Goal: Task Accomplishment & Management: Manage account settings

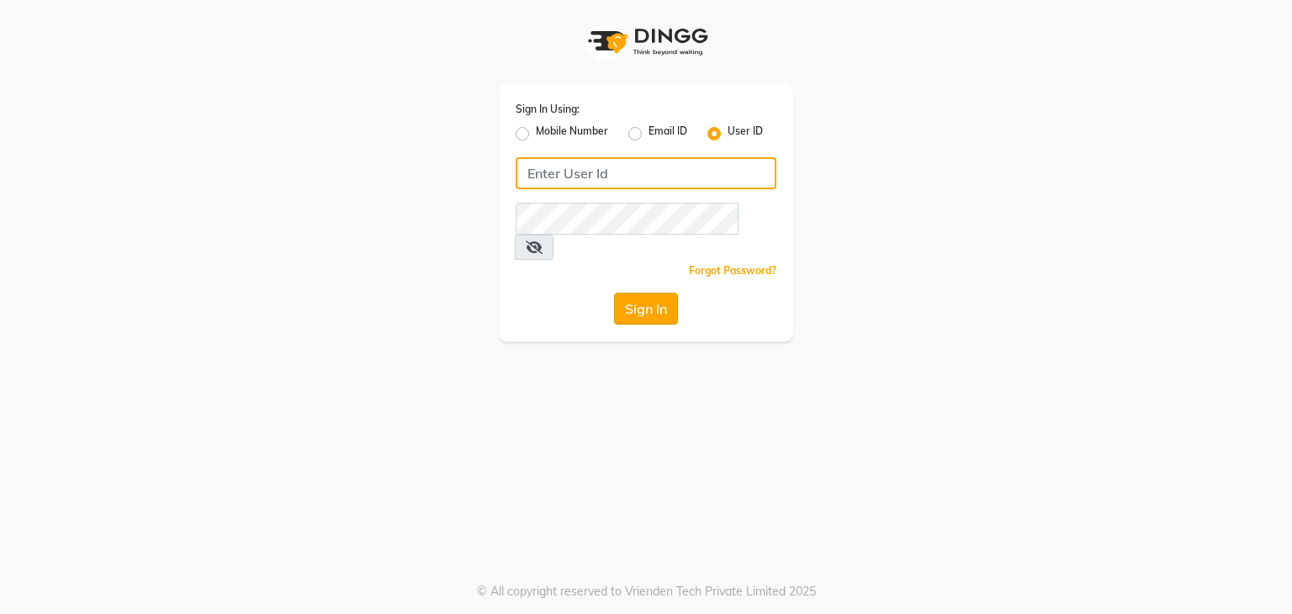
type input "nitinmenssalon"
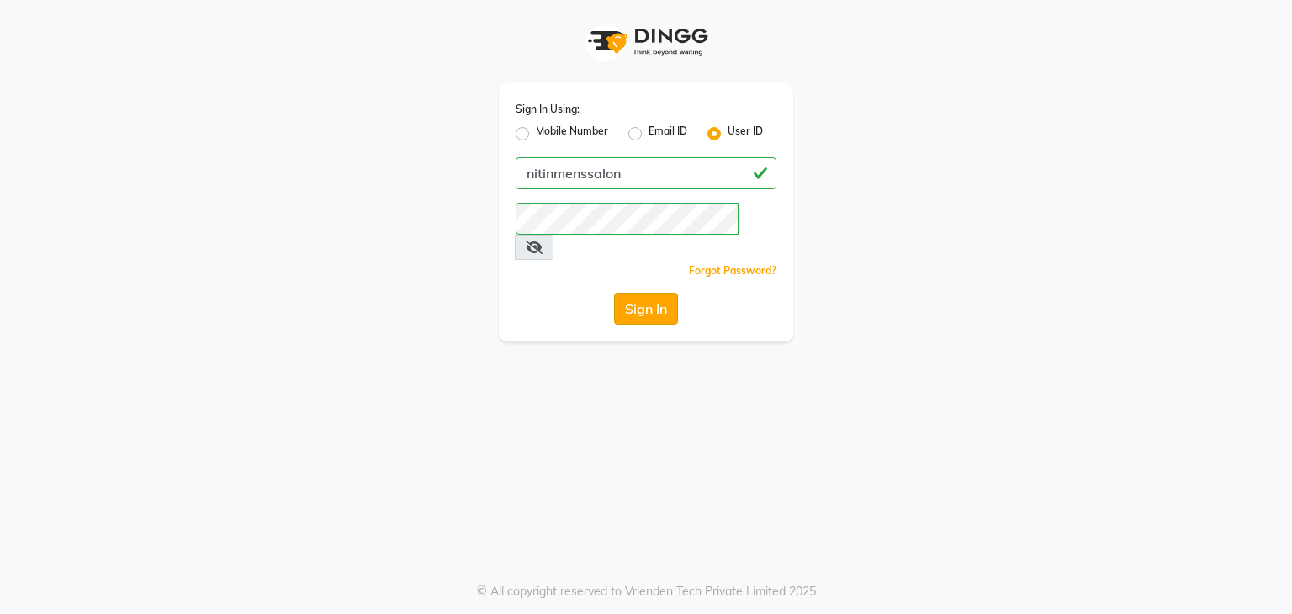
click at [659, 293] on button "Sign In" at bounding box center [646, 309] width 64 height 32
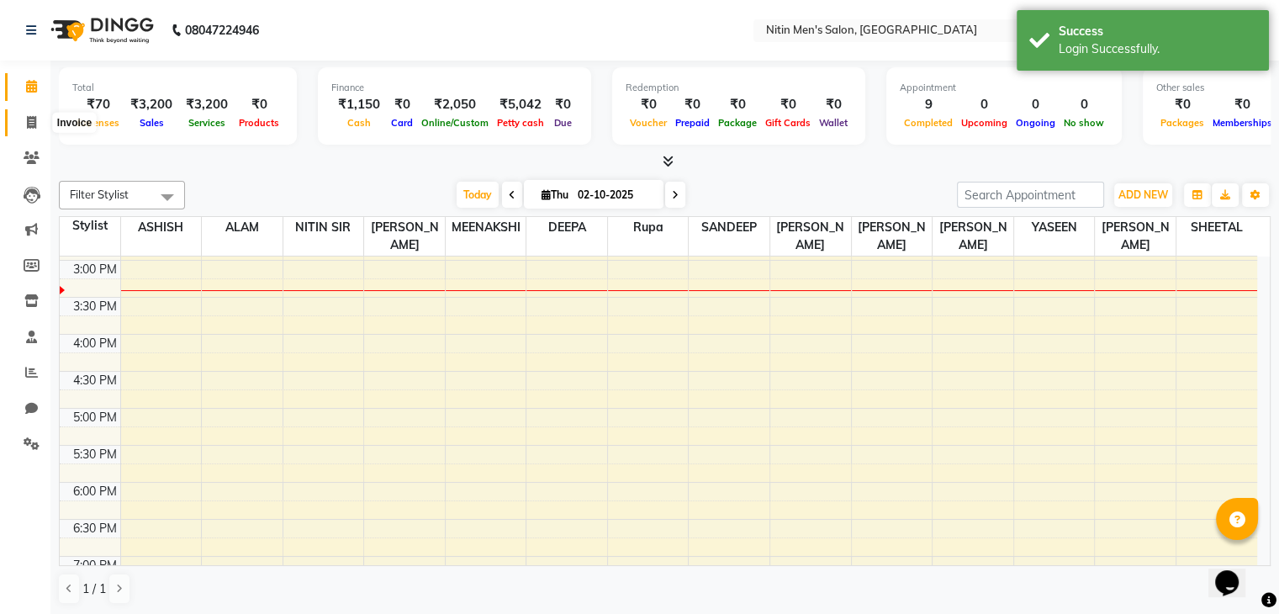
click at [33, 119] on icon at bounding box center [31, 122] width 9 height 13
select select "7981"
select select "service"
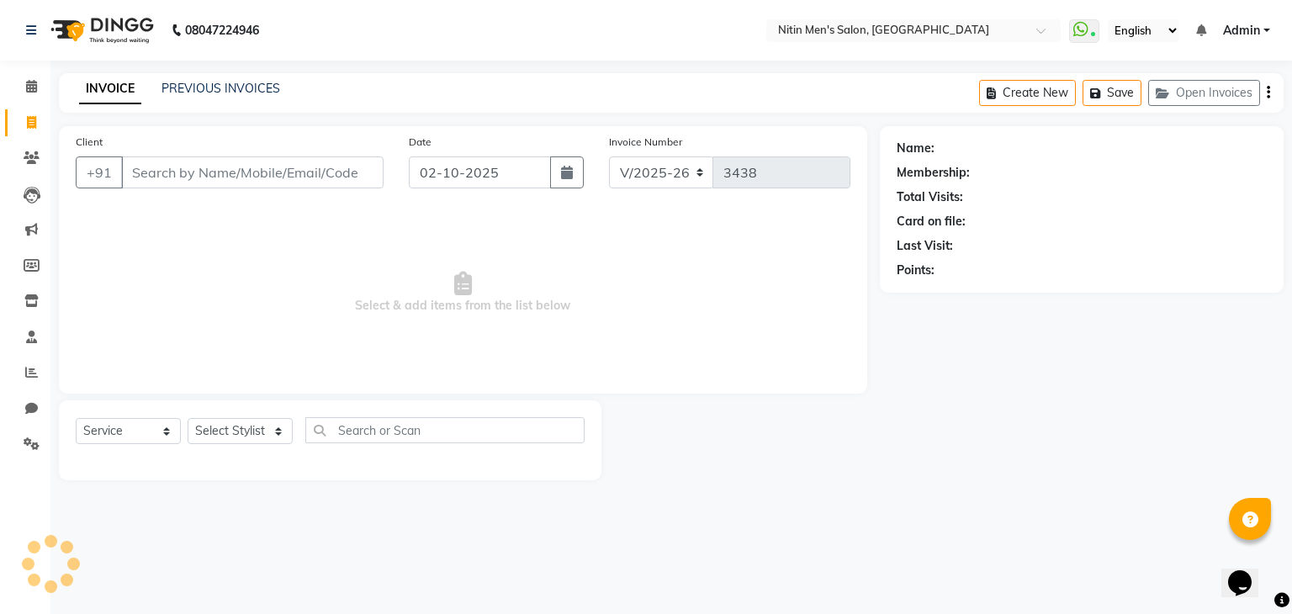
click at [200, 165] on input "Client" at bounding box center [252, 172] width 262 height 32
click at [260, 429] on select "Select Stylist [PERSON_NAME] DEEPA [PERSON_NAME] MEENAKSHI NITIN SIR [PERSON_NA…" at bounding box center [240, 431] width 105 height 26
select select "91720"
click at [188, 419] on select "Select Stylist [PERSON_NAME] DEEPA [PERSON_NAME] MEENAKSHI NITIN SIR [PERSON_NA…" at bounding box center [240, 431] width 105 height 26
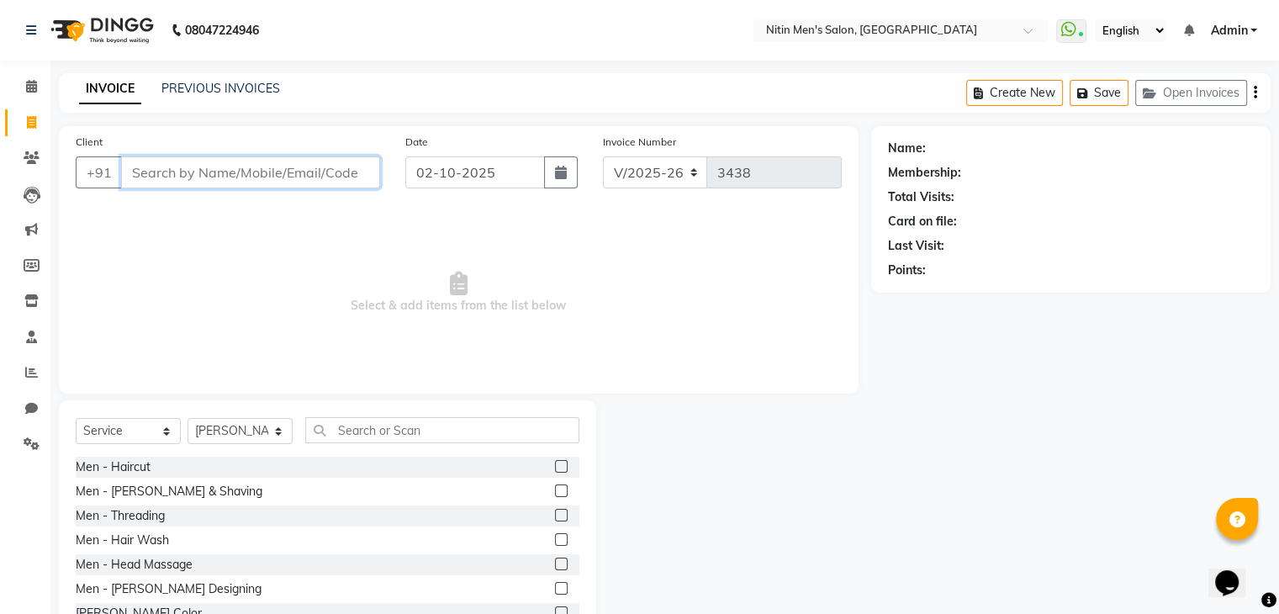
click at [262, 172] on input "Client" at bounding box center [250, 172] width 259 height 32
click at [260, 172] on input "Client" at bounding box center [250, 172] width 259 height 32
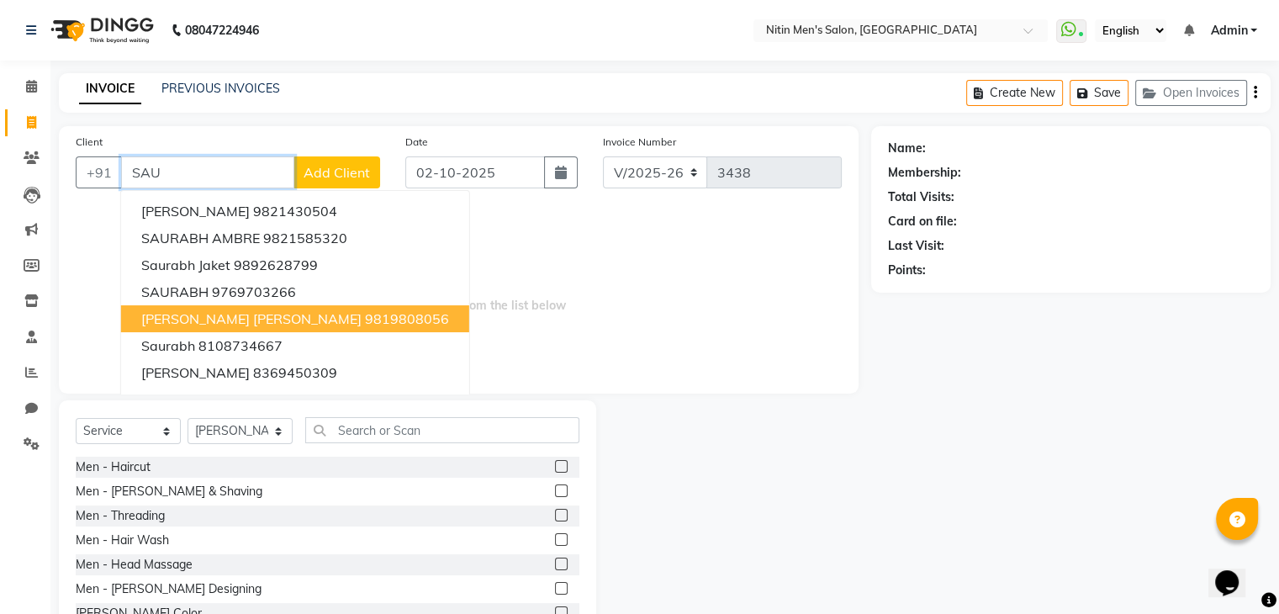
click at [365, 321] on ngb-highlight "9819808056" at bounding box center [407, 318] width 84 height 17
type input "9819808056"
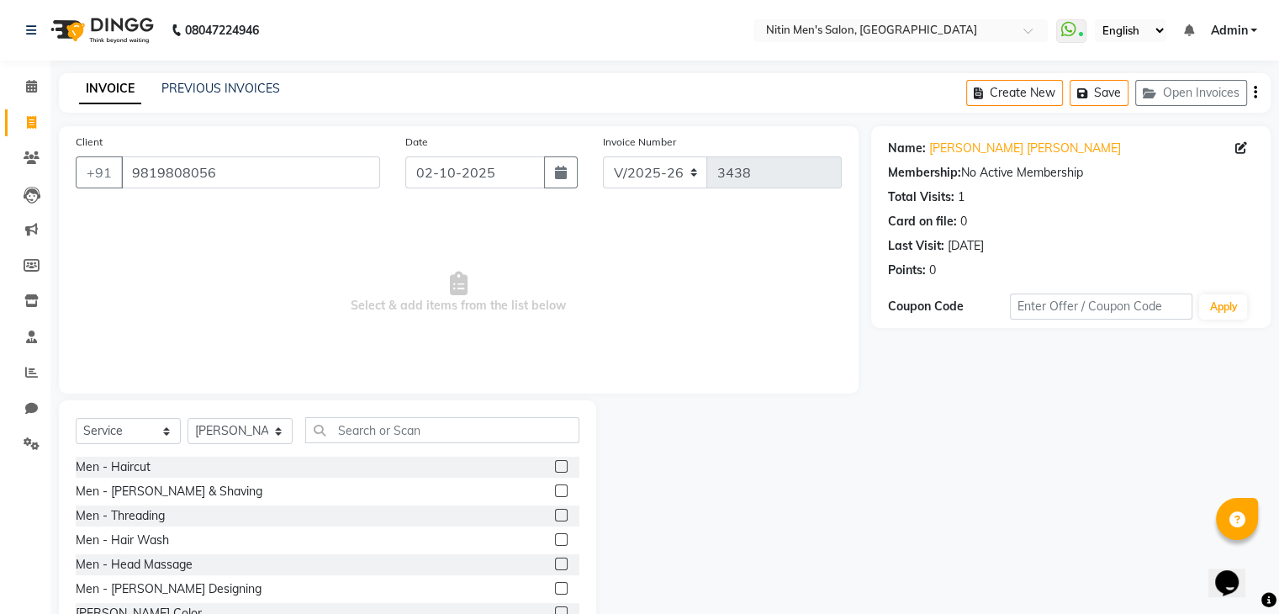
click at [555, 465] on label at bounding box center [561, 466] width 13 height 13
click at [555, 465] on input "checkbox" at bounding box center [560, 467] width 11 height 11
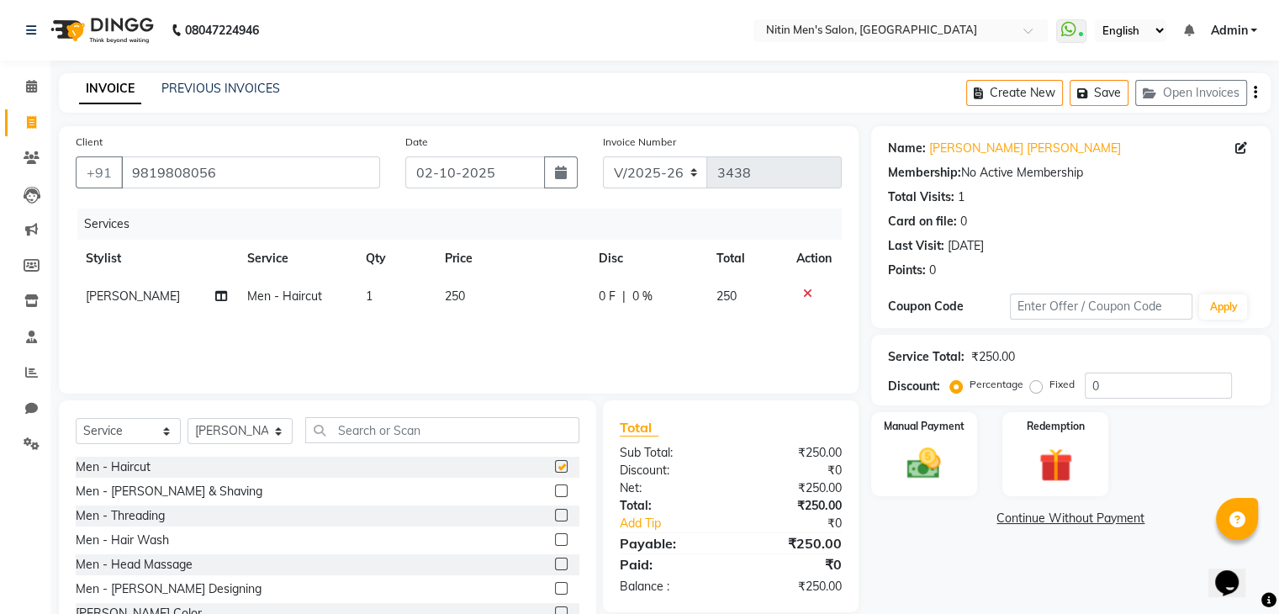
checkbox input "false"
click at [555, 490] on label at bounding box center [561, 490] width 13 height 13
click at [555, 490] on input "checkbox" at bounding box center [560, 491] width 11 height 11
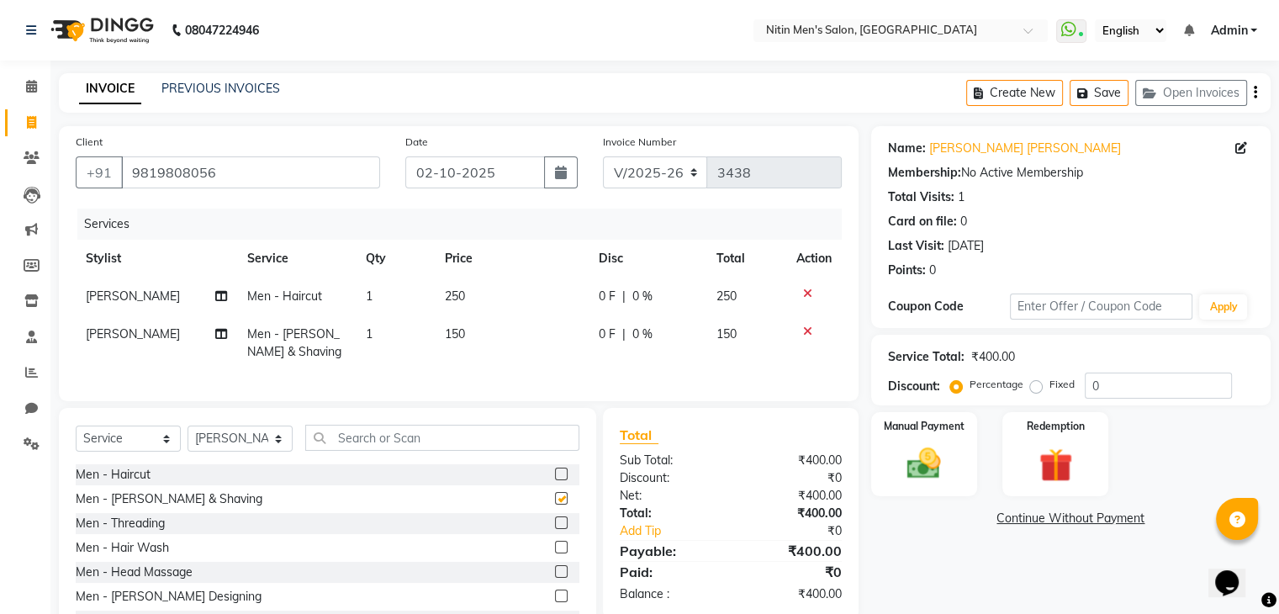
checkbox input "false"
click at [929, 475] on img at bounding box center [924, 464] width 56 height 40
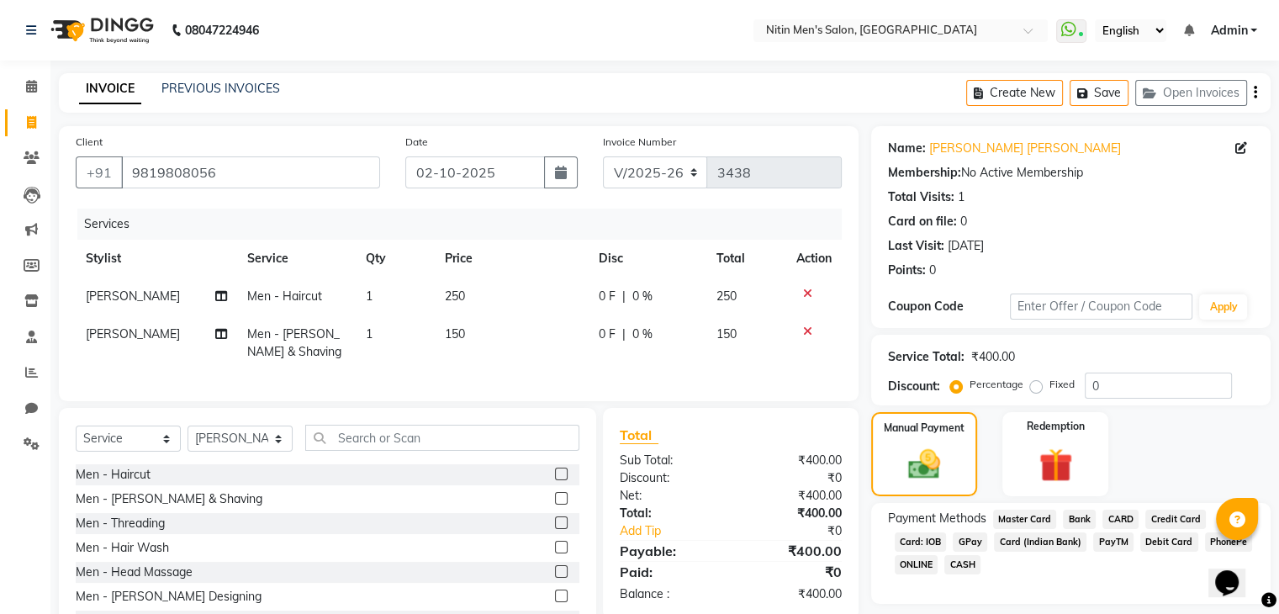
click at [971, 544] on span "GPay" at bounding box center [970, 541] width 34 height 19
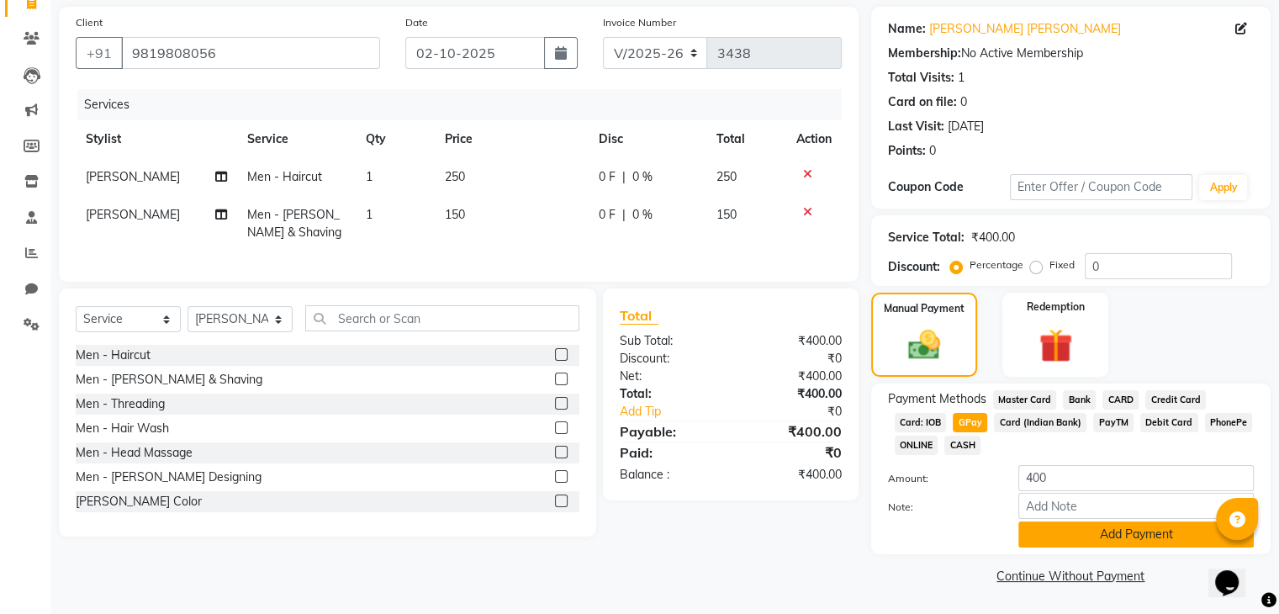
click at [1102, 536] on button "Add Payment" at bounding box center [1137, 534] width 236 height 26
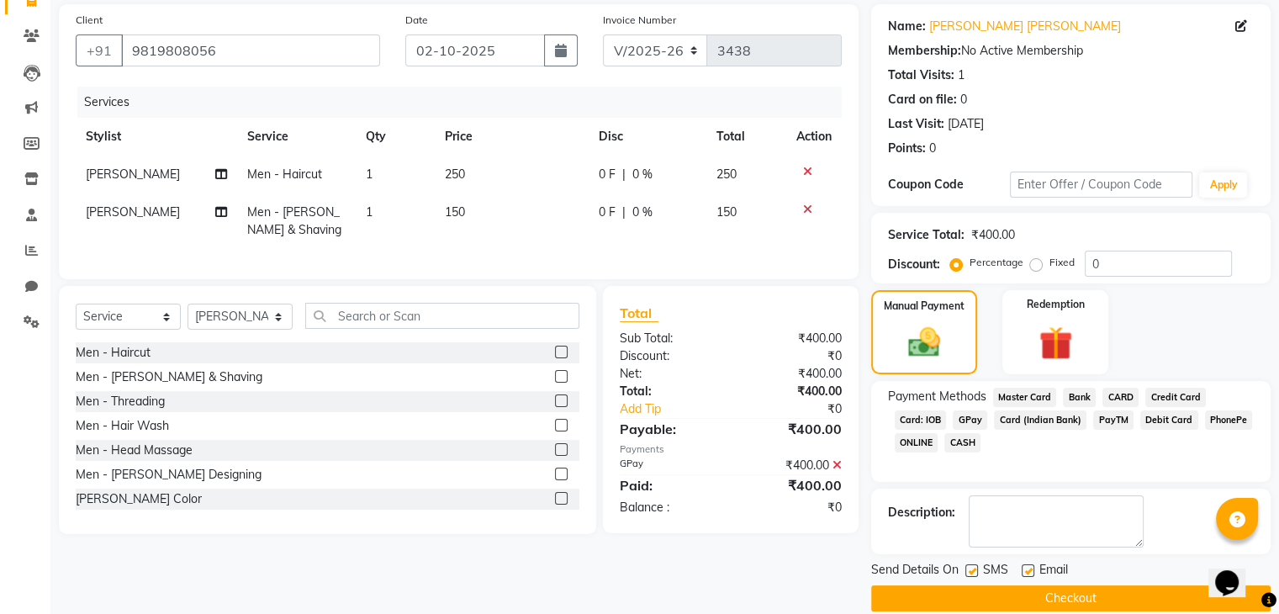
click at [1130, 595] on button "Checkout" at bounding box center [1071, 598] width 400 height 26
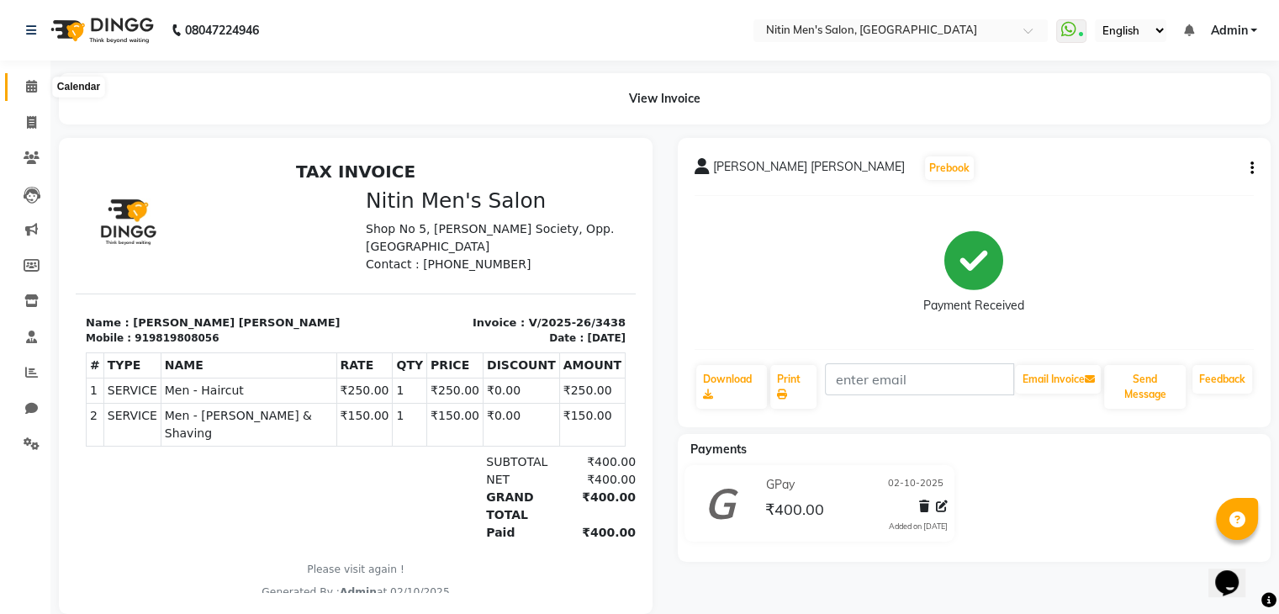
click at [34, 94] on span at bounding box center [31, 86] width 29 height 19
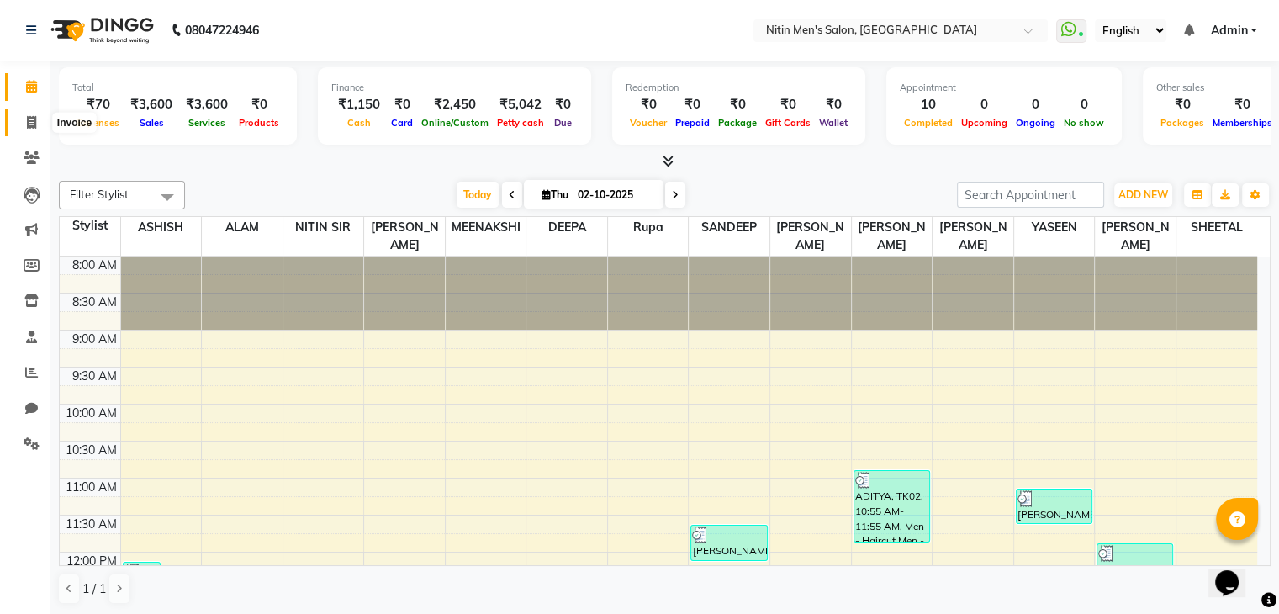
click at [40, 119] on span at bounding box center [31, 123] width 29 height 19
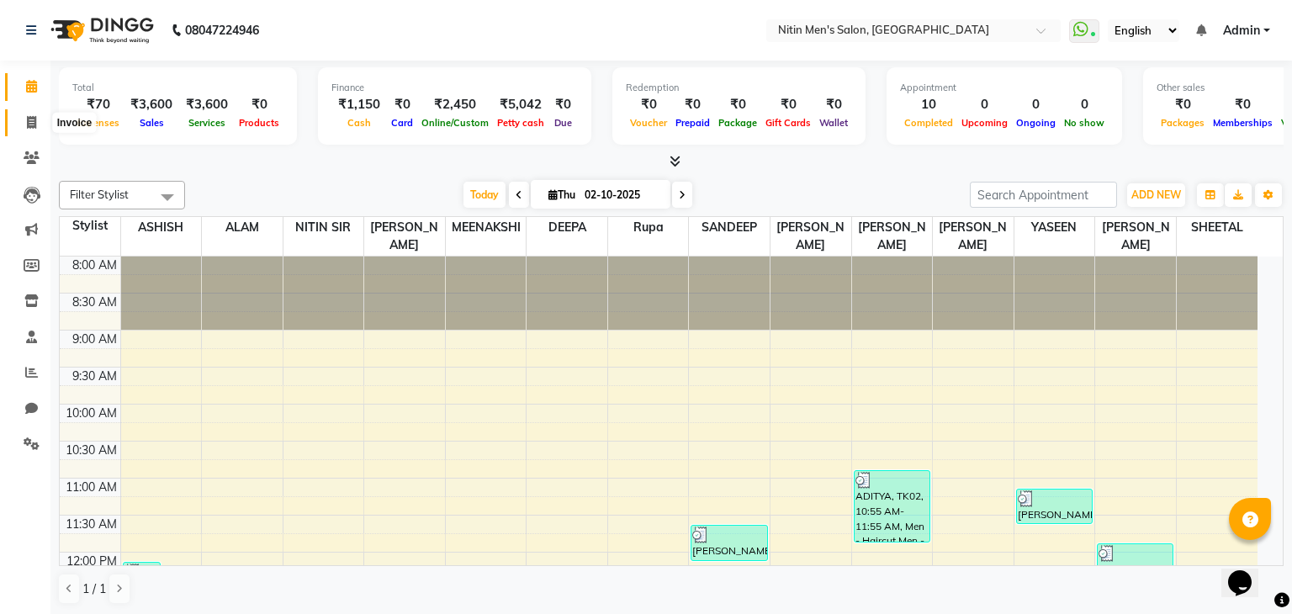
select select "service"
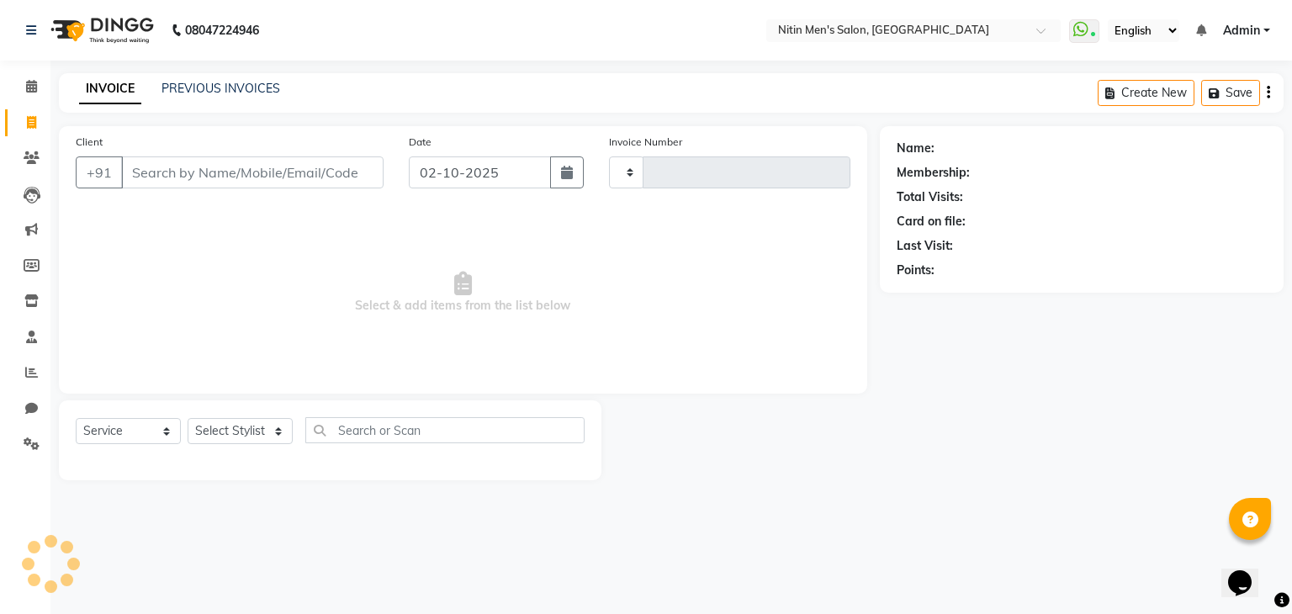
type input "3439"
select select "7981"
click at [252, 93] on link "PREVIOUS INVOICES" at bounding box center [220, 88] width 119 height 15
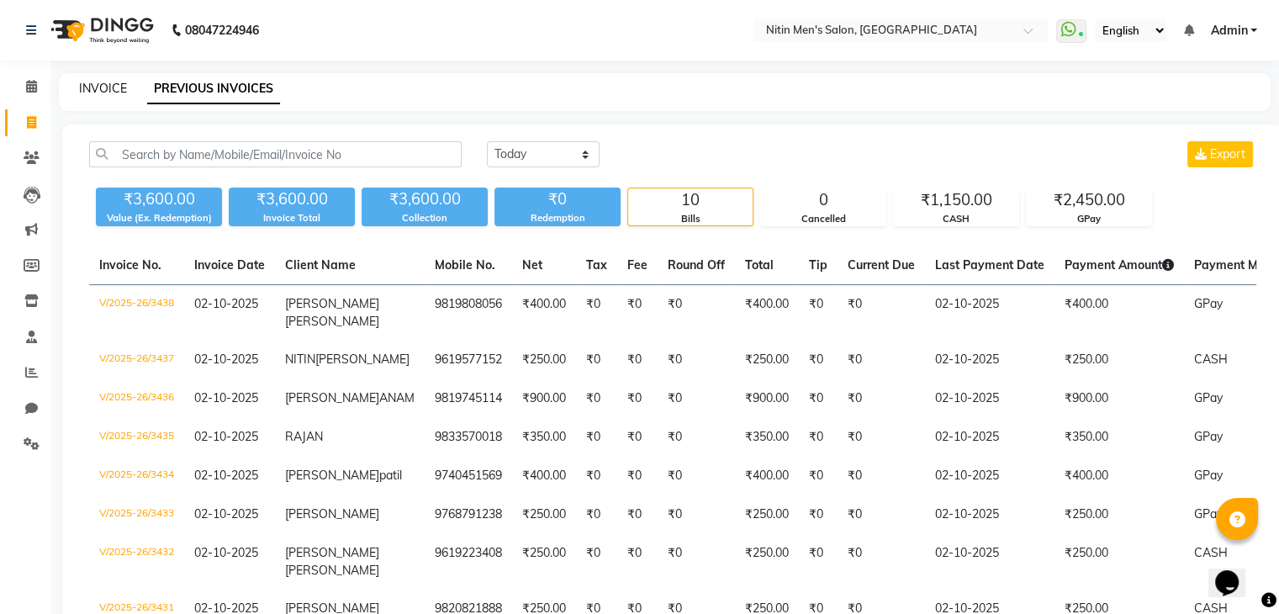
click at [111, 94] on link "INVOICE" at bounding box center [103, 88] width 48 height 15
select select "7981"
select select "service"
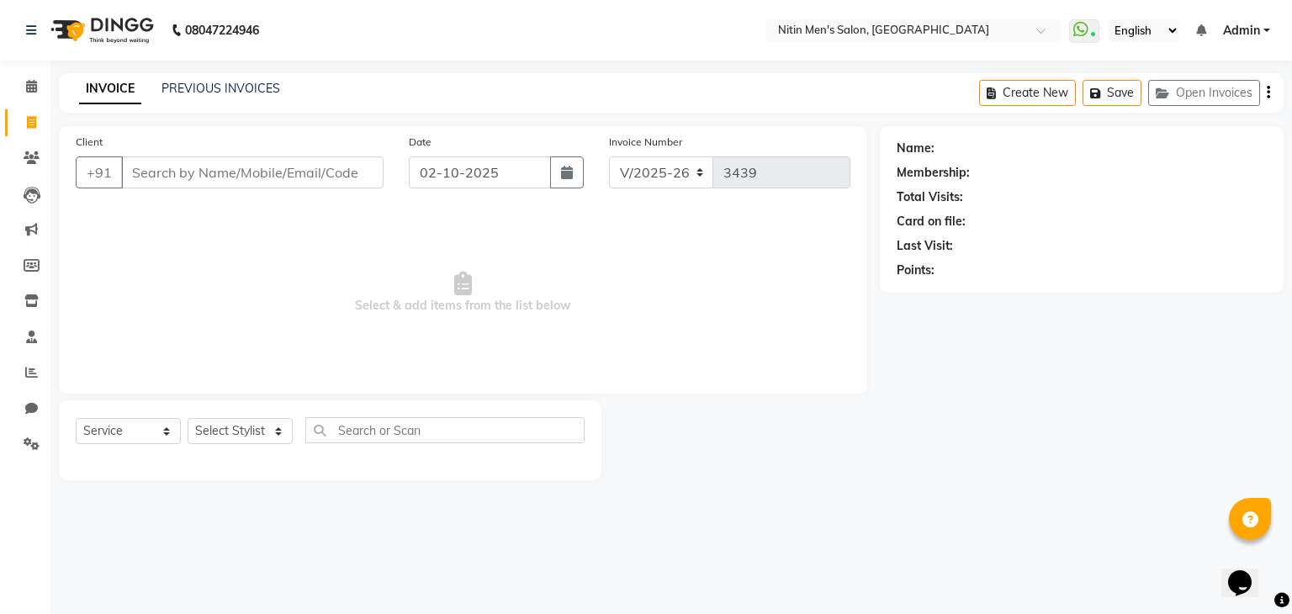
click at [180, 183] on input "Client" at bounding box center [252, 172] width 262 height 32
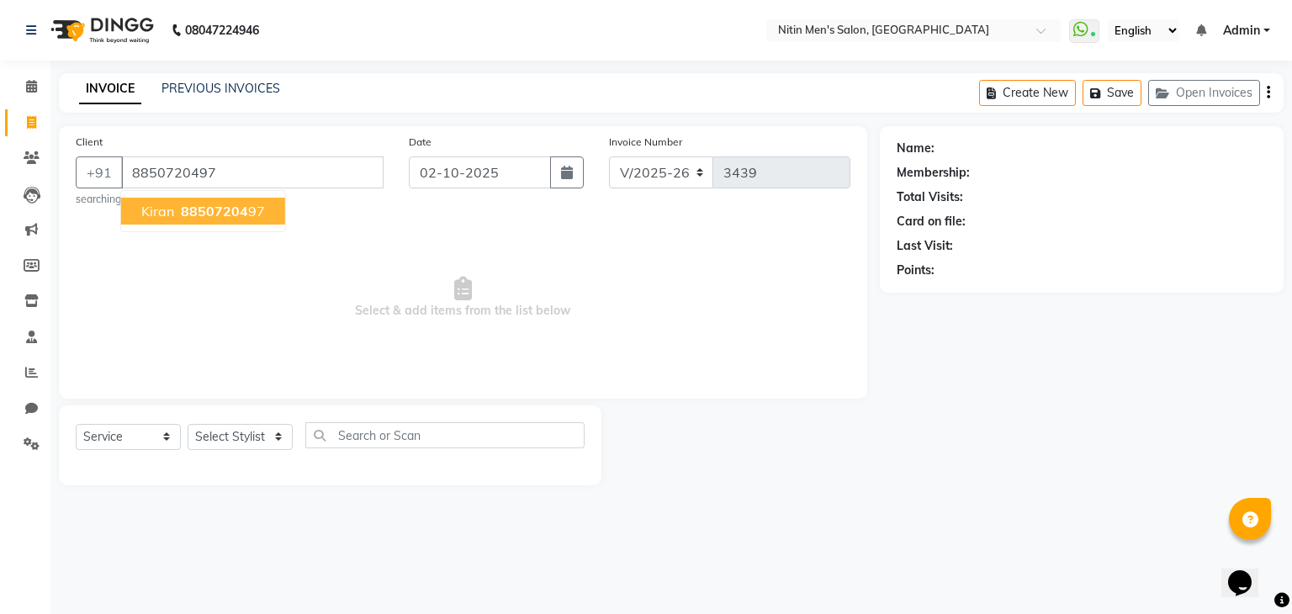
type input "8850720497"
click at [192, 213] on span "88507204" at bounding box center [214, 211] width 67 height 17
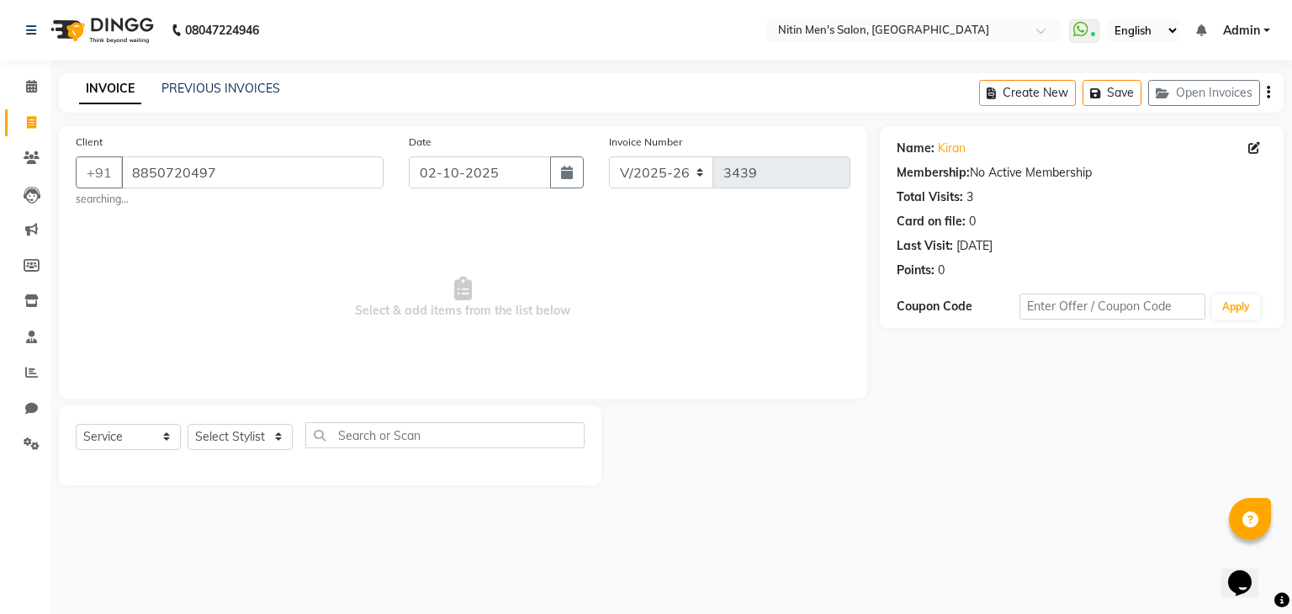
click at [192, 213] on div "Client +91 8850720497 searching... Date 02-10-2025 Invoice Number V/2025 V/2025…" at bounding box center [463, 262] width 808 height 273
click at [249, 440] on select "Select Stylist ALAM ASHISH DEEPA HASIB JITU MEENAKSHI NITIN SIR PRAJAKTA Rupa S…" at bounding box center [240, 437] width 105 height 26
select select "85157"
click at [188, 425] on select "Select Stylist ALAM ASHISH DEEPA HASIB JITU MEENAKSHI NITIN SIR PRAJAKTA Rupa S…" at bounding box center [240, 437] width 105 height 26
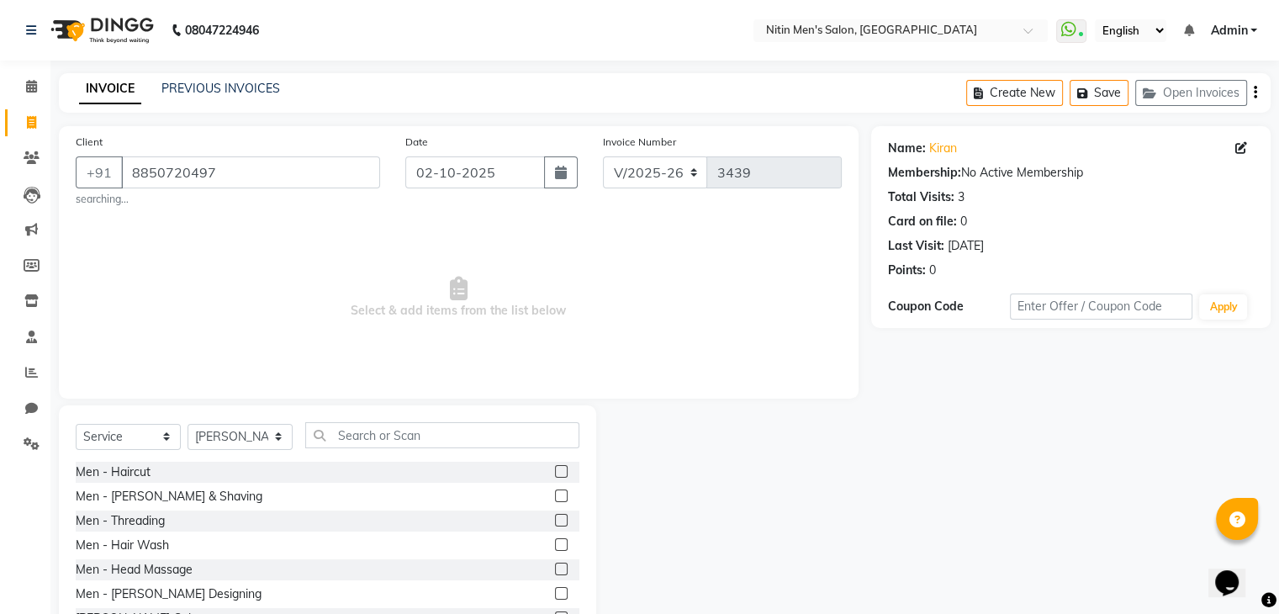
click at [555, 495] on label at bounding box center [561, 496] width 13 height 13
click at [555, 495] on input "checkbox" at bounding box center [560, 496] width 11 height 11
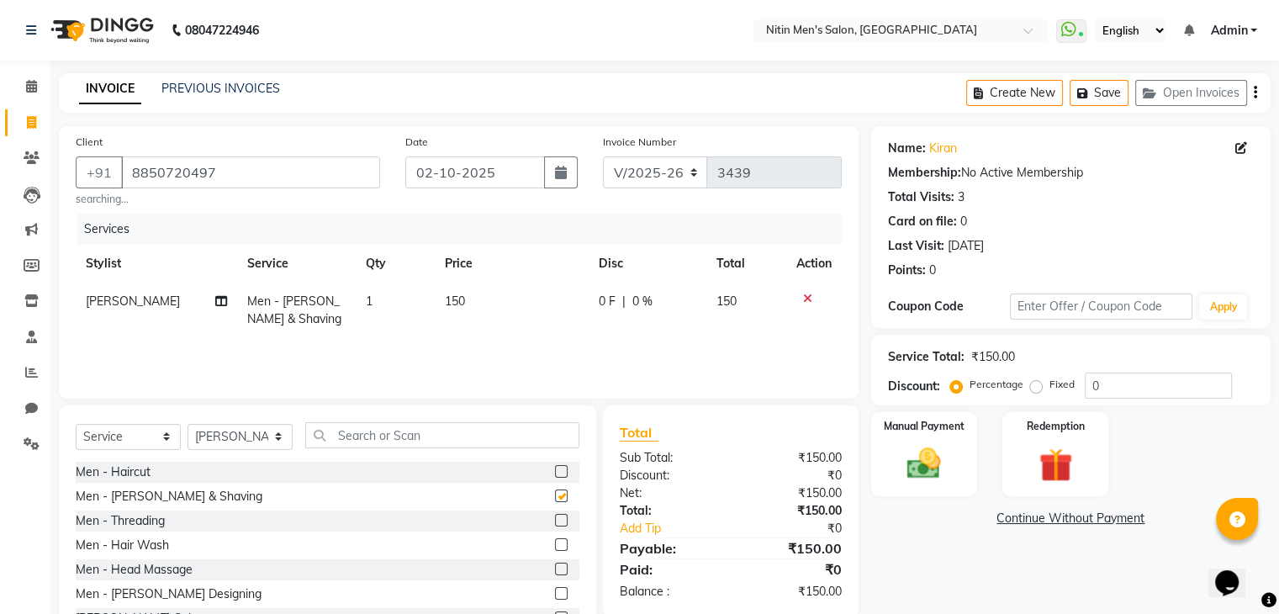
checkbox input "false"
click at [934, 463] on img at bounding box center [924, 464] width 56 height 40
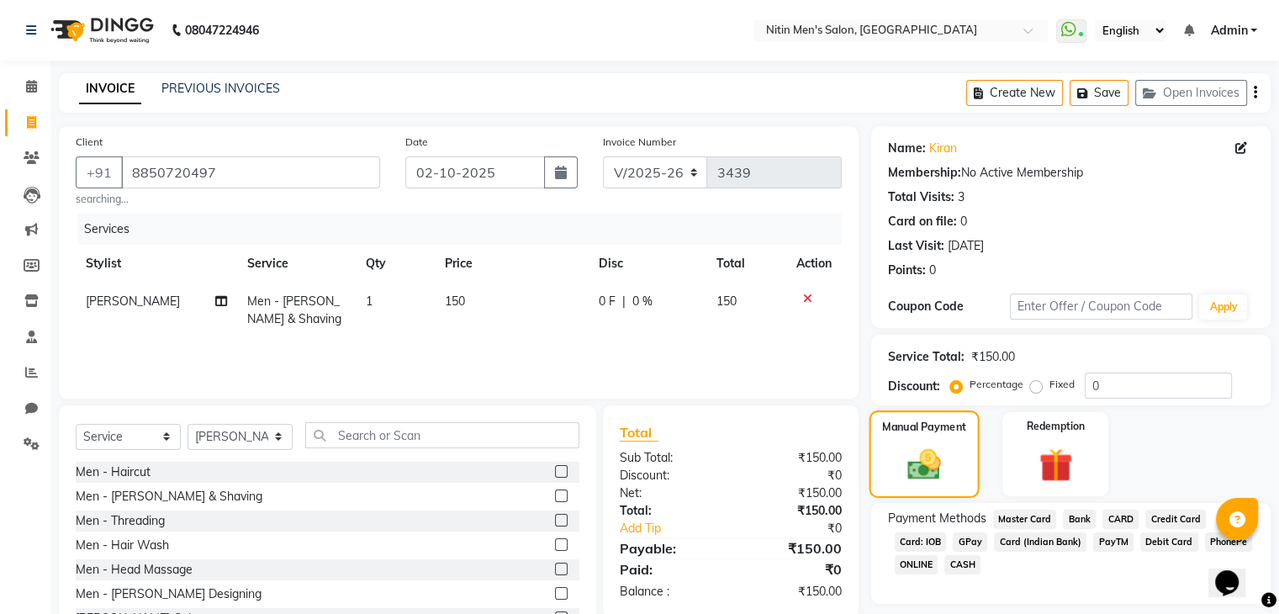
scroll to position [66, 0]
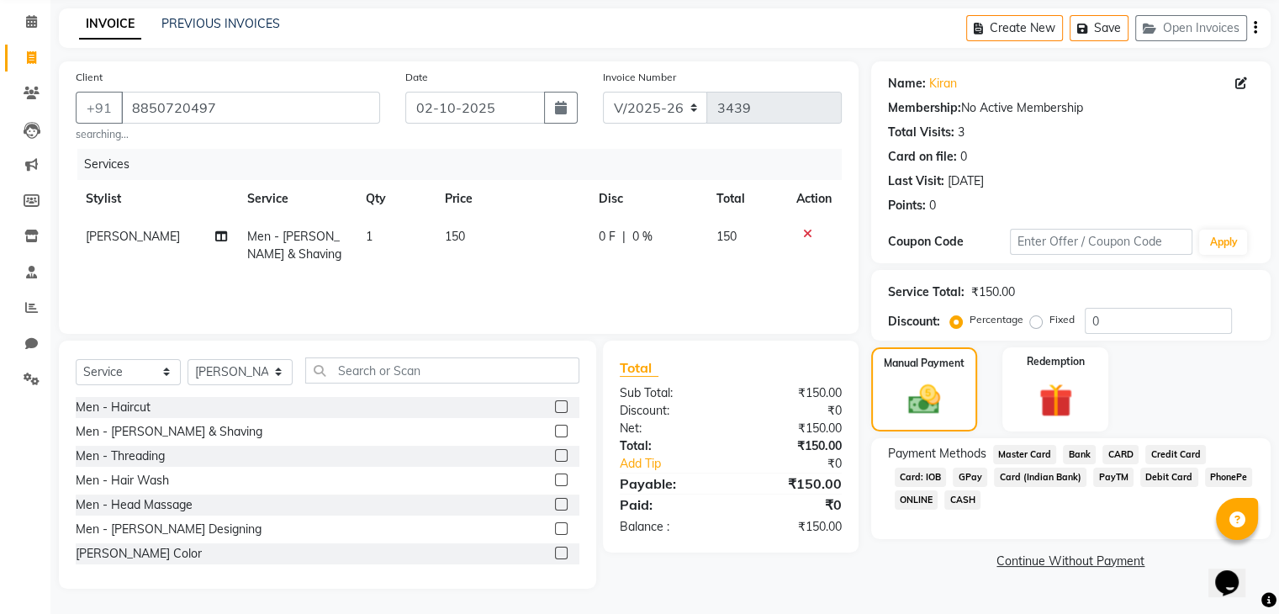
click at [972, 478] on span "GPay" at bounding box center [970, 477] width 34 height 19
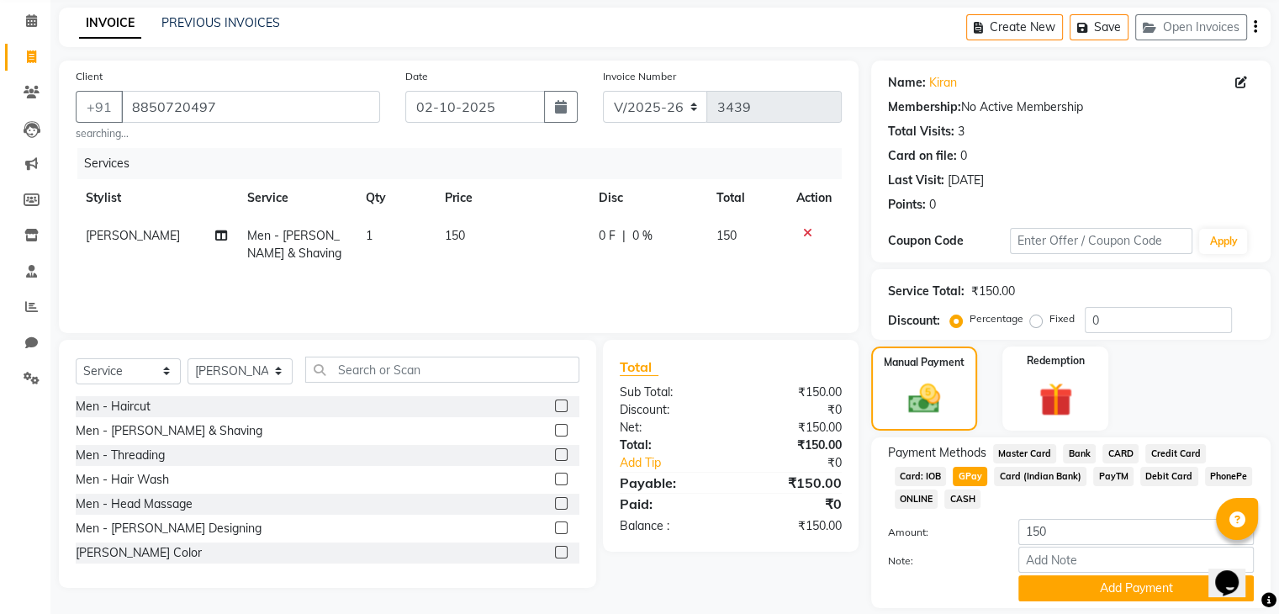
scroll to position [122, 0]
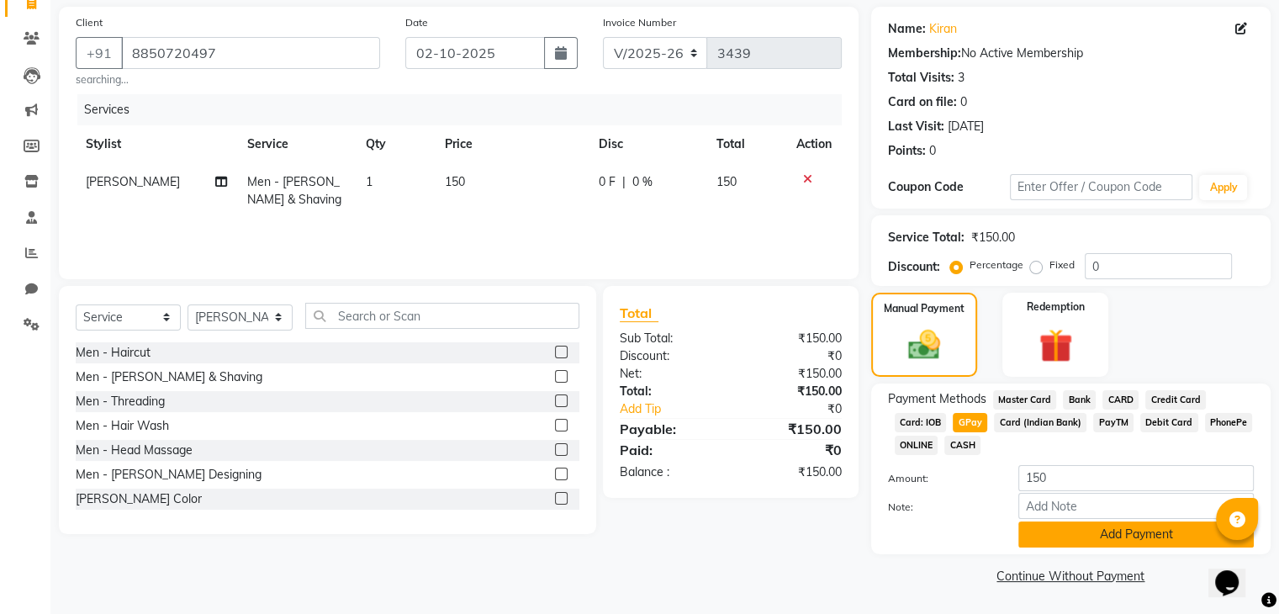
click at [1114, 532] on button "Add Payment" at bounding box center [1137, 534] width 236 height 26
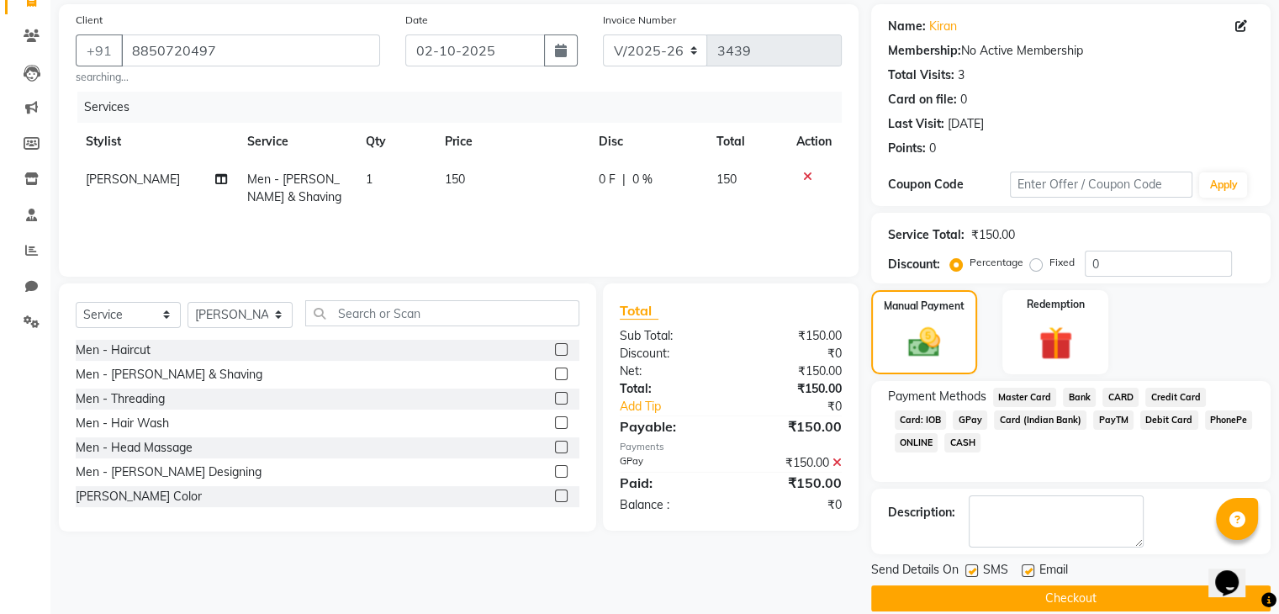
scroll to position [144, 0]
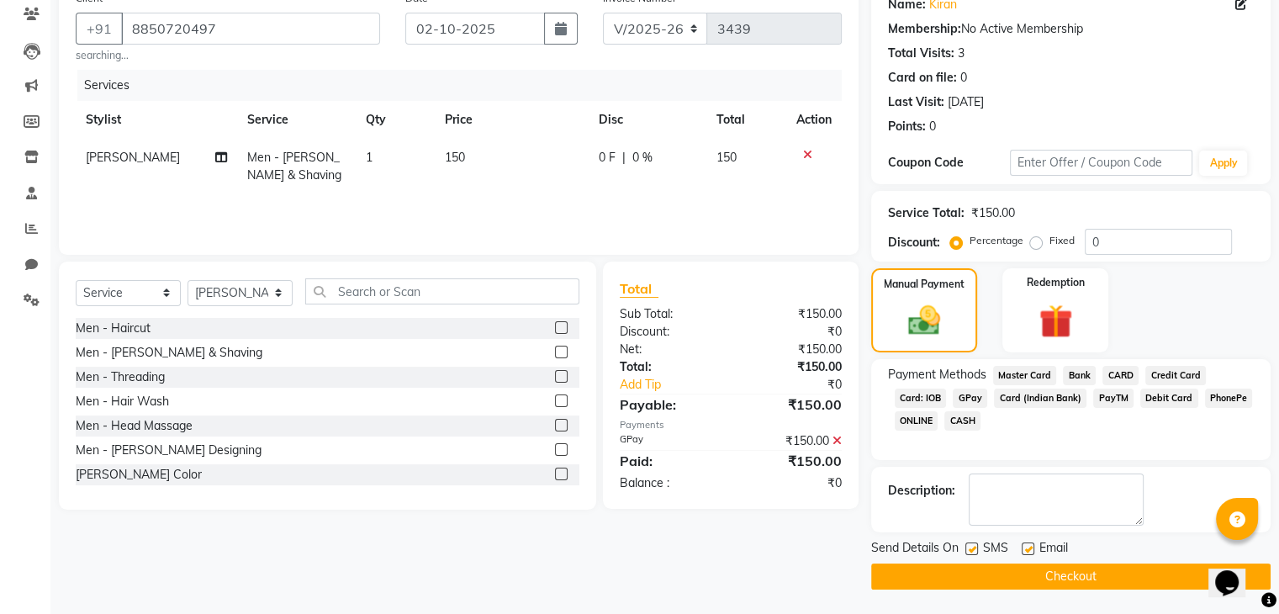
click at [1099, 576] on button "Checkout" at bounding box center [1071, 577] width 400 height 26
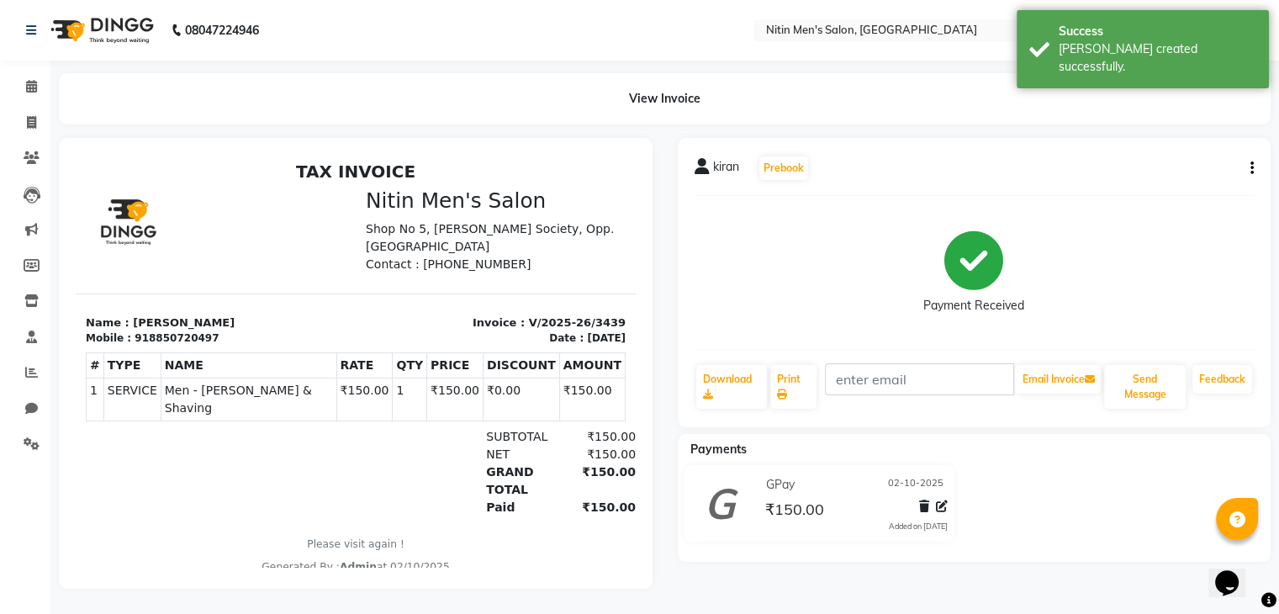
scroll to position [12, 0]
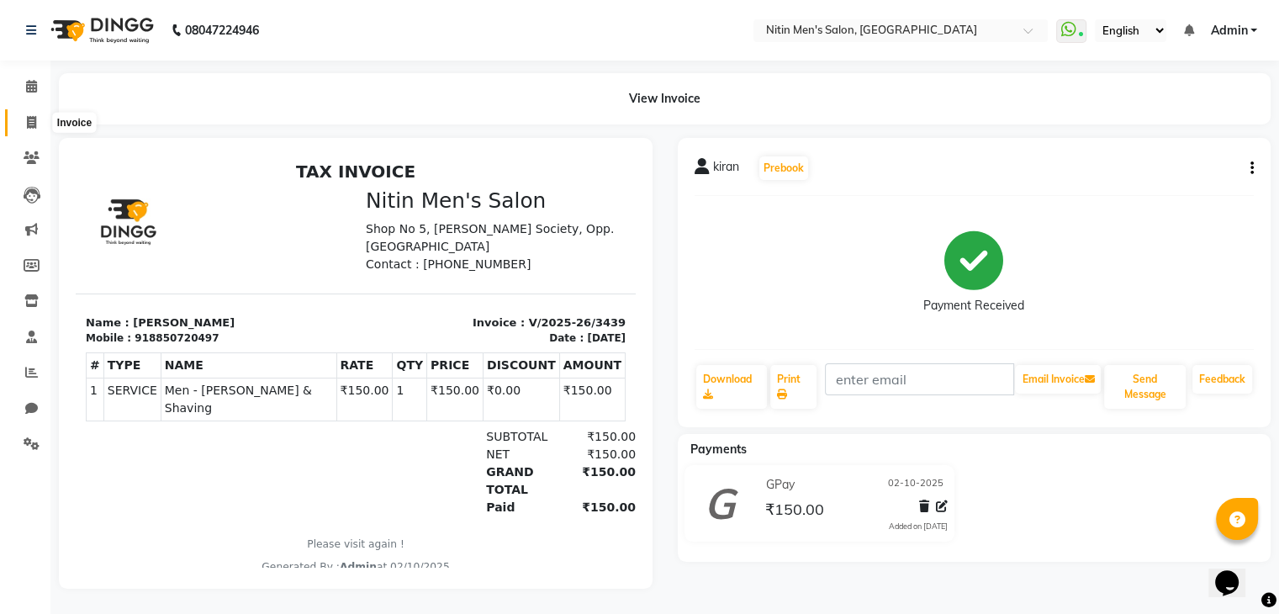
click at [34, 116] on icon at bounding box center [31, 122] width 9 height 13
select select "service"
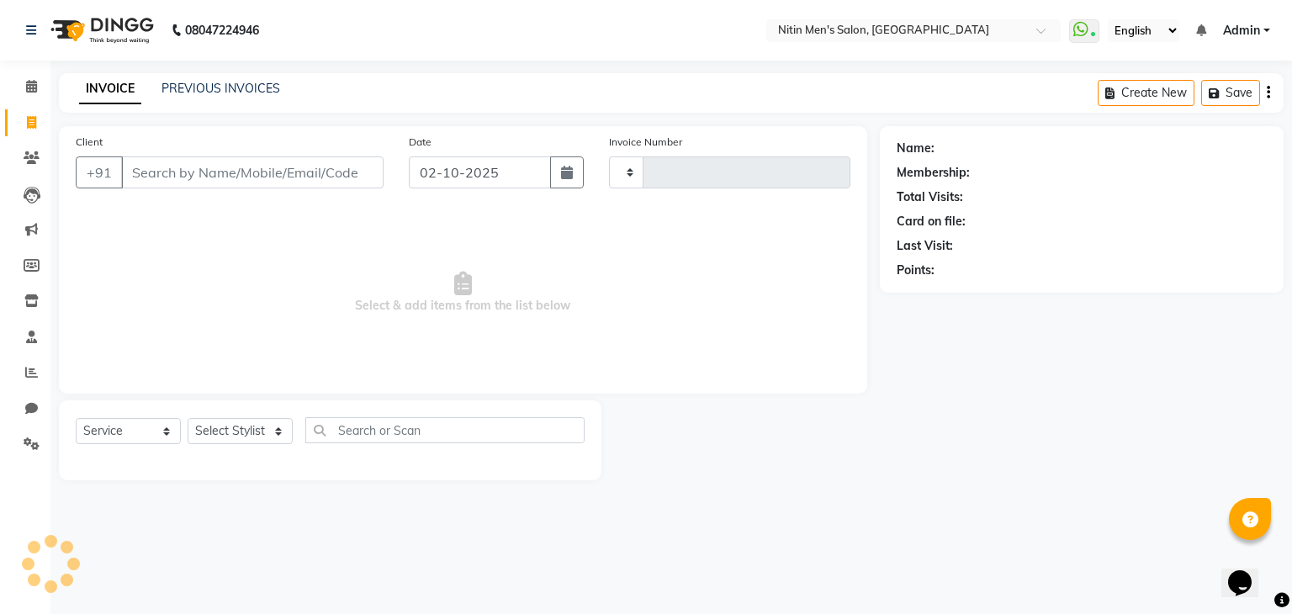
type input "3440"
select select "7981"
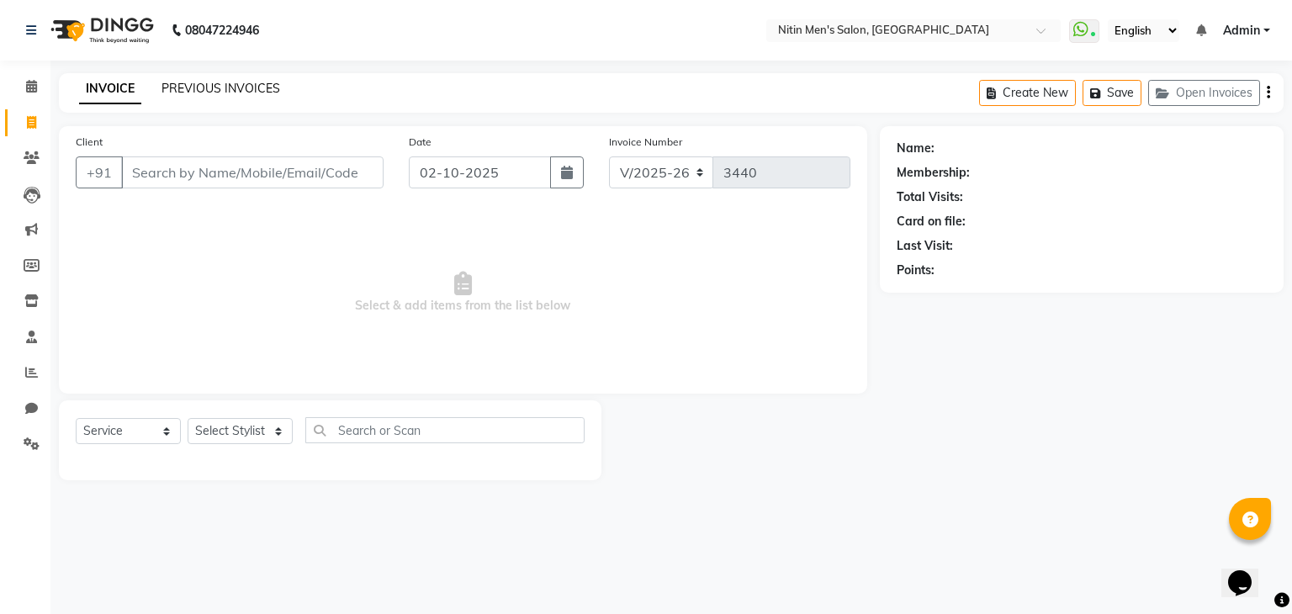
click at [195, 85] on link "PREVIOUS INVOICES" at bounding box center [220, 88] width 119 height 15
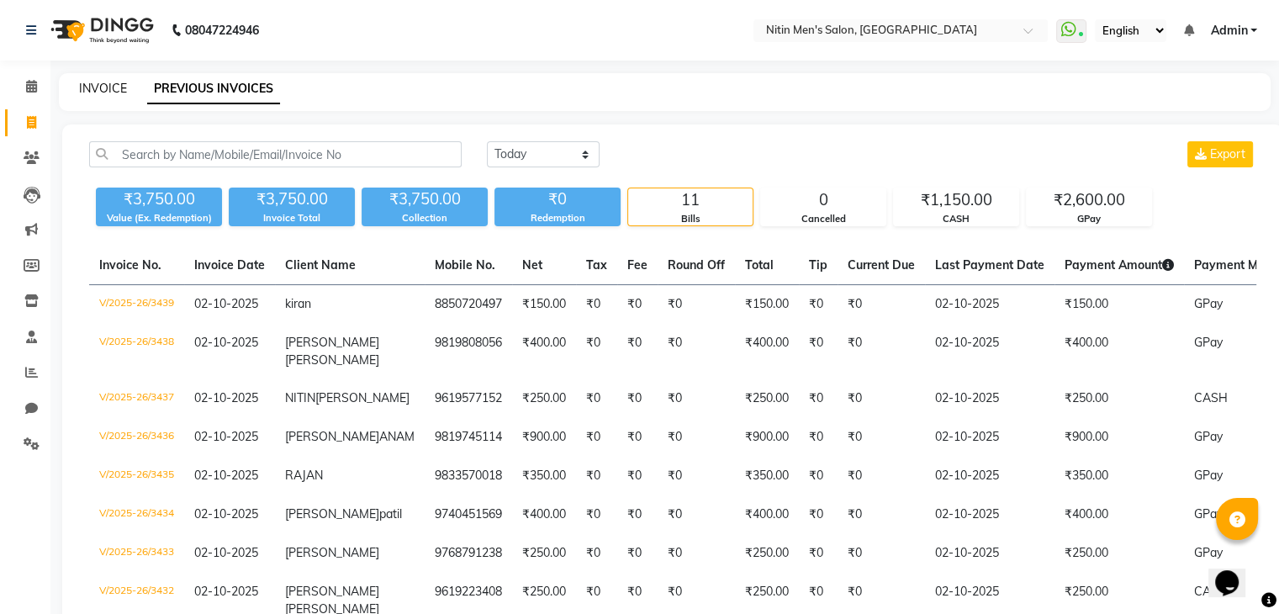
click at [93, 85] on link "INVOICE" at bounding box center [103, 88] width 48 height 15
select select "service"
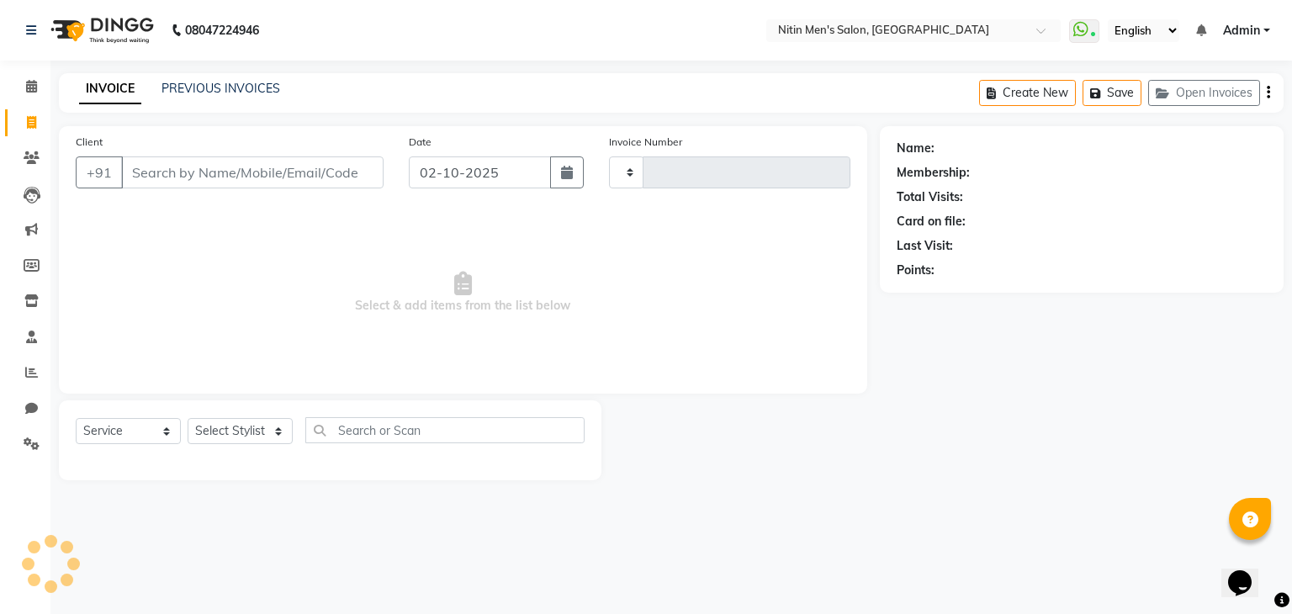
type input "3440"
select select "7981"
click at [246, 437] on select "Select Stylist ALAM ASHISH DEEPA HASIB JITU MEENAKSHI NITIN SIR PRAJAKTA Rupa S…" at bounding box center [240, 431] width 105 height 26
select select "82599"
click at [188, 419] on select "Select Stylist ALAM ASHISH DEEPA HASIB JITU MEENAKSHI NITIN SIR PRAJAKTA Rupa S…" at bounding box center [240, 431] width 105 height 26
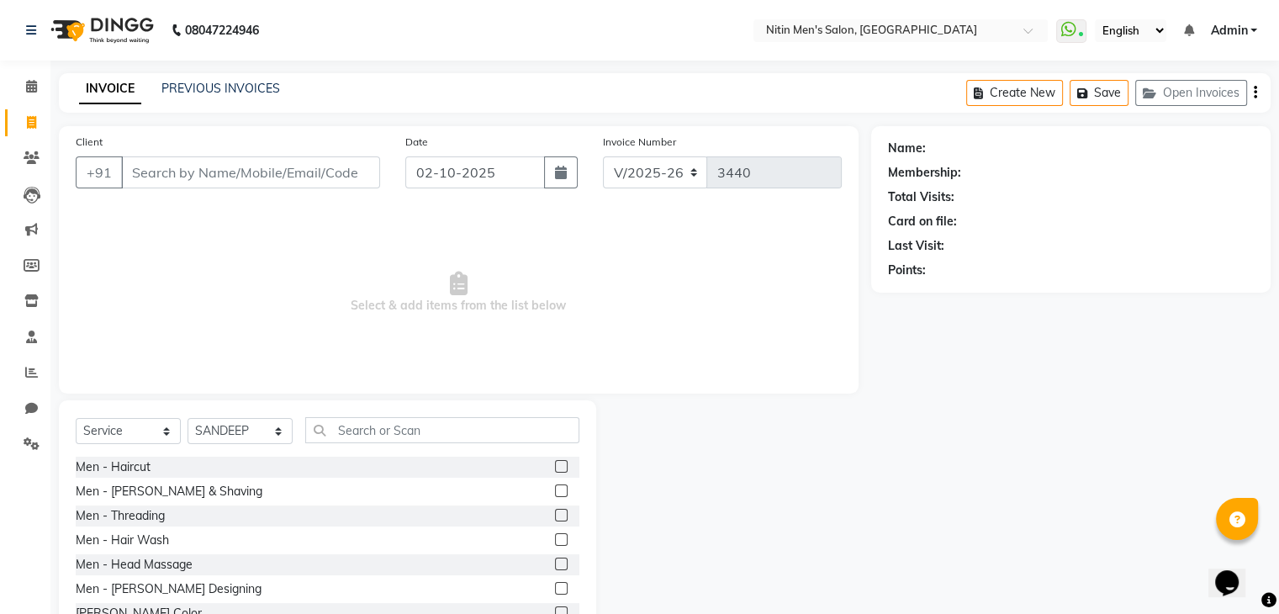
click at [555, 493] on label at bounding box center [561, 490] width 13 height 13
click at [555, 493] on input "checkbox" at bounding box center [560, 491] width 11 height 11
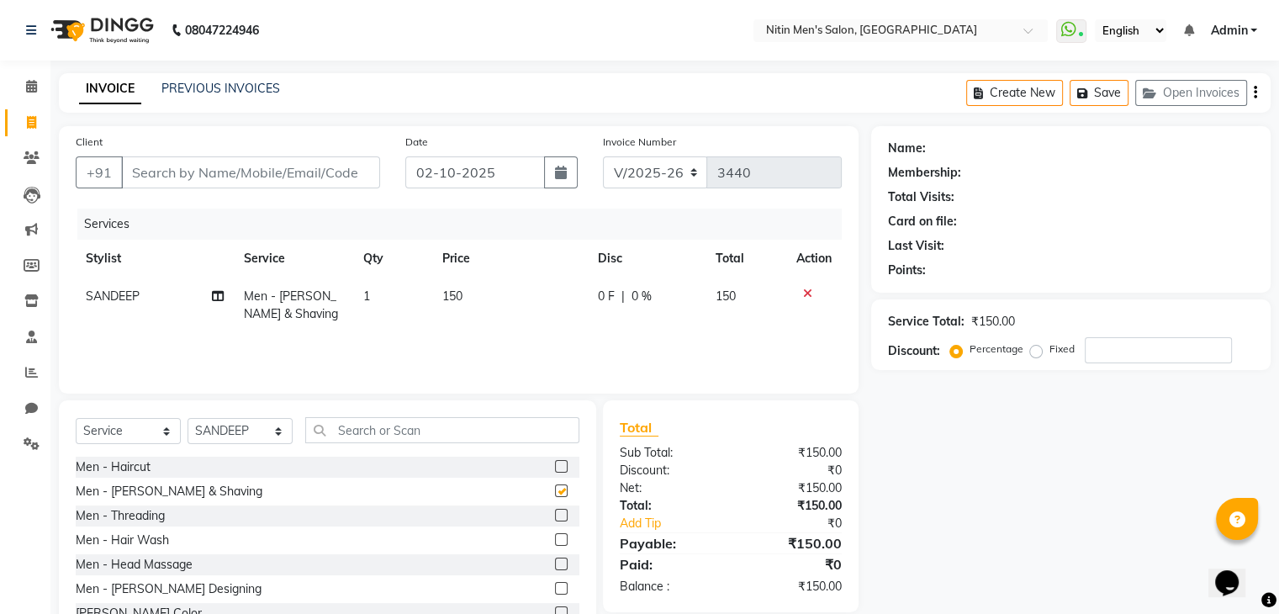
checkbox input "false"
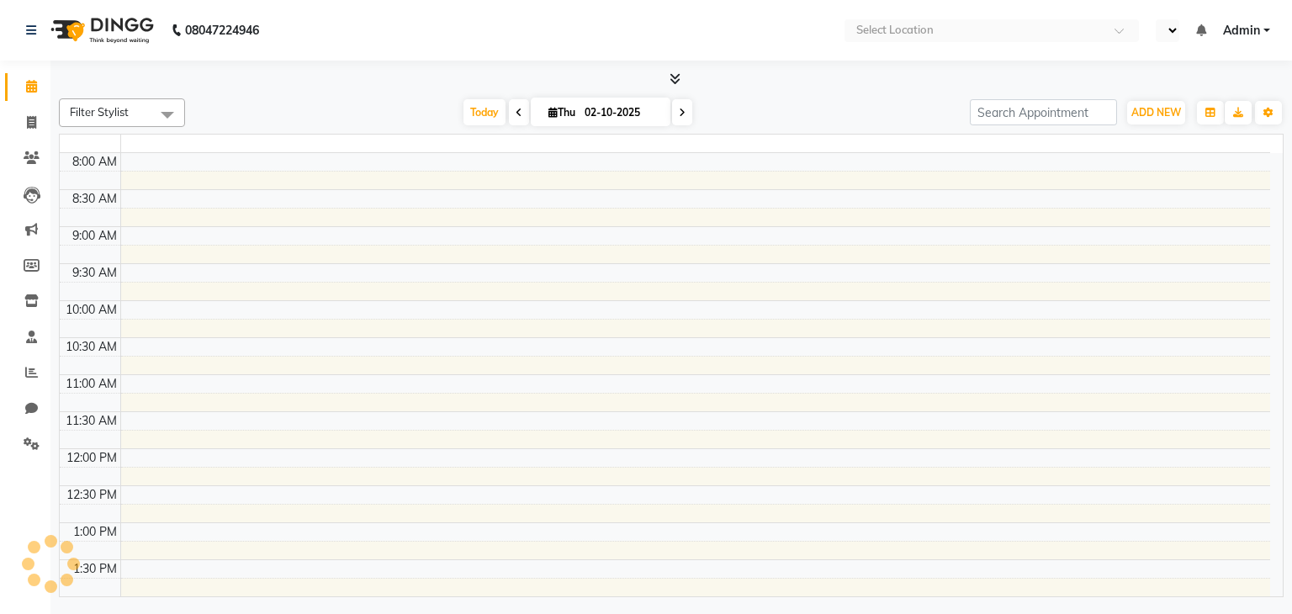
select select "en"
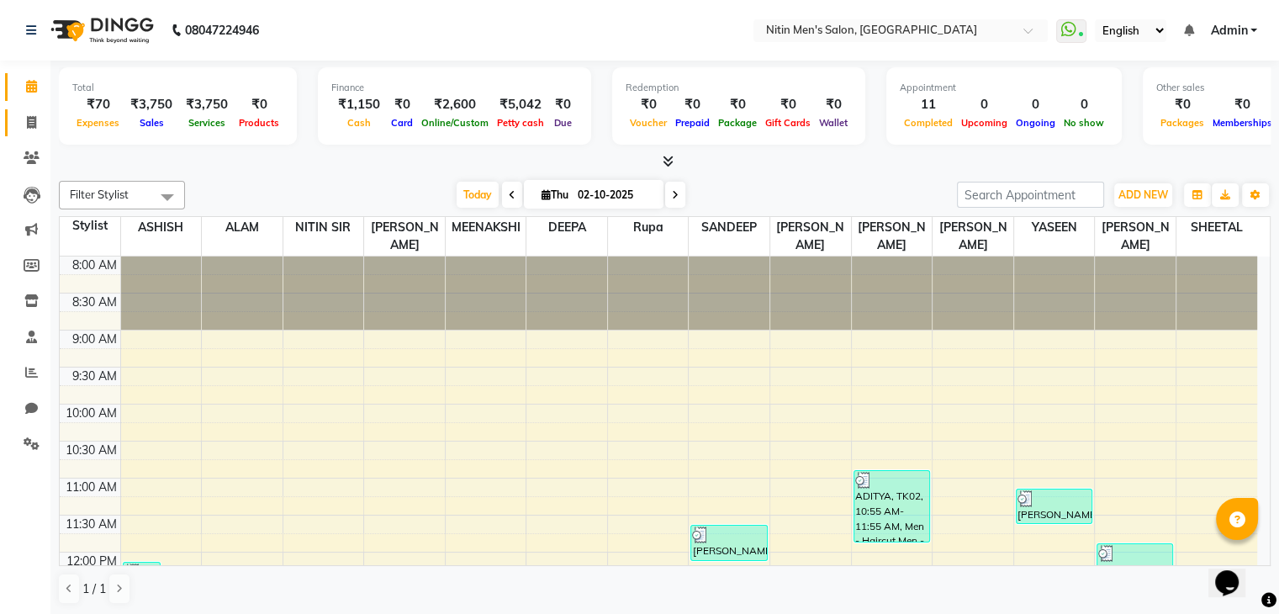
click at [34, 124] on icon at bounding box center [31, 122] width 9 height 13
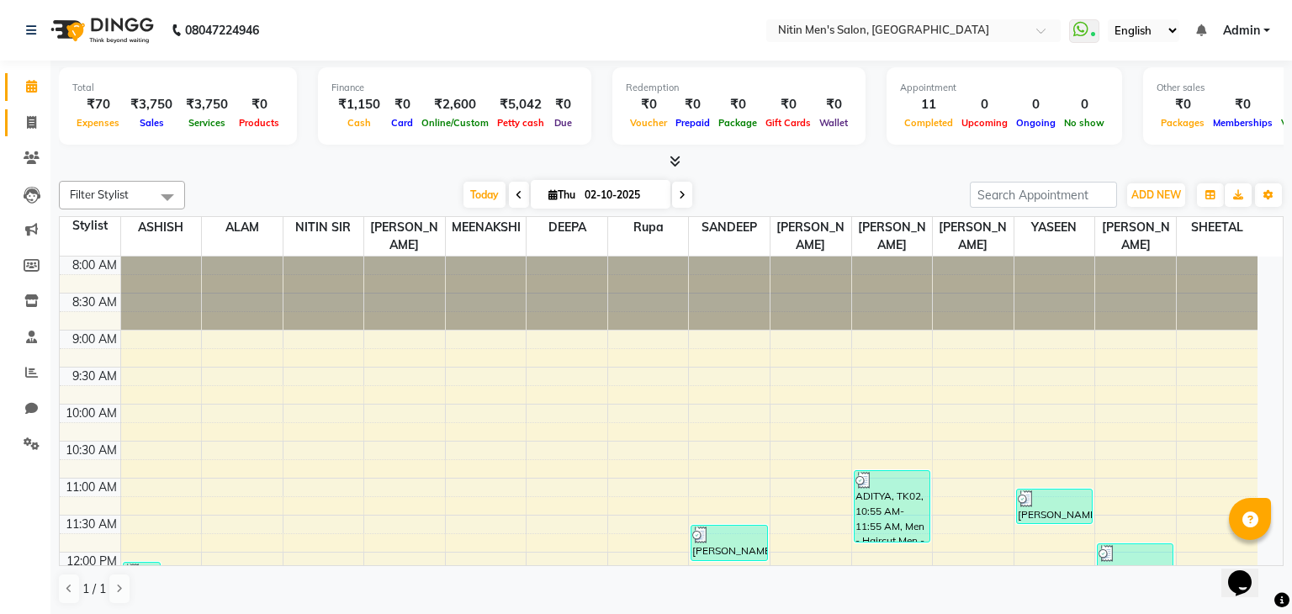
select select "7981"
select select "service"
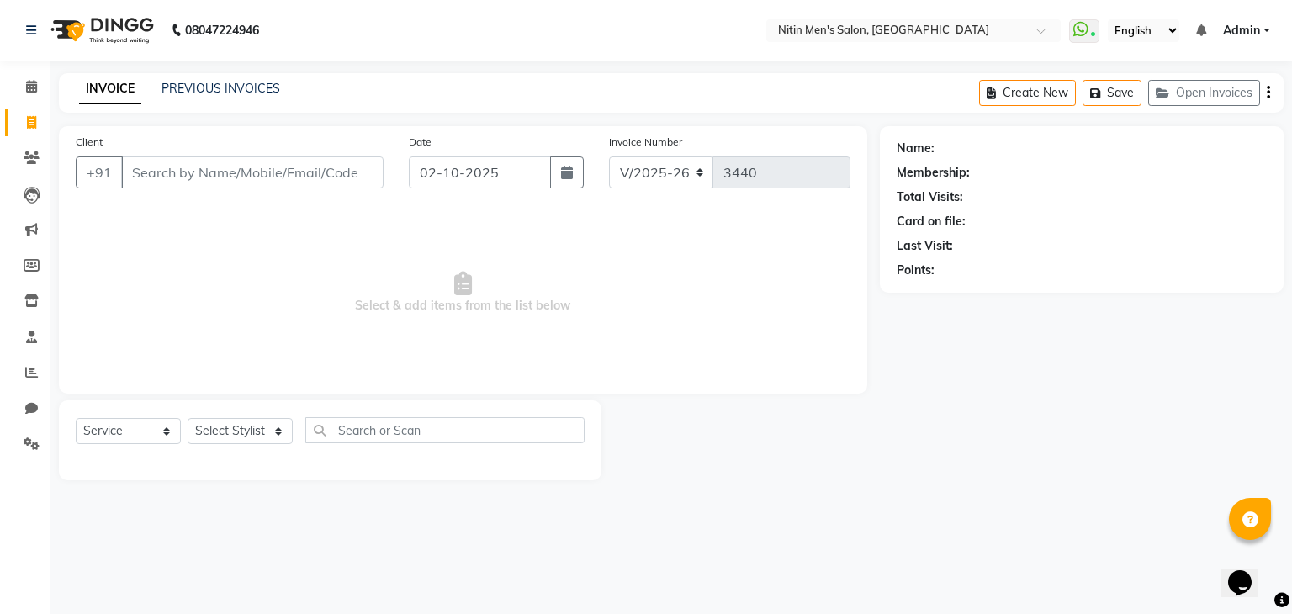
click at [249, 99] on div "INVOICE PREVIOUS INVOICES Create New Save Open Invoices" at bounding box center [671, 93] width 1225 height 40
click at [252, 93] on link "PREVIOUS INVOICES" at bounding box center [220, 88] width 119 height 15
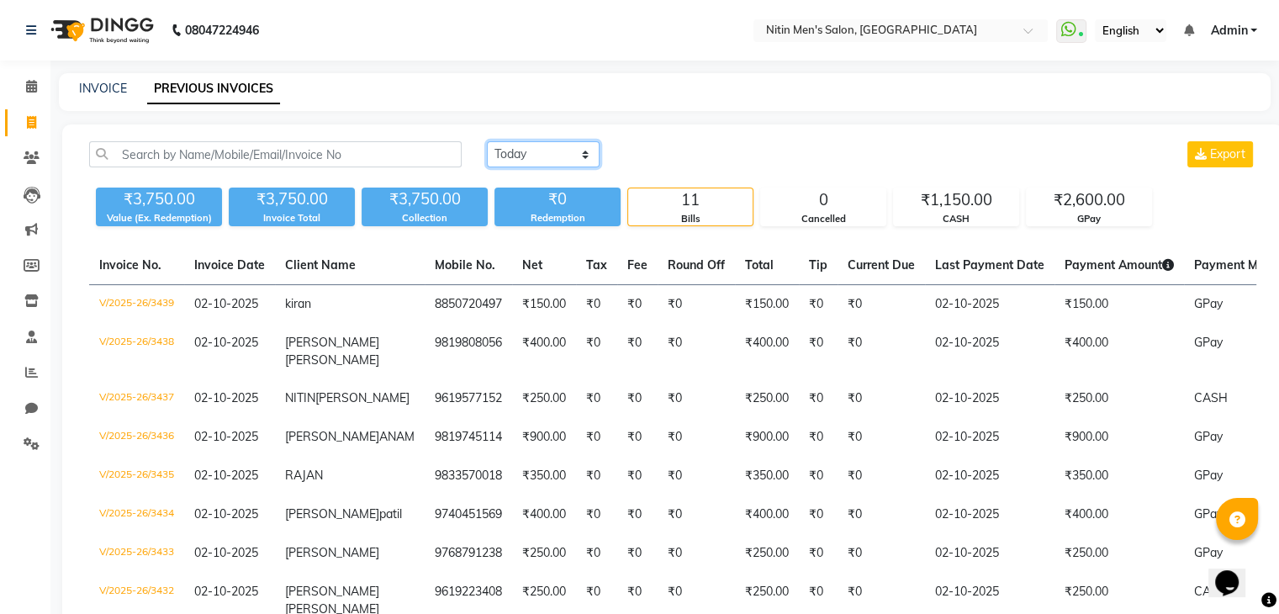
click at [553, 149] on select "Today Yesterday Custom Range" at bounding box center [543, 154] width 113 height 26
select select "yesterday"
click at [487, 141] on select "Today Yesterday Custom Range" at bounding box center [543, 154] width 113 height 26
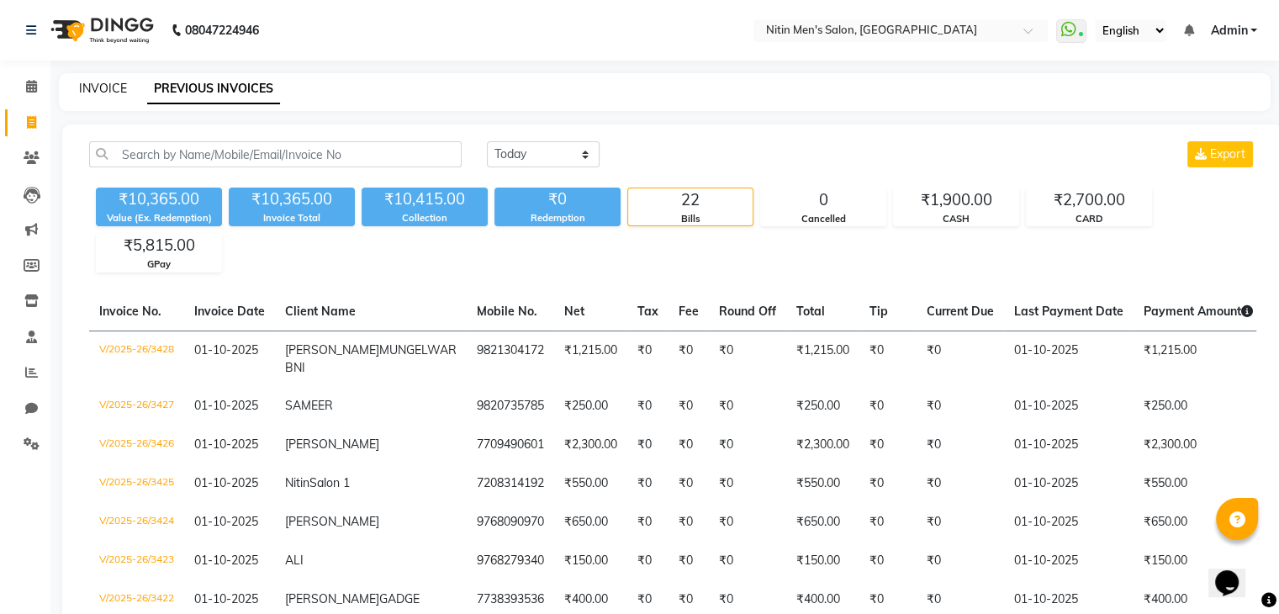
click at [100, 87] on link "INVOICE" at bounding box center [103, 88] width 48 height 15
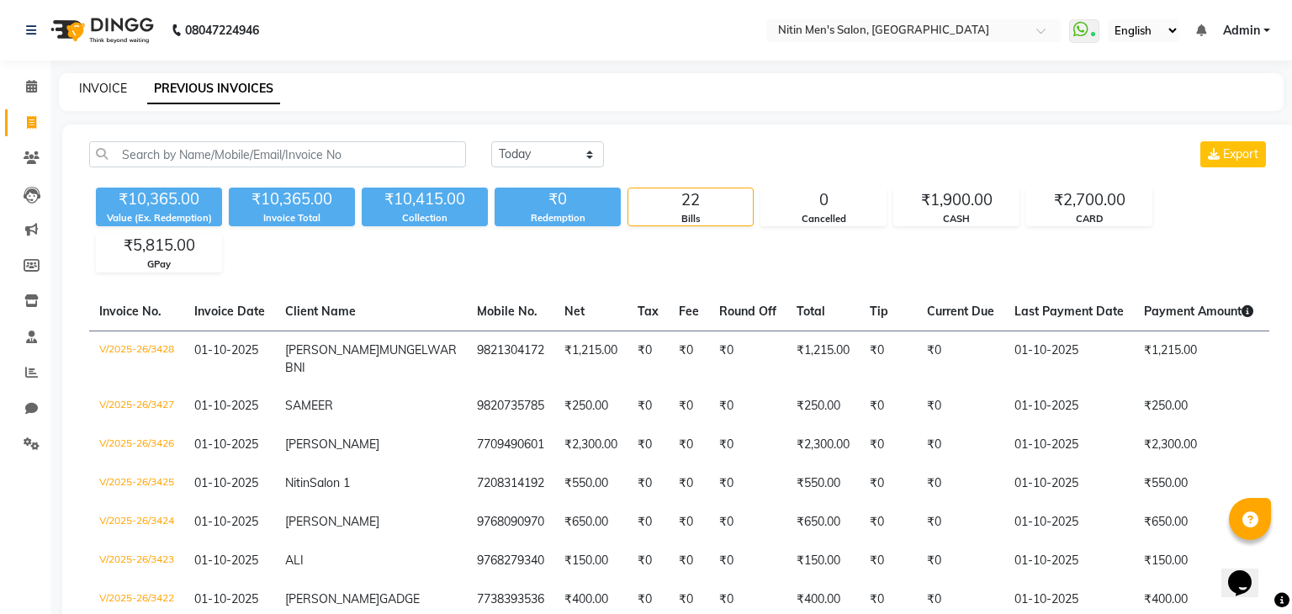
select select "service"
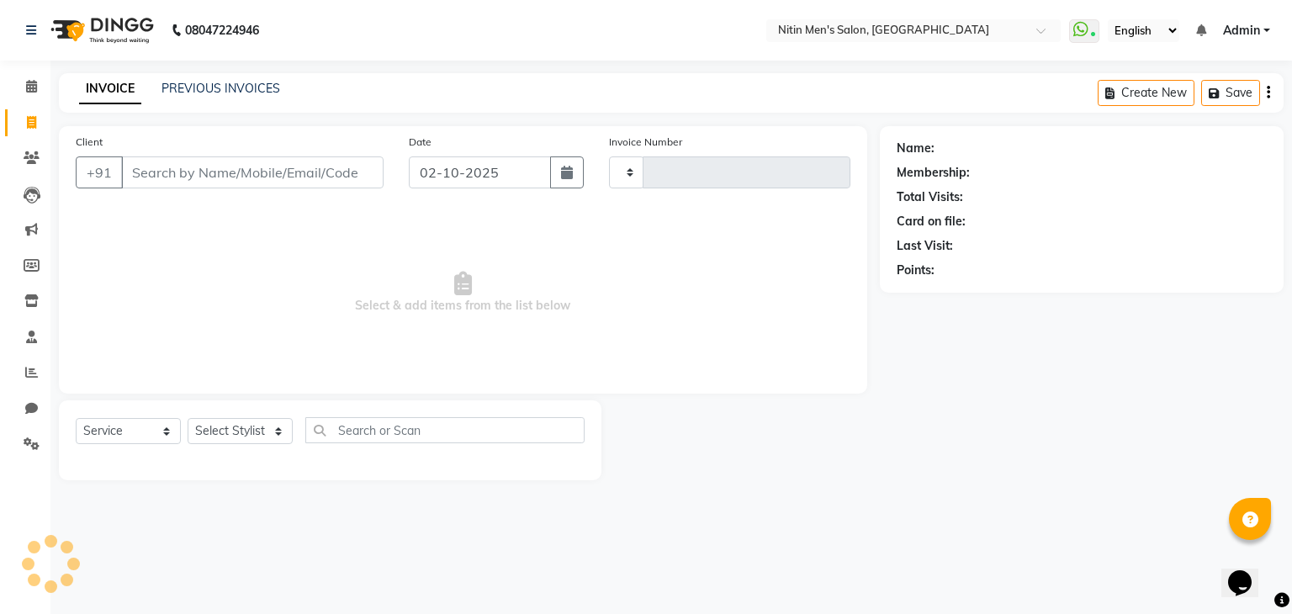
type input "3440"
select select "7981"
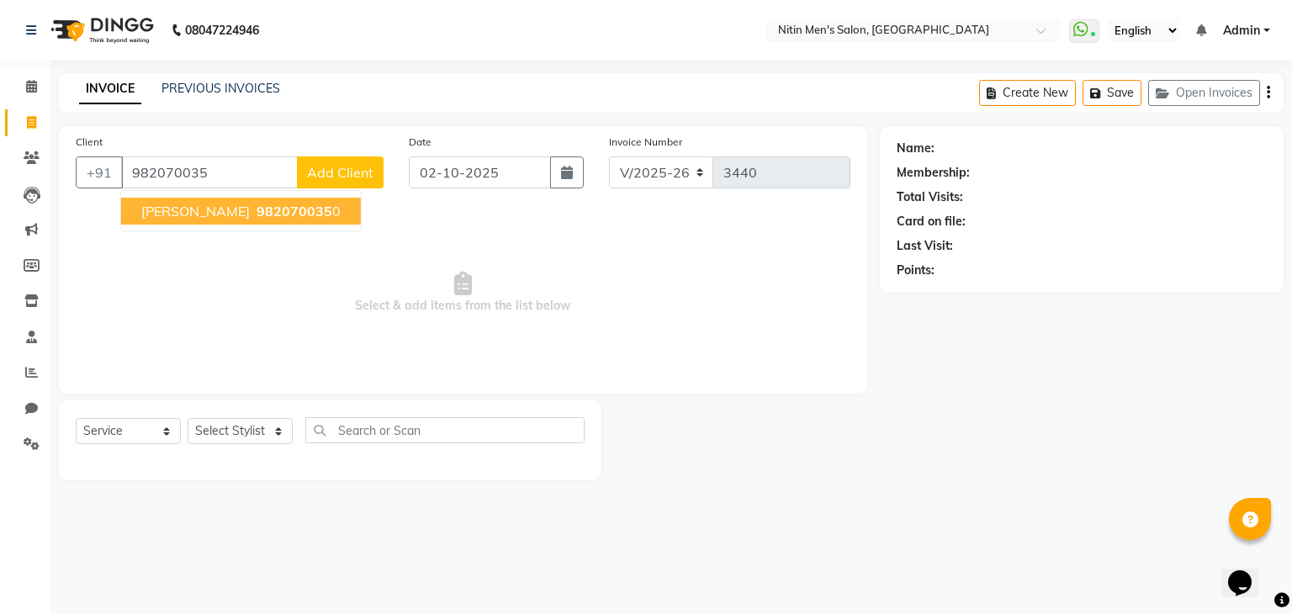
click at [249, 209] on span "VIJAY ALUVALIYA" at bounding box center [195, 211] width 109 height 17
type input "9820700350"
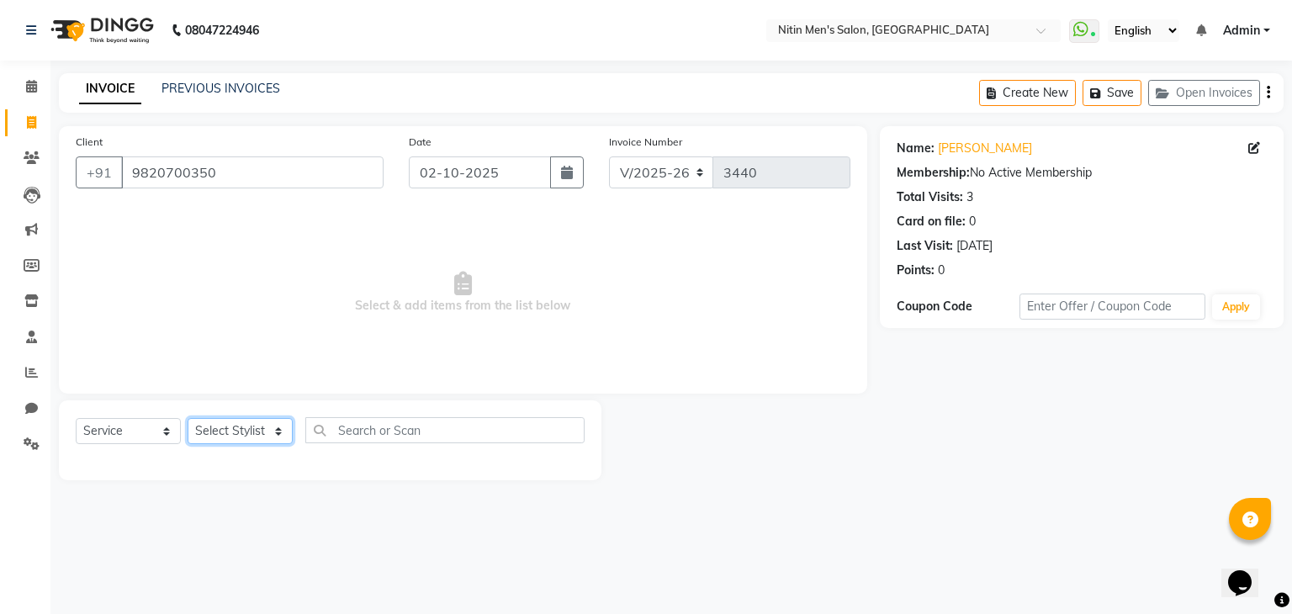
click at [246, 432] on select "Select Stylist [PERSON_NAME] DEEPA [PERSON_NAME] MEENAKSHI NITIN SIR [PERSON_NA…" at bounding box center [240, 431] width 105 height 26
select select "82599"
click at [188, 419] on select "Select Stylist [PERSON_NAME] DEEPA [PERSON_NAME] MEENAKSHI NITIN SIR [PERSON_NA…" at bounding box center [240, 431] width 105 height 26
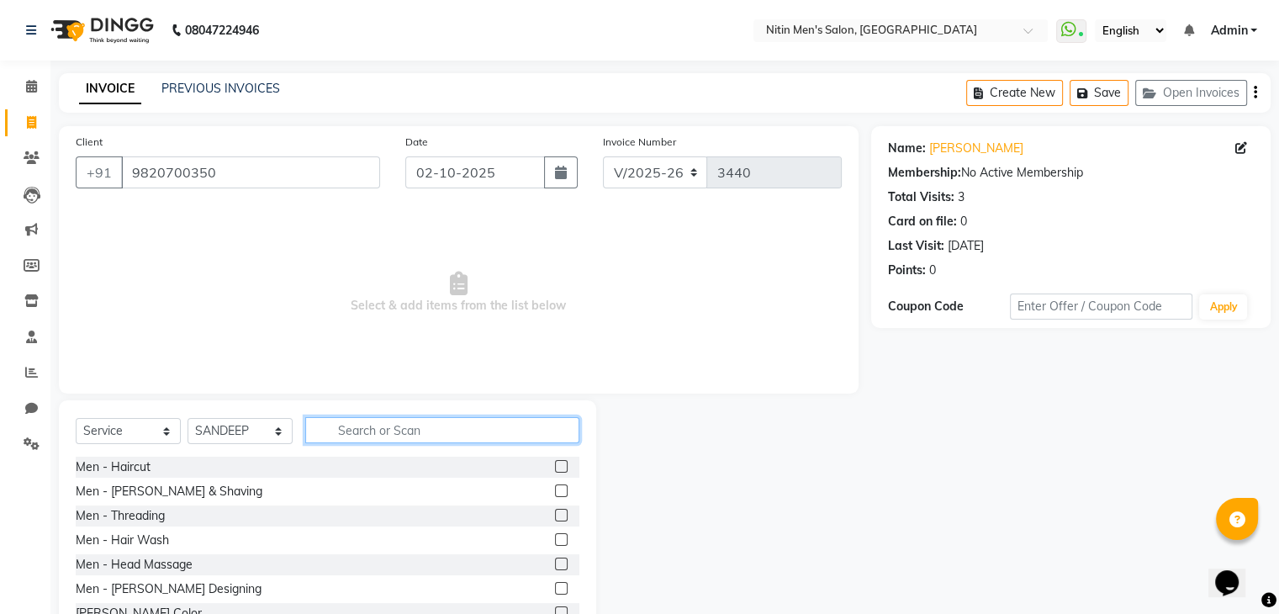
click at [350, 426] on input "text" at bounding box center [442, 430] width 274 height 26
click at [555, 491] on label at bounding box center [561, 490] width 13 height 13
click at [555, 491] on input "checkbox" at bounding box center [560, 491] width 11 height 11
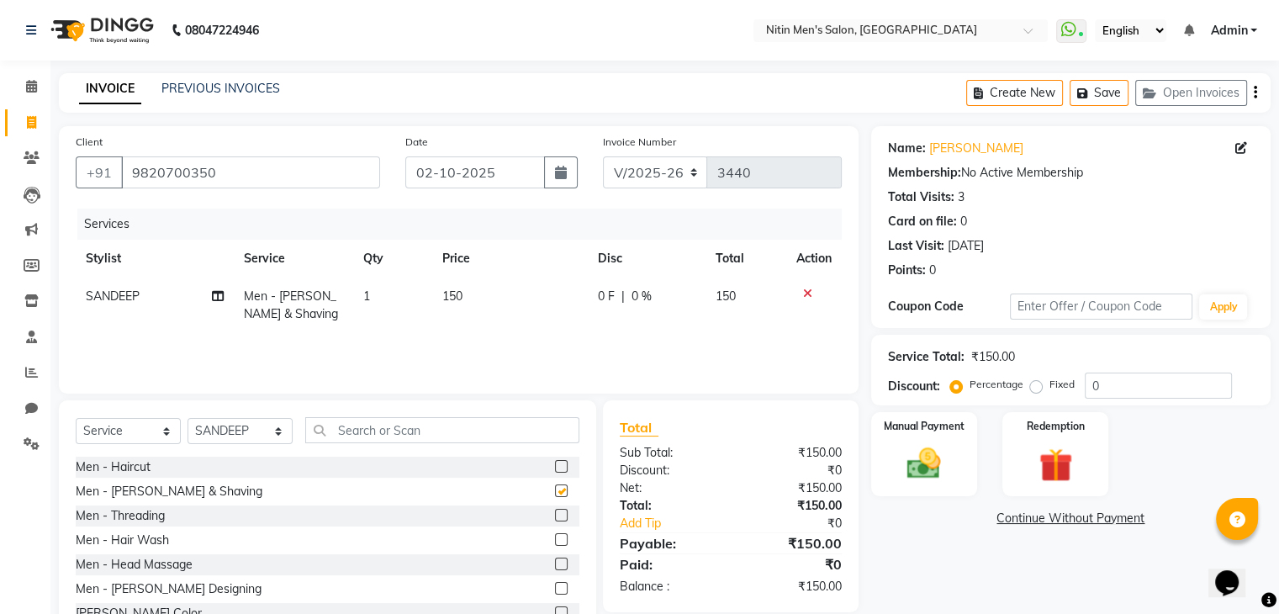
checkbox input "false"
click at [940, 473] on img at bounding box center [924, 464] width 56 height 40
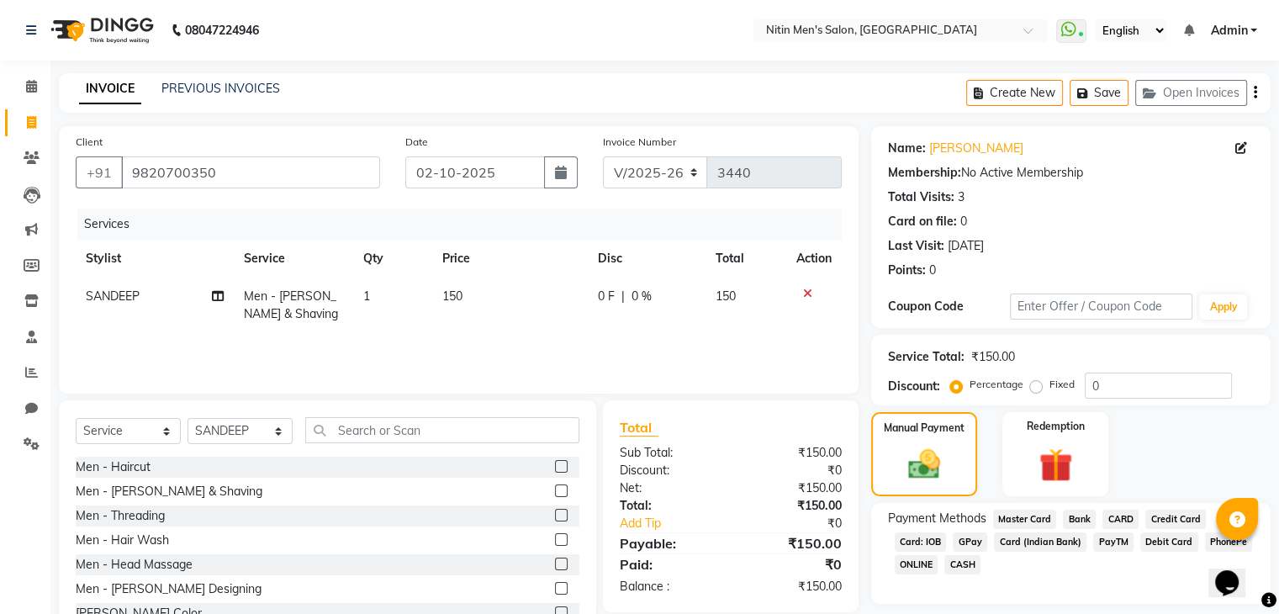
click at [974, 543] on span "GPay" at bounding box center [970, 541] width 34 height 19
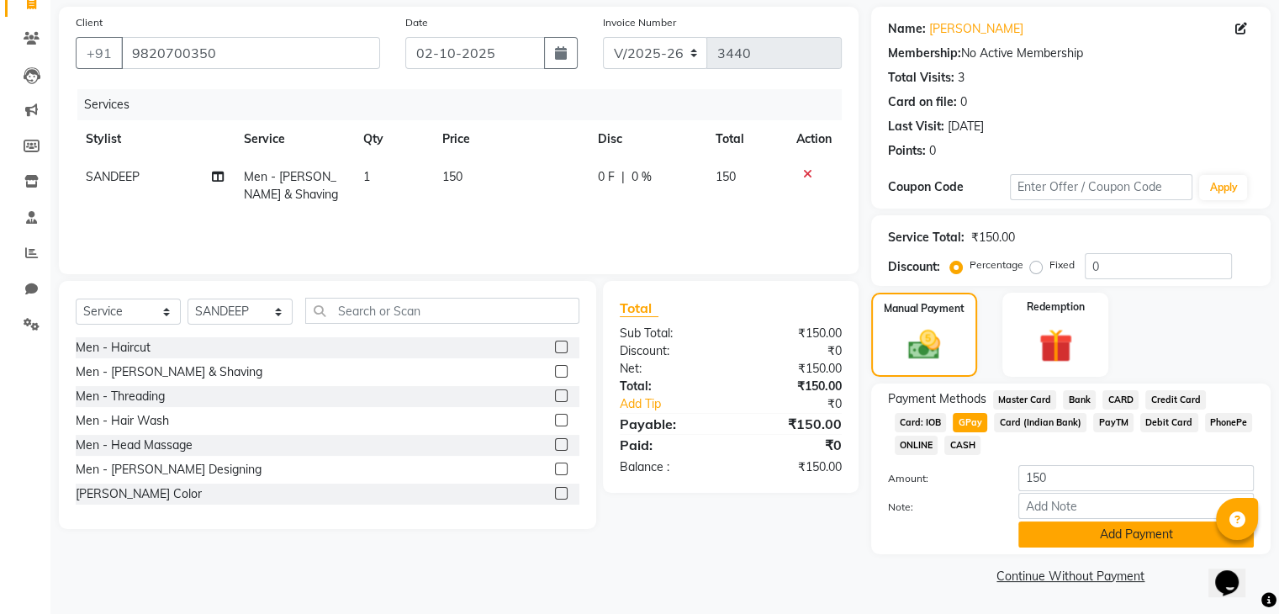
click at [1104, 539] on button "Add Payment" at bounding box center [1137, 534] width 236 height 26
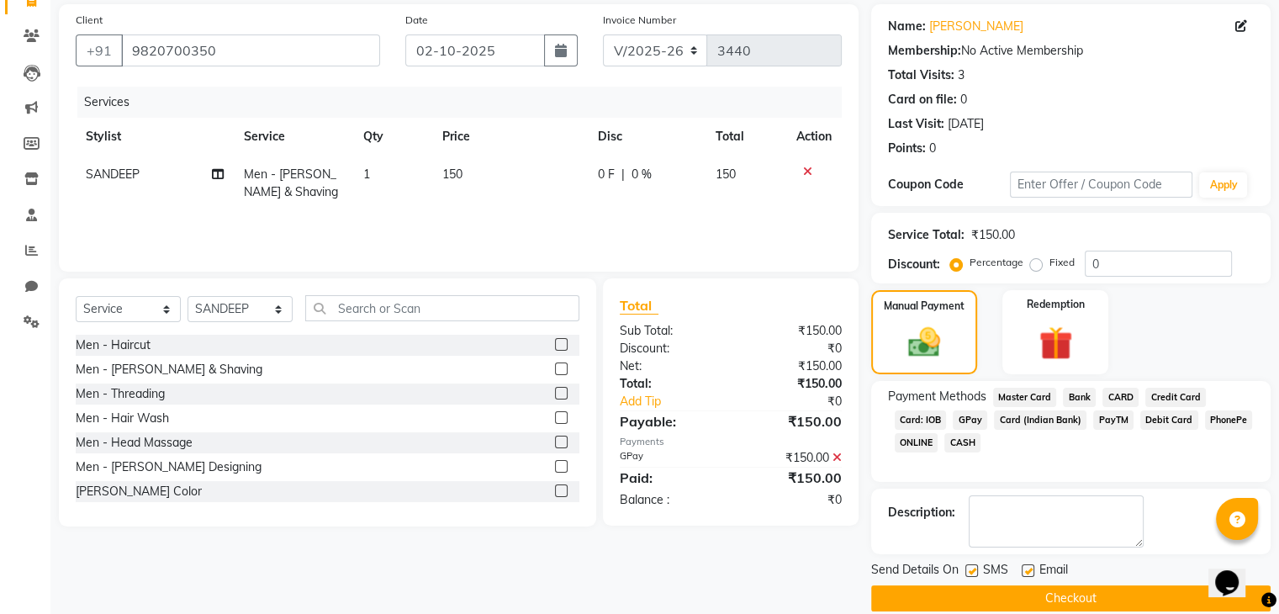
scroll to position [144, 0]
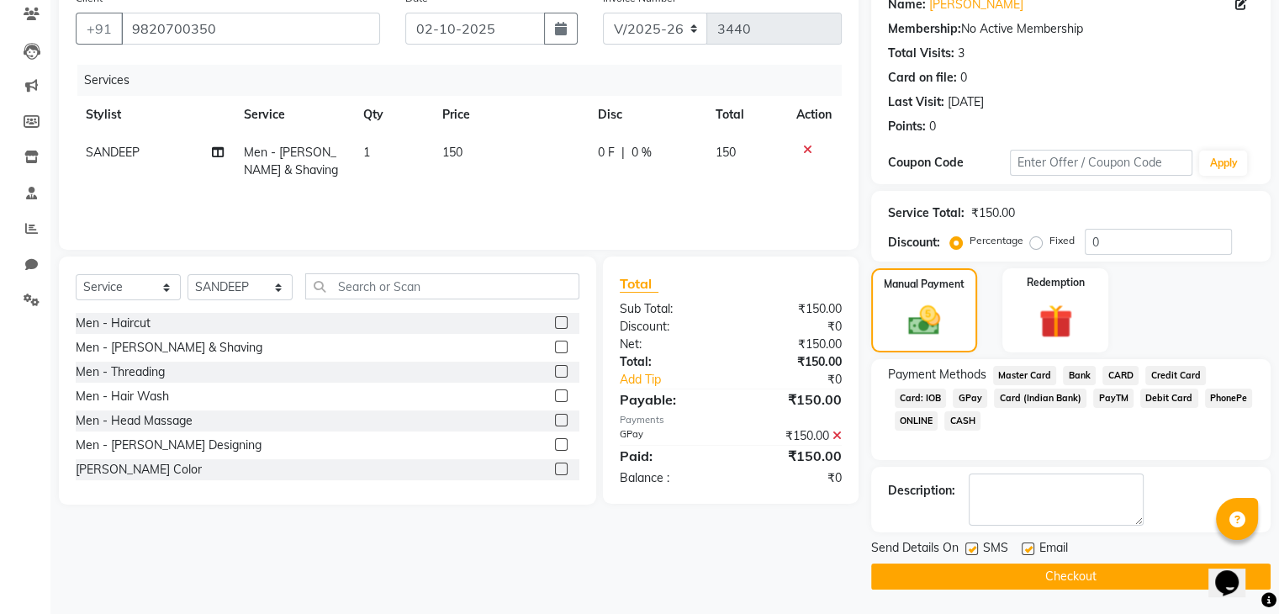
click at [1079, 571] on button "Checkout" at bounding box center [1071, 577] width 400 height 26
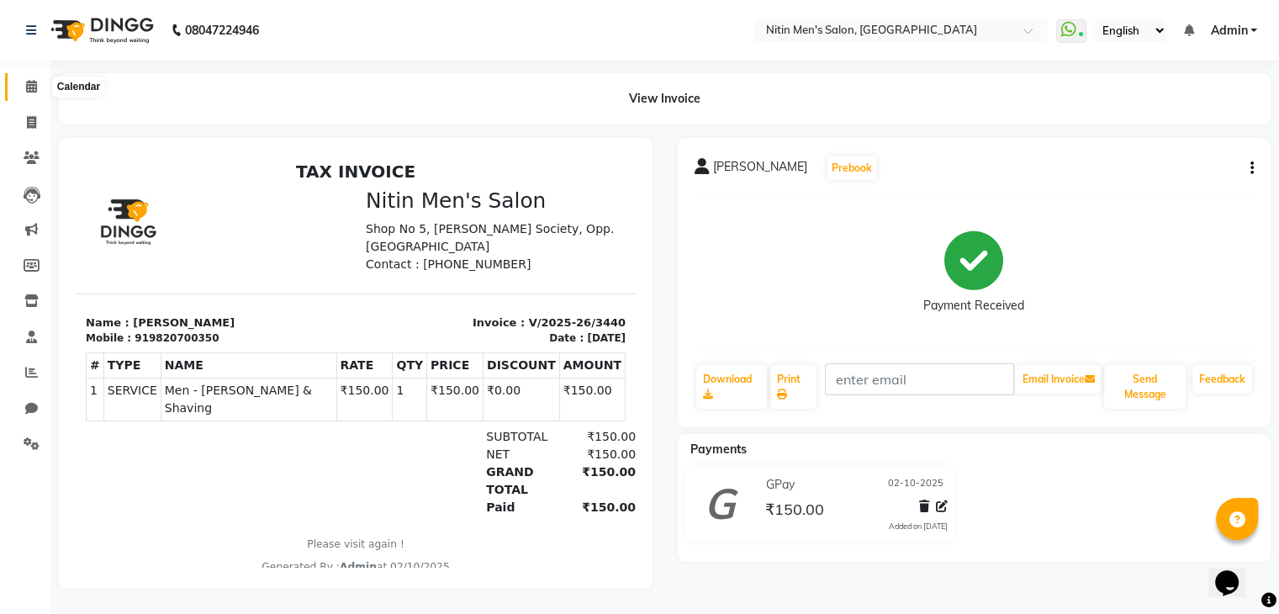
click at [31, 90] on icon at bounding box center [31, 86] width 11 height 13
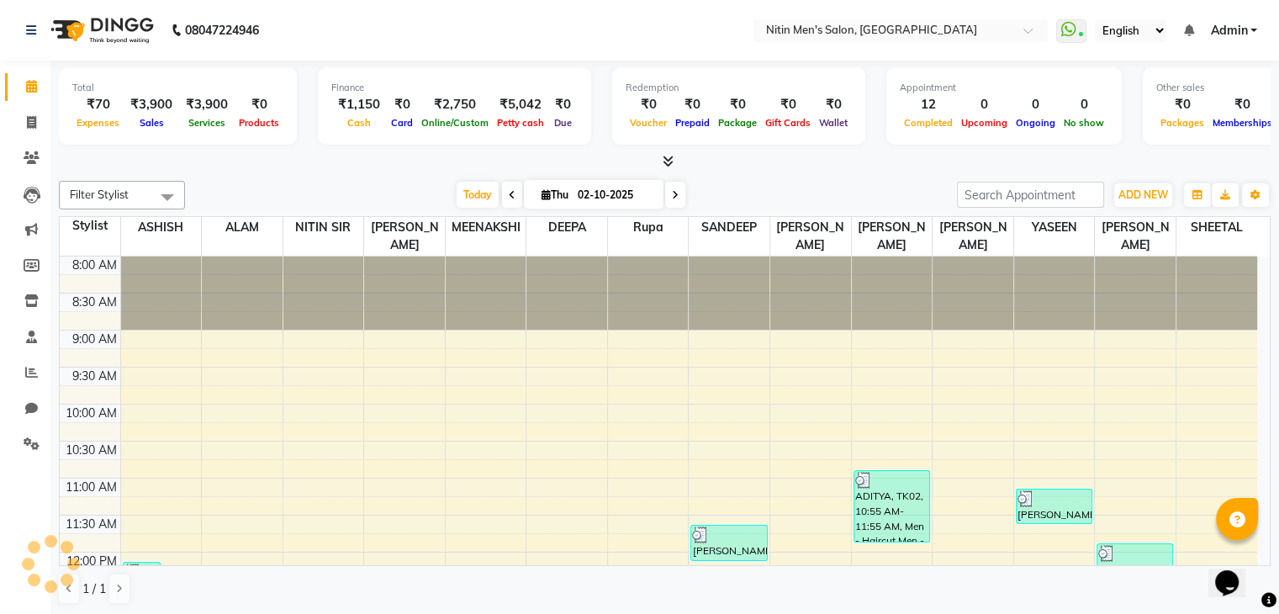
scroll to position [514, 0]
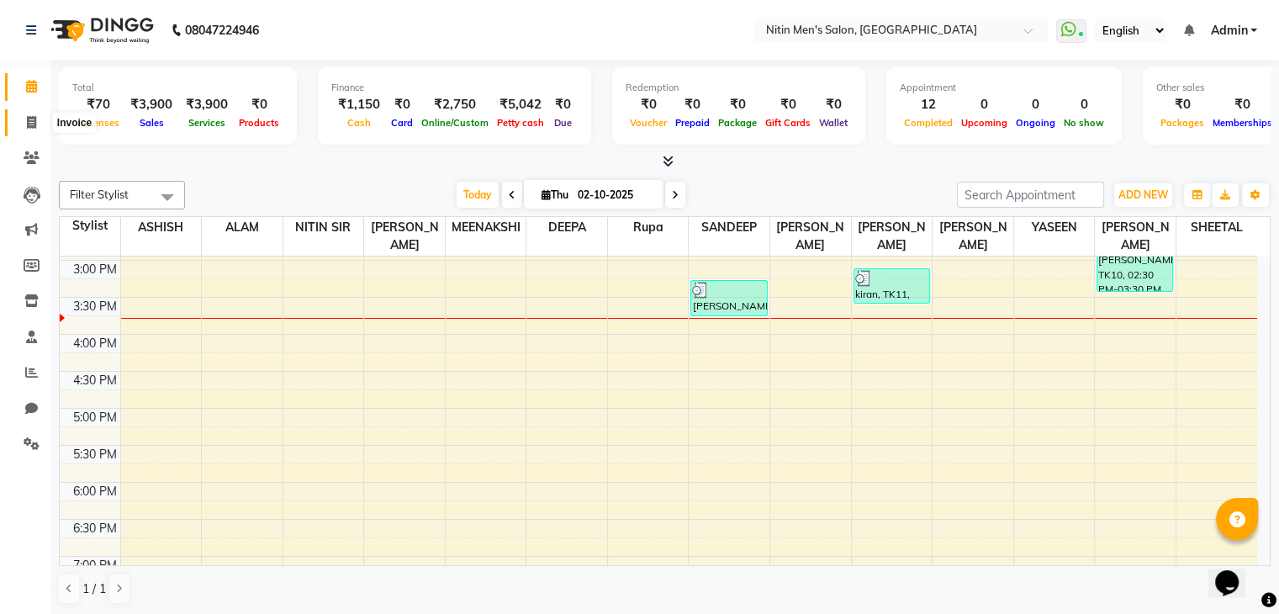
click at [33, 114] on span at bounding box center [31, 123] width 29 height 19
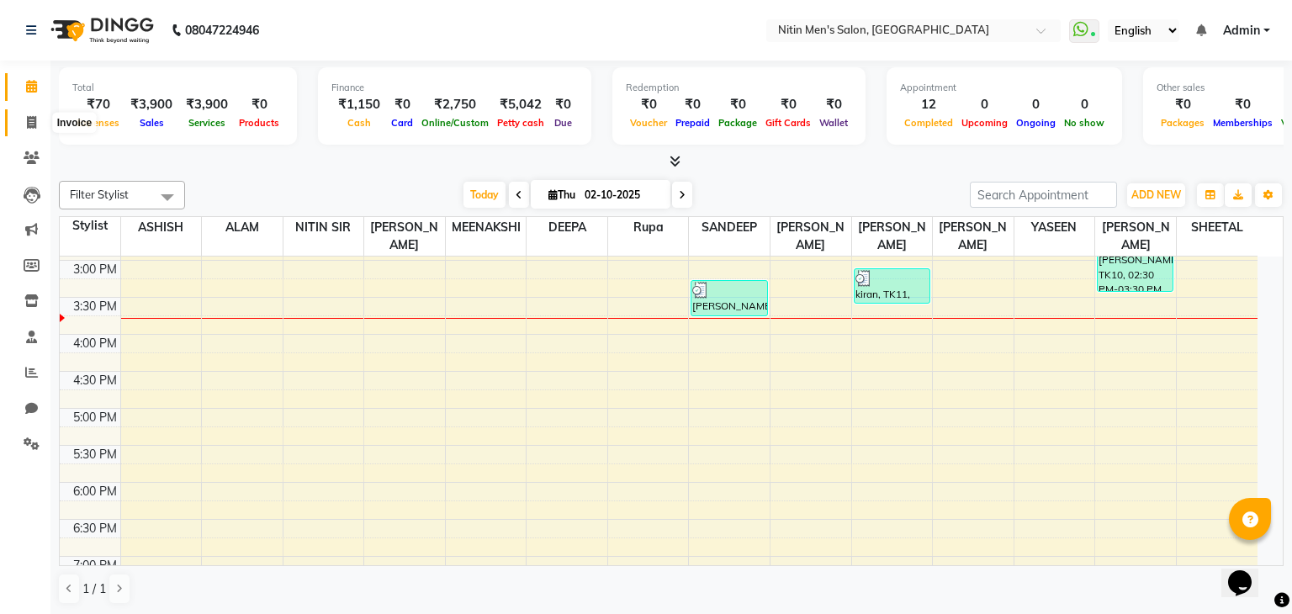
select select "7981"
select select "service"
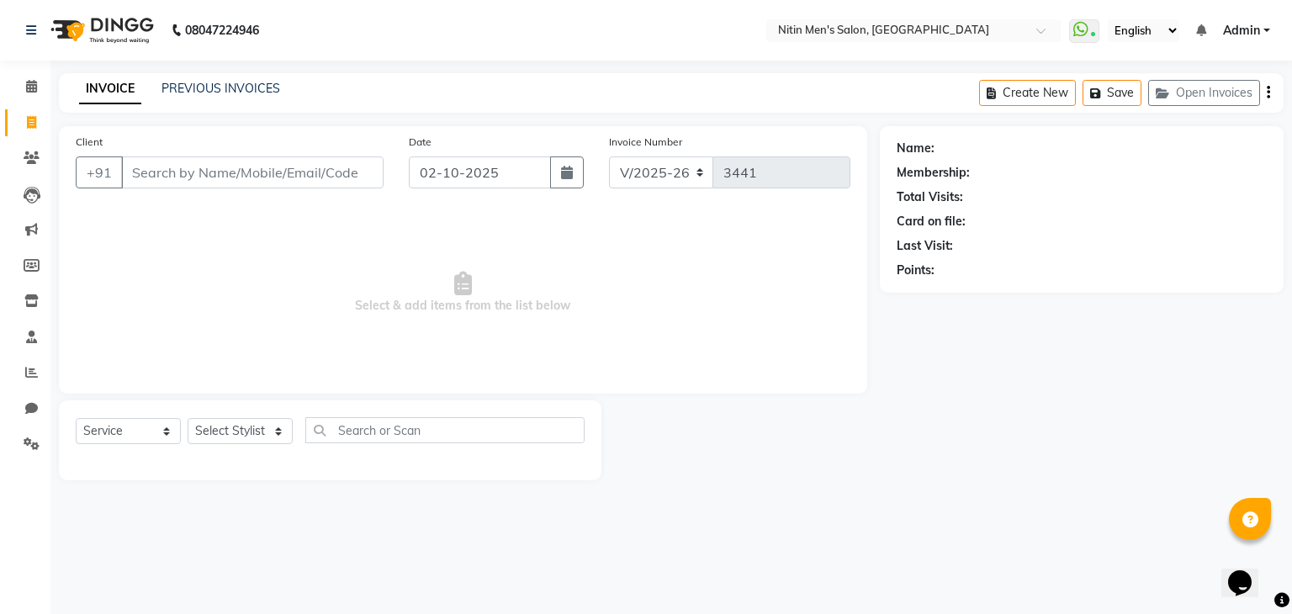
click at [193, 170] on input "Client" at bounding box center [252, 172] width 262 height 32
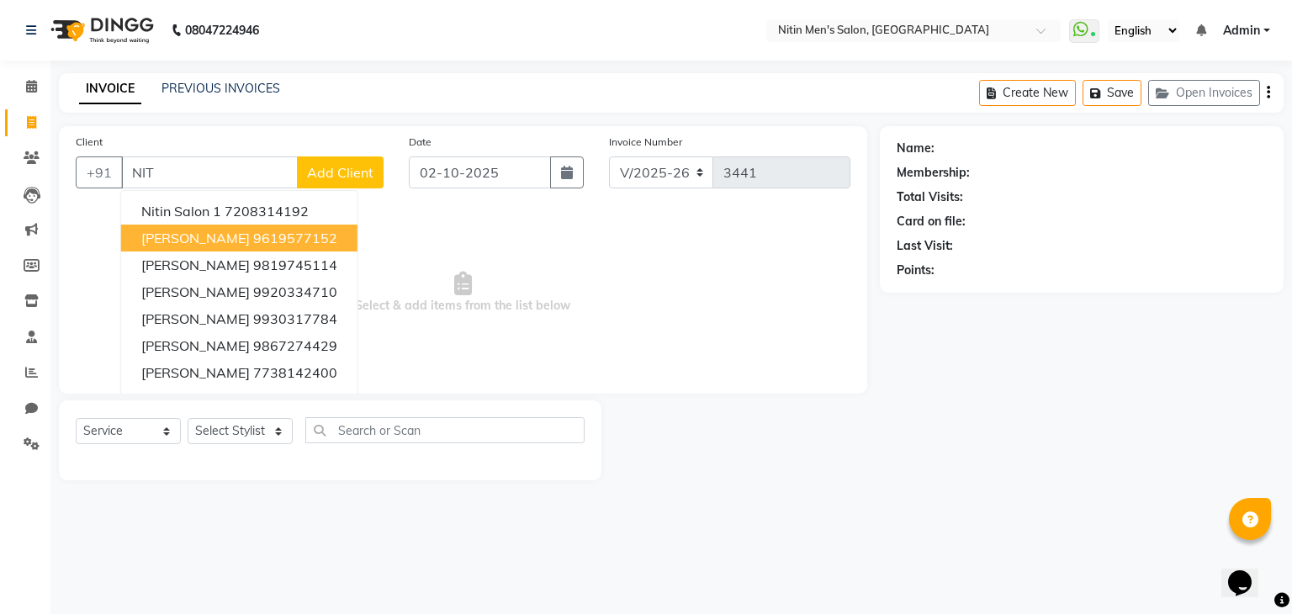
click at [198, 235] on span "NITIN SIR SIR" at bounding box center [195, 238] width 109 height 17
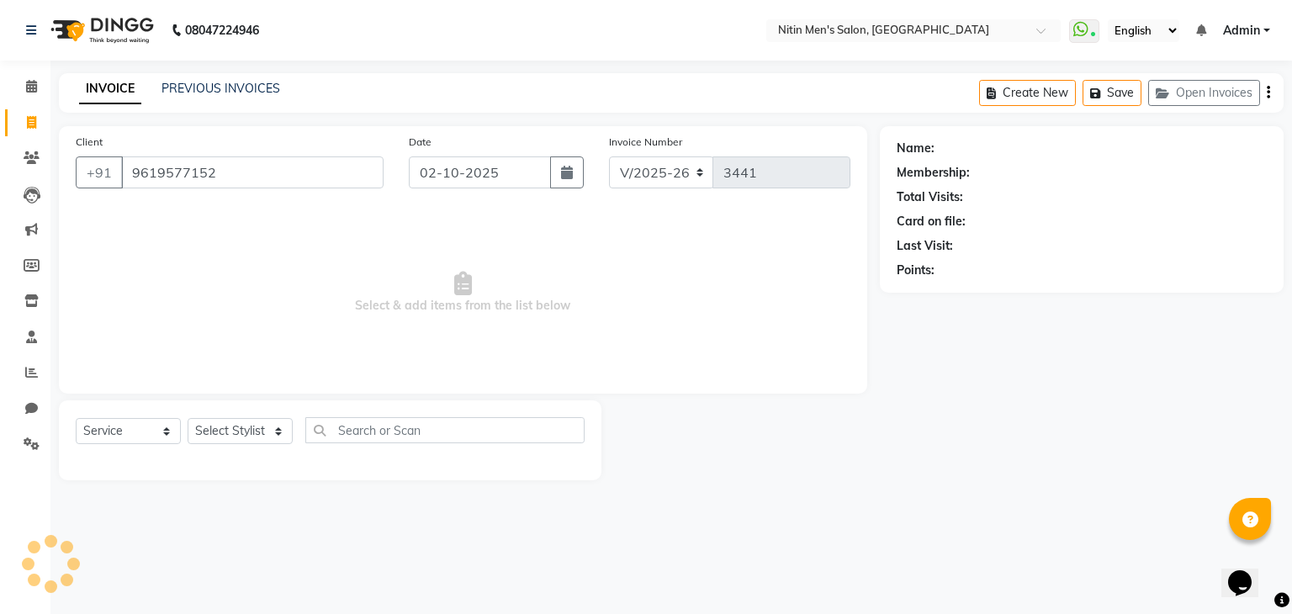
type input "9619577152"
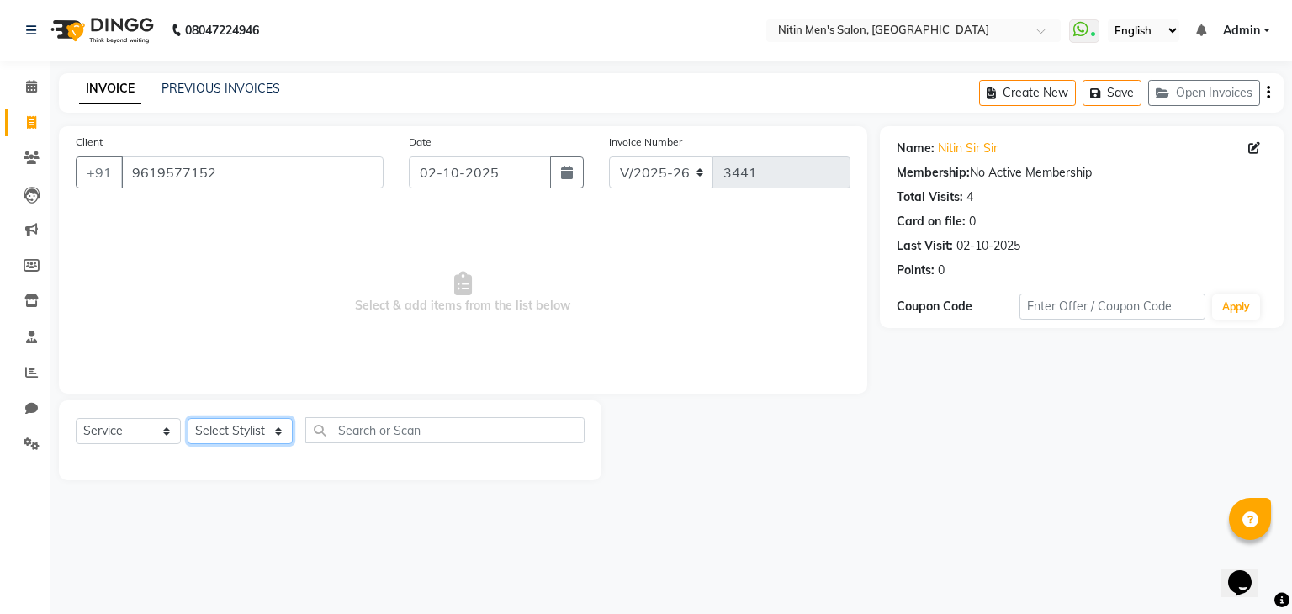
click at [231, 431] on select "Select Stylist [PERSON_NAME] DEEPA [PERSON_NAME] MEENAKSHI NITIN SIR [PERSON_NA…" at bounding box center [240, 431] width 105 height 26
select select "82599"
click at [188, 419] on select "Select Stylist [PERSON_NAME] DEEPA [PERSON_NAME] MEENAKSHI NITIN SIR [PERSON_NA…" at bounding box center [240, 431] width 105 height 26
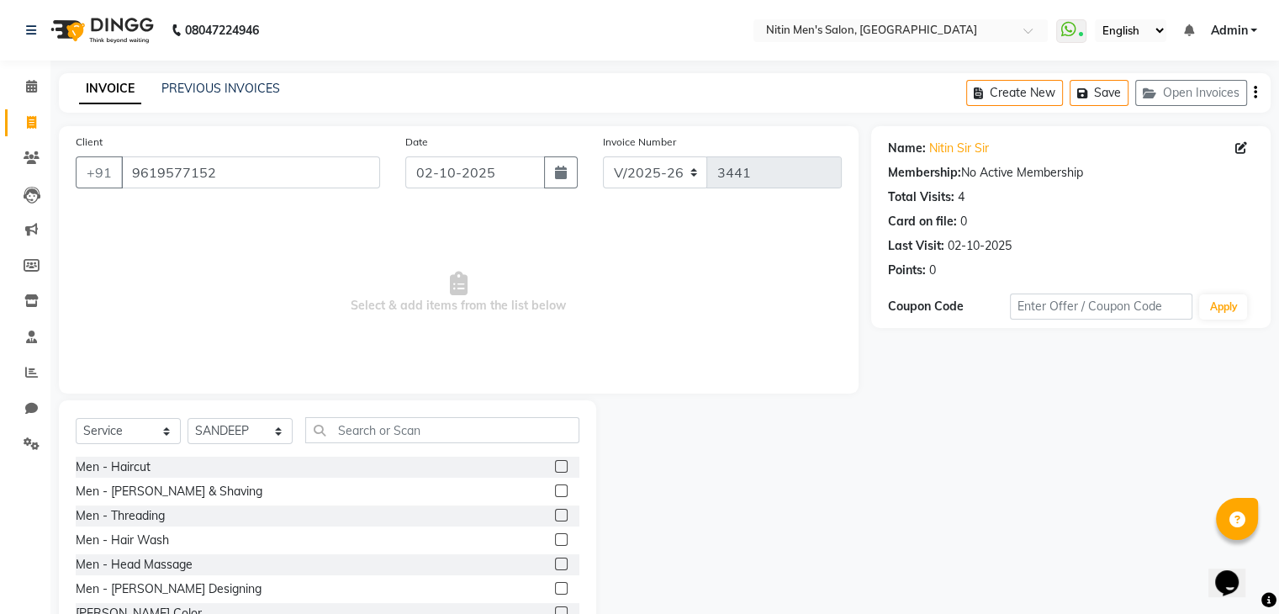
click at [555, 491] on label at bounding box center [561, 490] width 13 height 13
click at [555, 491] on input "checkbox" at bounding box center [560, 491] width 11 height 11
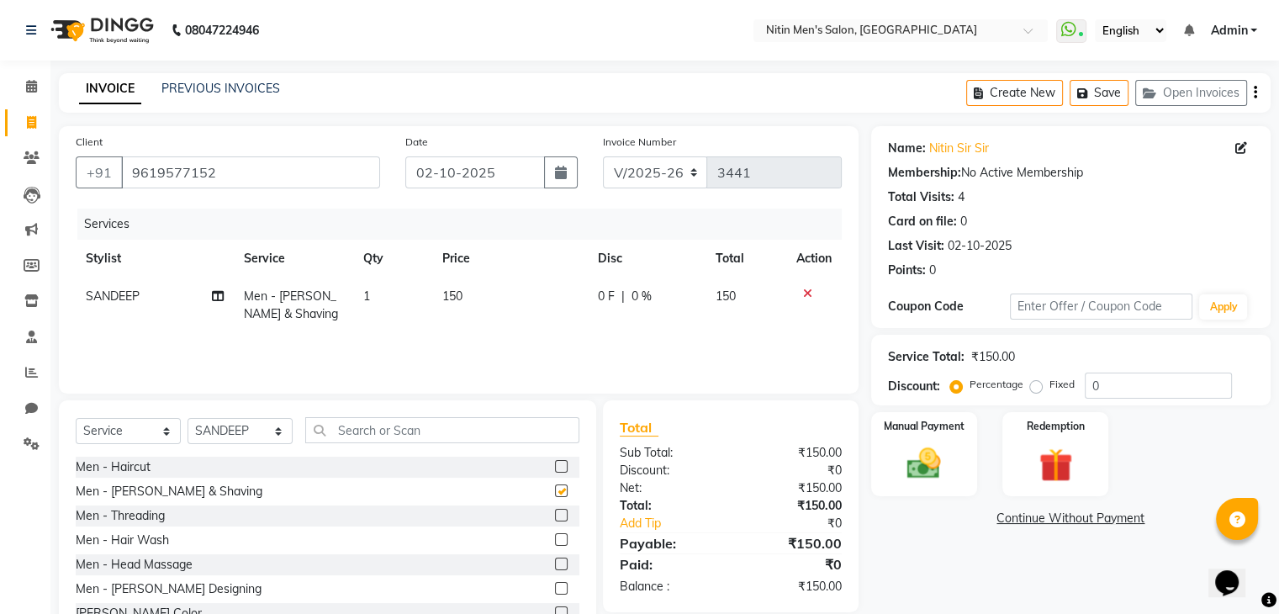
checkbox input "false"
click at [934, 464] on img at bounding box center [924, 464] width 56 height 40
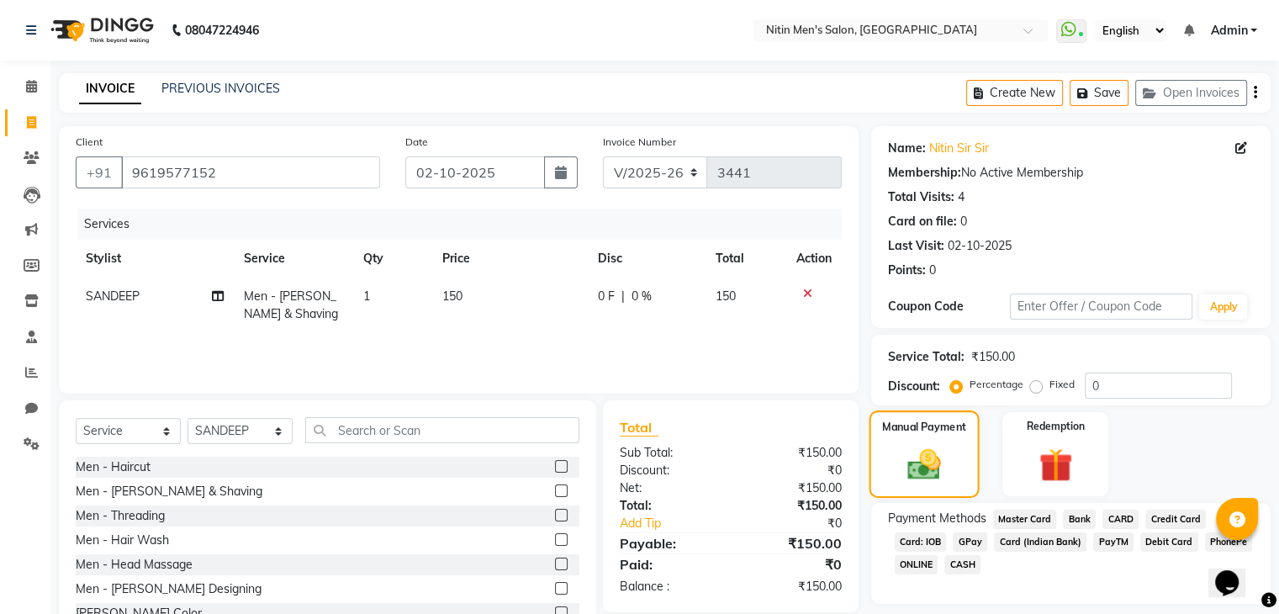
scroll to position [61, 0]
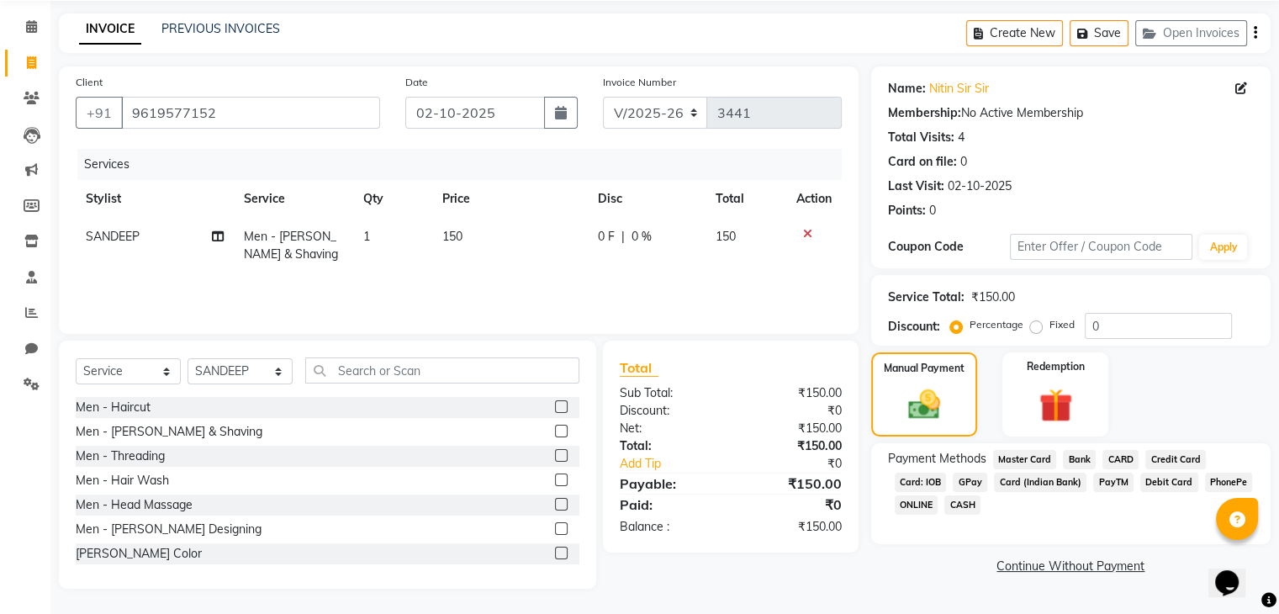
click at [969, 508] on span "CASH" at bounding box center [963, 504] width 36 height 19
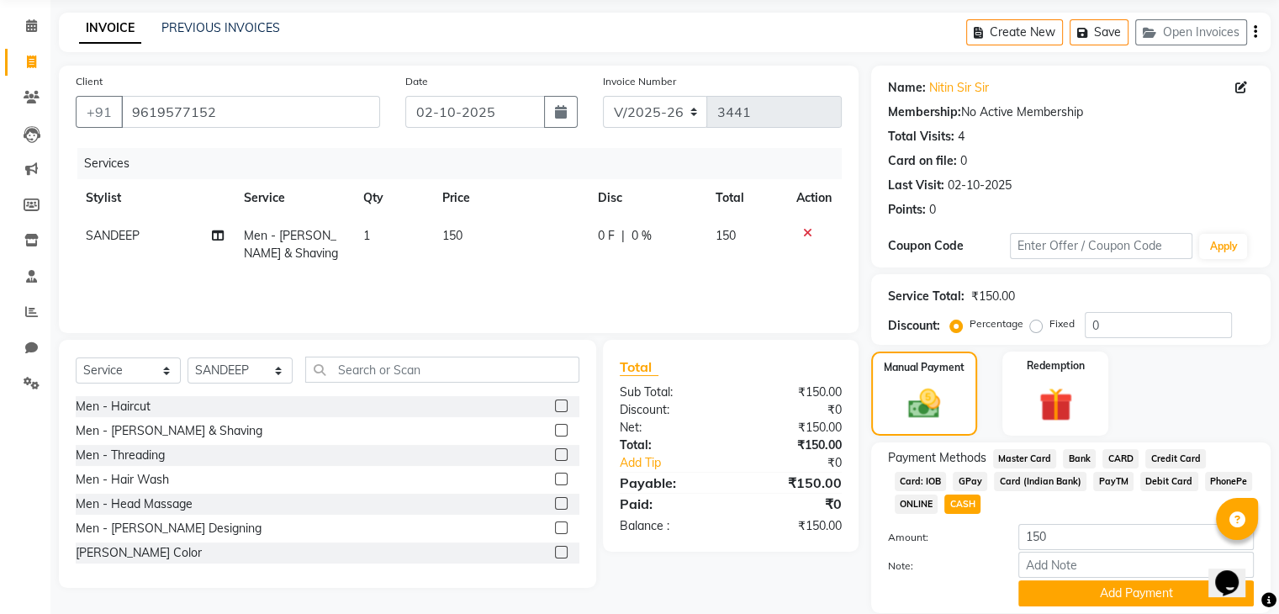
scroll to position [122, 0]
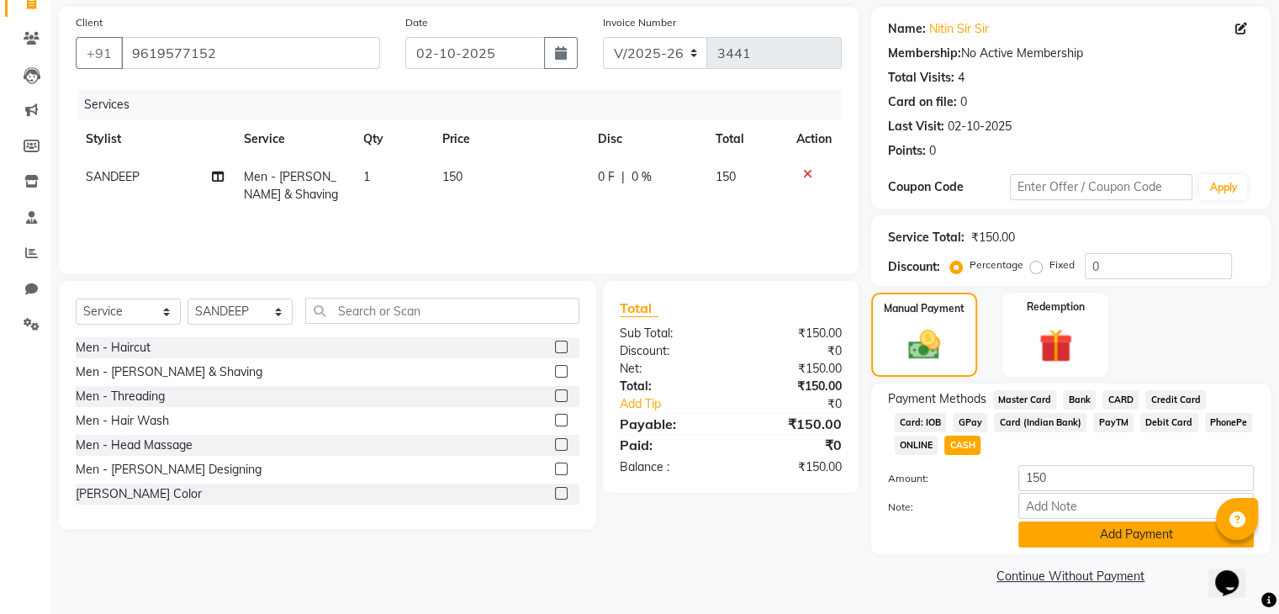
click at [1122, 538] on button "Add Payment" at bounding box center [1137, 534] width 236 height 26
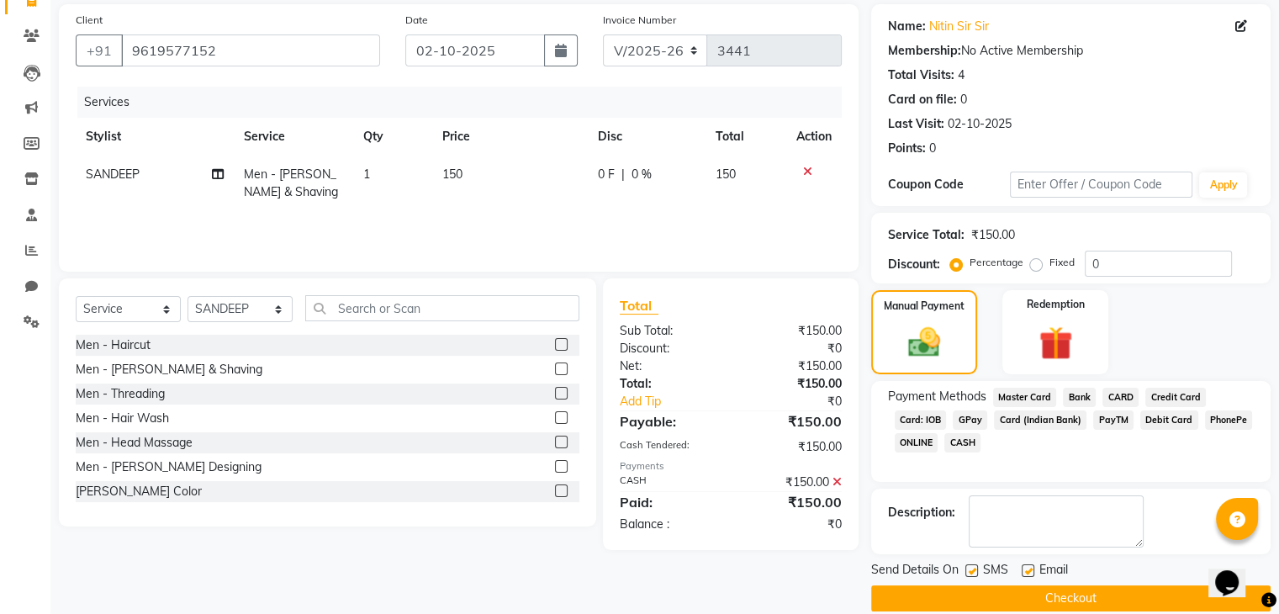
click at [1099, 596] on button "Checkout" at bounding box center [1071, 598] width 400 height 26
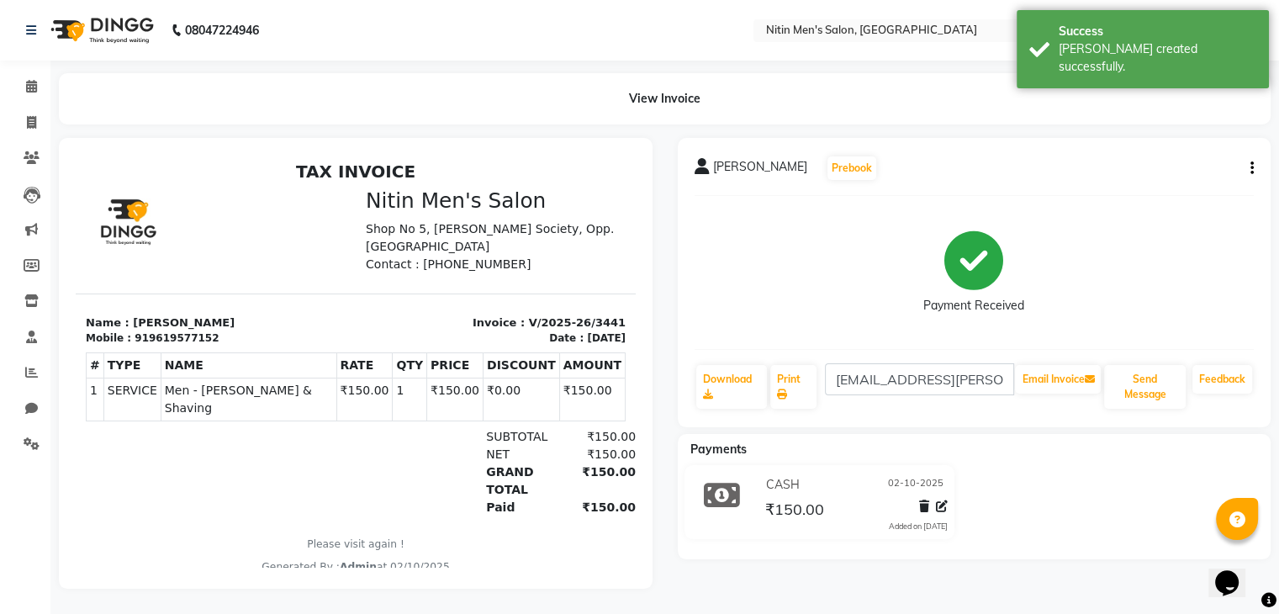
scroll to position [12, 0]
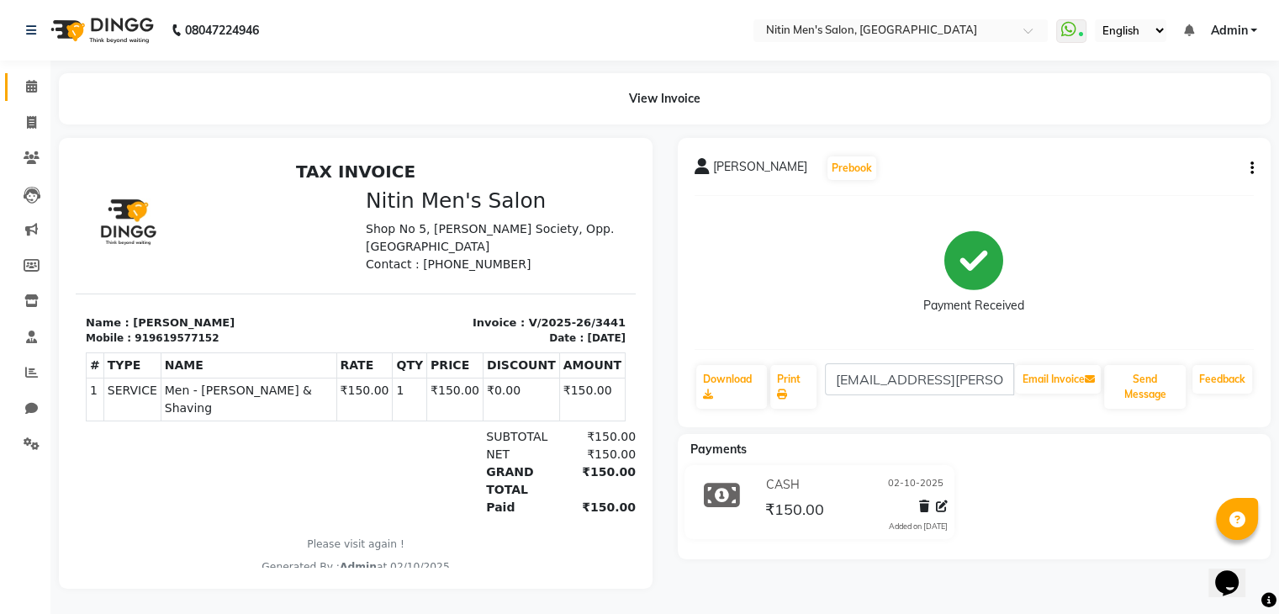
click at [29, 86] on link "Calendar" at bounding box center [25, 87] width 40 height 28
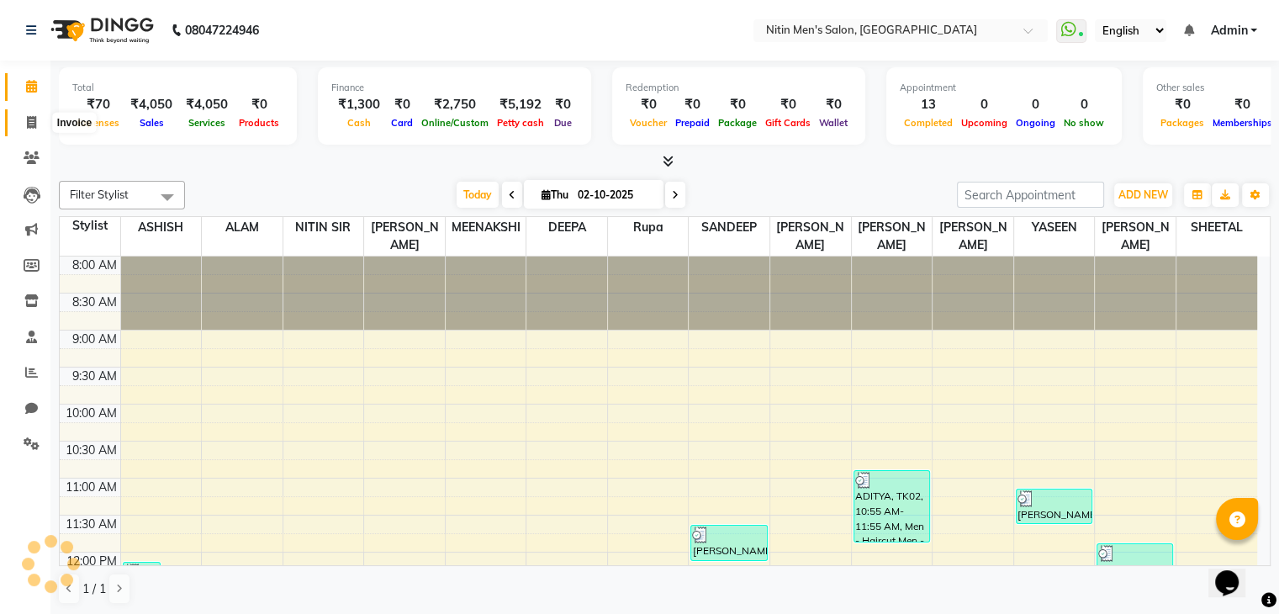
click at [24, 128] on span at bounding box center [31, 123] width 29 height 19
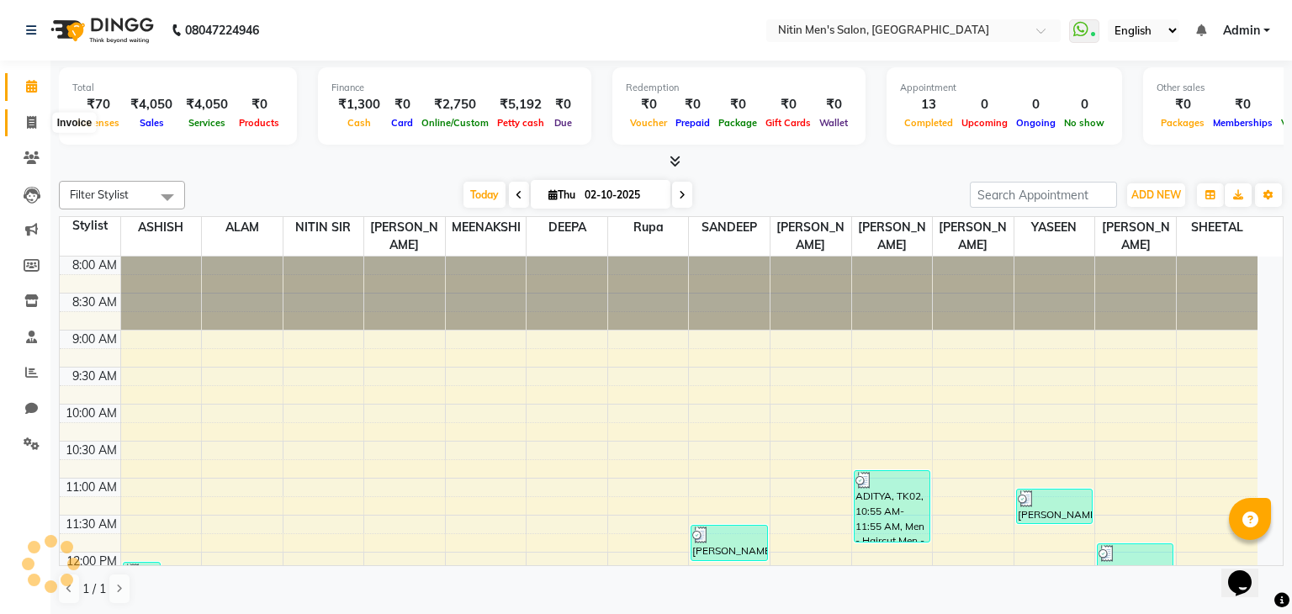
select select "service"
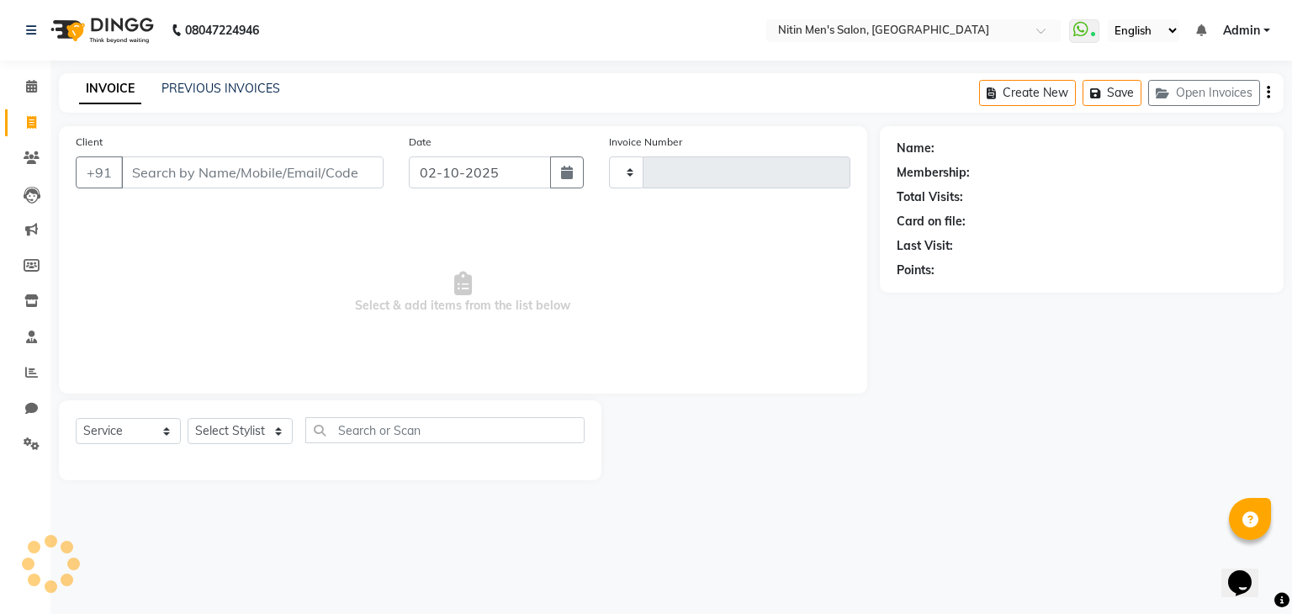
type input "3442"
select select "7981"
click at [250, 87] on link "PREVIOUS INVOICES" at bounding box center [220, 88] width 119 height 15
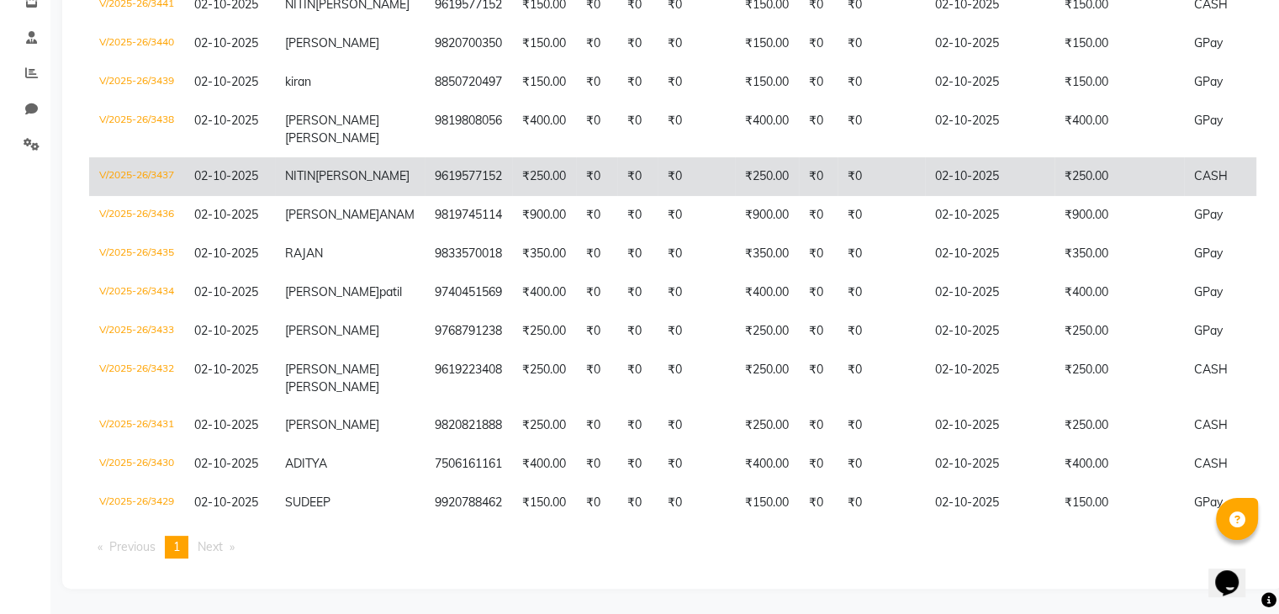
scroll to position [339, 0]
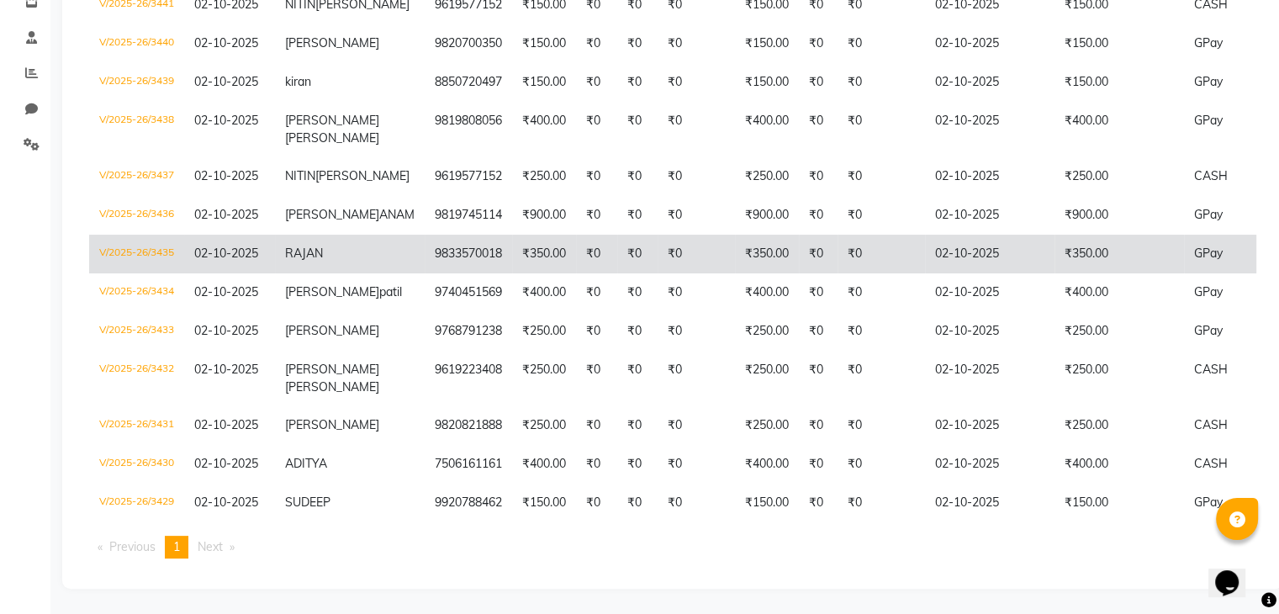
click at [658, 273] on td "₹0" at bounding box center [696, 254] width 77 height 39
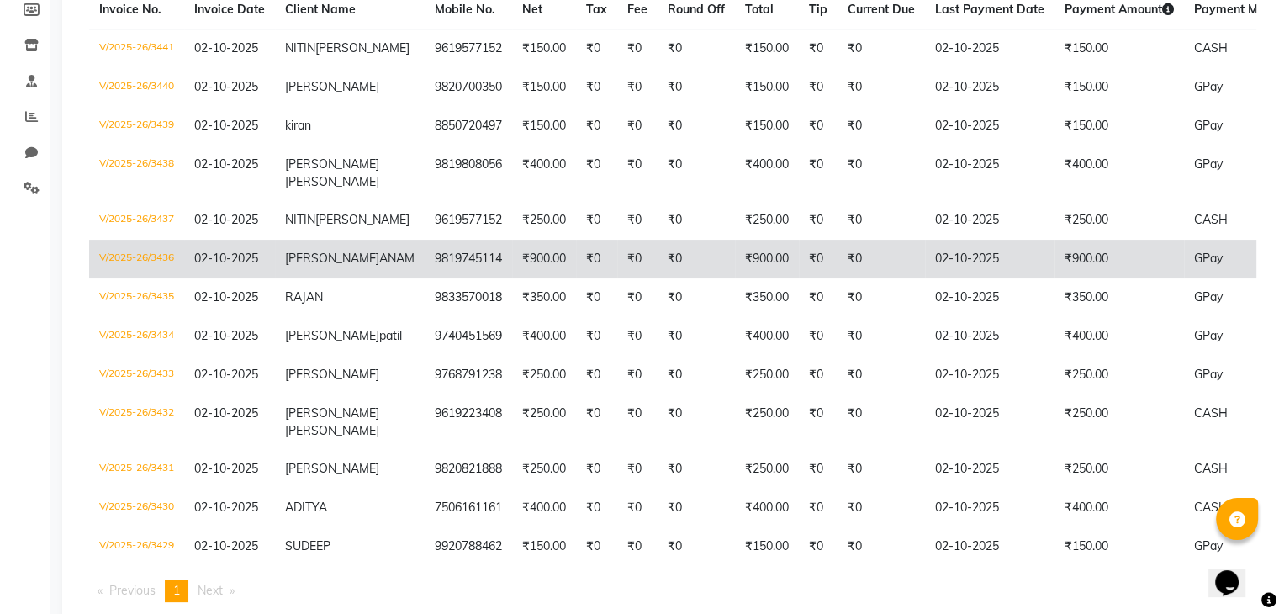
scroll to position [0, 0]
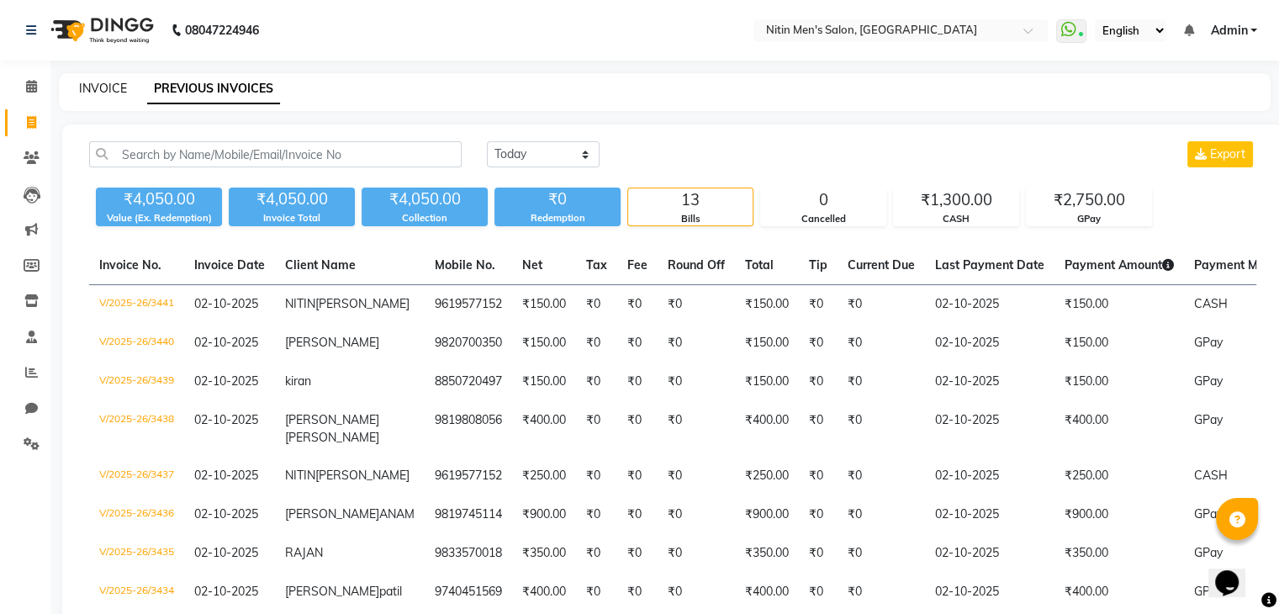
click at [94, 95] on link "INVOICE" at bounding box center [103, 88] width 48 height 15
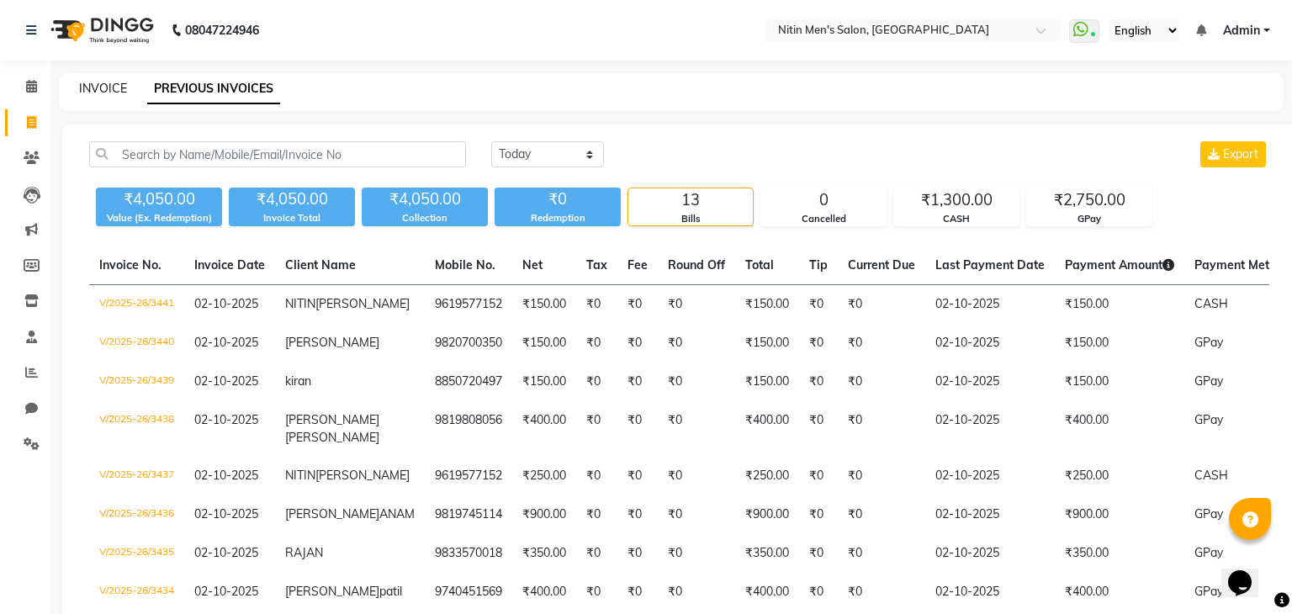
select select "service"
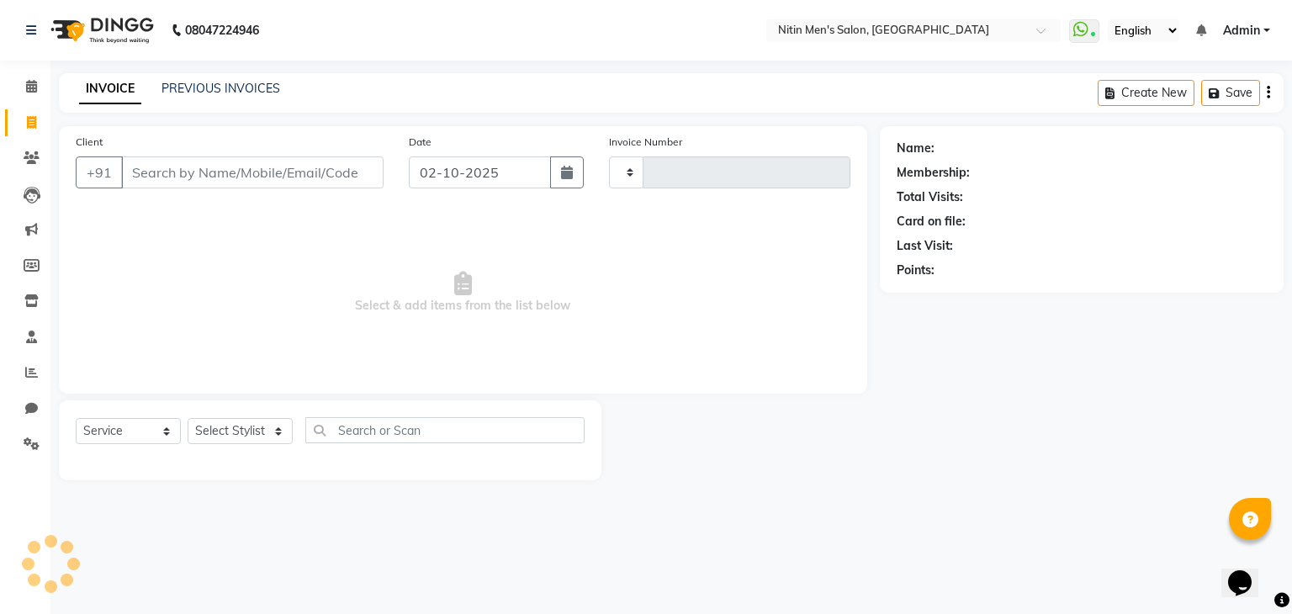
type input "3442"
select select "7981"
click at [168, 180] on input "Client" at bounding box center [252, 172] width 262 height 32
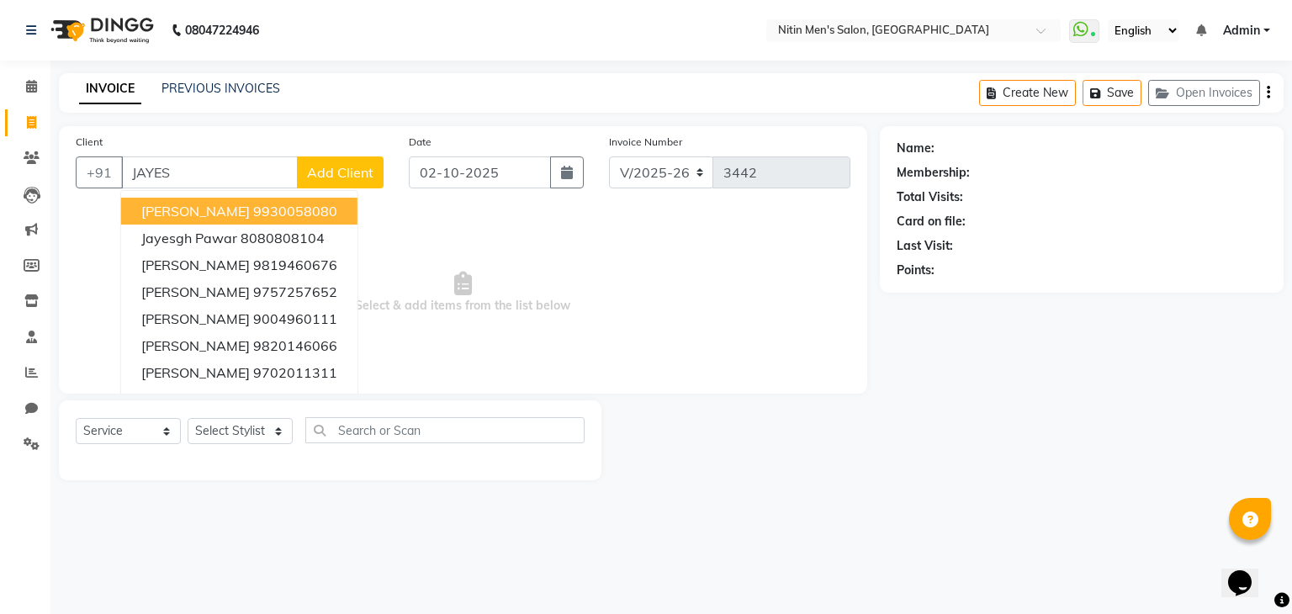
click at [195, 173] on input "JAYES" at bounding box center [209, 172] width 177 height 32
type input "J"
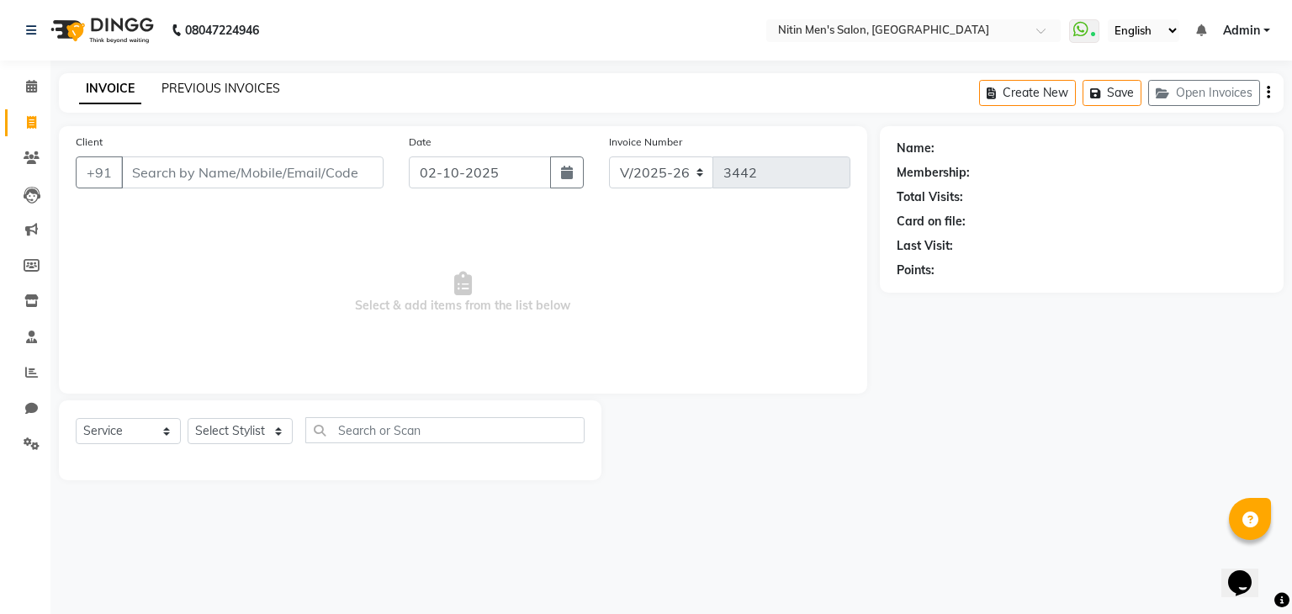
click at [250, 82] on link "PREVIOUS INVOICES" at bounding box center [220, 88] width 119 height 15
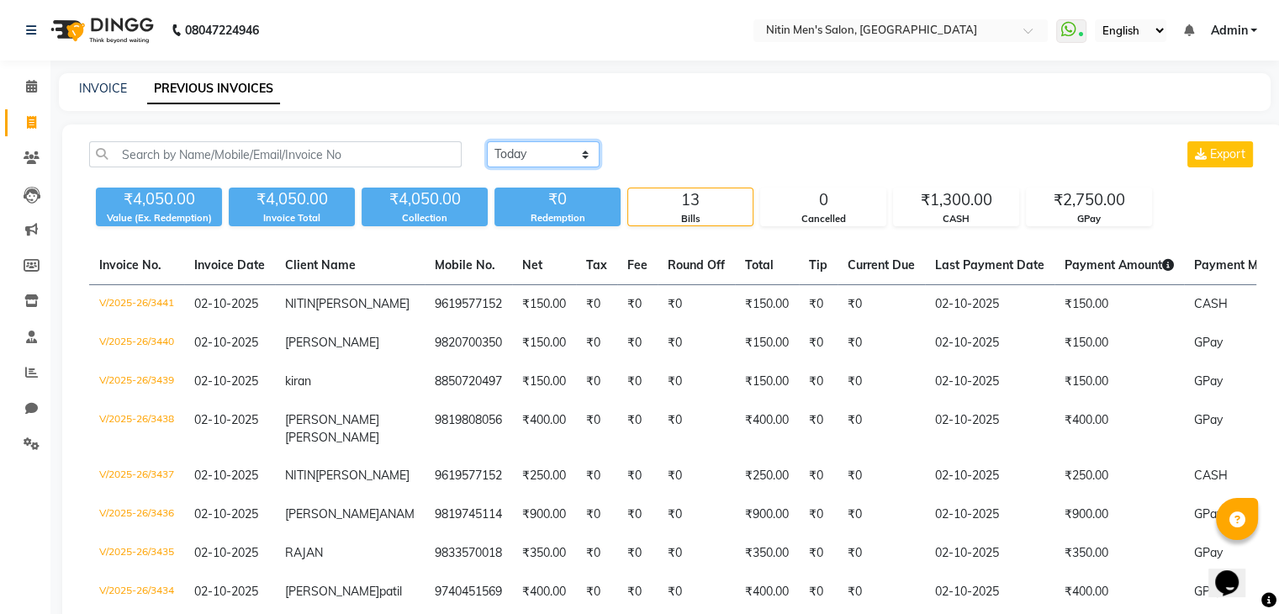
click at [531, 155] on select "Today Yesterday Custom Range" at bounding box center [543, 154] width 113 height 26
select select "yesterday"
click at [487, 141] on select "Today Yesterday Custom Range" at bounding box center [543, 154] width 113 height 26
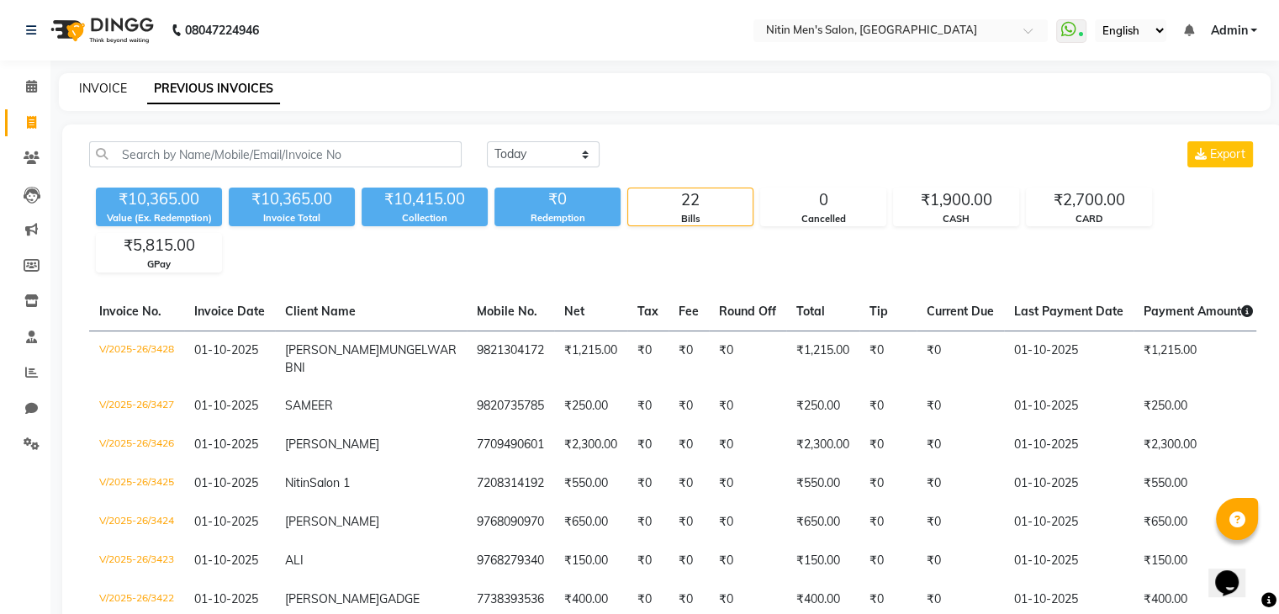
click at [103, 87] on link "INVOICE" at bounding box center [103, 88] width 48 height 15
select select "service"
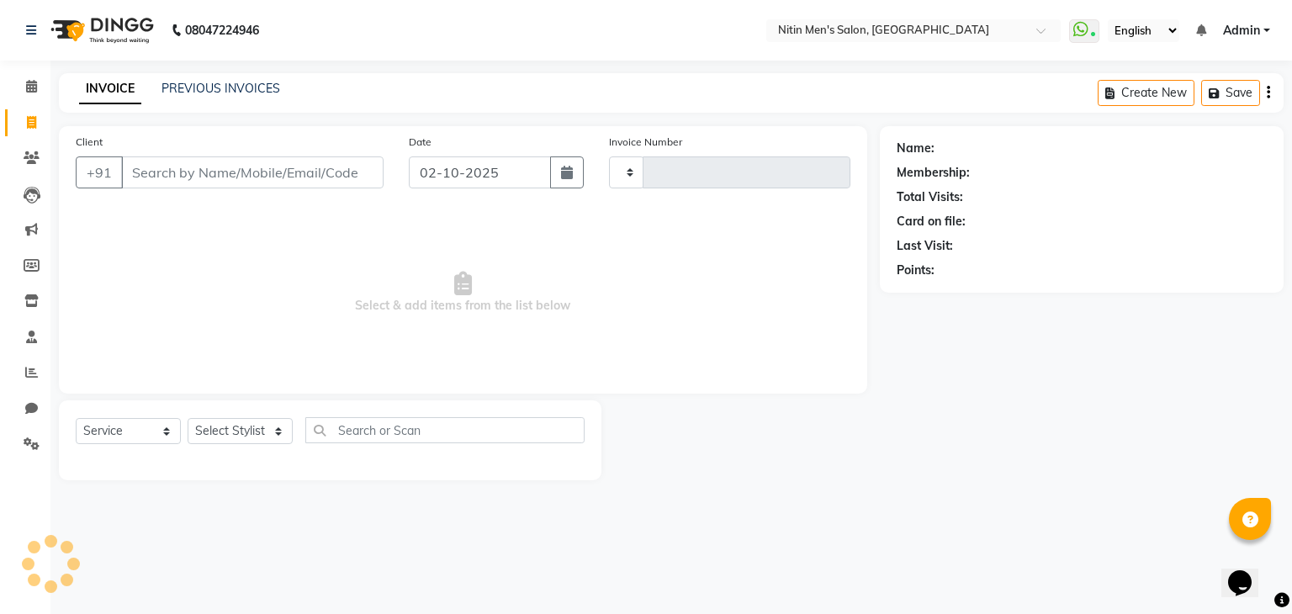
type input "3442"
select select "7981"
click at [189, 176] on input "Client" at bounding box center [252, 172] width 262 height 32
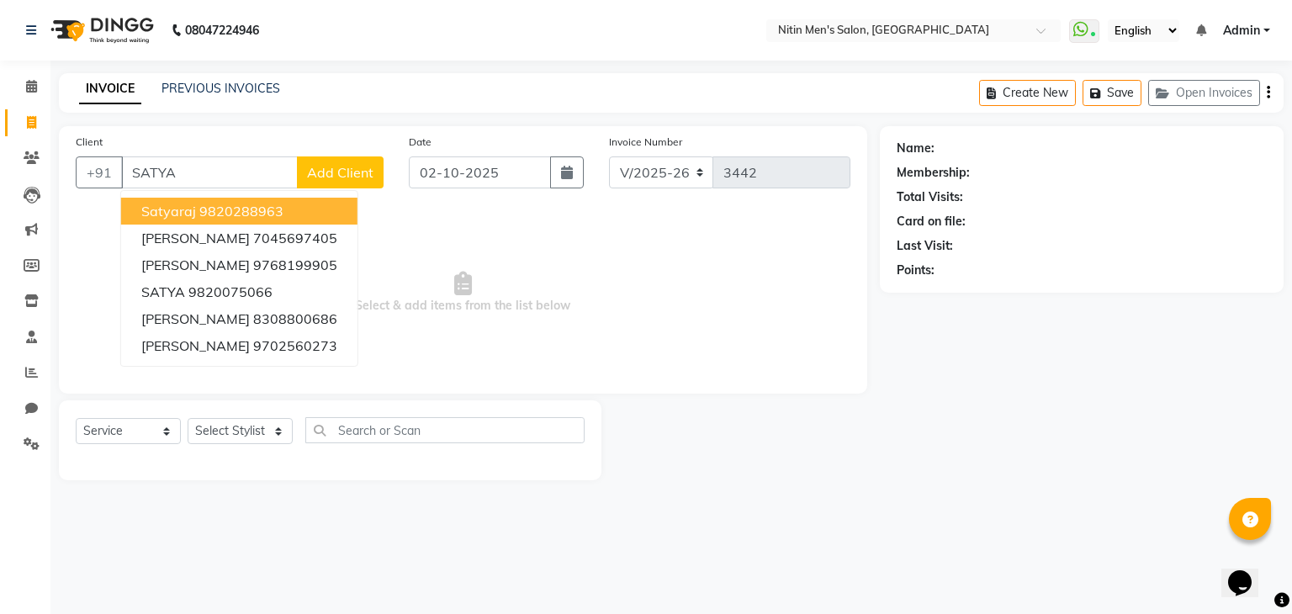
click at [188, 213] on span "satyaraj" at bounding box center [168, 211] width 55 height 17
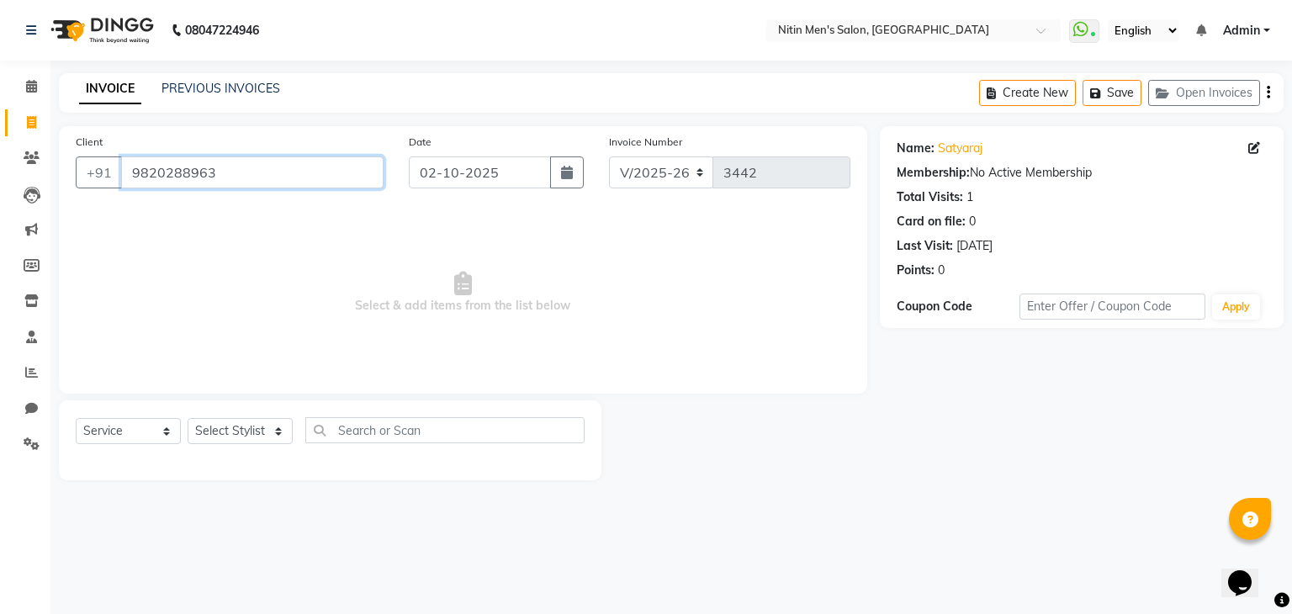
click at [253, 185] on input "9820288963" at bounding box center [252, 172] width 262 height 32
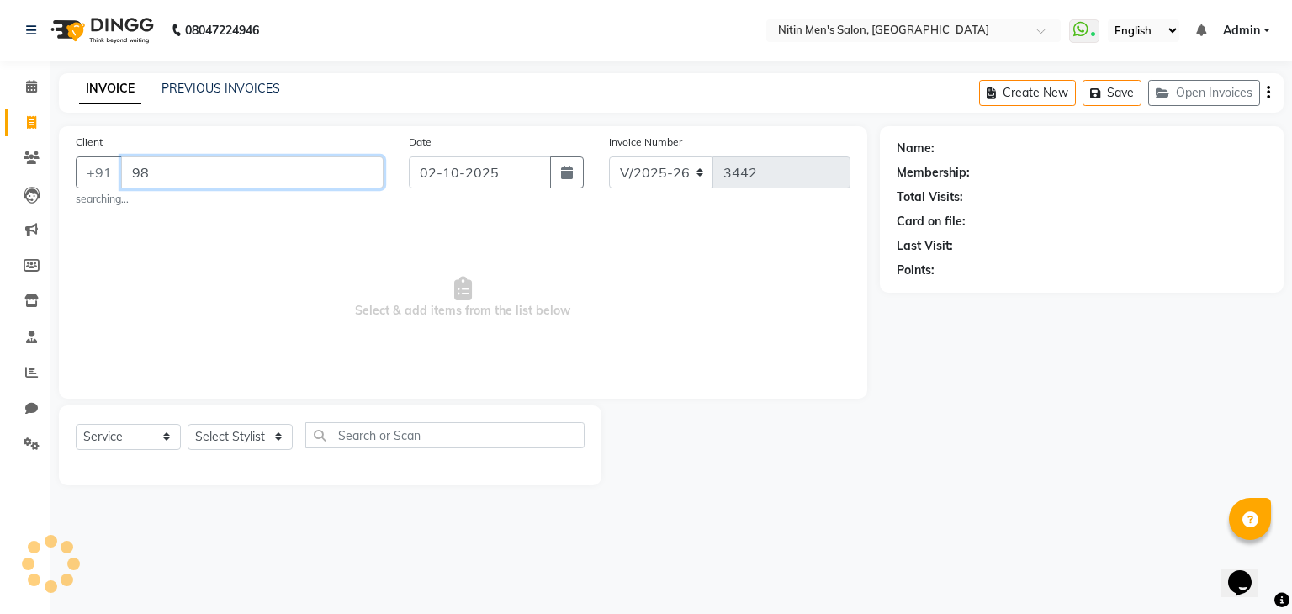
type input "9"
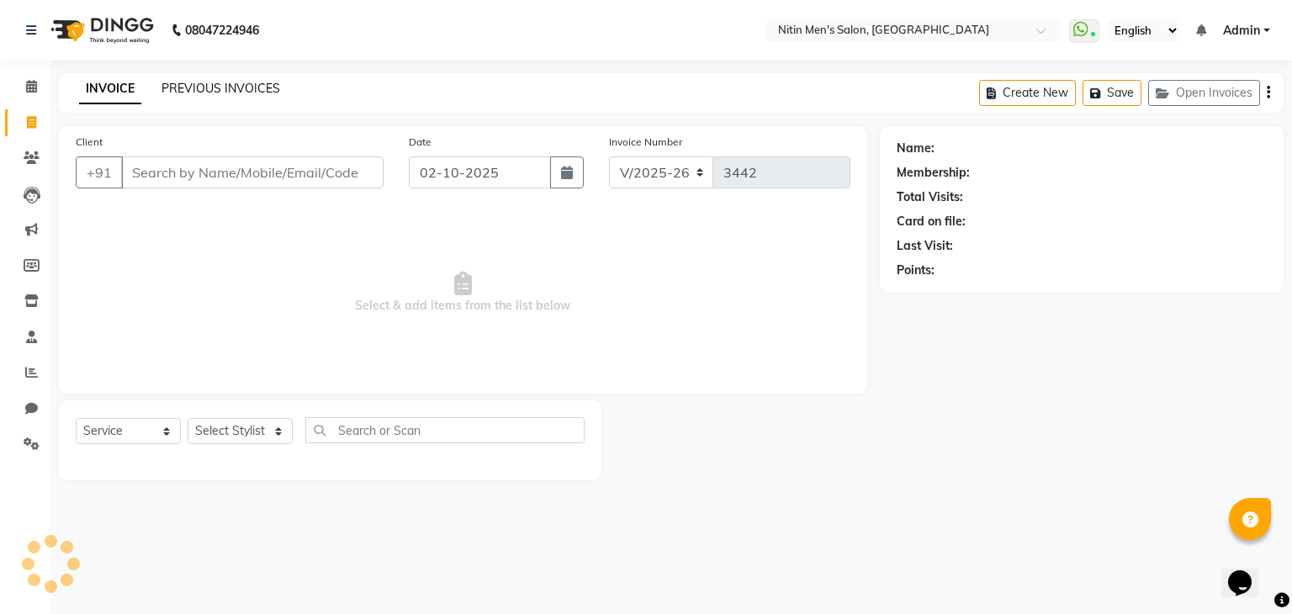
click at [209, 86] on link "PREVIOUS INVOICES" at bounding box center [220, 88] width 119 height 15
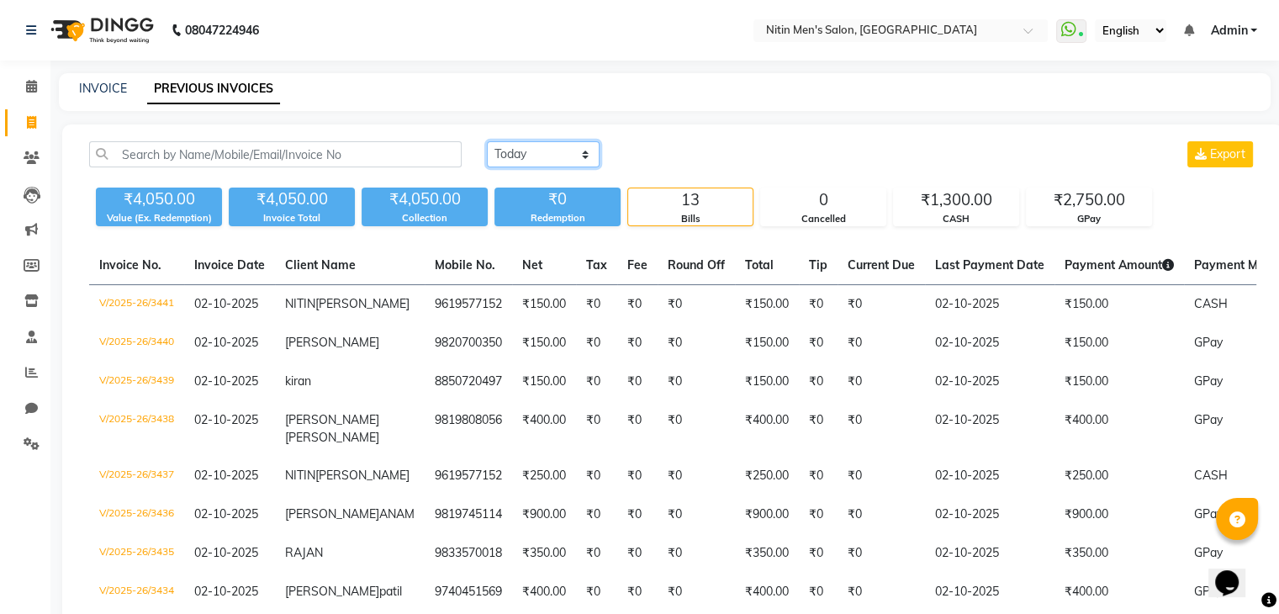
click at [538, 156] on select "Today Yesterday Custom Range" at bounding box center [543, 154] width 113 height 26
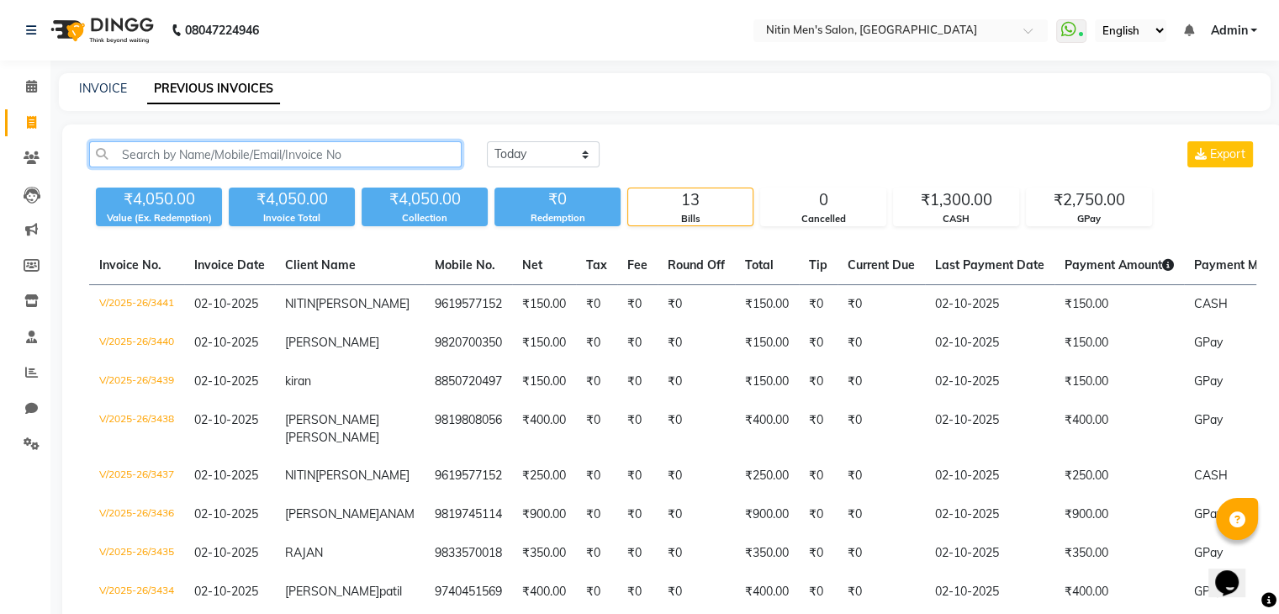
click at [212, 151] on input "text" at bounding box center [275, 154] width 373 height 26
drag, startPoint x: 212, startPoint y: 151, endPoint x: 115, endPoint y: 90, distance: 114.1
click at [115, 90] on main "INVOICE PREVIOUS INVOICES SATY Today Yesterday Custom Range Export ₹4,050.00 Va…" at bounding box center [664, 493] width 1229 height 840
type input "SATY"
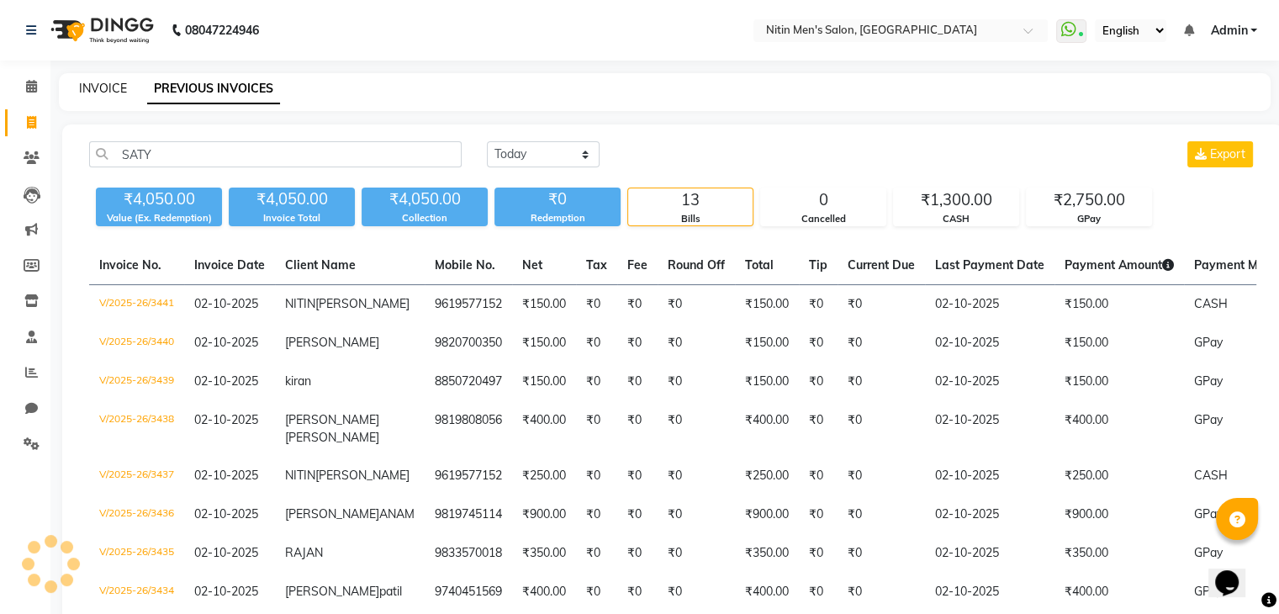
click at [115, 90] on link "INVOICE" at bounding box center [103, 88] width 48 height 15
select select "service"
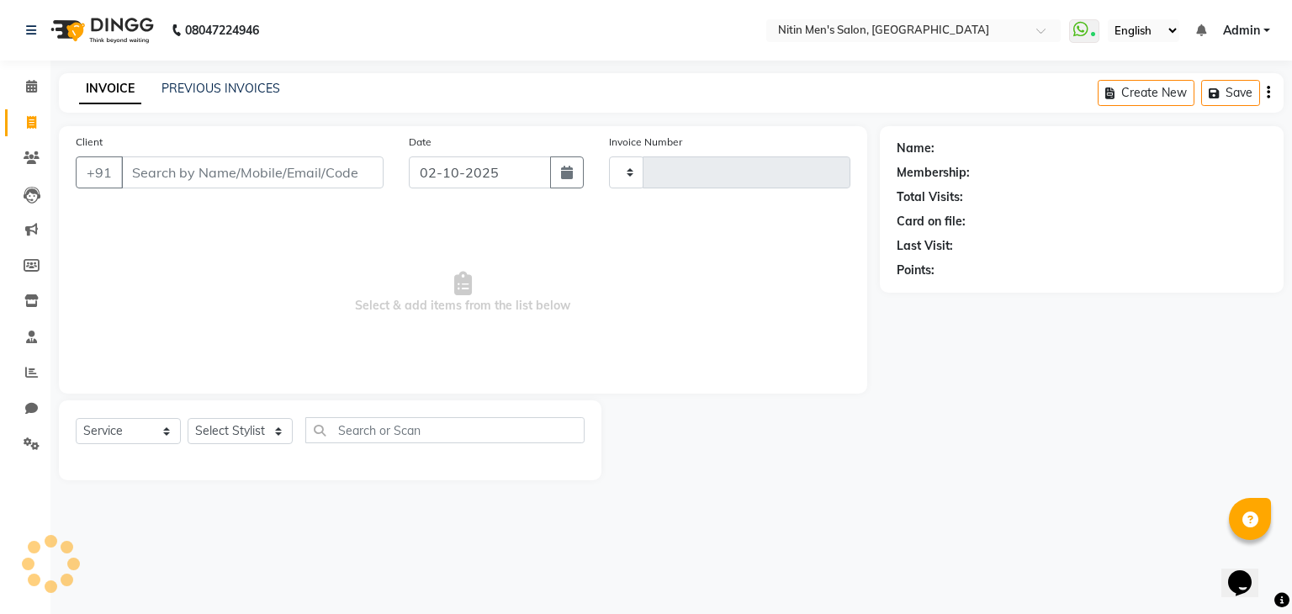
click at [181, 167] on input "Client" at bounding box center [252, 172] width 262 height 32
type input "SATYA"
type input "3442"
select select "7981"
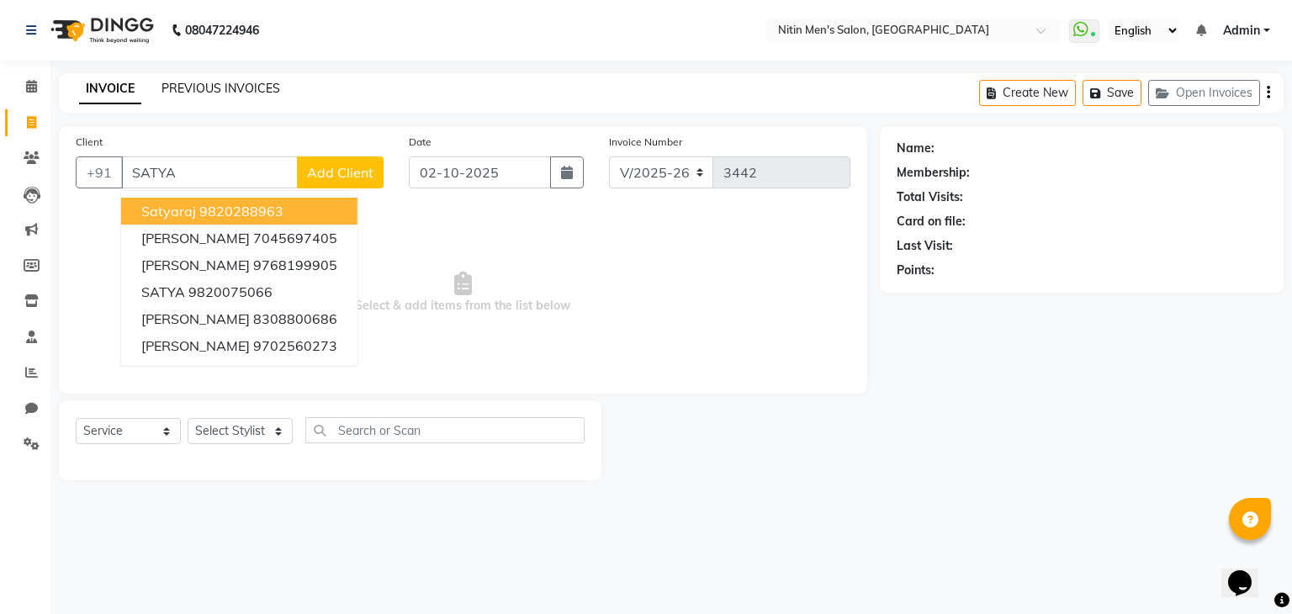
type input "SATYA"
click at [239, 93] on link "PREVIOUS INVOICES" at bounding box center [220, 88] width 119 height 15
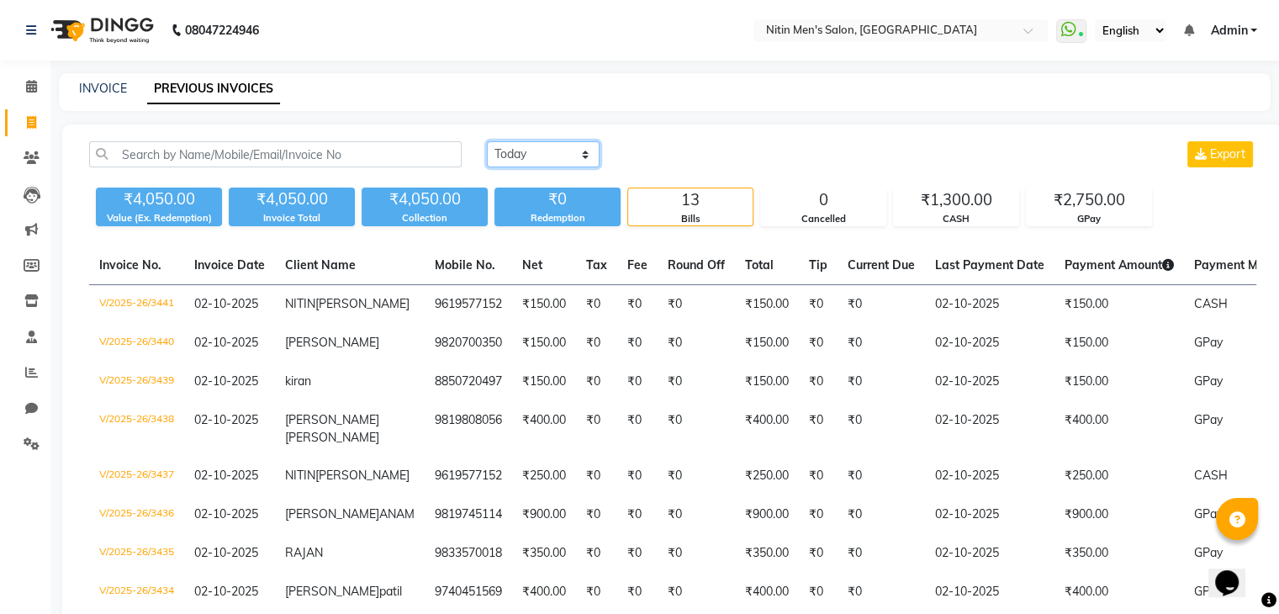
click at [537, 159] on select "Today Yesterday Custom Range" at bounding box center [543, 154] width 113 height 26
select select "yesterday"
click at [487, 141] on select "Today Yesterday Custom Range" at bounding box center [543, 154] width 113 height 26
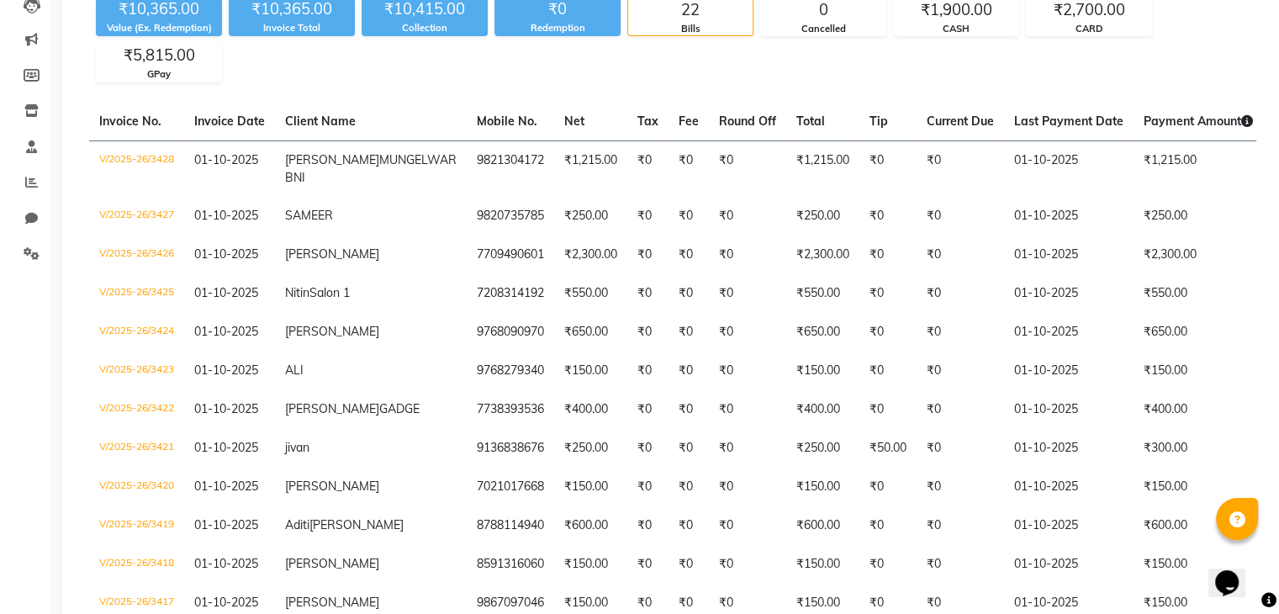
scroll to position [188, 0]
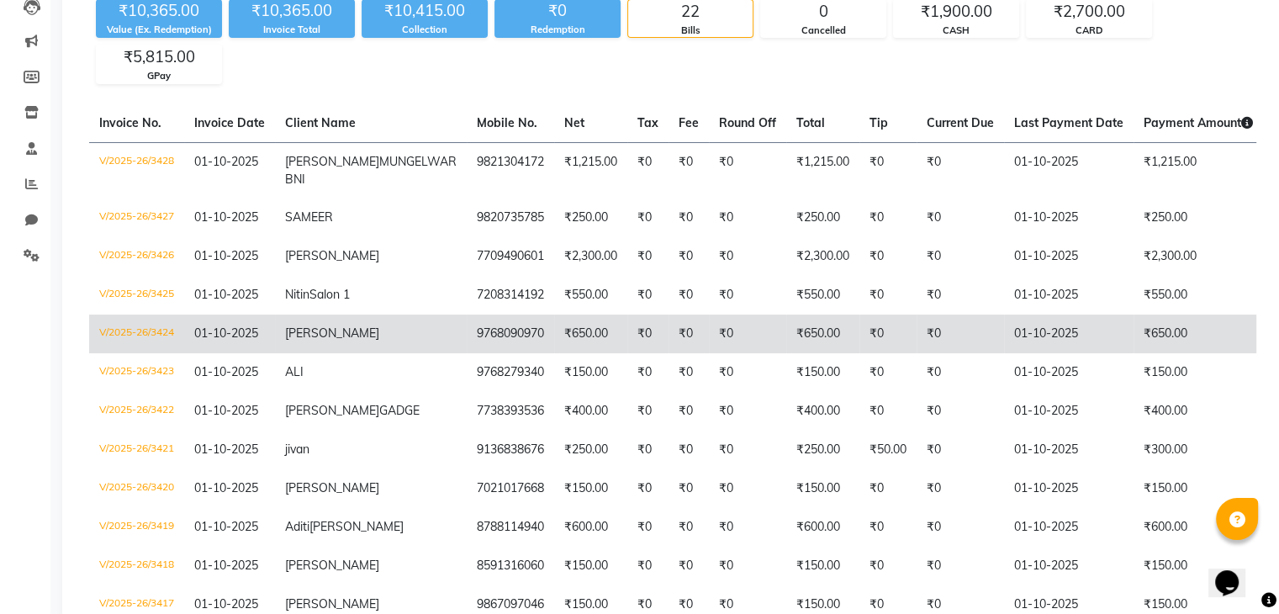
click at [554, 353] on td "₹650.00" at bounding box center [590, 334] width 73 height 39
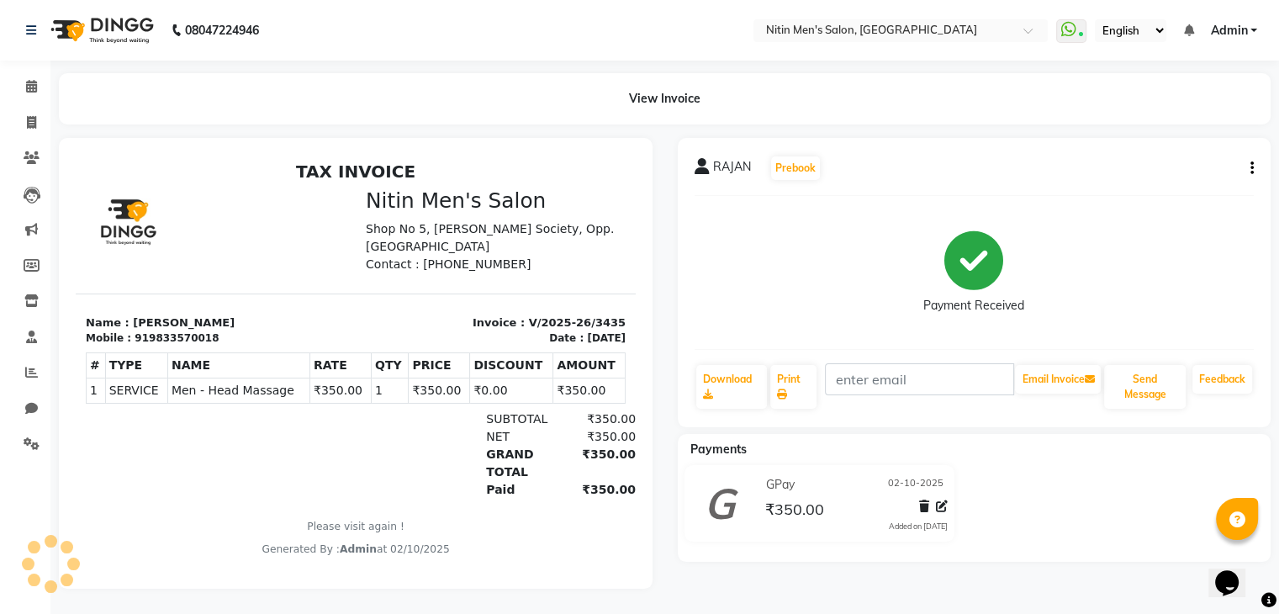
click at [469, 273] on p "Contact : [PHONE_NUMBER]" at bounding box center [496, 265] width 260 height 18
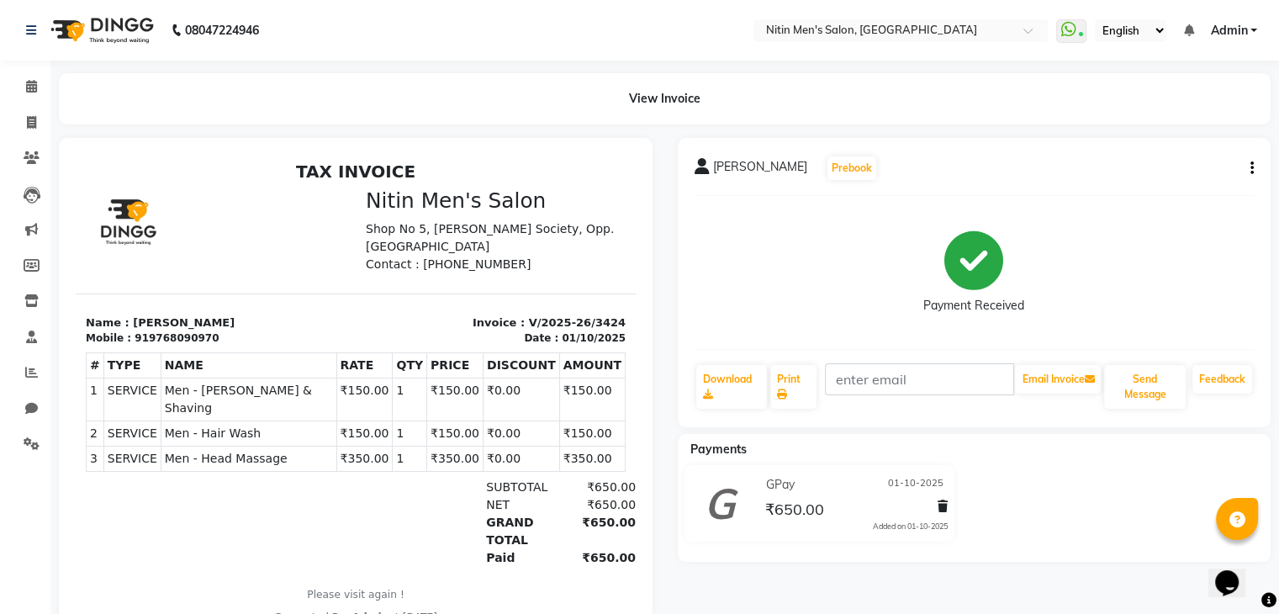
click at [1252, 168] on icon "button" at bounding box center [1252, 168] width 3 height 1
click at [1178, 191] on div "Edit Invoice" at bounding box center [1167, 189] width 115 height 21
select select "service"
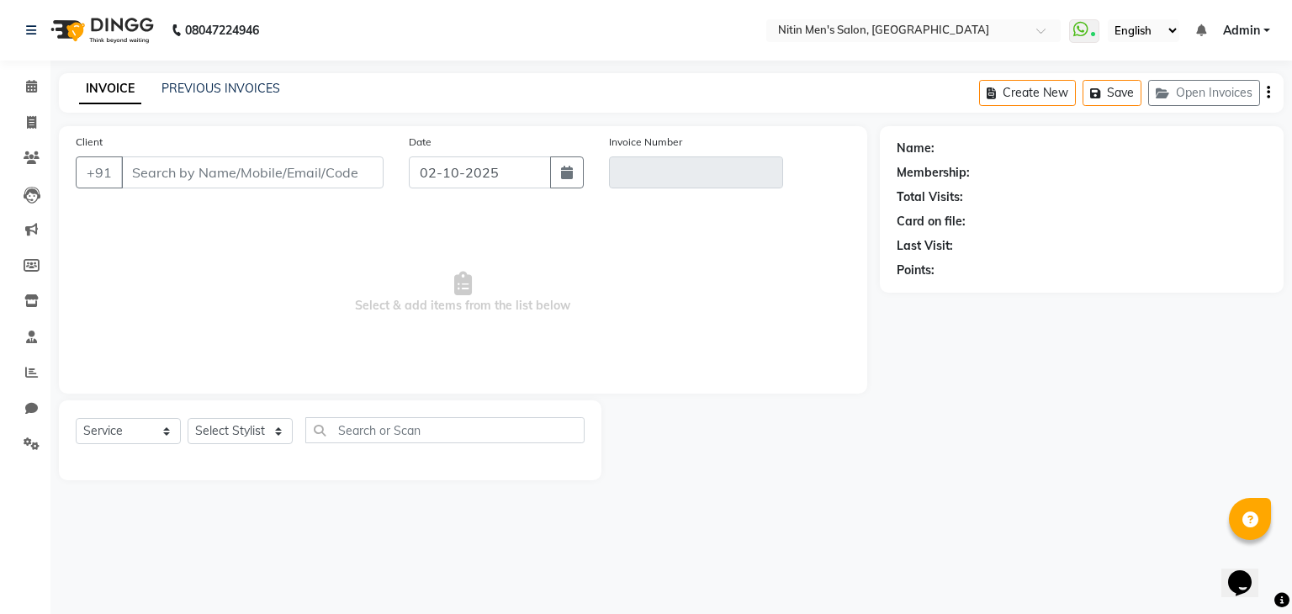
type input "9768090970"
type input "V/2025-26/3424"
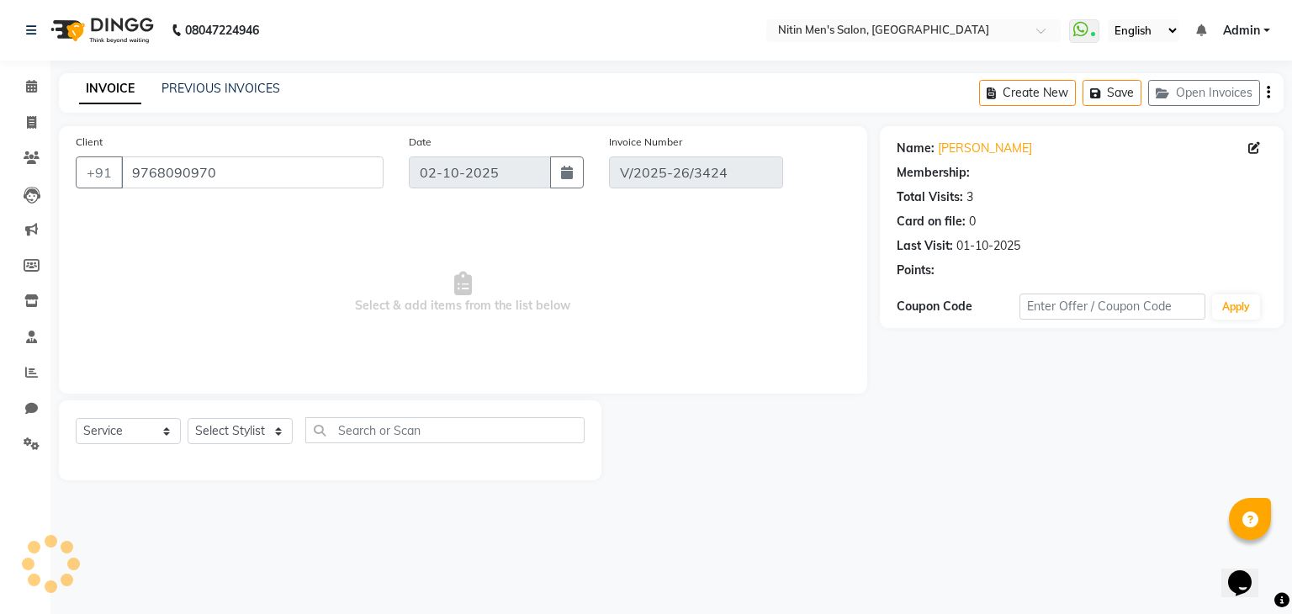
type input "01-10-2025"
select select "select"
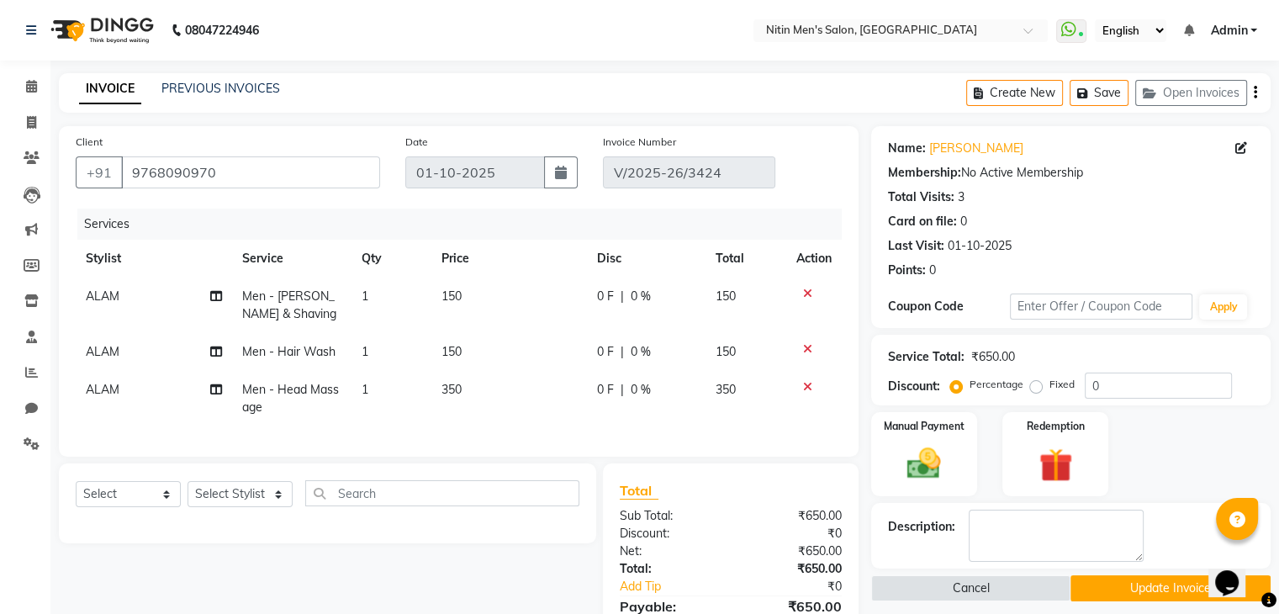
scroll to position [135, 0]
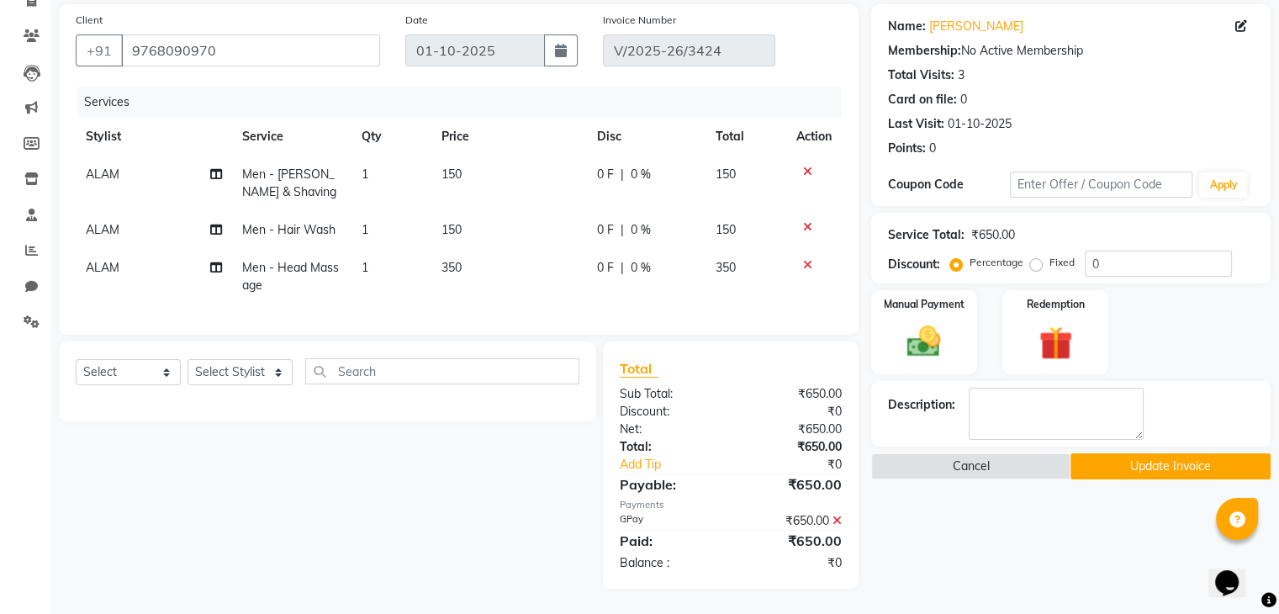
click at [1132, 460] on button "Update Invoice" at bounding box center [1171, 466] width 200 height 26
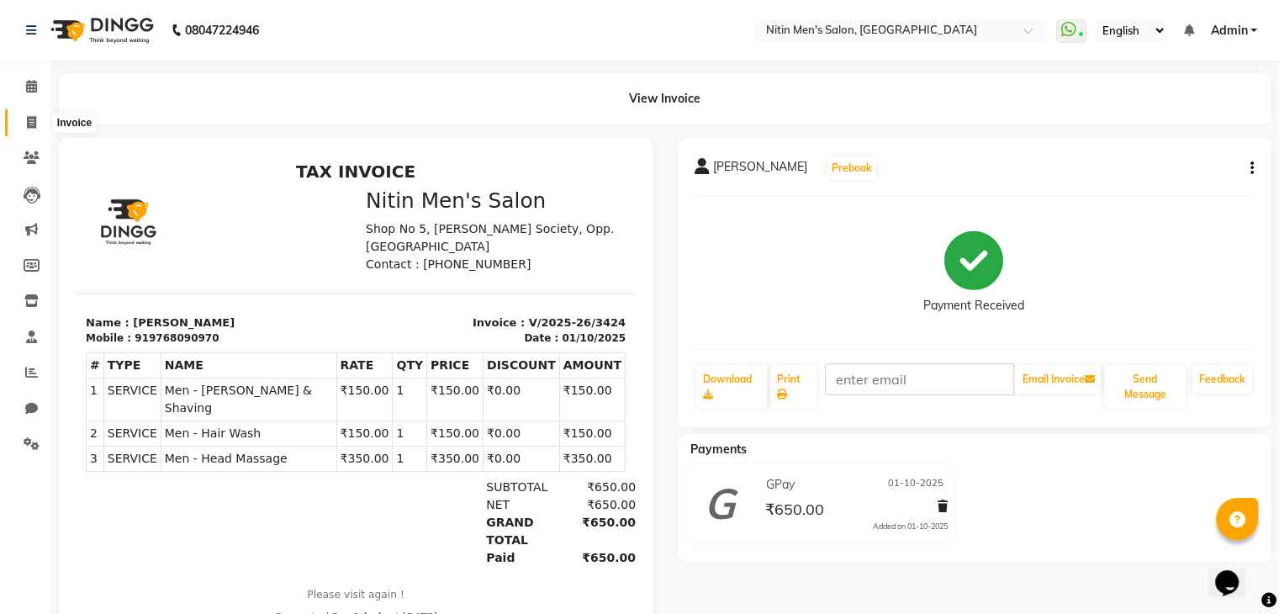
click at [34, 127] on icon at bounding box center [31, 122] width 9 height 13
select select "7981"
select select "service"
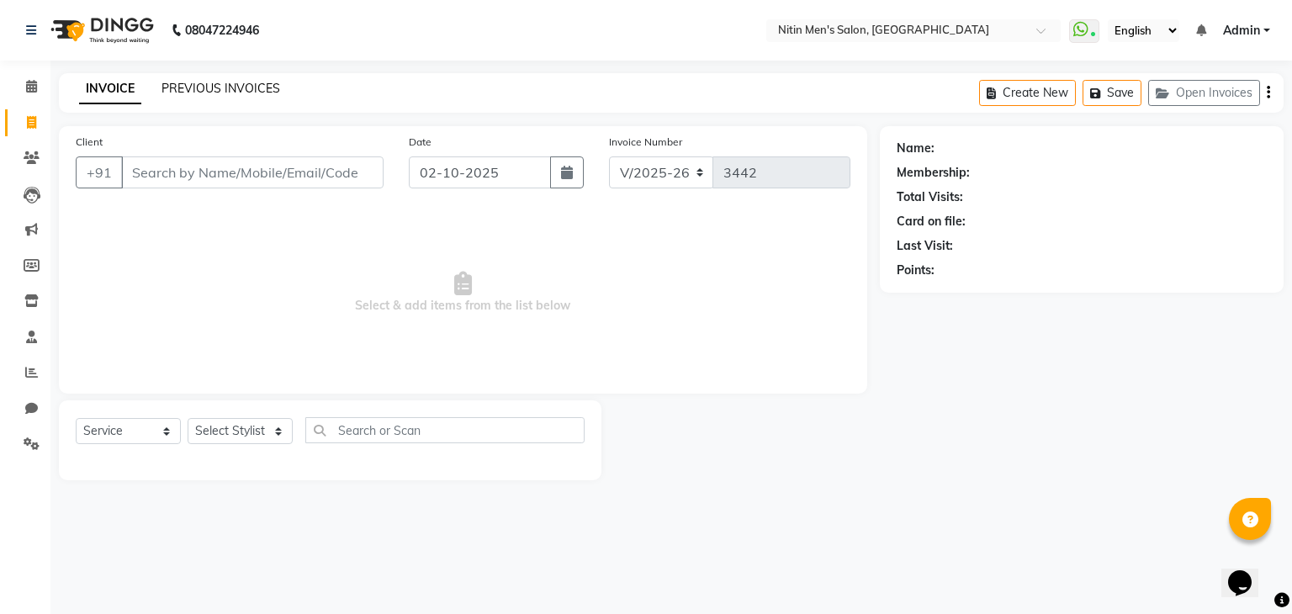
click at [201, 95] on link "PREVIOUS INVOICES" at bounding box center [220, 88] width 119 height 15
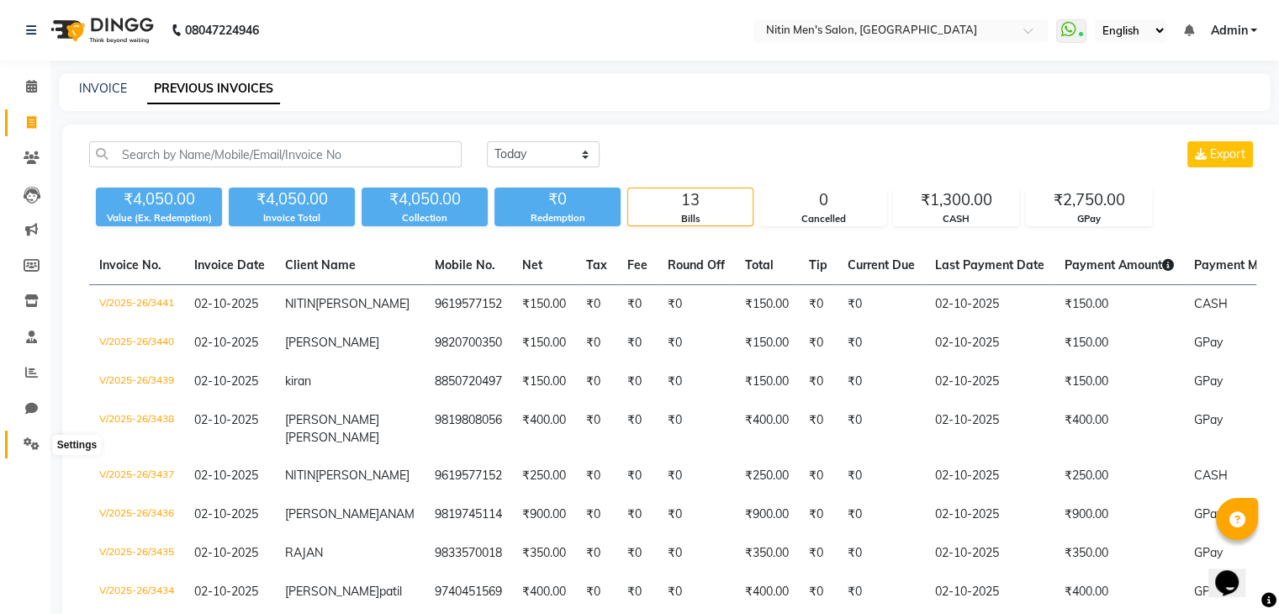
click at [34, 442] on icon at bounding box center [32, 443] width 16 height 13
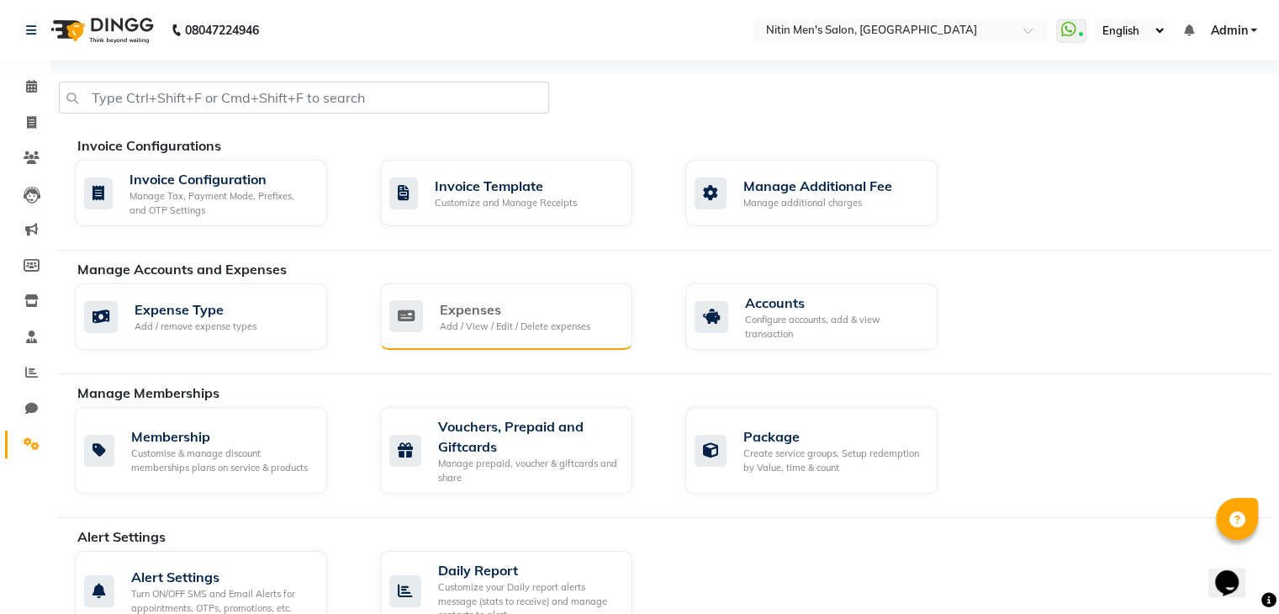
click at [479, 315] on div "Expenses" at bounding box center [515, 309] width 151 height 20
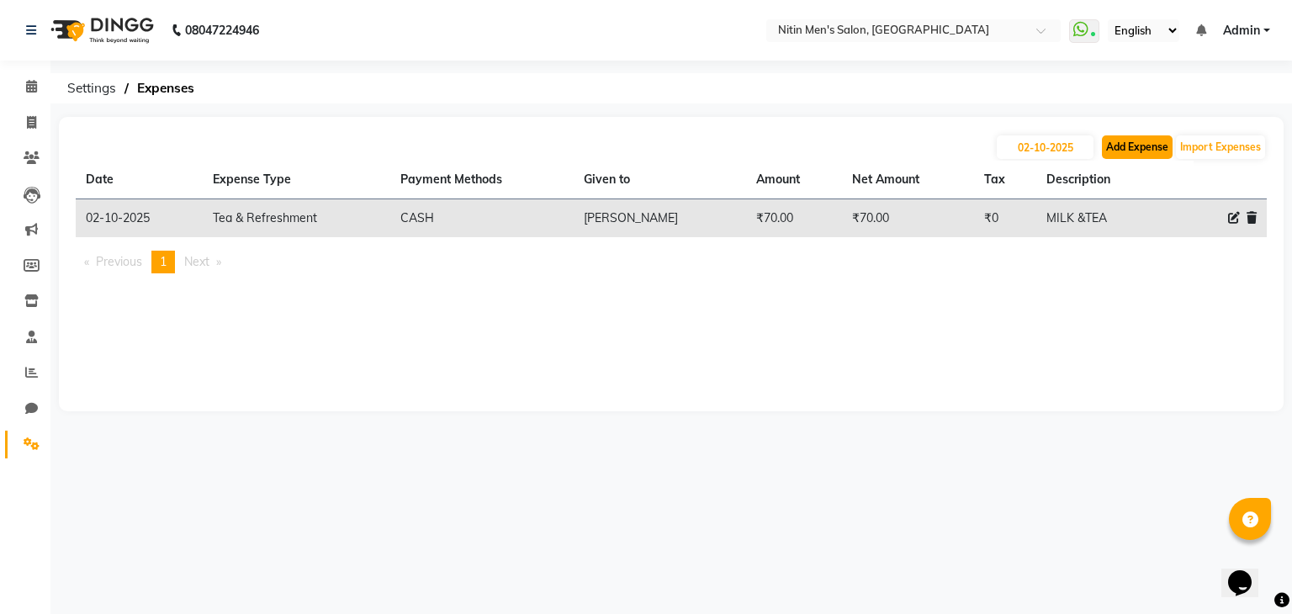
click at [1134, 146] on button "Add Expense" at bounding box center [1137, 147] width 71 height 24
select select "1"
select select "7124"
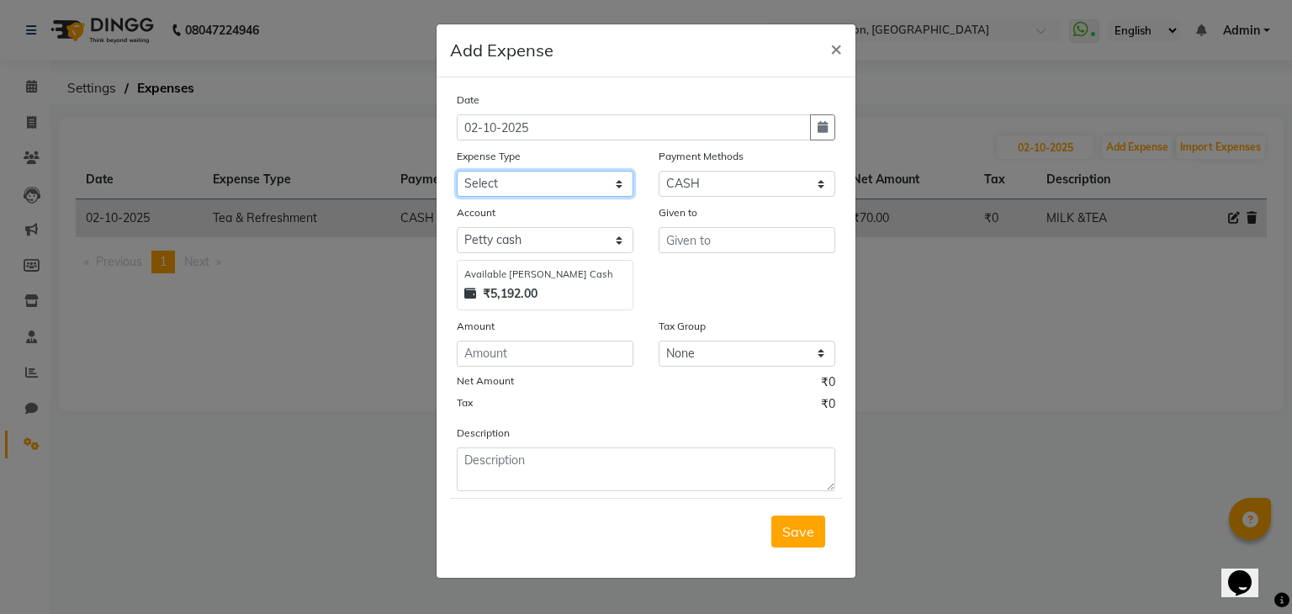
click at [563, 186] on select "Select Advance Salary Bank charges Car maintenance Cash transfer to bank Cash t…" at bounding box center [545, 184] width 177 height 26
select select "10"
click at [457, 172] on select "Select Advance Salary Bank charges Car maintenance Cash transfer to bank Cash t…" at bounding box center [545, 184] width 177 height 26
click at [572, 358] on input "number" at bounding box center [545, 354] width 177 height 26
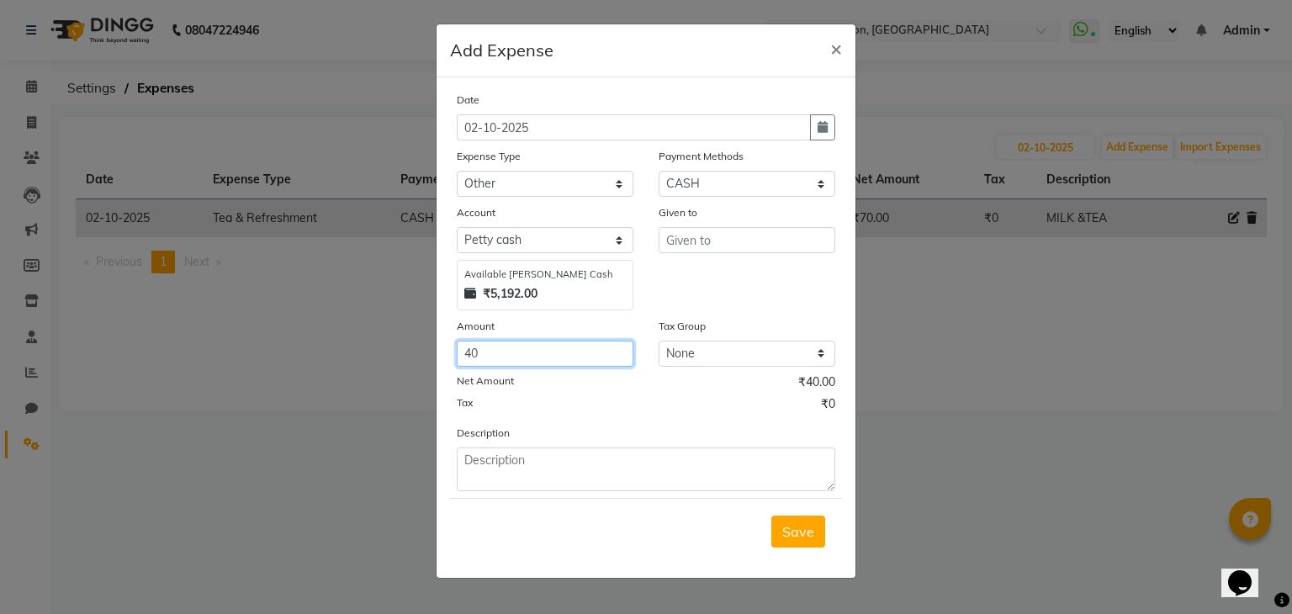
type input "40"
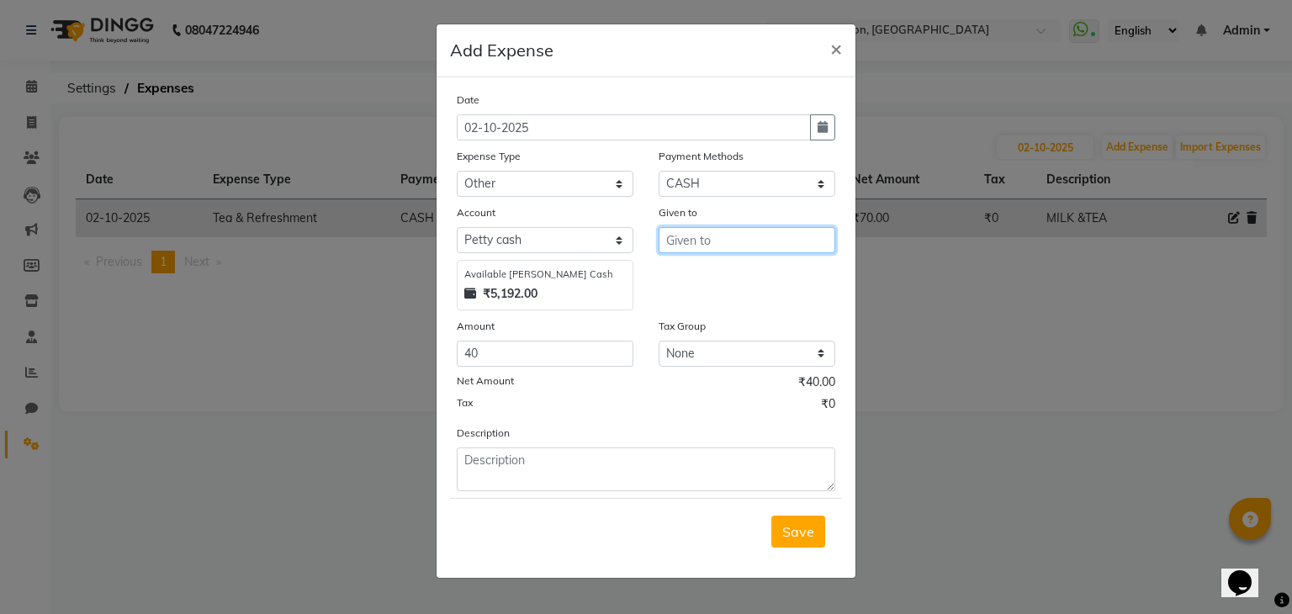
click at [732, 248] on input "text" at bounding box center [747, 240] width 177 height 26
click at [739, 278] on button "J ITU" at bounding box center [725, 276] width 133 height 27
type input "JITU"
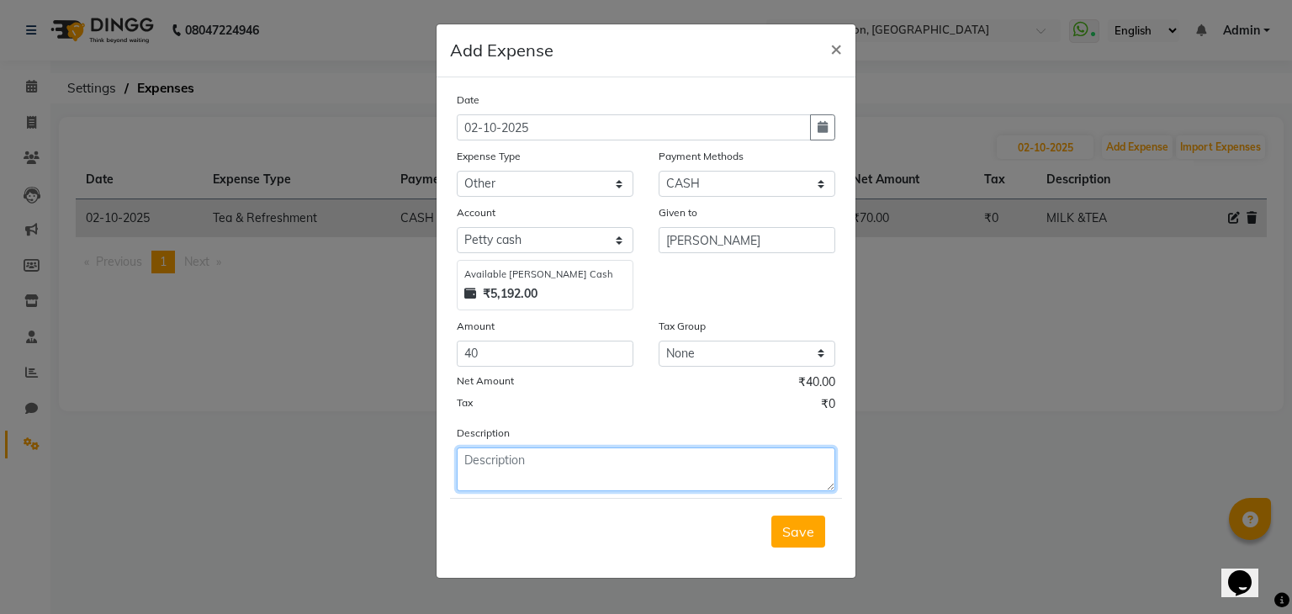
click at [521, 469] on textarea at bounding box center [646, 469] width 379 height 44
type textarea "CLIENT VINIT"
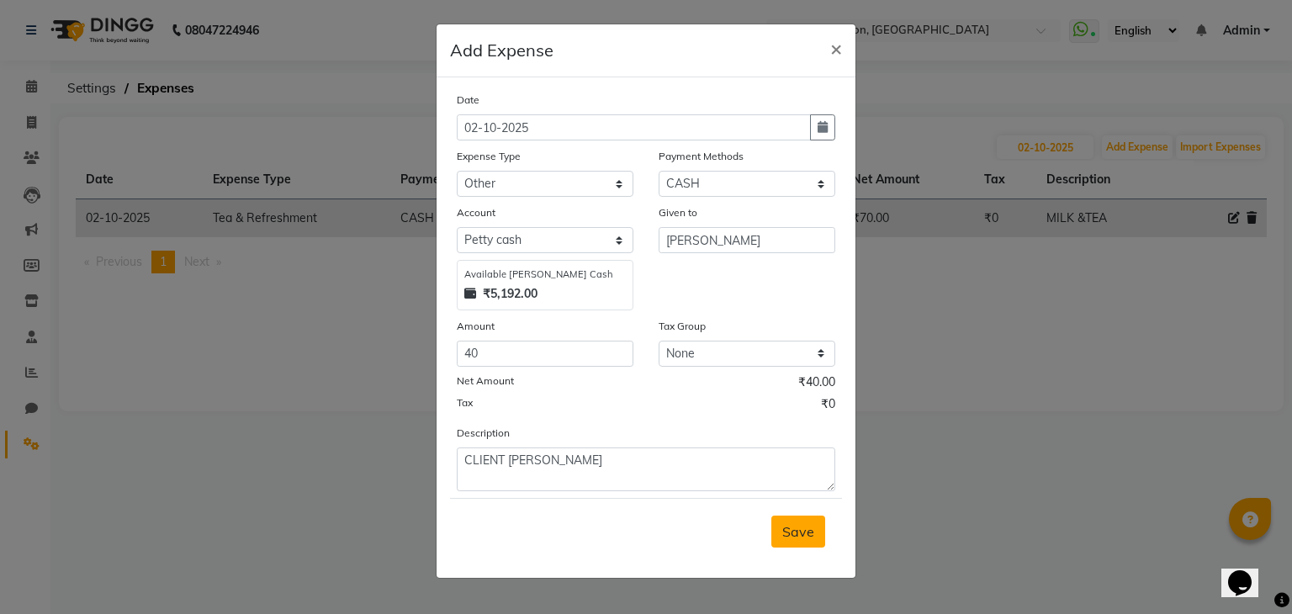
click at [801, 540] on span "Save" at bounding box center [798, 531] width 32 height 17
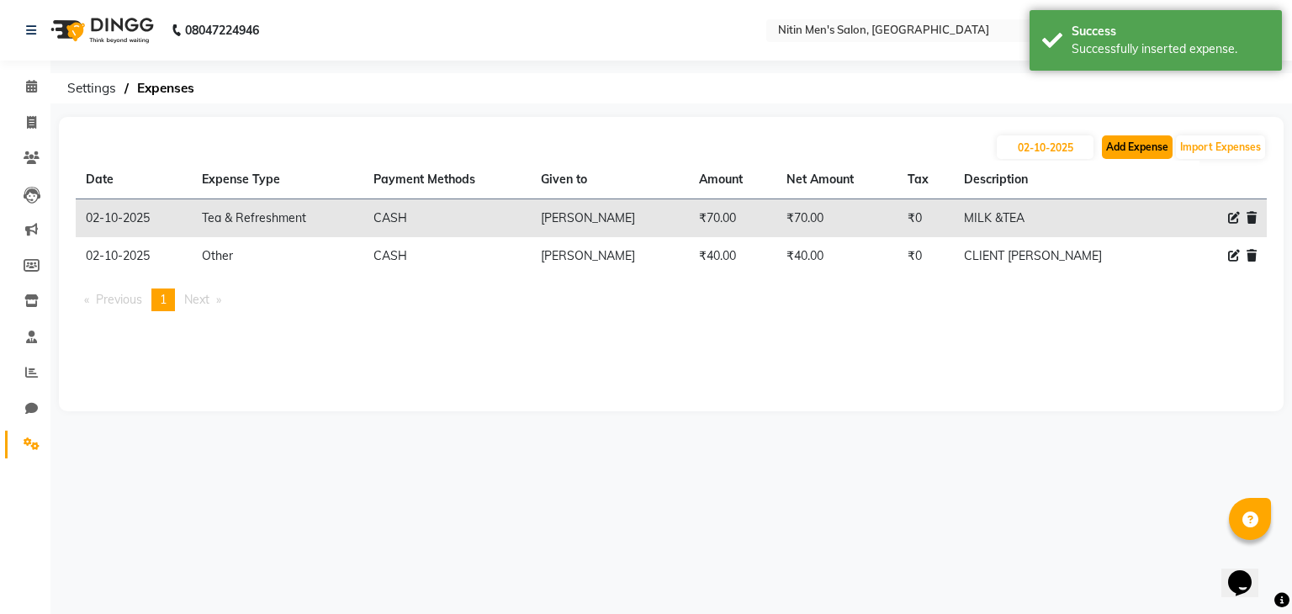
click at [1151, 142] on button "Add Expense" at bounding box center [1137, 147] width 71 height 24
select select "1"
select select "7124"
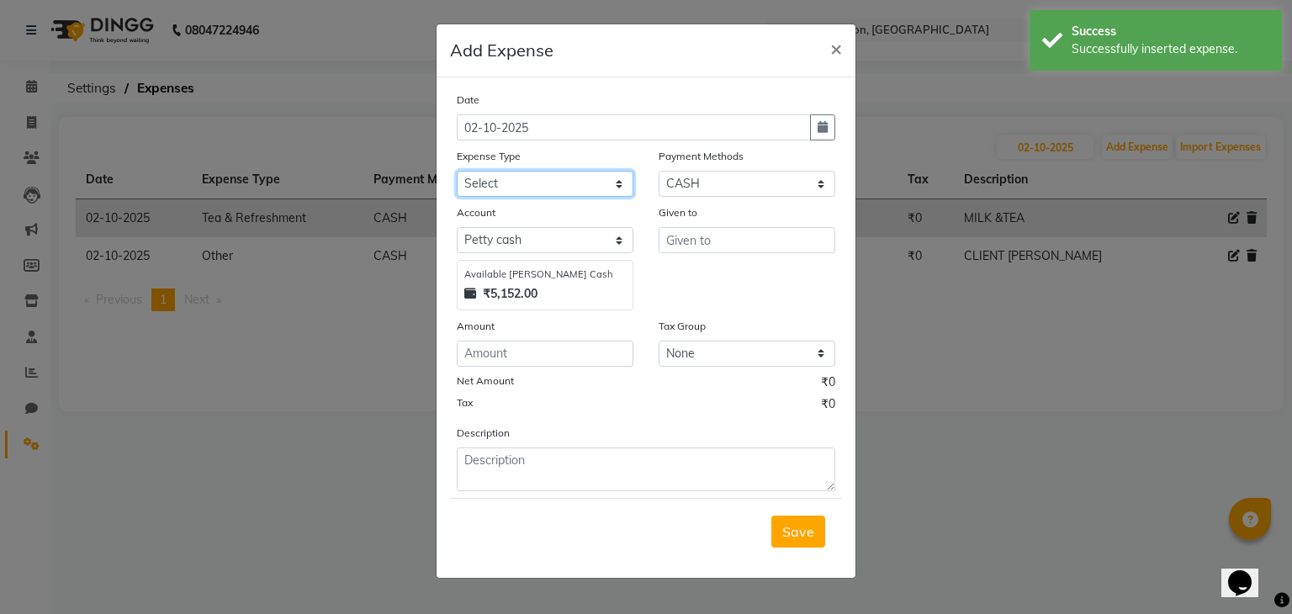
click at [537, 186] on select "Select Advance Salary Bank charges Car maintenance Cash transfer to bank Cash t…" at bounding box center [545, 184] width 177 height 26
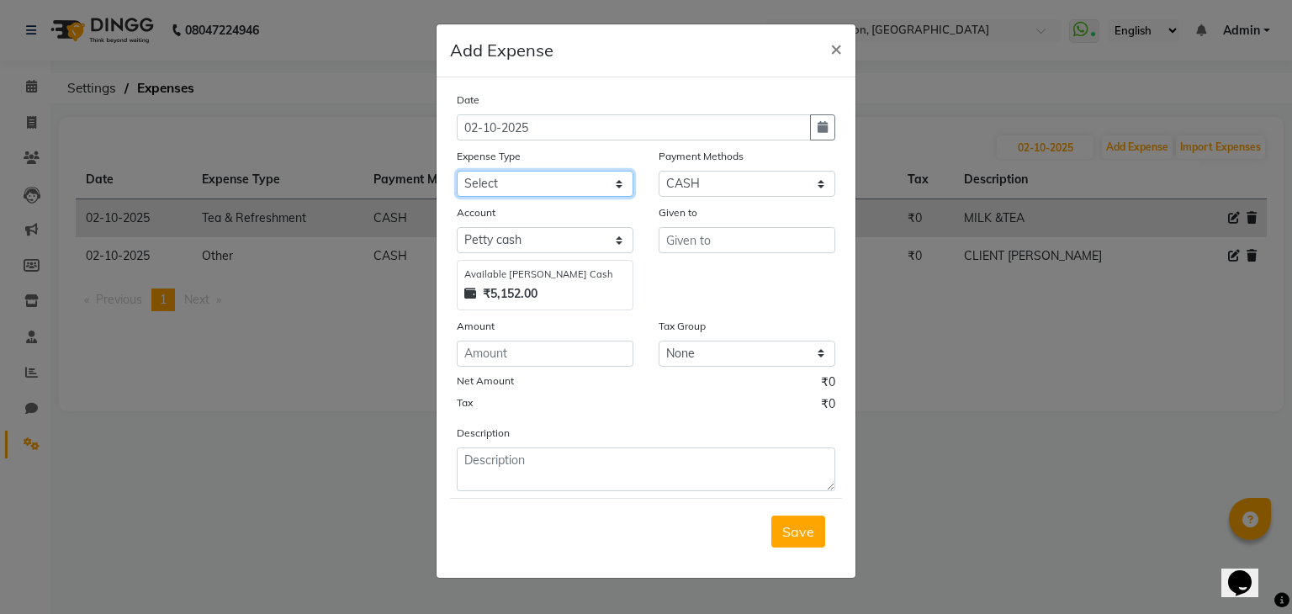
select select "10"
click at [457, 172] on select "Select Advance Salary Bank charges Car maintenance Cash transfer to bank Cash t…" at bounding box center [545, 184] width 177 height 26
click at [527, 363] on input "number" at bounding box center [545, 354] width 177 height 26
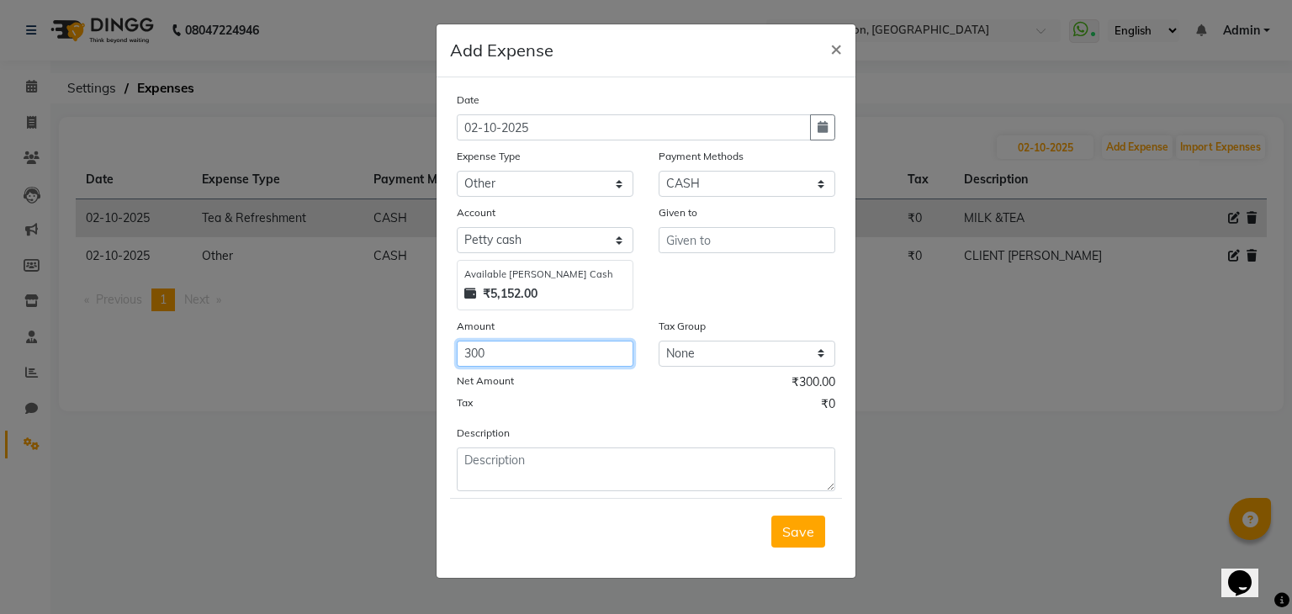
type input "300"
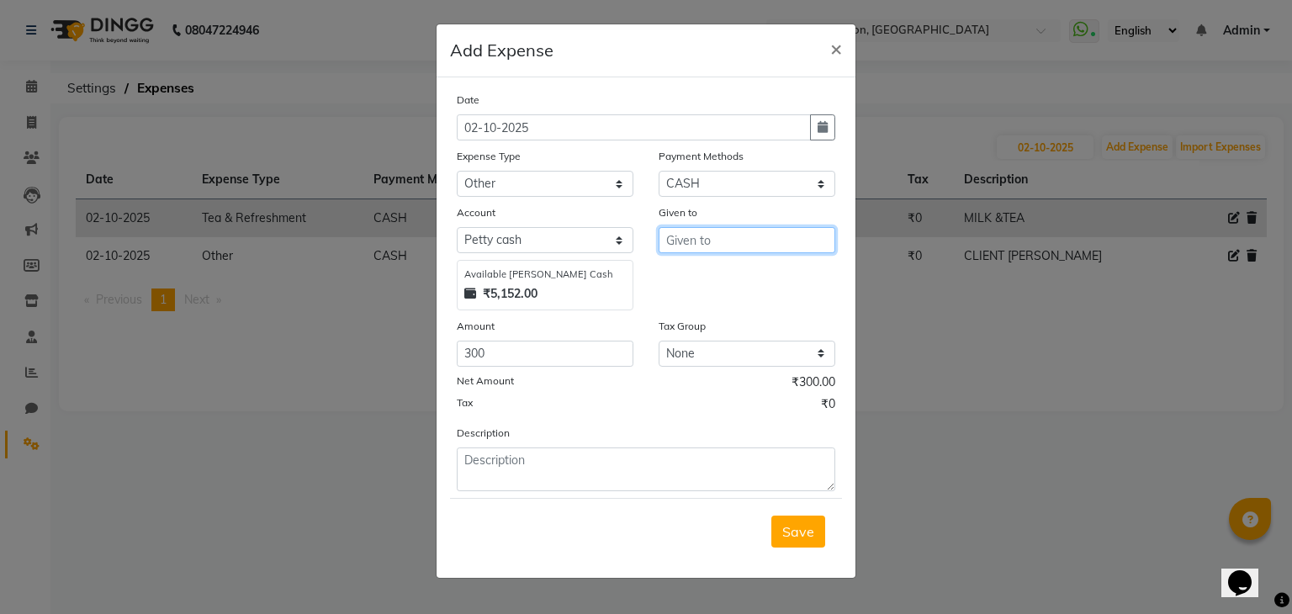
click at [759, 244] on input "text" at bounding box center [747, 240] width 177 height 26
click at [764, 269] on button "JIT U" at bounding box center [725, 276] width 133 height 27
type input "JITU"
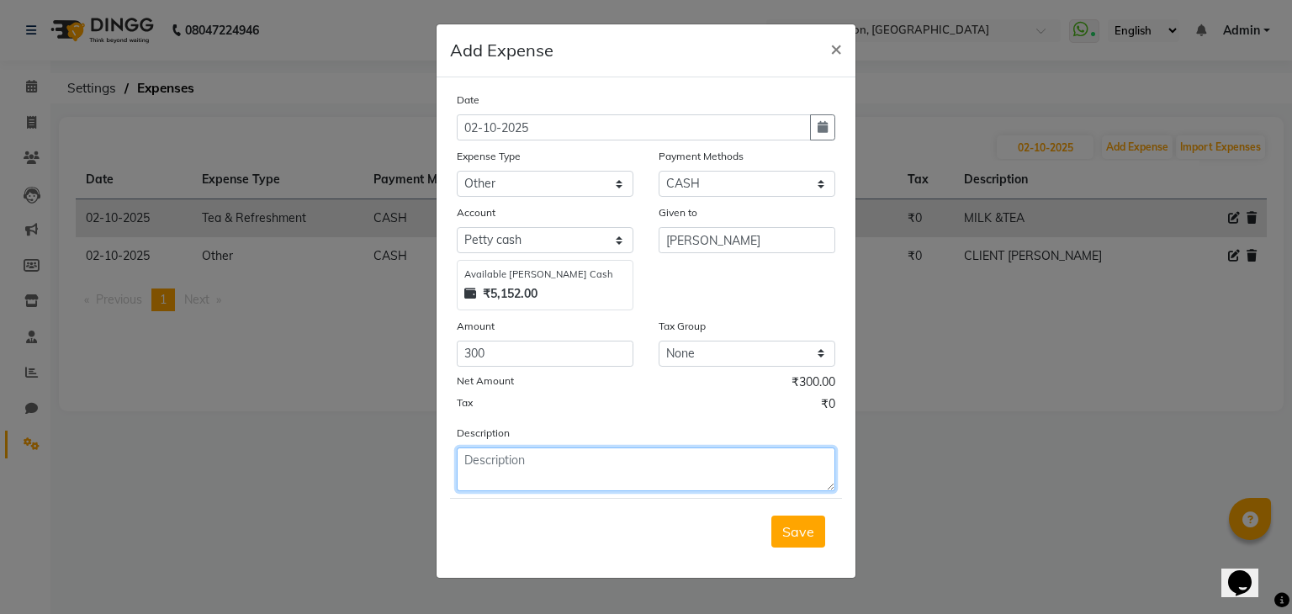
click at [497, 469] on textarea at bounding box center [646, 469] width 379 height 44
type textarea "W"
click at [558, 482] on textarea "SWEET" at bounding box center [646, 469] width 379 height 44
type textarea "SWEET FOR SHOP"
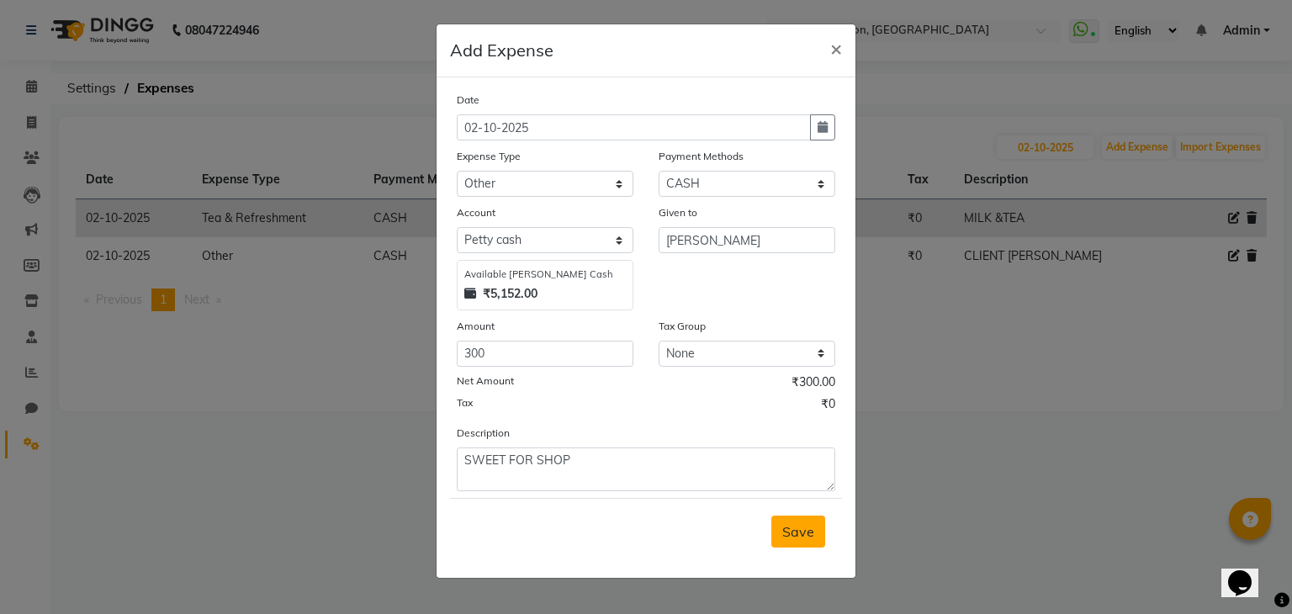
click at [807, 529] on span "Save" at bounding box center [798, 531] width 32 height 17
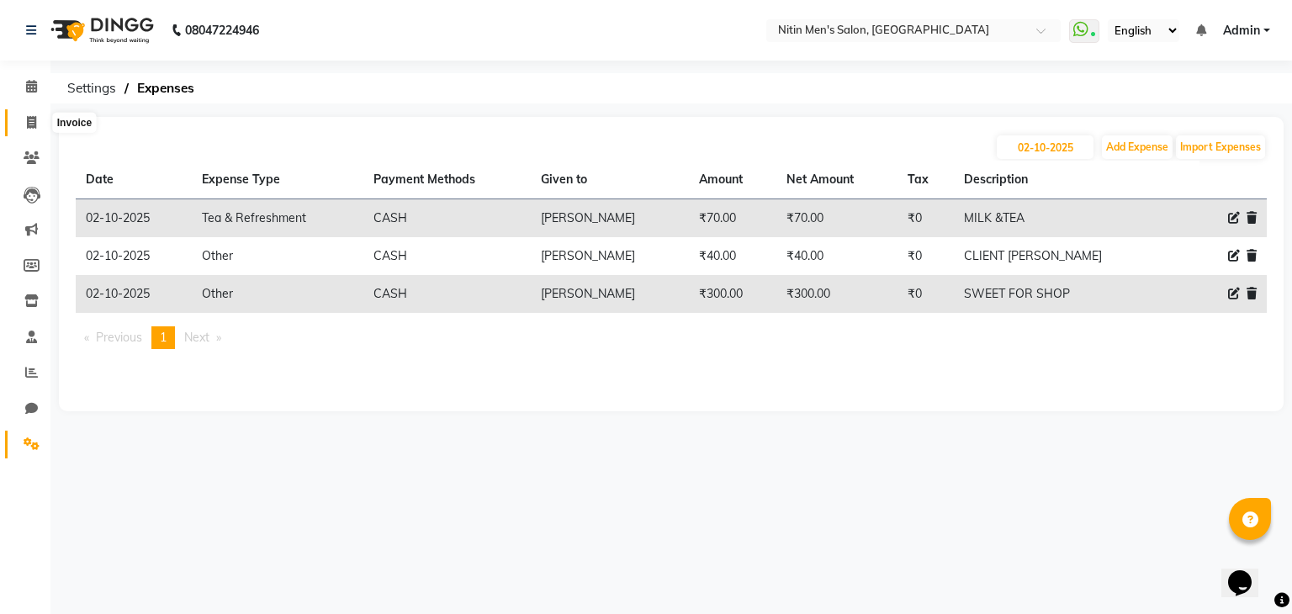
click at [27, 119] on icon at bounding box center [31, 122] width 9 height 13
select select "service"
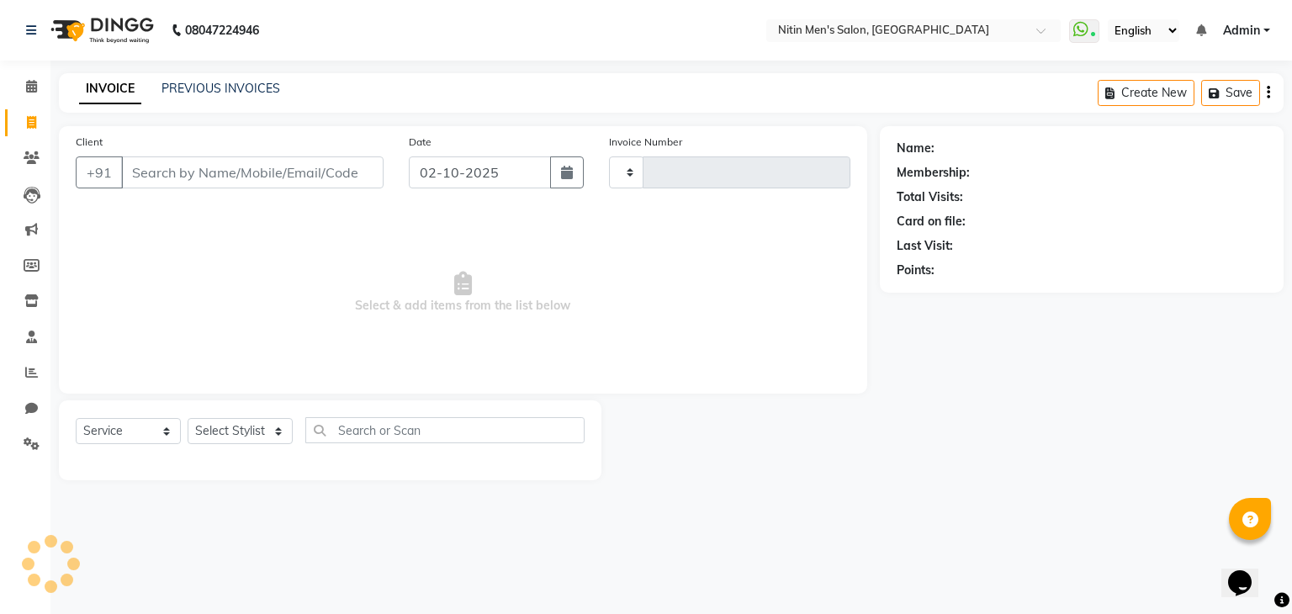
type input "3442"
select select "7981"
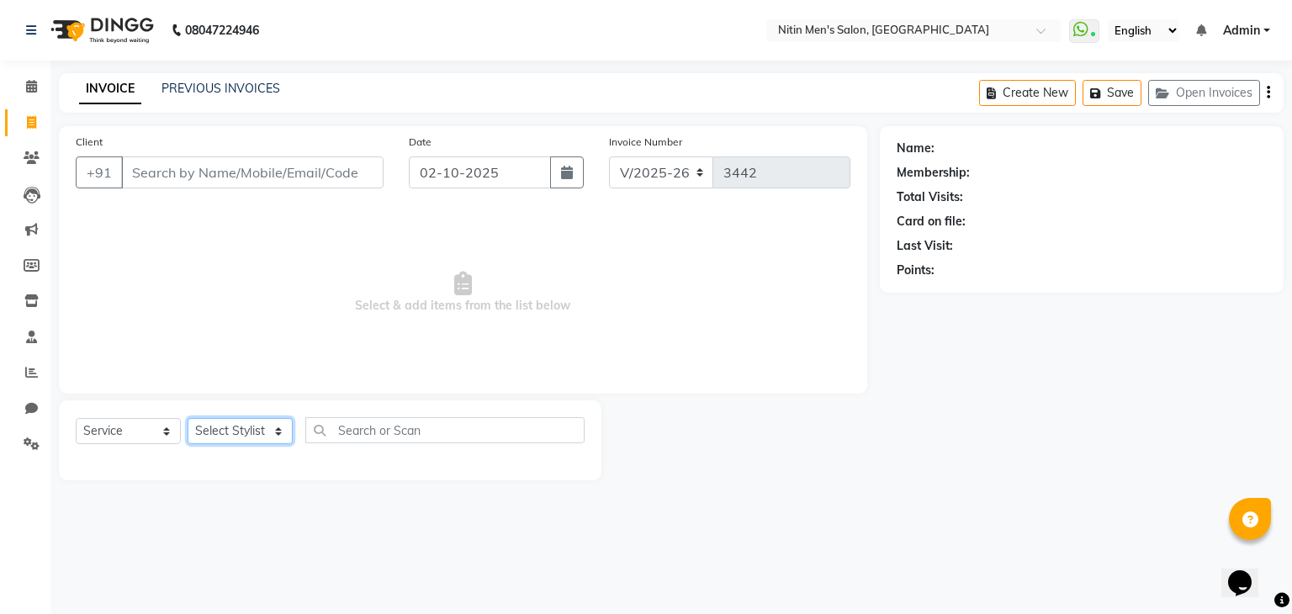
click at [256, 432] on select "Select Stylist ALAM ASHISH DEEPA HASIB JITU MEENAKSHI NITIN SIR PRAJAKTA Rupa S…" at bounding box center [240, 431] width 105 height 26
select select "87617"
click at [188, 419] on select "Select Stylist ALAM ASHISH DEEPA HASIB JITU MEENAKSHI NITIN SIR PRAJAKTA Rupa S…" at bounding box center [240, 431] width 105 height 26
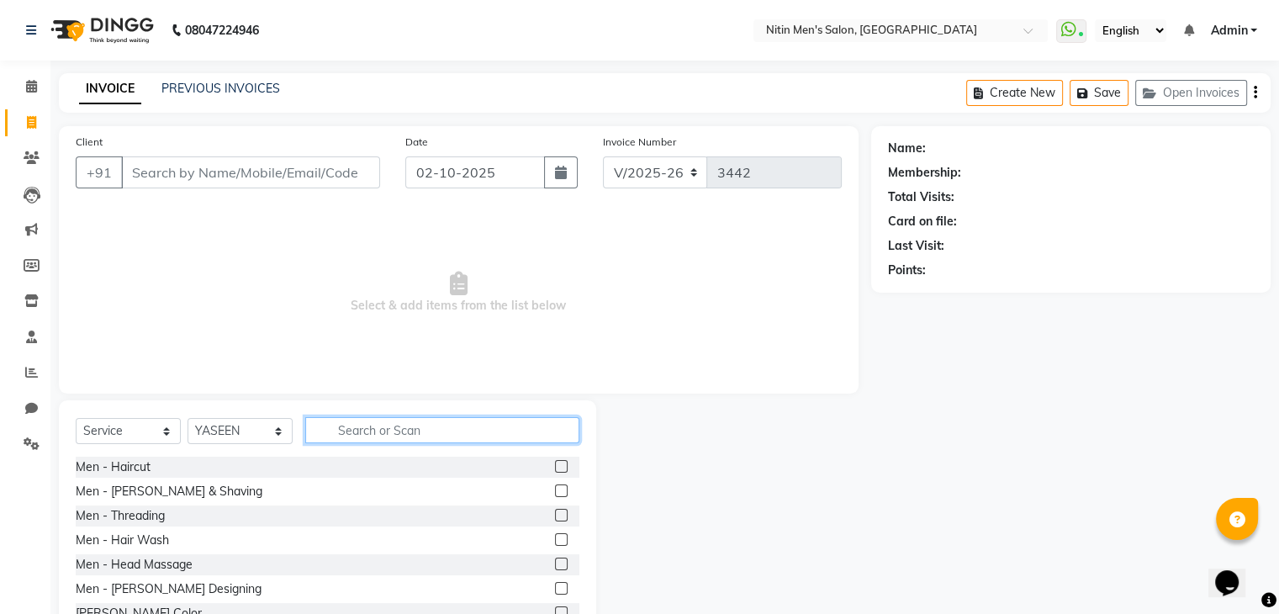
click at [343, 434] on input "text" at bounding box center [442, 430] width 274 height 26
click at [357, 439] on input "text" at bounding box center [442, 430] width 274 height 26
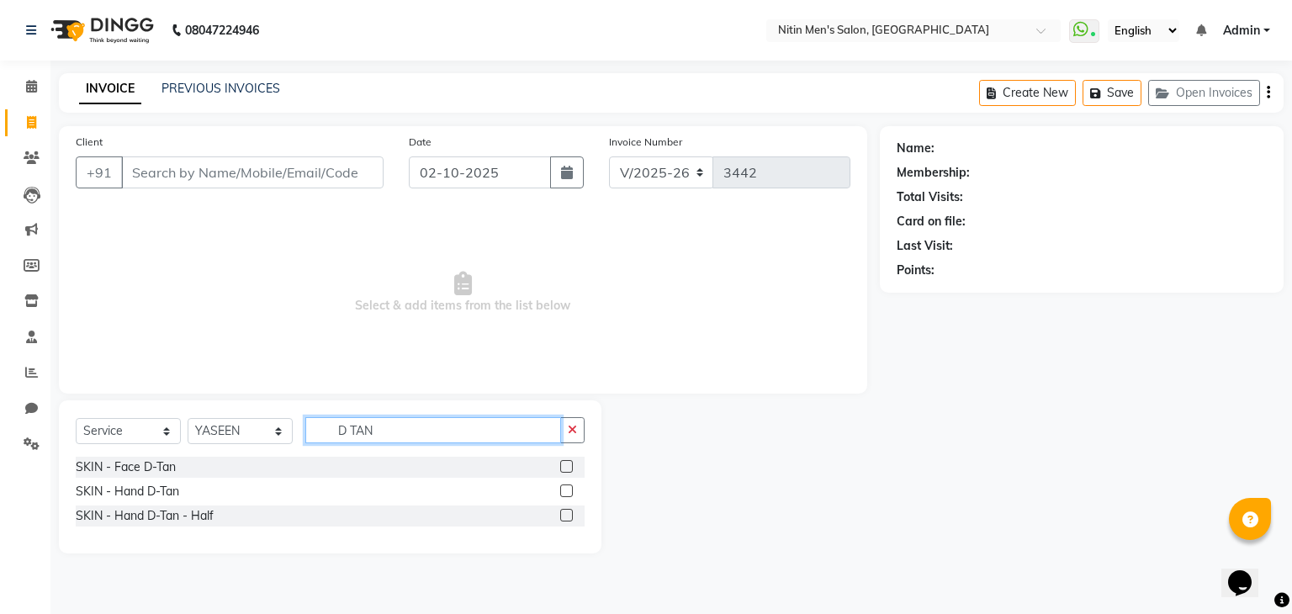
type input "D TAN"
click at [198, 467] on div "SKIN - Face D-Tan" at bounding box center [330, 467] width 509 height 21
click at [568, 465] on label at bounding box center [566, 466] width 13 height 13
click at [568, 465] on input "checkbox" at bounding box center [565, 467] width 11 height 11
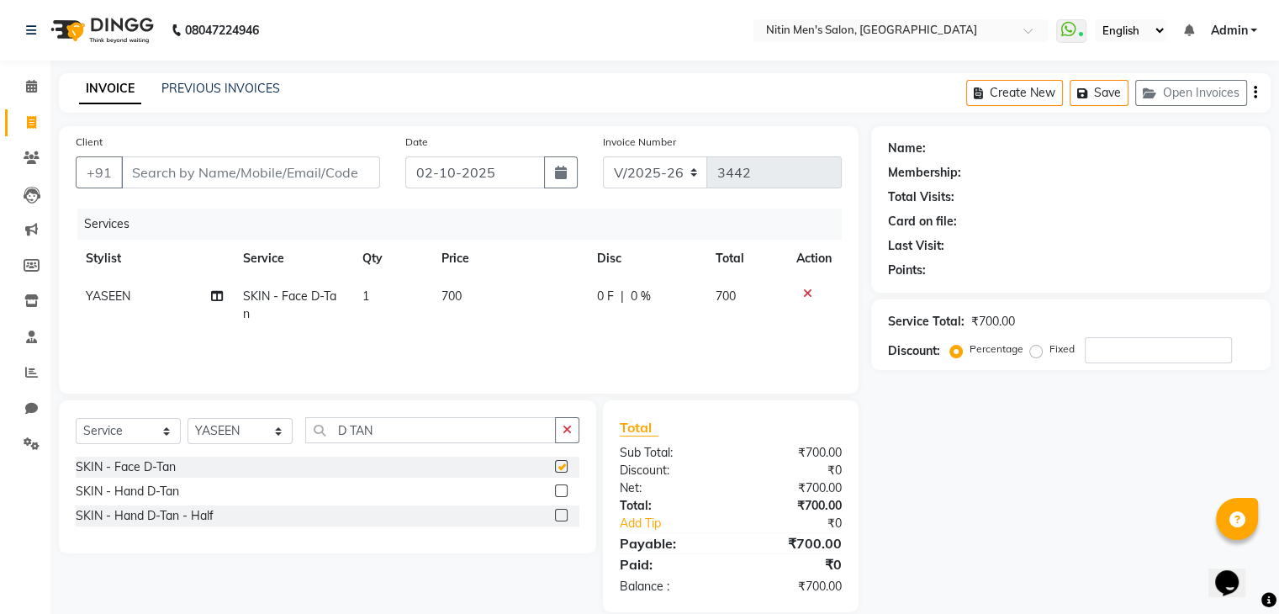
checkbox input "false"
click at [417, 422] on input "D TAN" at bounding box center [430, 430] width 251 height 26
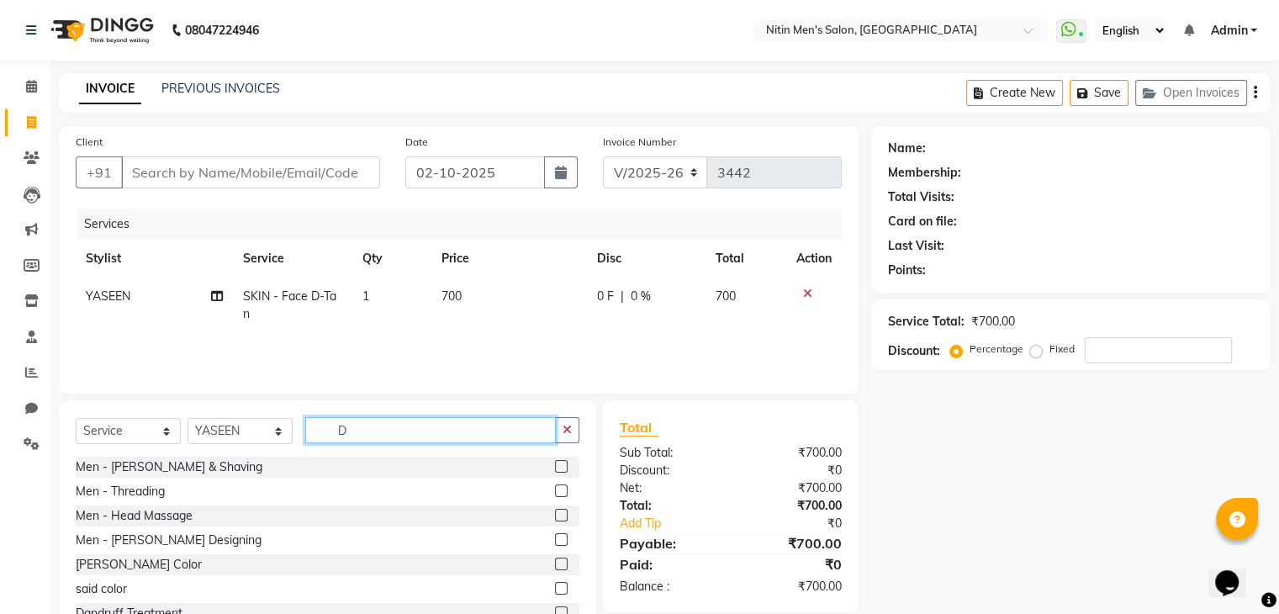
type input "D"
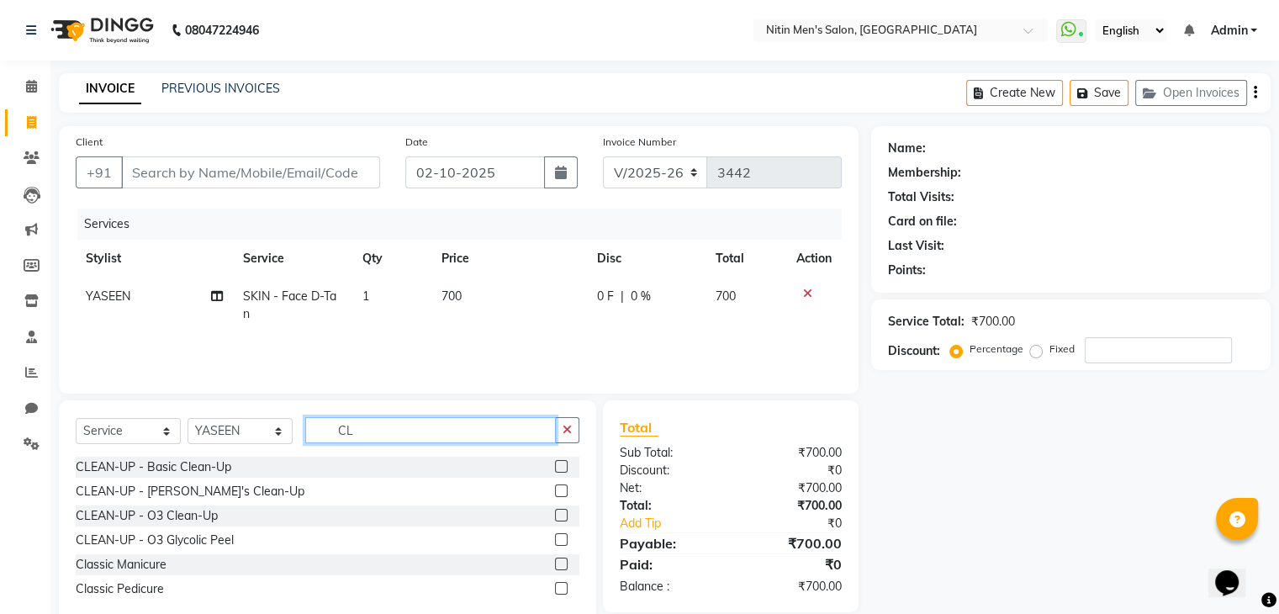
type input "CL"
click at [286, 465] on div "CLEAN-UP - Basic Clean-Up" at bounding box center [328, 467] width 504 height 21
click at [562, 468] on label at bounding box center [561, 466] width 13 height 13
click at [562, 468] on input "checkbox" at bounding box center [560, 467] width 11 height 11
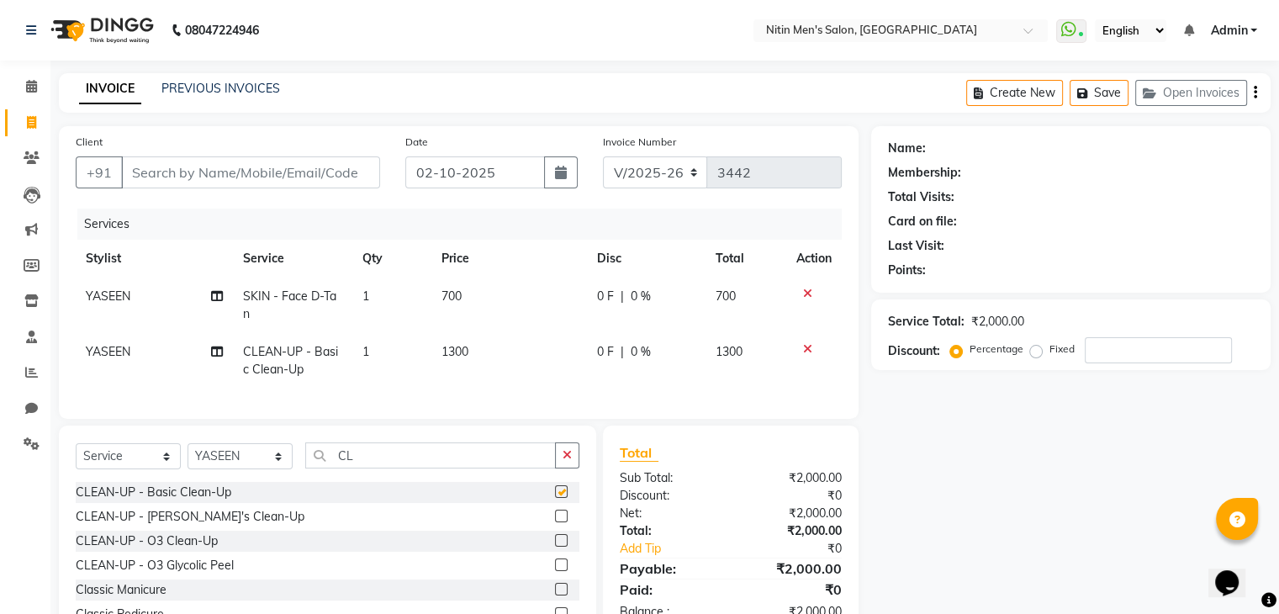
checkbox input "false"
click at [401, 469] on input "CL" at bounding box center [430, 455] width 251 height 26
type input "C"
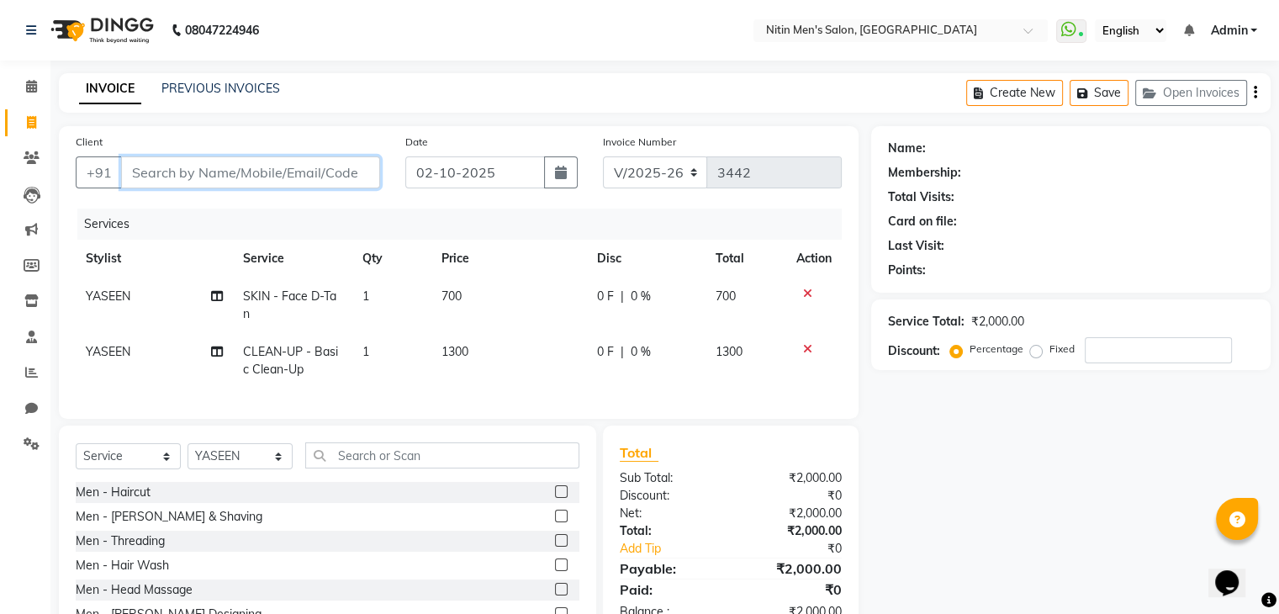
click at [293, 167] on input "Client" at bounding box center [250, 172] width 259 height 32
type input "9"
type input "0"
type input "9819398510"
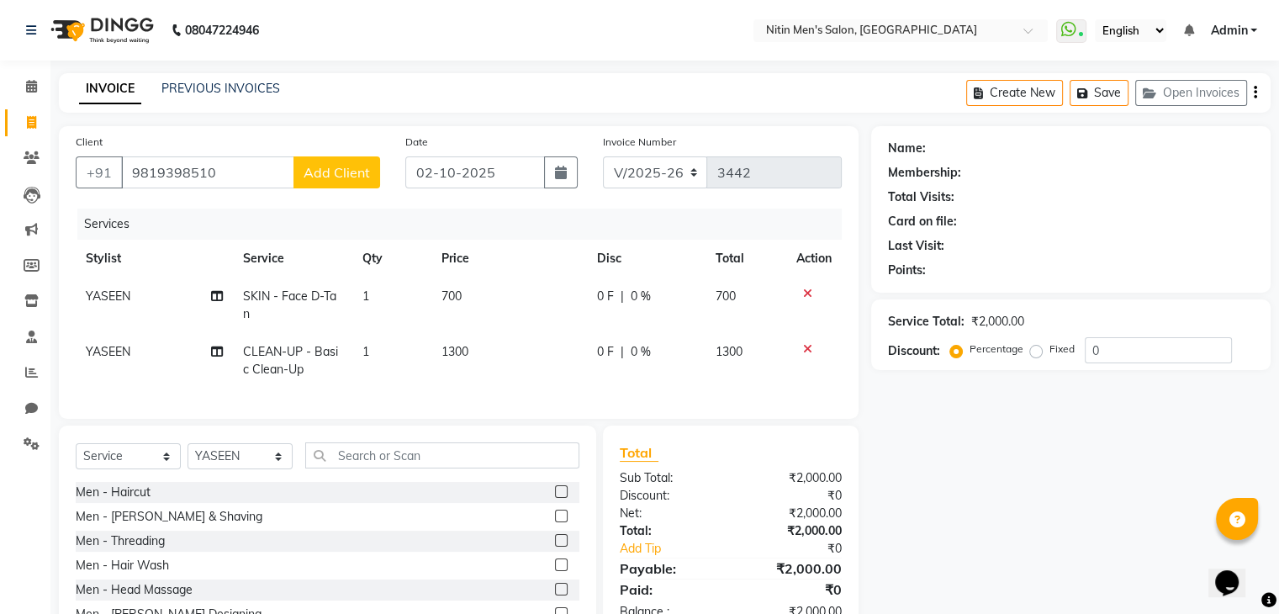
click at [335, 168] on span "Add Client" at bounding box center [337, 172] width 66 height 17
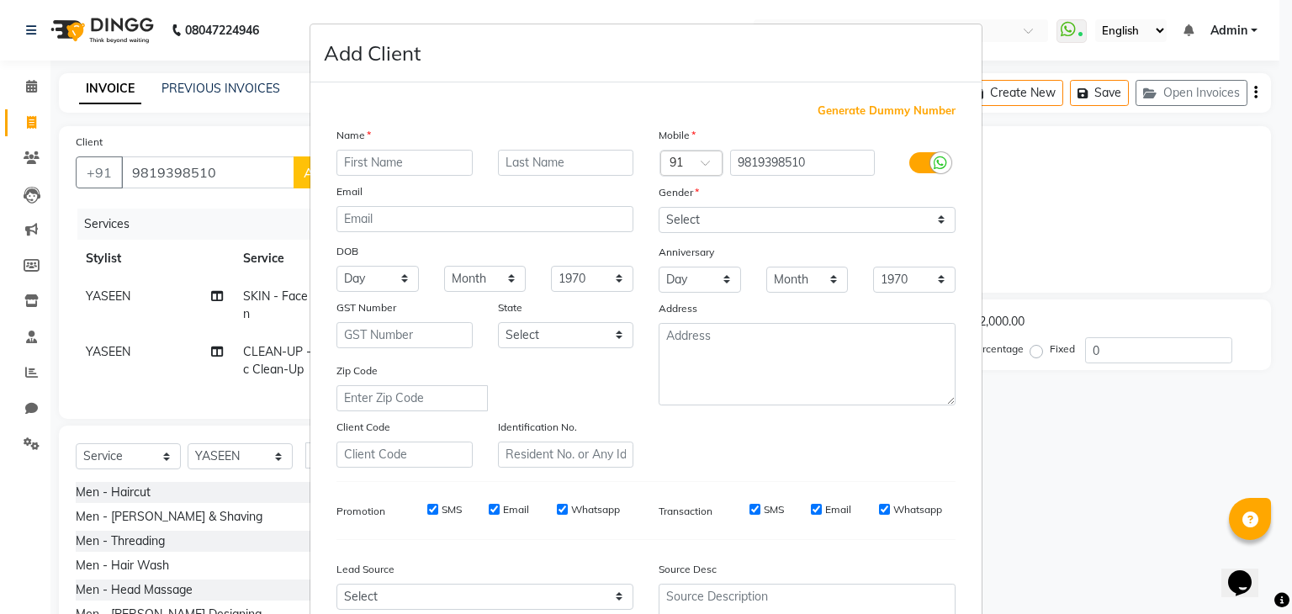
click at [368, 160] on input "text" at bounding box center [404, 163] width 136 height 26
type input "NIRAV"
click at [530, 167] on input "text" at bounding box center [566, 163] width 136 height 26
type input "MAKORIYO"
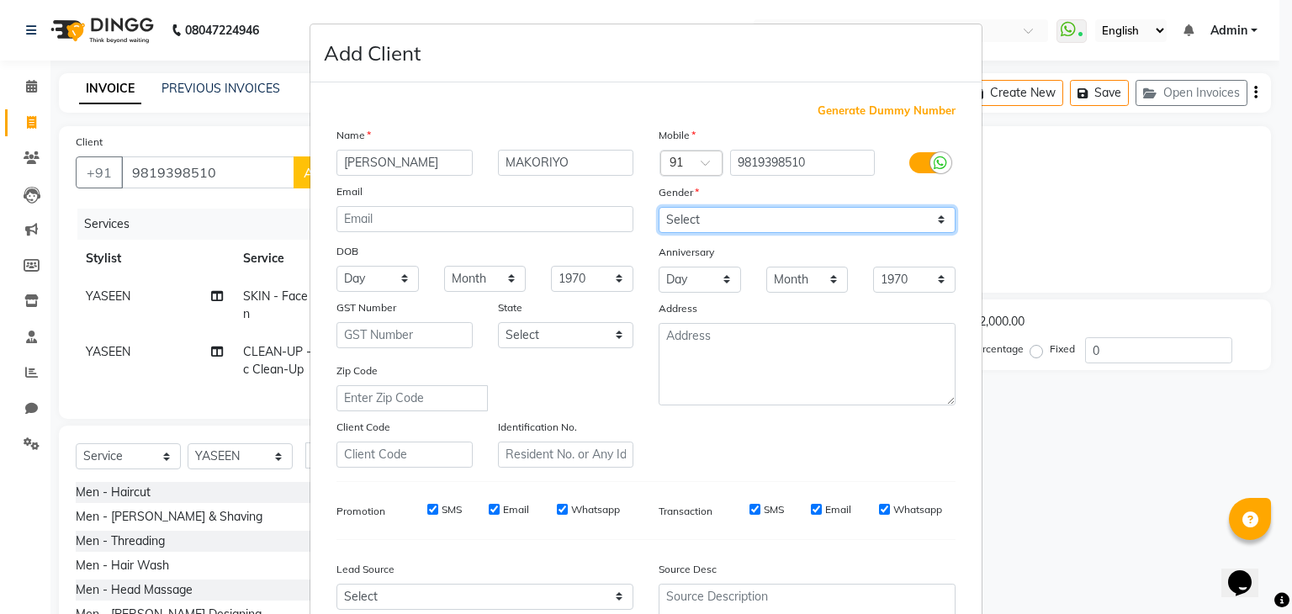
click at [787, 227] on select "Select Male Female Other Prefer Not To Say" at bounding box center [807, 220] width 297 height 26
select select "male"
click at [659, 208] on select "Select Male Female Other Prefer Not To Say" at bounding box center [807, 220] width 297 height 26
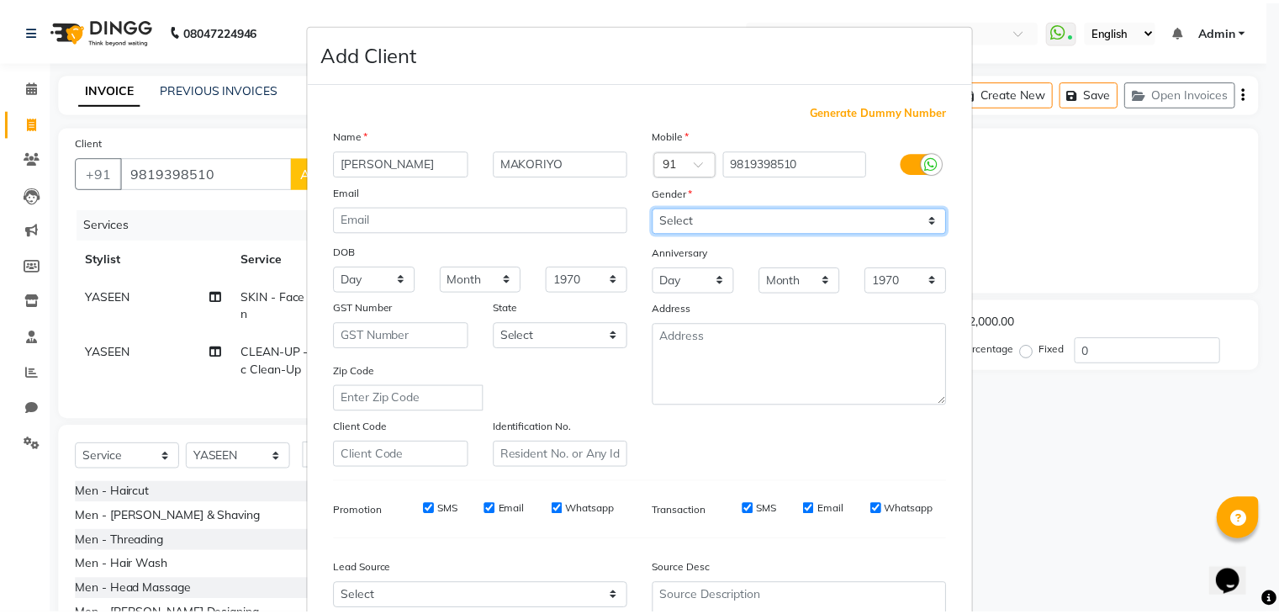
scroll to position [171, 0]
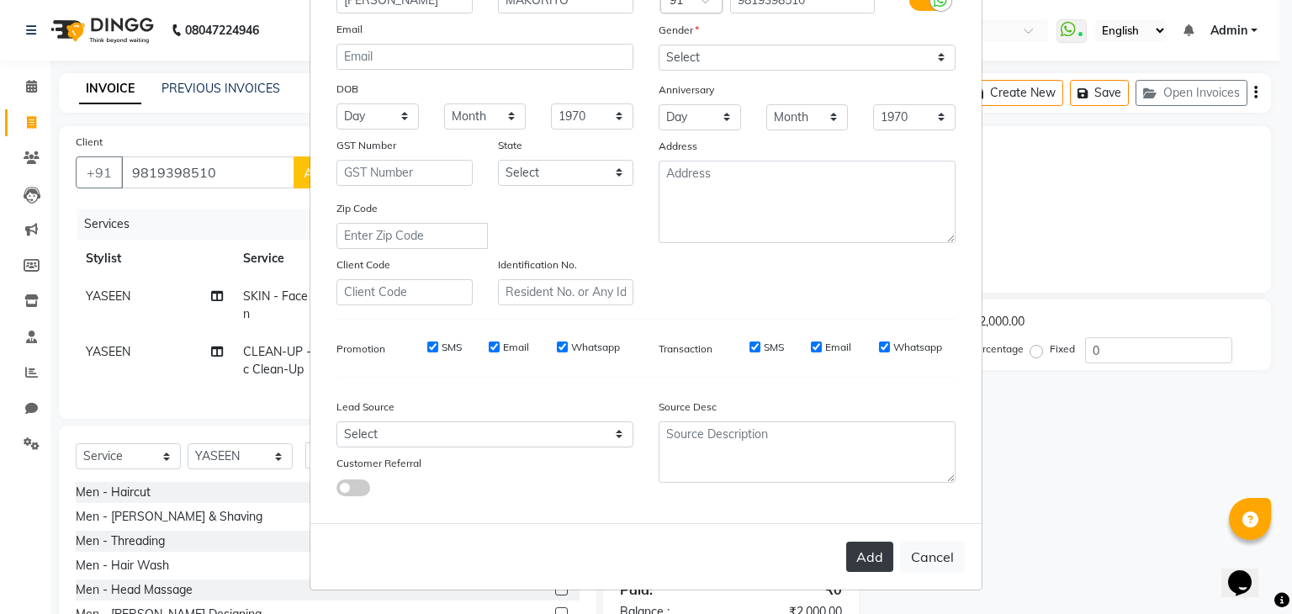
click at [868, 551] on button "Add" at bounding box center [869, 557] width 47 height 30
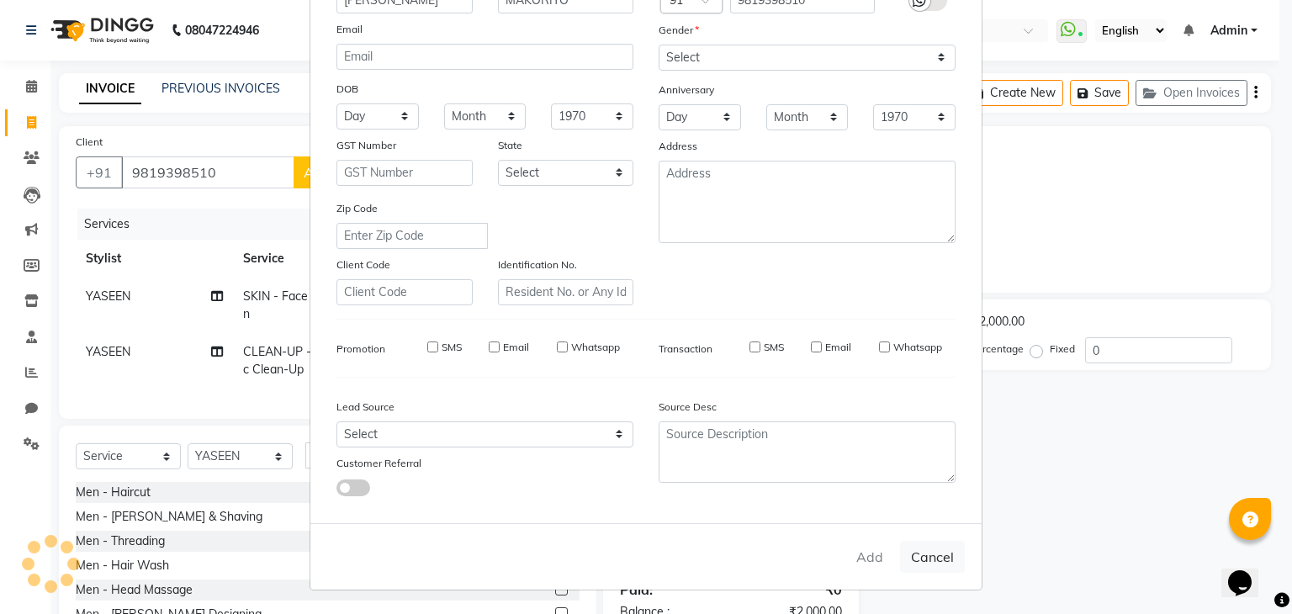
select select
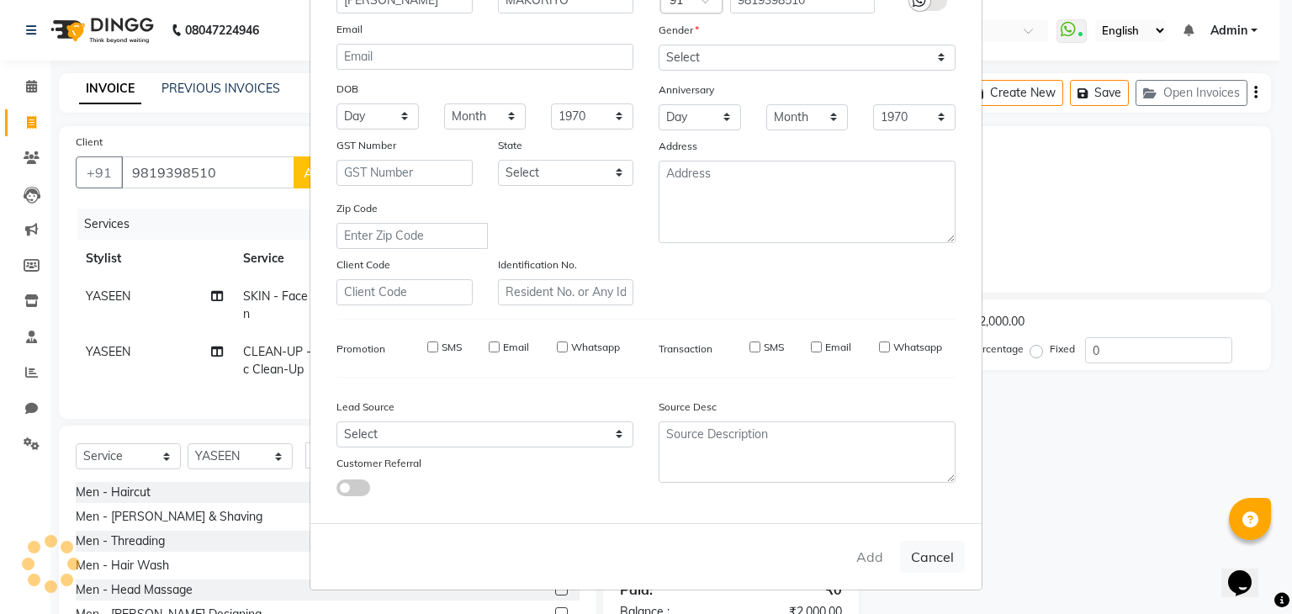
select select
checkbox input "false"
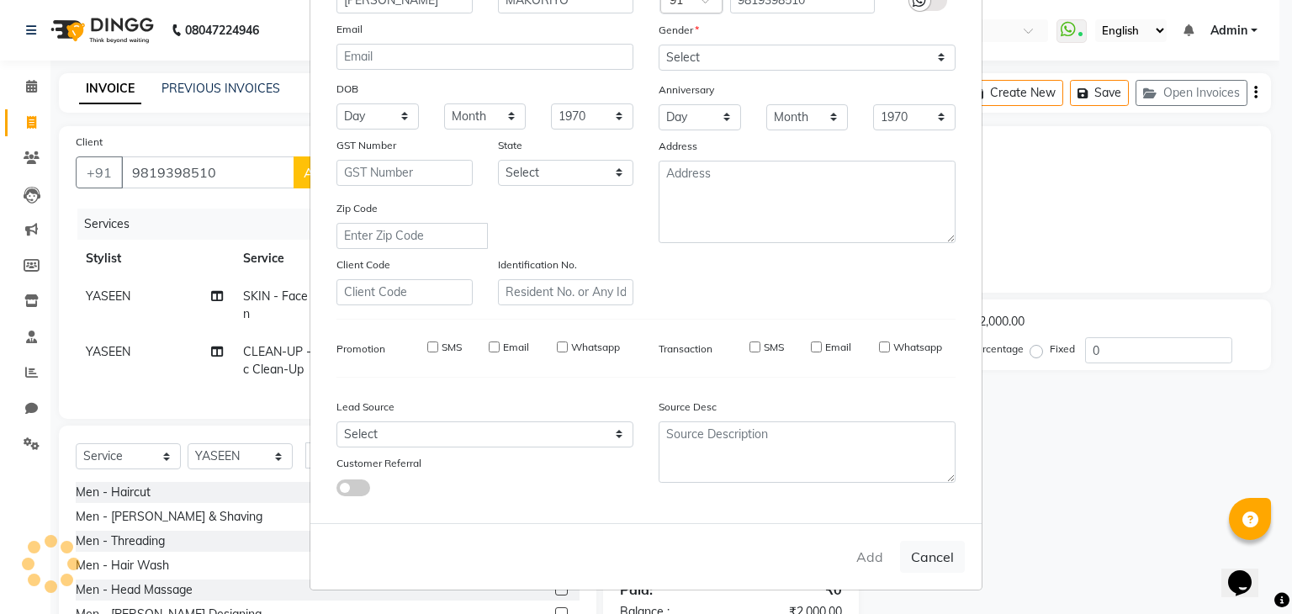
checkbox input "false"
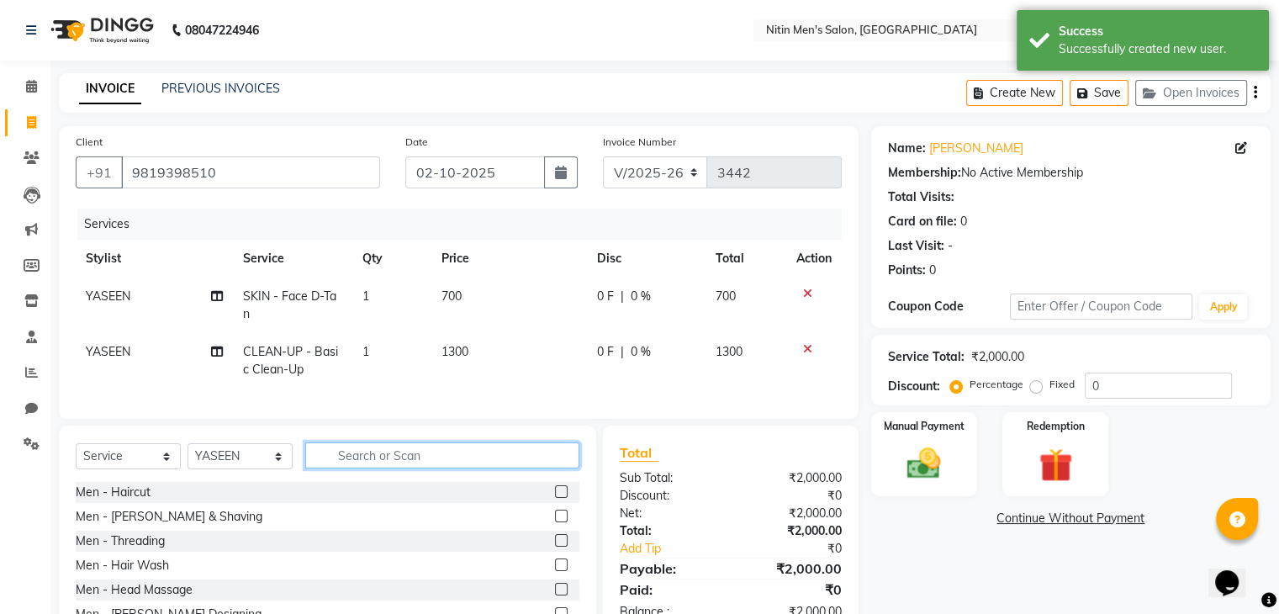
click at [436, 468] on input "text" at bounding box center [442, 455] width 274 height 26
click at [555, 522] on label at bounding box center [561, 516] width 13 height 13
click at [555, 522] on input "checkbox" at bounding box center [560, 516] width 11 height 11
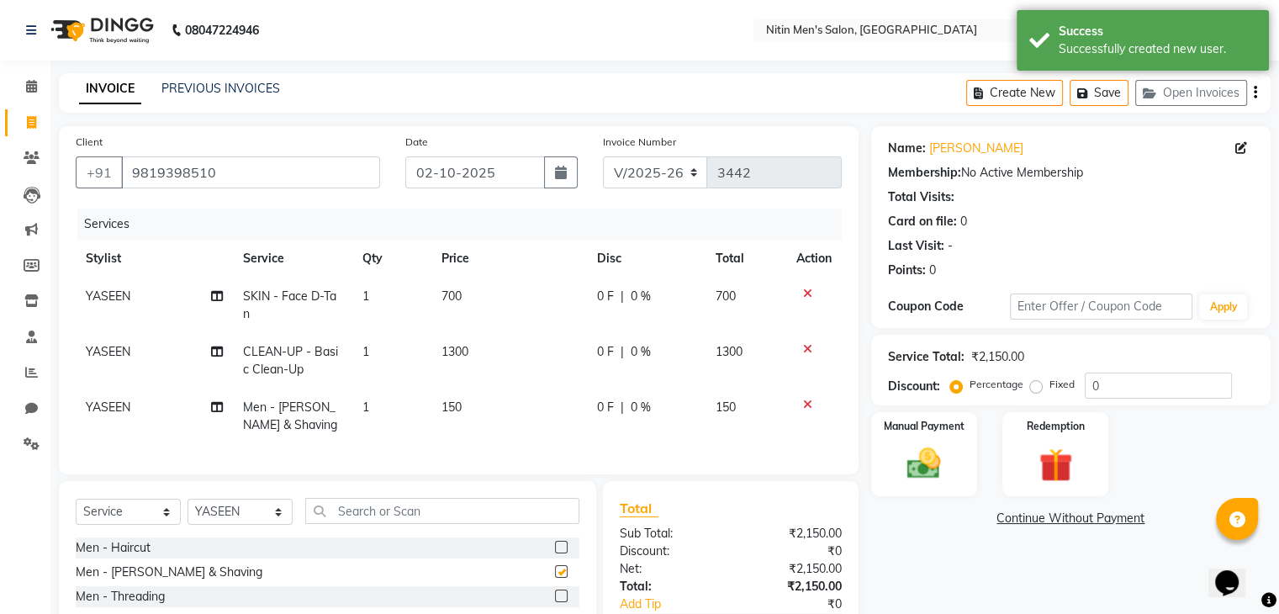
checkbox input "false"
drag, startPoint x: 469, startPoint y: 286, endPoint x: 474, endPoint y: 296, distance: 10.9
click at [474, 296] on td "700" at bounding box center [509, 306] width 156 height 56
select select "87617"
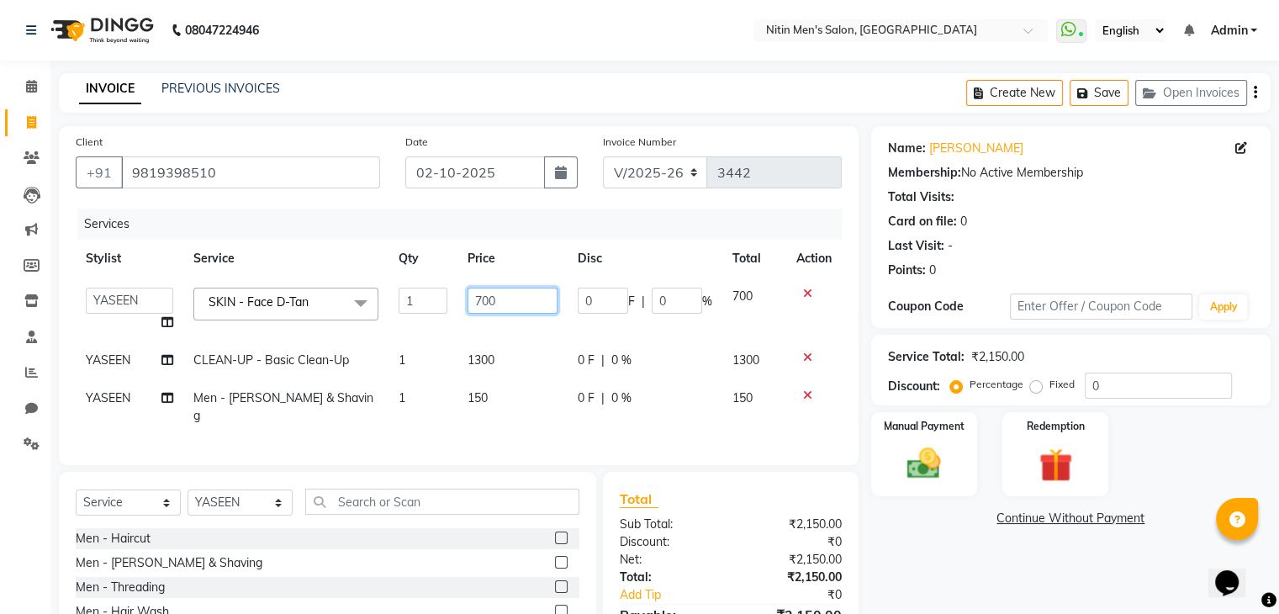
click at [474, 296] on input "700" at bounding box center [513, 301] width 91 height 26
type input "600"
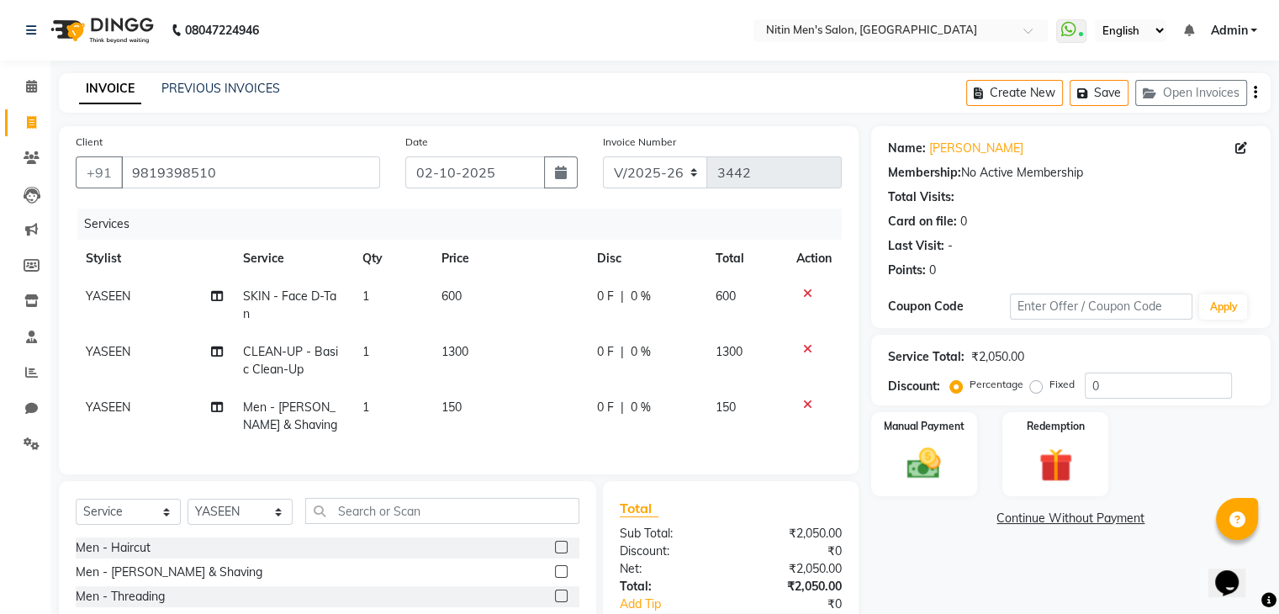
click at [915, 558] on div "Name: Nirav Makoriyo Membership: No Active Membership Total Visits: Card on fil…" at bounding box center [1077, 427] width 412 height 603
click at [929, 456] on img at bounding box center [924, 464] width 56 height 40
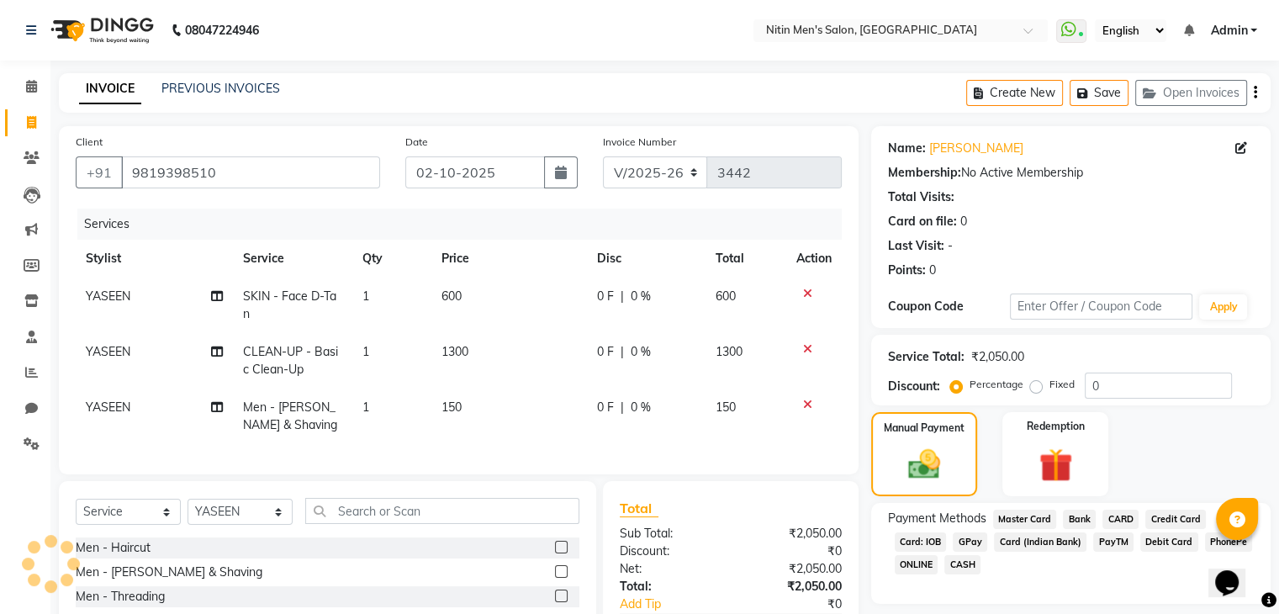
click at [969, 544] on span "GPay" at bounding box center [970, 541] width 34 height 19
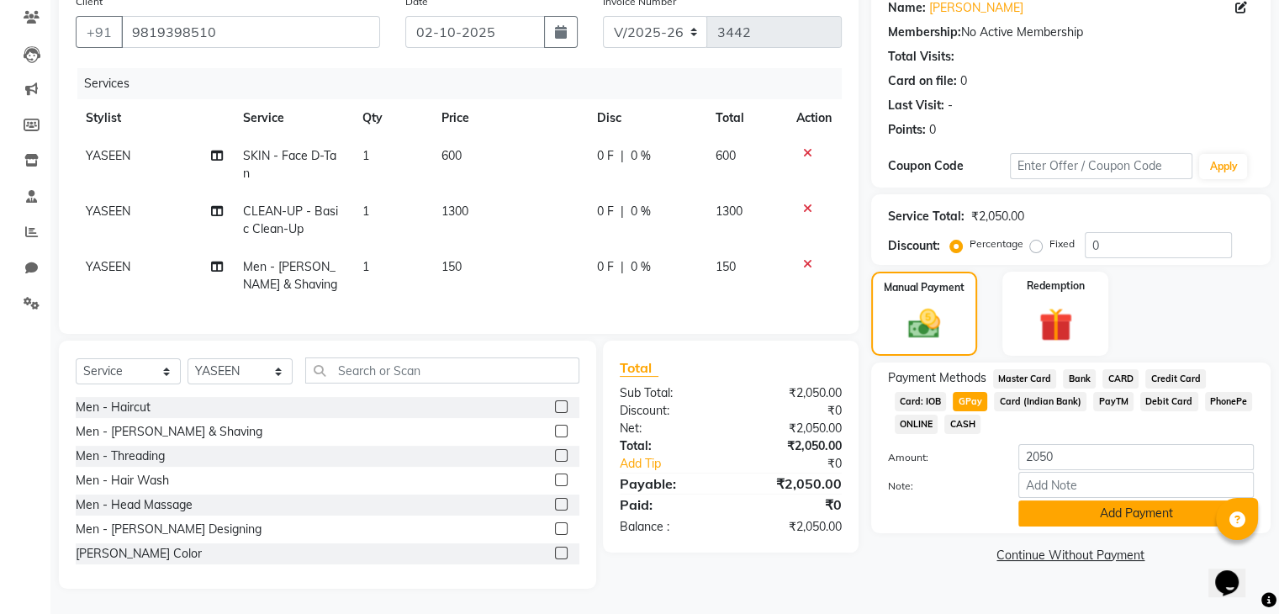
click at [1093, 500] on button "Add Payment" at bounding box center [1137, 513] width 236 height 26
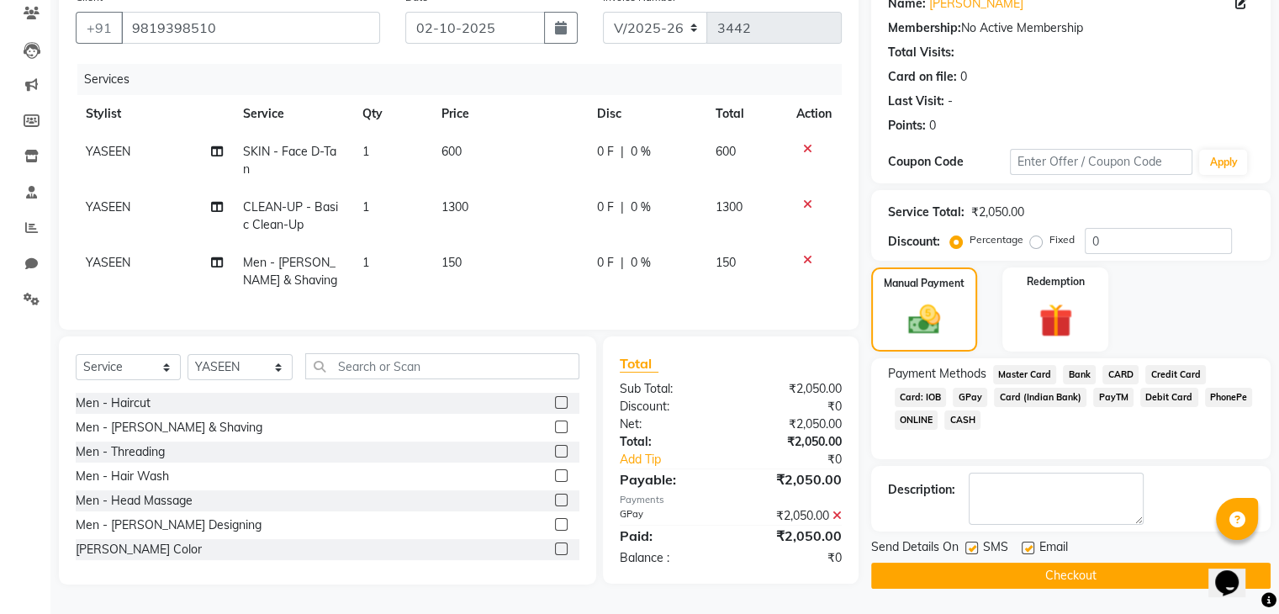
click at [1123, 563] on button "Checkout" at bounding box center [1071, 576] width 400 height 26
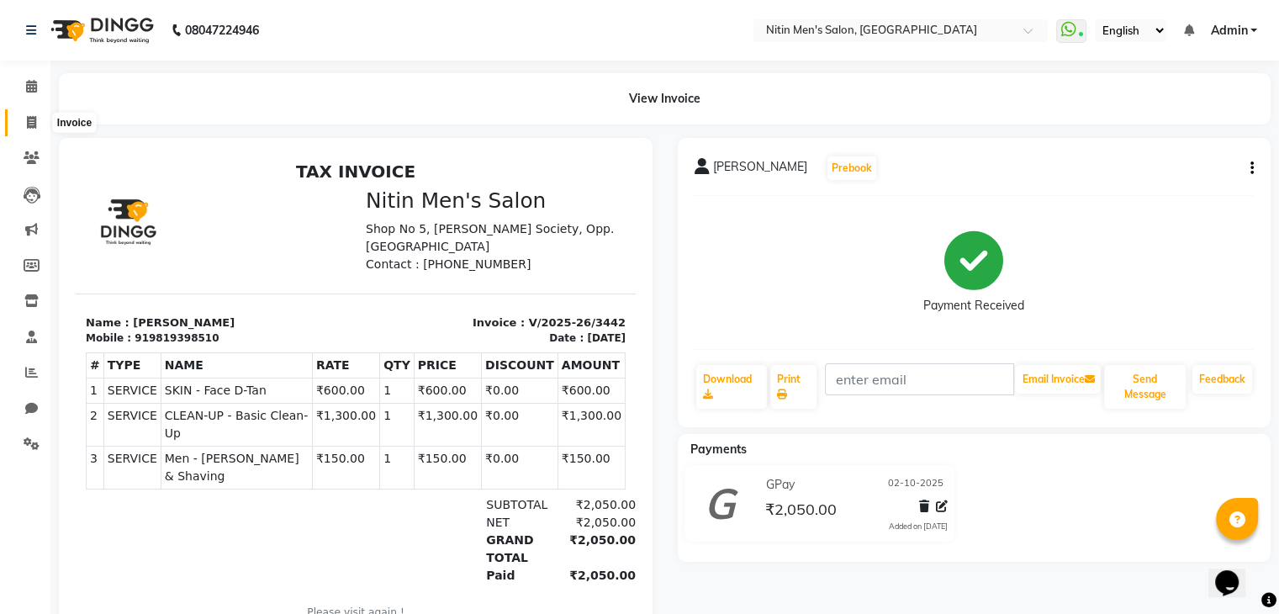
click at [31, 125] on icon at bounding box center [31, 122] width 9 height 13
select select "service"
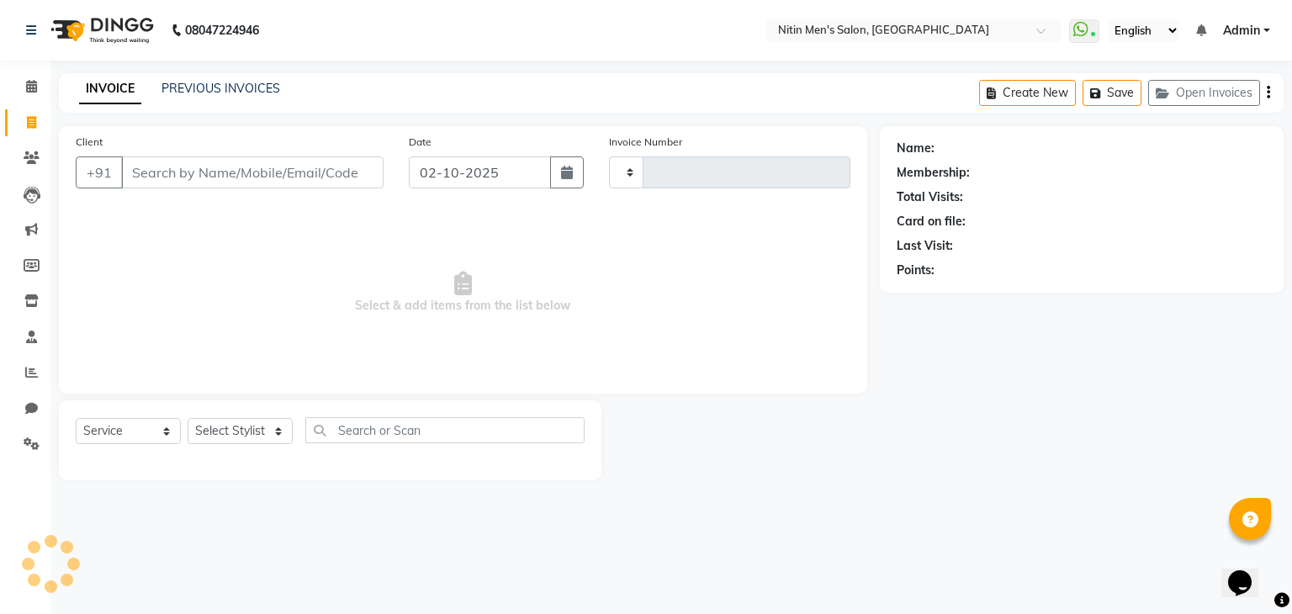
type input "3443"
select select "7981"
click at [172, 179] on input "Client" at bounding box center [252, 172] width 262 height 32
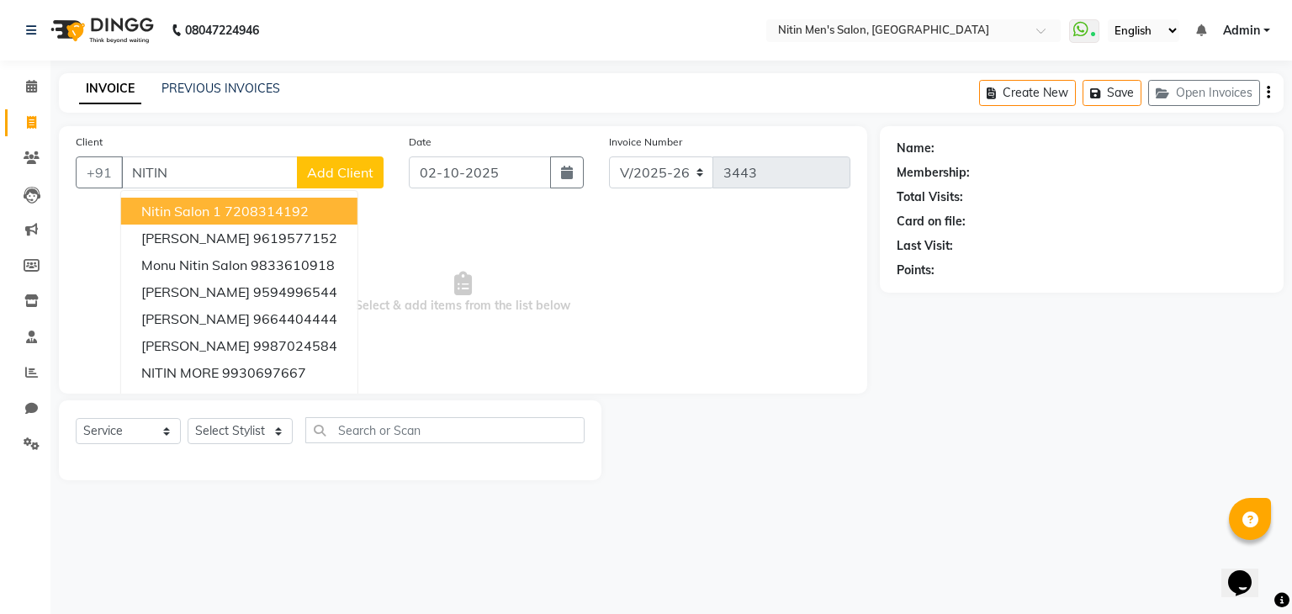
type input "NITIN"
click at [156, 32] on img at bounding box center [100, 30] width 115 height 47
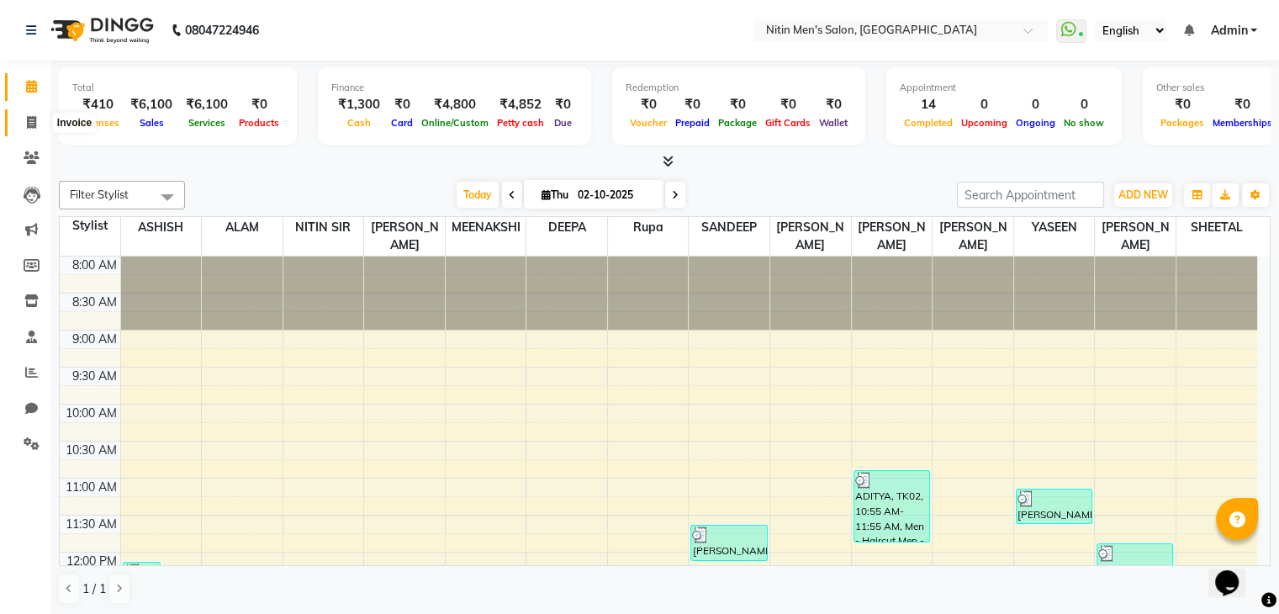
click at [40, 124] on span at bounding box center [31, 123] width 29 height 19
select select "service"
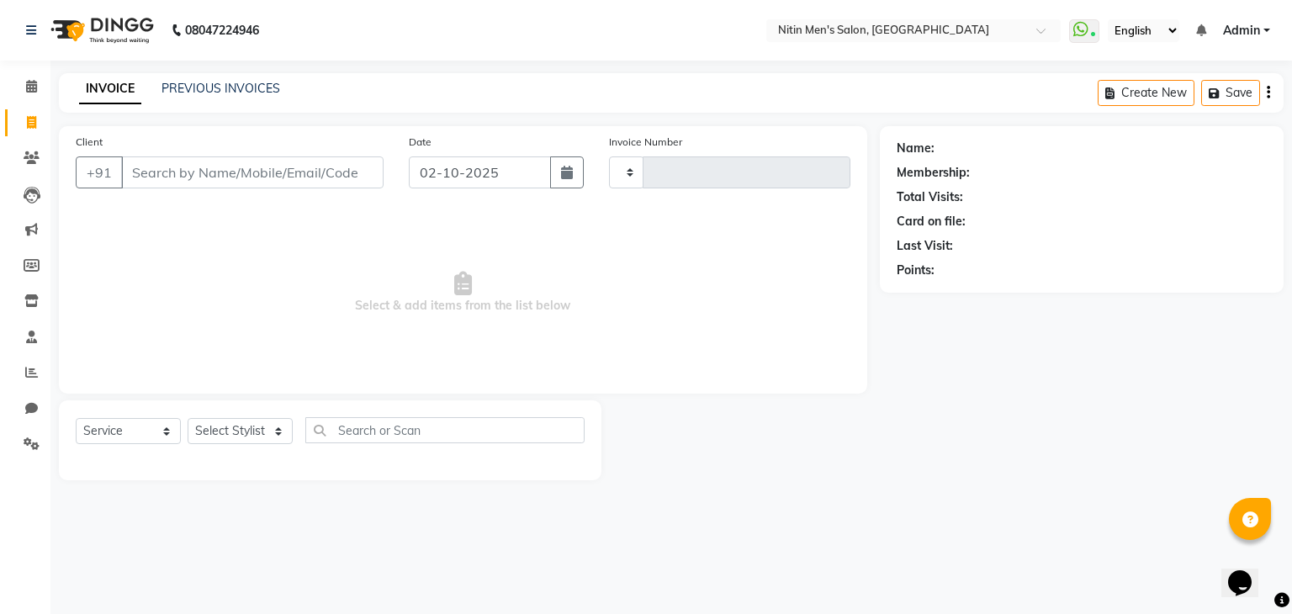
type input "3443"
select select "7981"
click at [168, 174] on input "Client" at bounding box center [252, 172] width 262 height 32
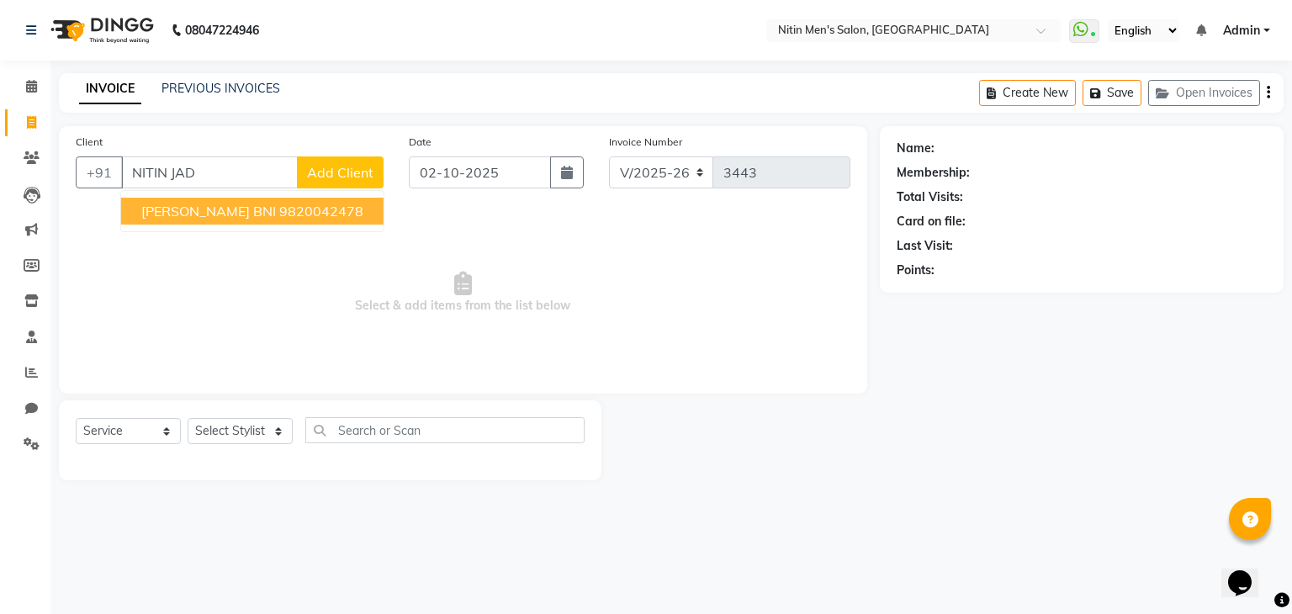
click at [235, 210] on span "NITIN JADHAV BNI" at bounding box center [208, 211] width 135 height 17
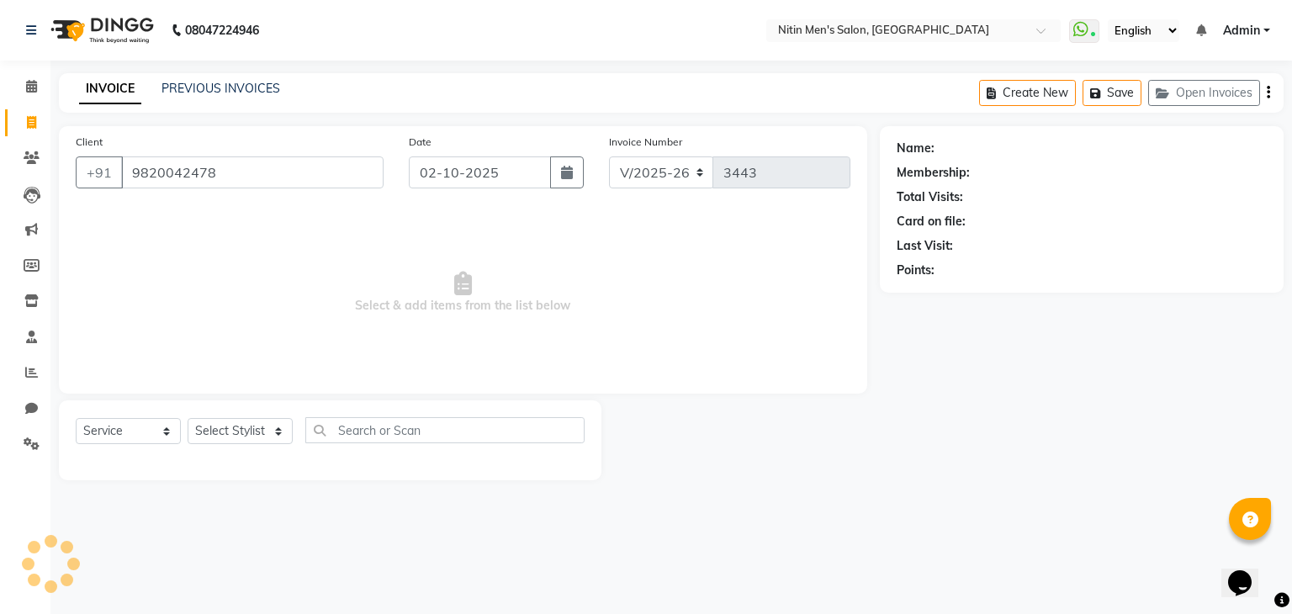
type input "9820042478"
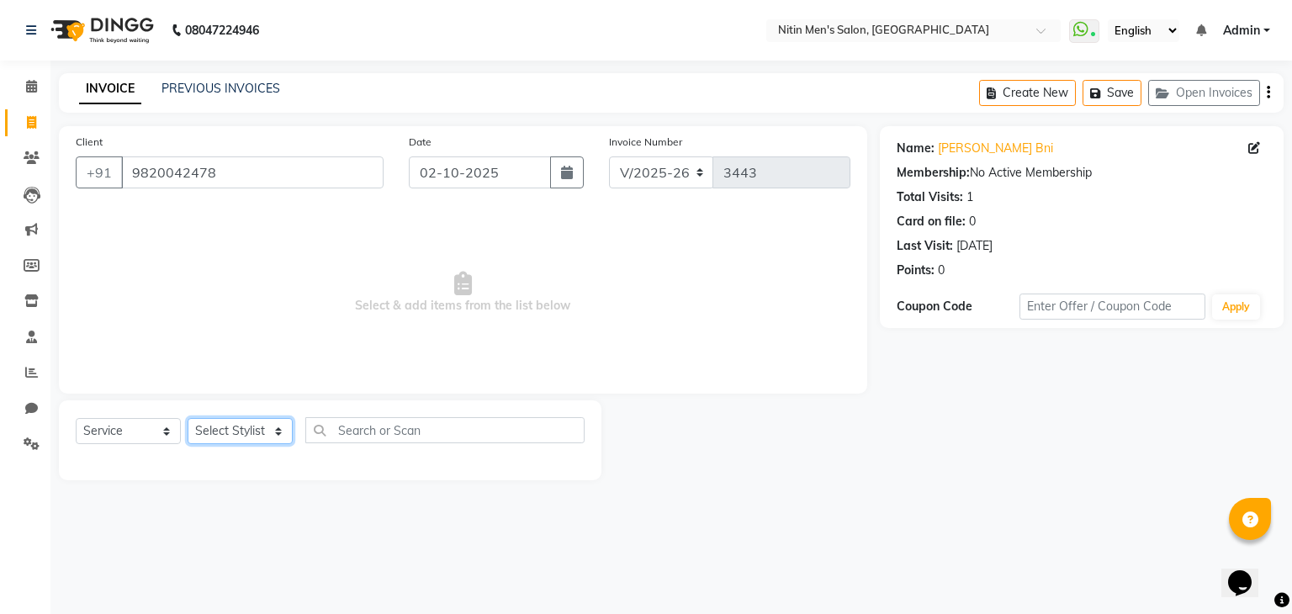
click at [250, 437] on select "Select Stylist ALAM ASHISH DEEPA HASIB JITU MEENAKSHI NITIN SIR PRAJAKTA Rupa S…" at bounding box center [240, 431] width 105 height 26
select select "75699"
click at [188, 419] on select "Select Stylist ALAM ASHISH DEEPA HASIB JITU MEENAKSHI NITIN SIR PRAJAKTA Rupa S…" at bounding box center [240, 431] width 105 height 26
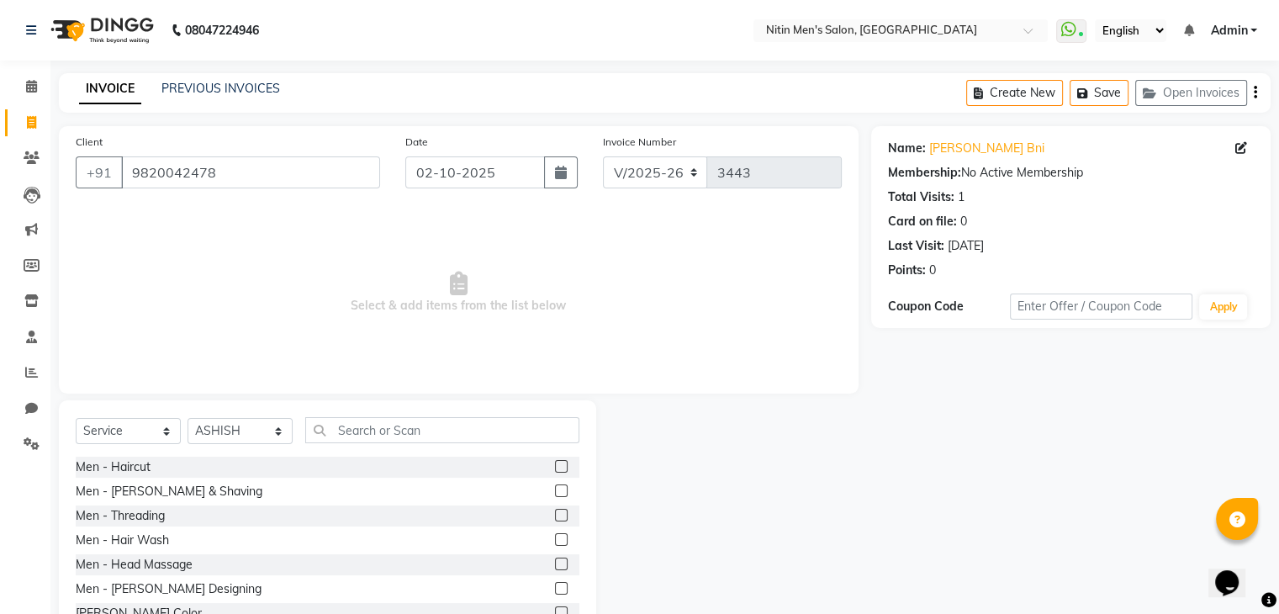
click at [555, 495] on label at bounding box center [561, 490] width 13 height 13
click at [555, 495] on input "checkbox" at bounding box center [560, 491] width 11 height 11
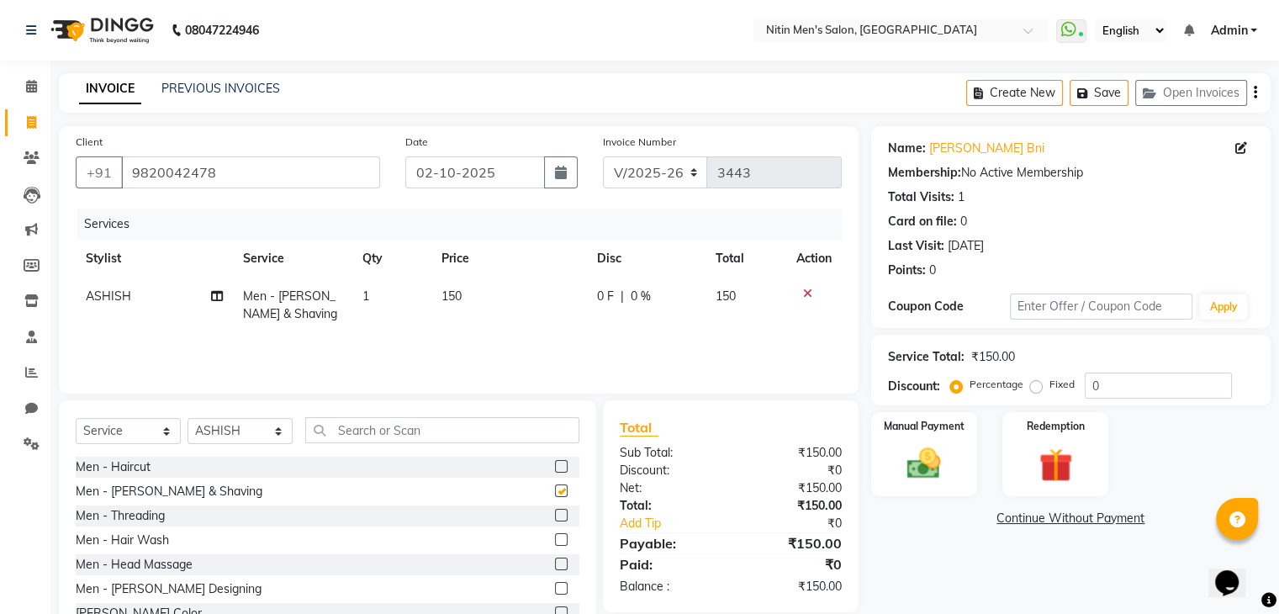
checkbox input "false"
click at [838, 524] on div "₹0" at bounding box center [802, 524] width 103 height 18
click at [639, 529] on link "Add Tip" at bounding box center [679, 524] width 144 height 18
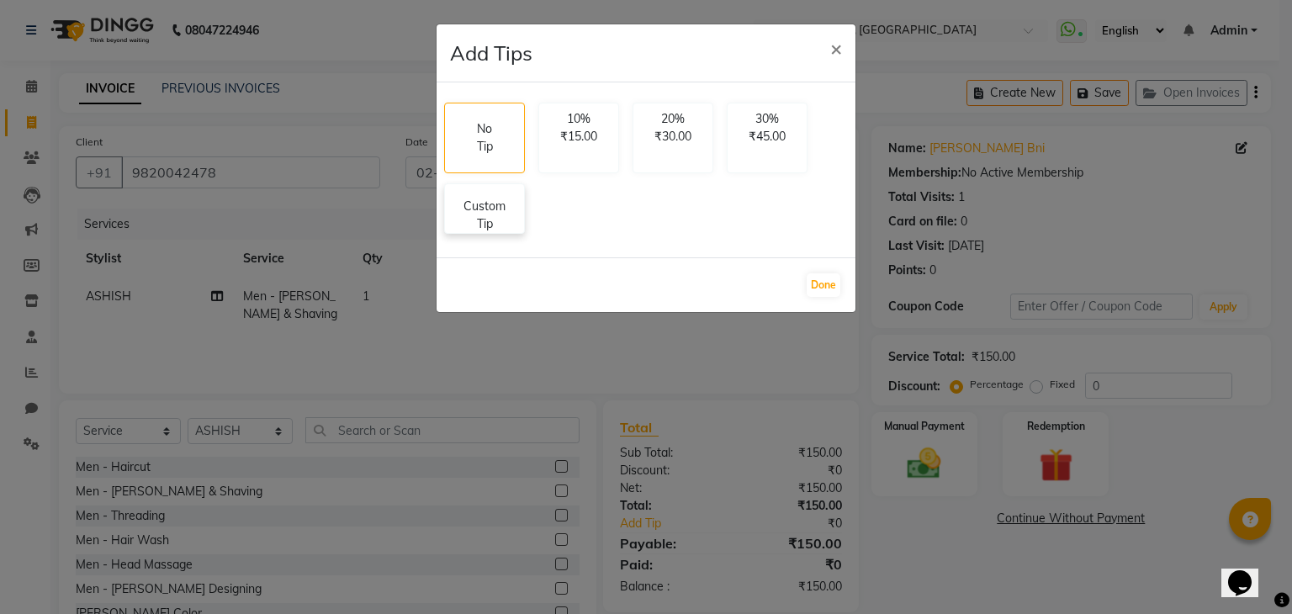
click at [489, 217] on p "Custom Tip" at bounding box center [484, 215] width 59 height 35
select select "75699"
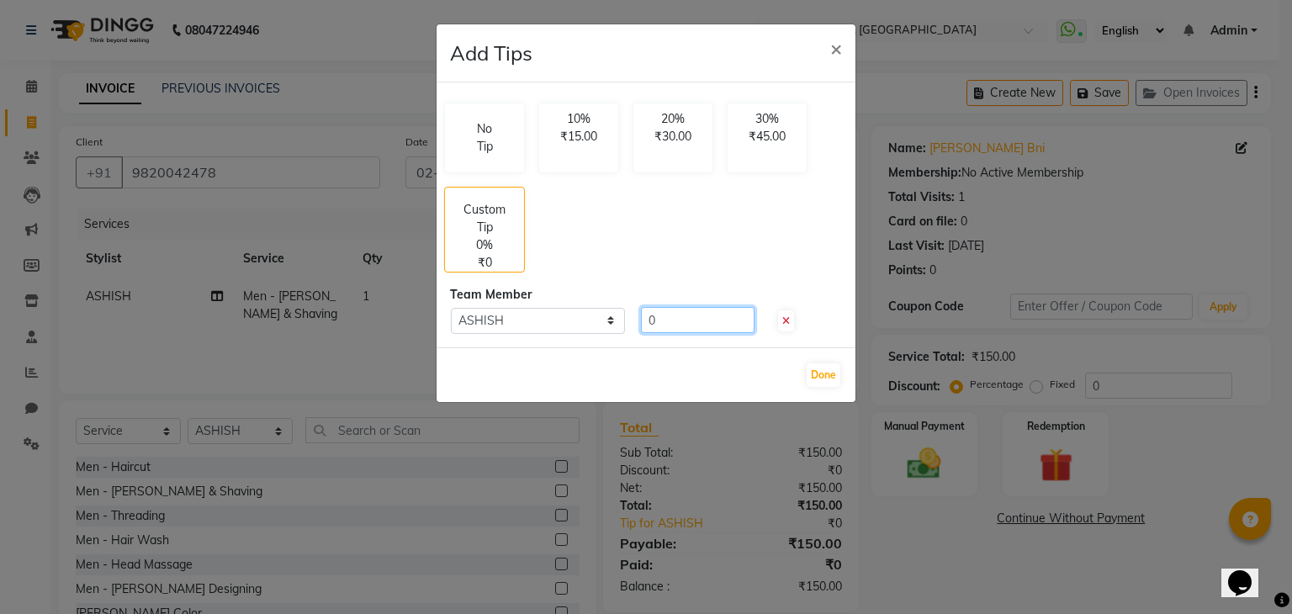
click at [693, 320] on input "0" at bounding box center [698, 320] width 114 height 26
type input "20"
click at [834, 378] on button "Done" at bounding box center [824, 375] width 34 height 24
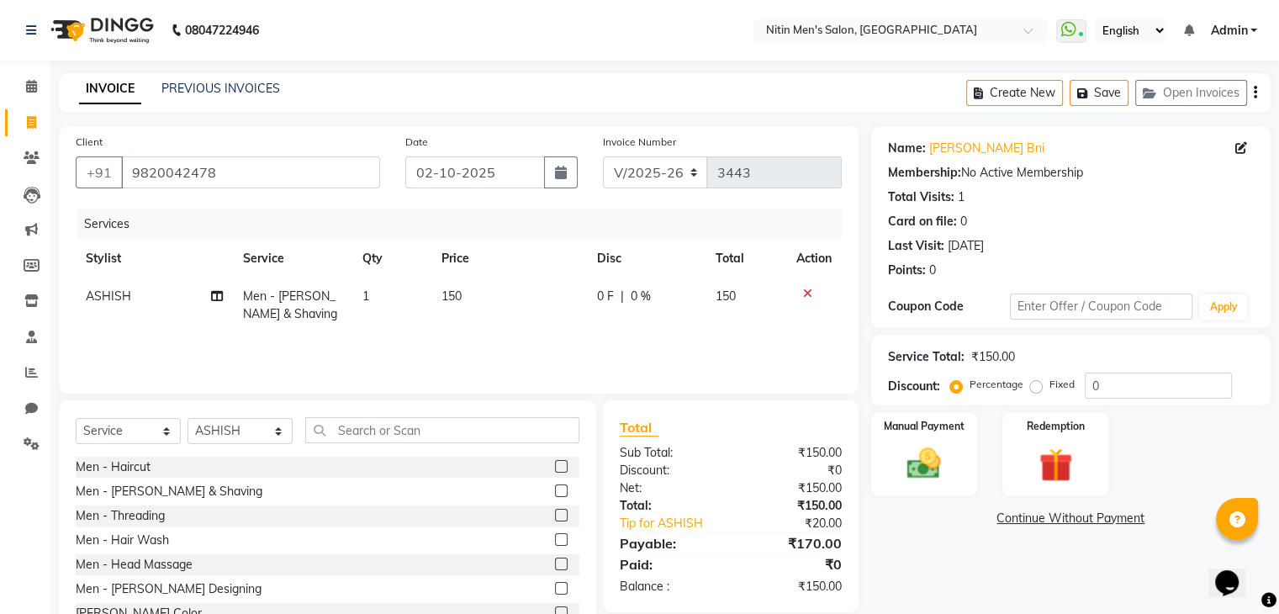
scroll to position [61, 0]
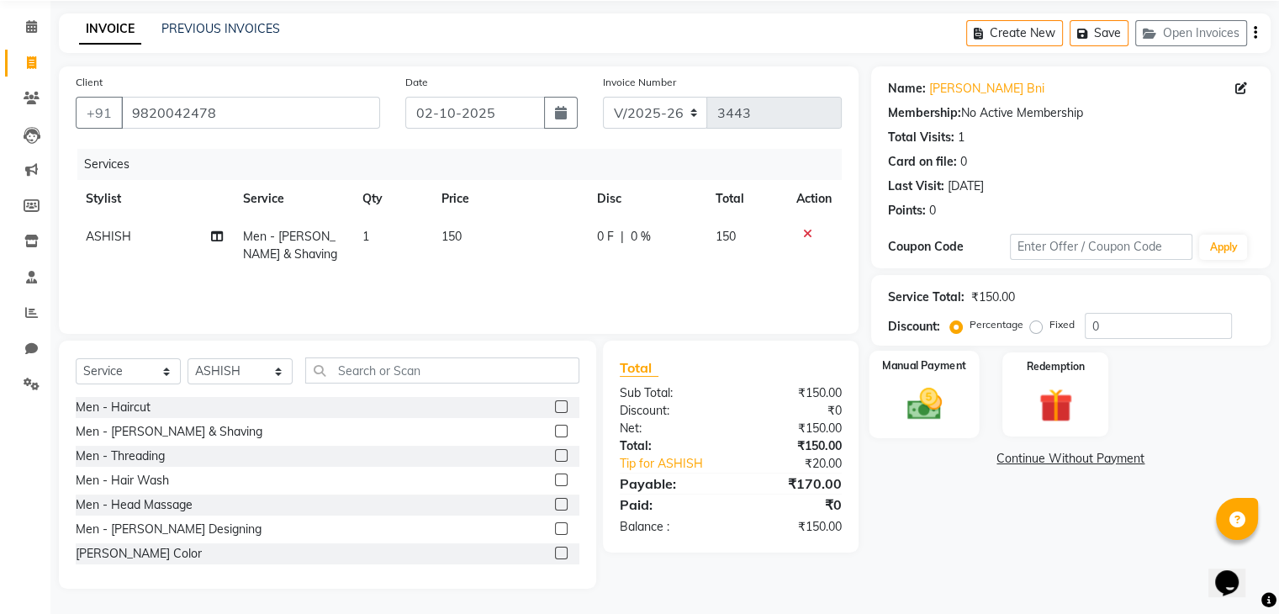
click at [923, 408] on img at bounding box center [924, 404] width 56 height 40
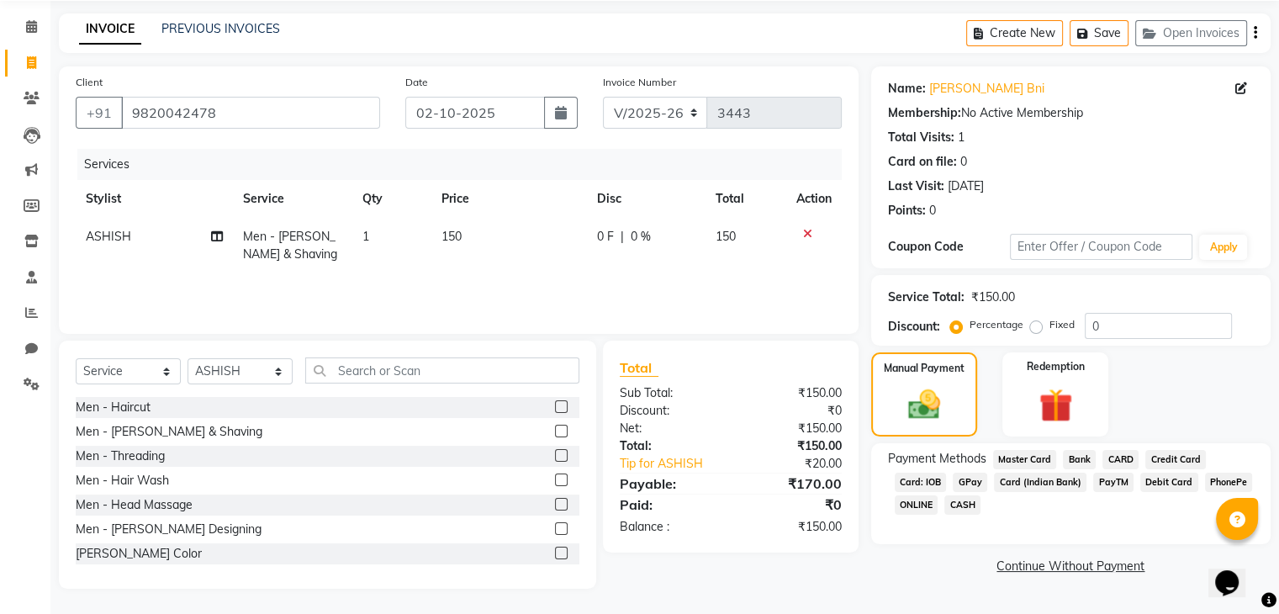
click at [972, 482] on span "GPay" at bounding box center [970, 482] width 34 height 19
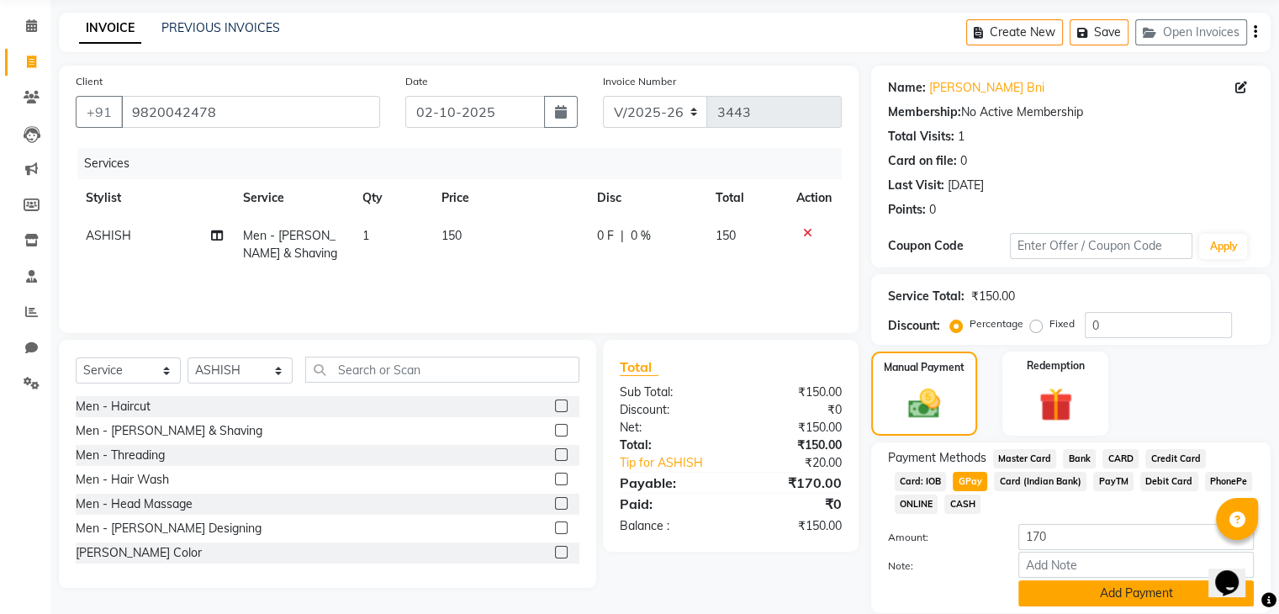
click at [1134, 596] on button "Add Payment" at bounding box center [1137, 593] width 236 height 26
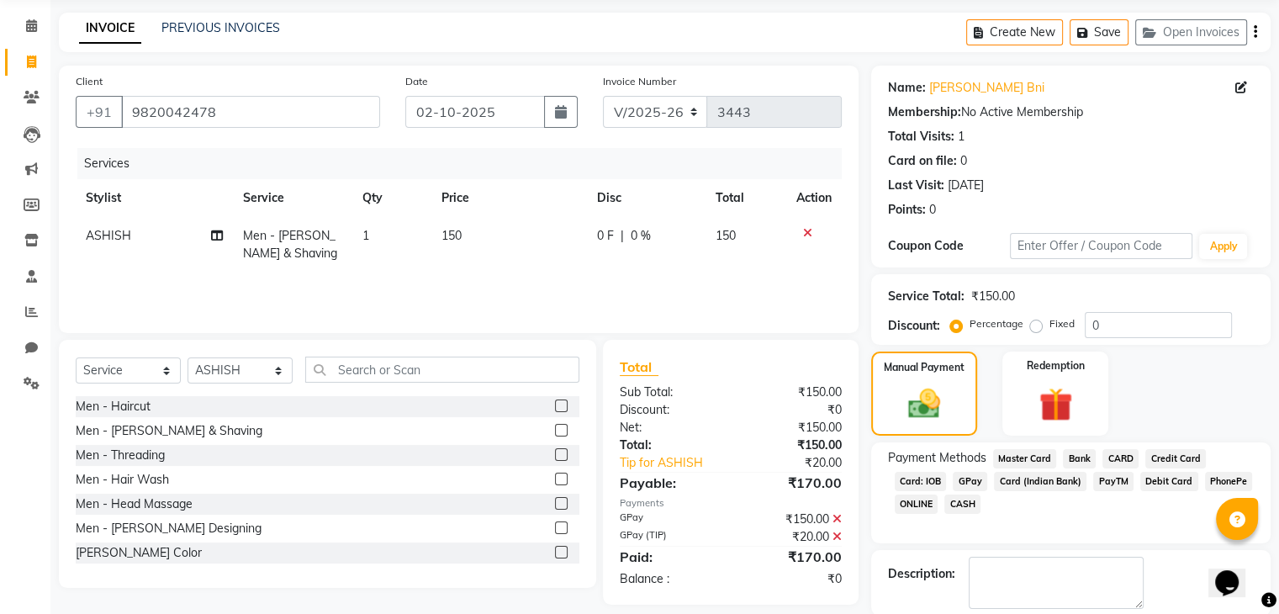
scroll to position [144, 0]
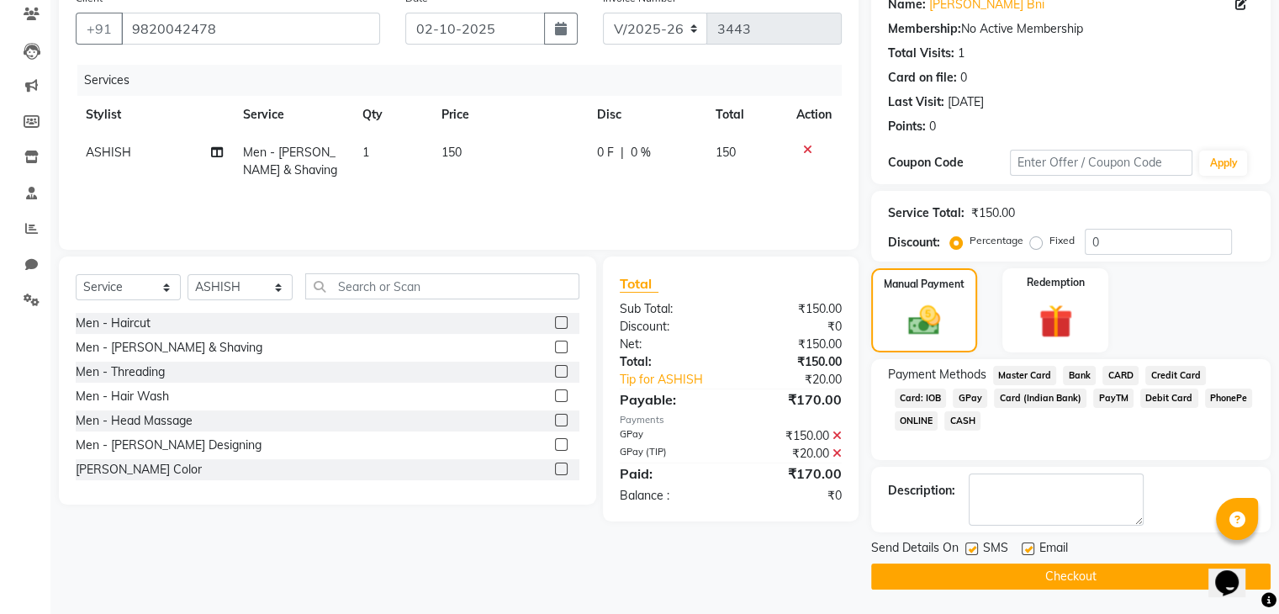
click at [1125, 582] on button "Checkout" at bounding box center [1071, 577] width 400 height 26
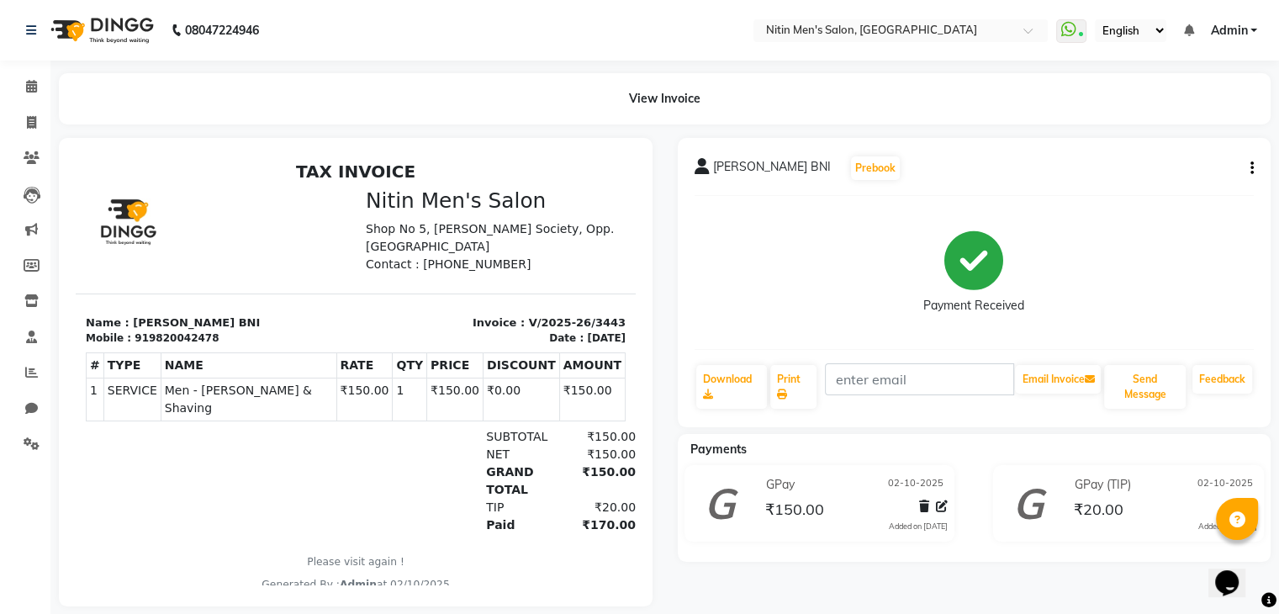
click at [1259, 166] on div "NITIN JADHAV BNI Prebook Payment Received Download Print Email Invoice Send Mes…" at bounding box center [975, 282] width 594 height 289
click at [1251, 168] on icon "button" at bounding box center [1252, 168] width 3 height 1
drag, startPoint x: 1250, startPoint y: 166, endPoint x: 1183, endPoint y: 149, distance: 68.5
click at [1183, 149] on body "08047224946 Select Location × Nitin Men's Salon, Thane West WhatsApp Status ✕ S…" at bounding box center [639, 307] width 1279 height 614
click at [1251, 168] on icon "button" at bounding box center [1252, 168] width 3 height 1
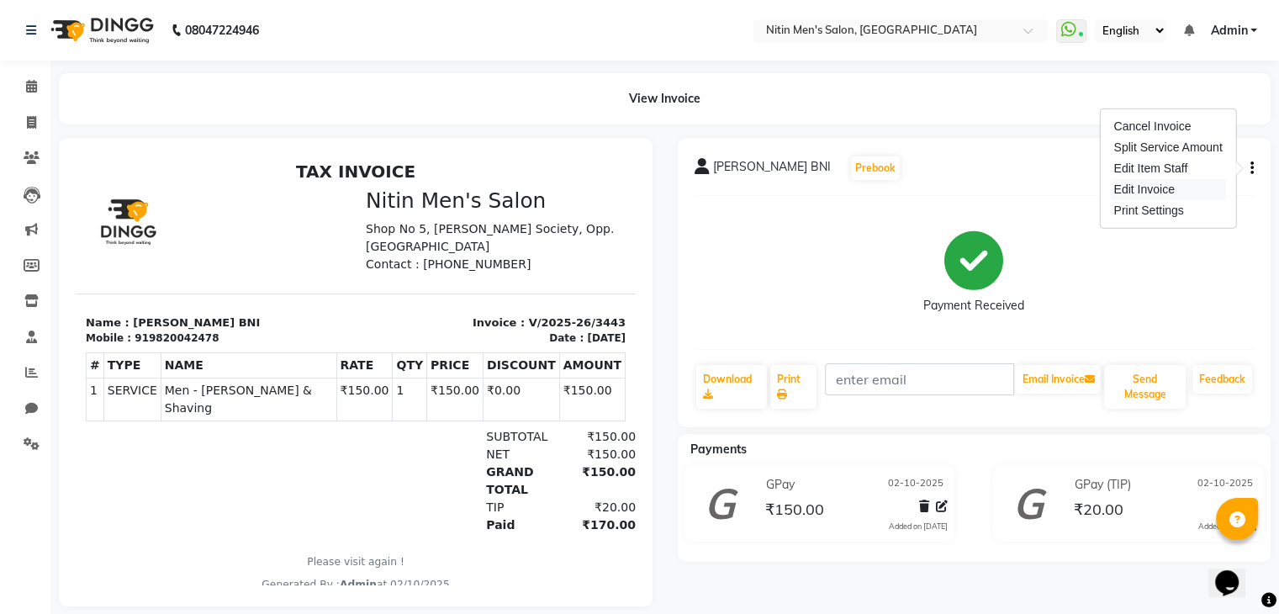
click at [1181, 188] on div "Edit Invoice" at bounding box center [1167, 189] width 115 height 21
select select "service"
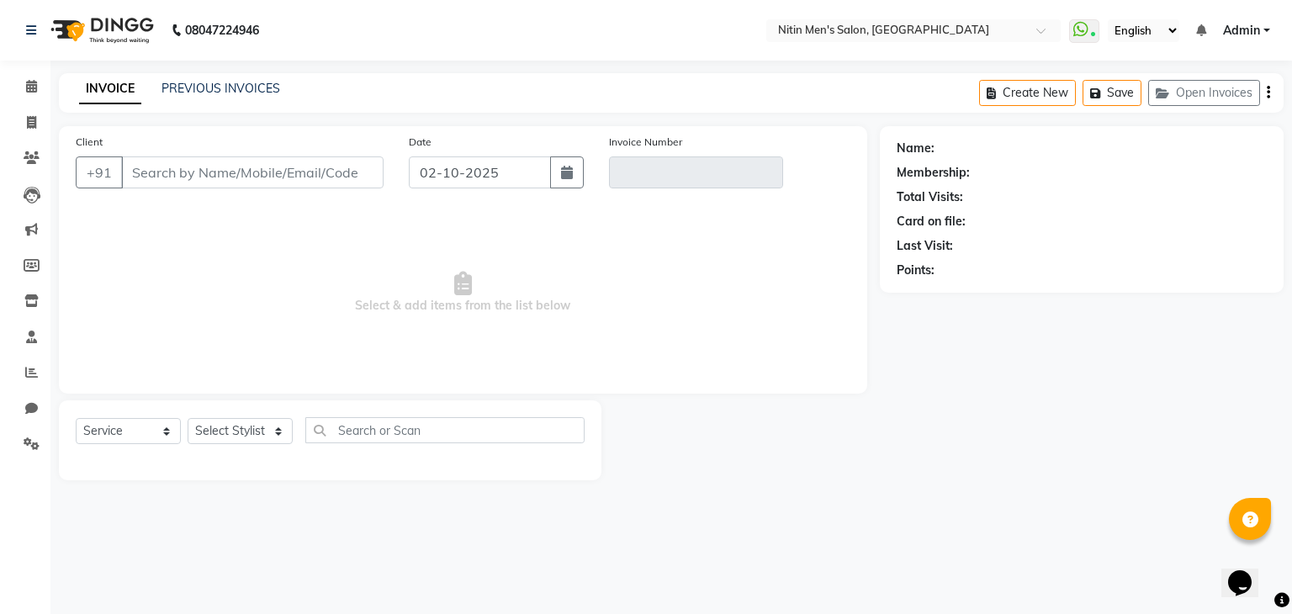
type input "9820042478"
type input "V/2025-26/3443"
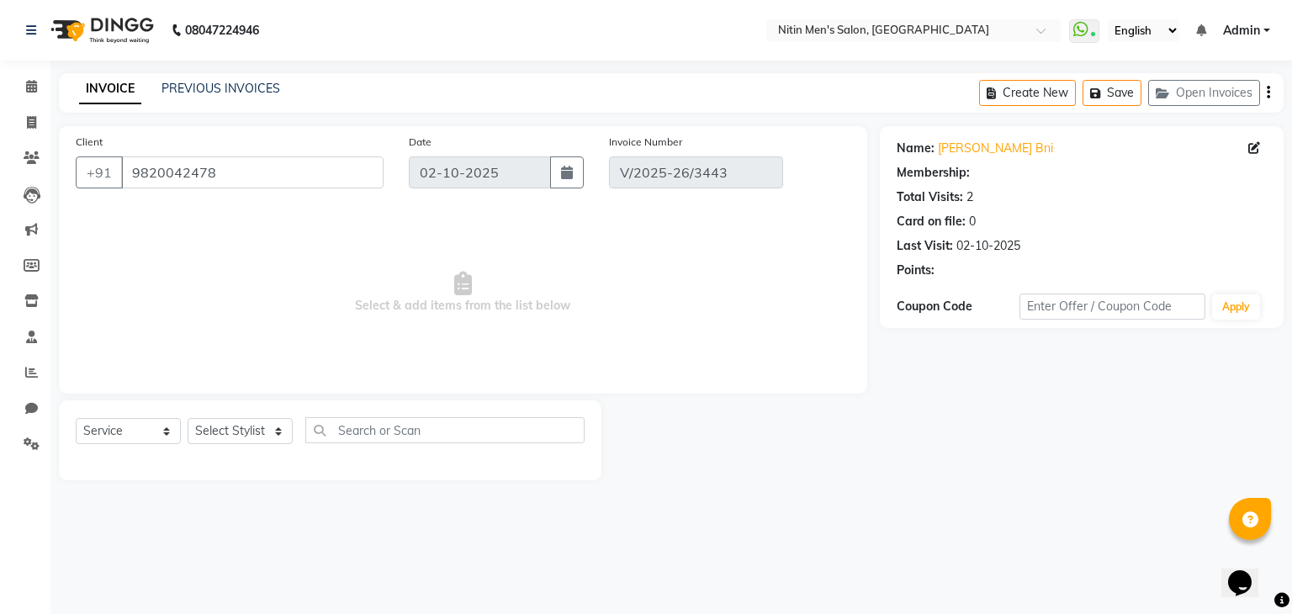
select select "select"
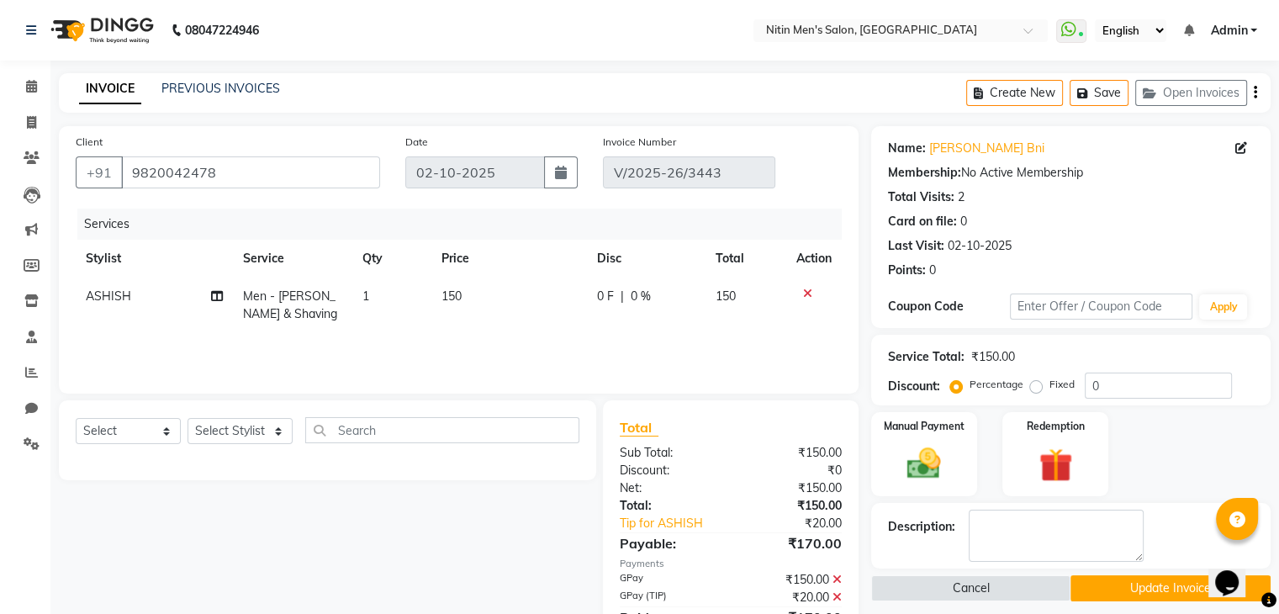
scroll to position [77, 0]
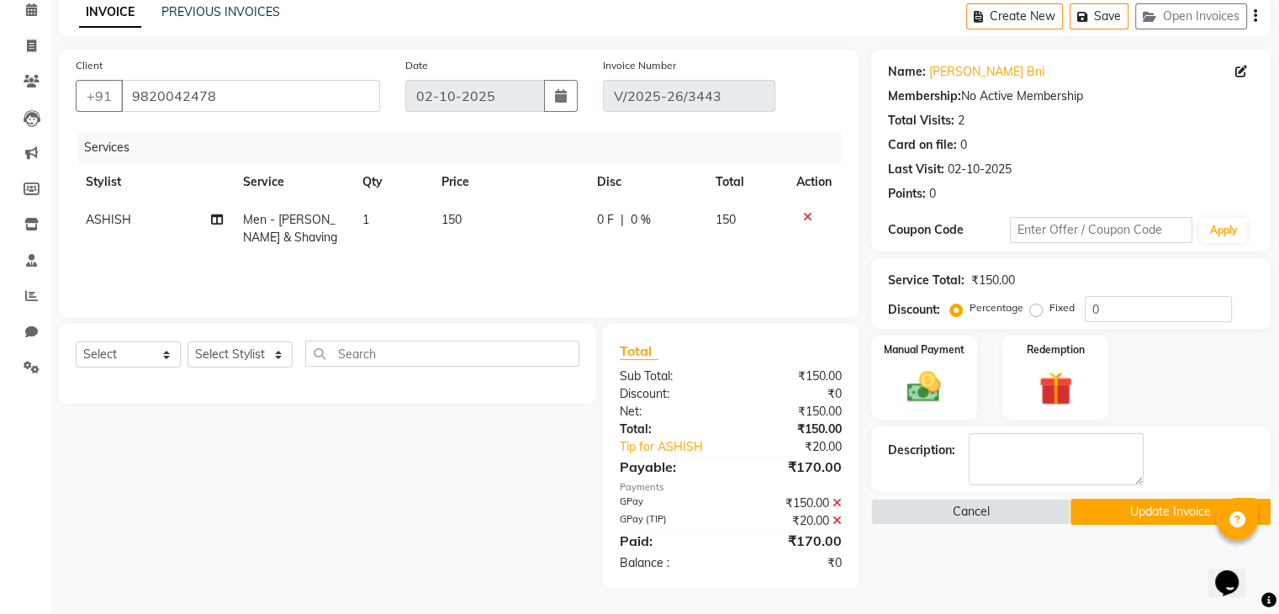
click at [1165, 507] on button "Update Invoice" at bounding box center [1171, 512] width 200 height 26
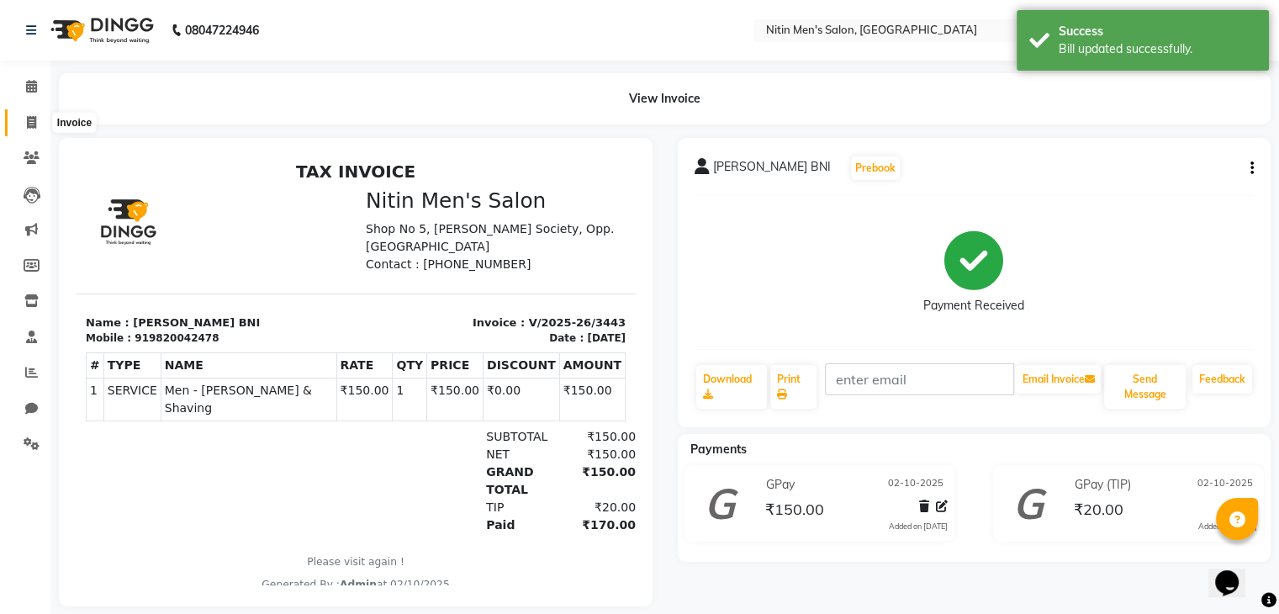
click at [32, 123] on icon at bounding box center [31, 122] width 9 height 13
select select "service"
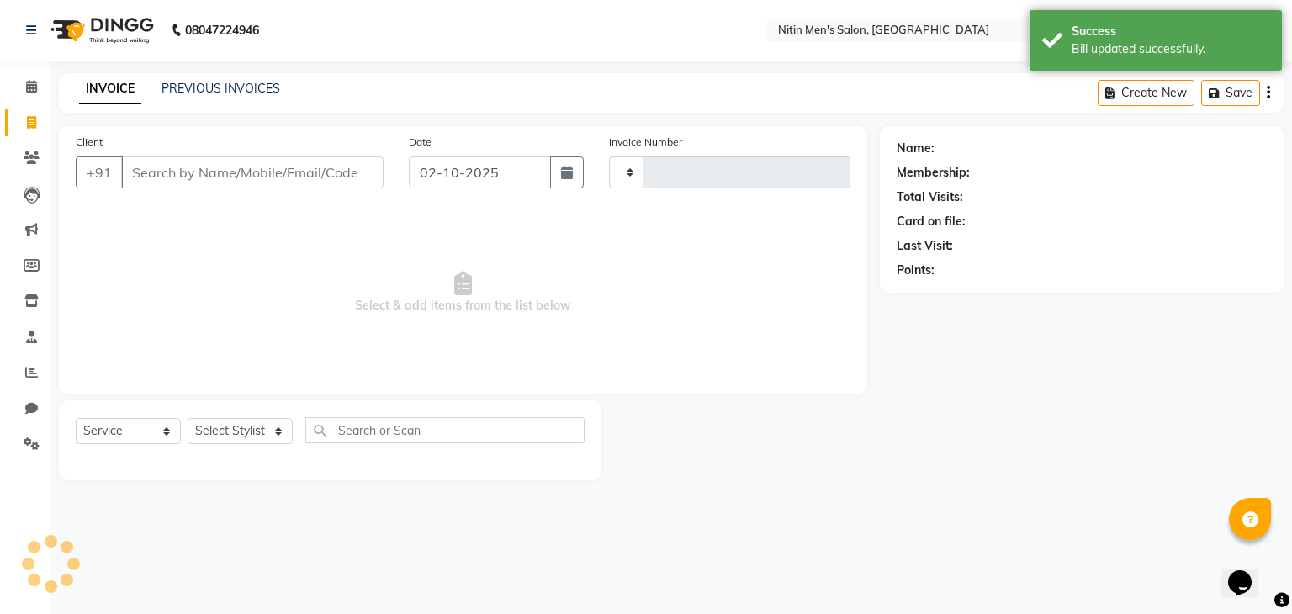
type input "3444"
select select "7981"
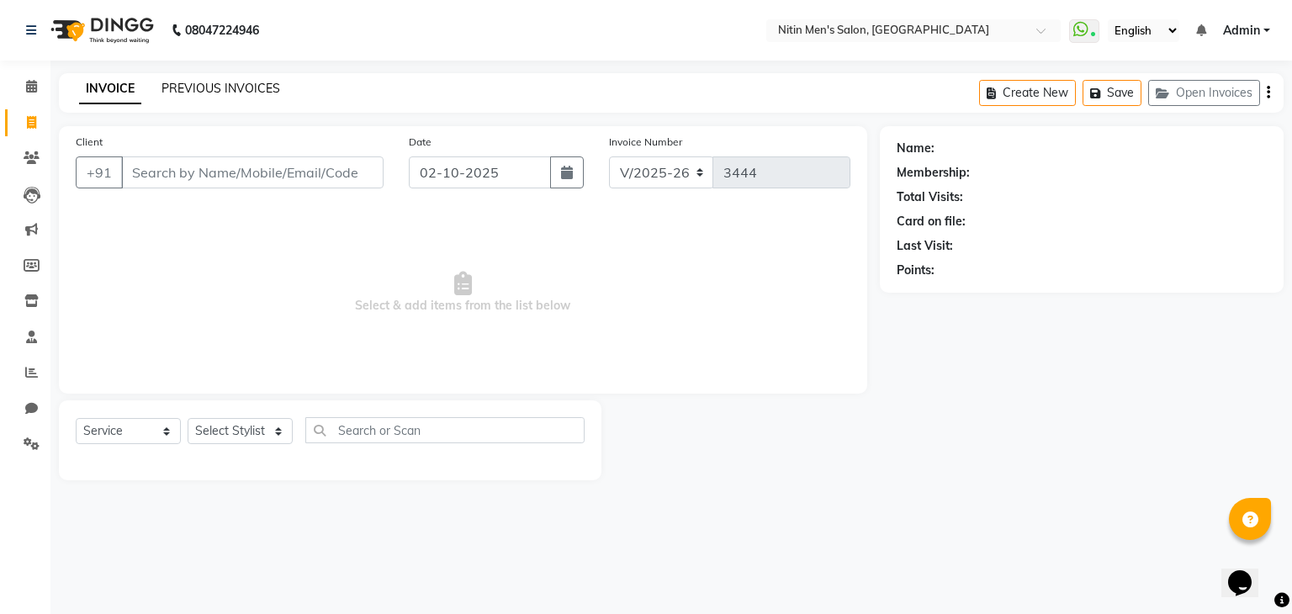
click at [195, 85] on link "PREVIOUS INVOICES" at bounding box center [220, 88] width 119 height 15
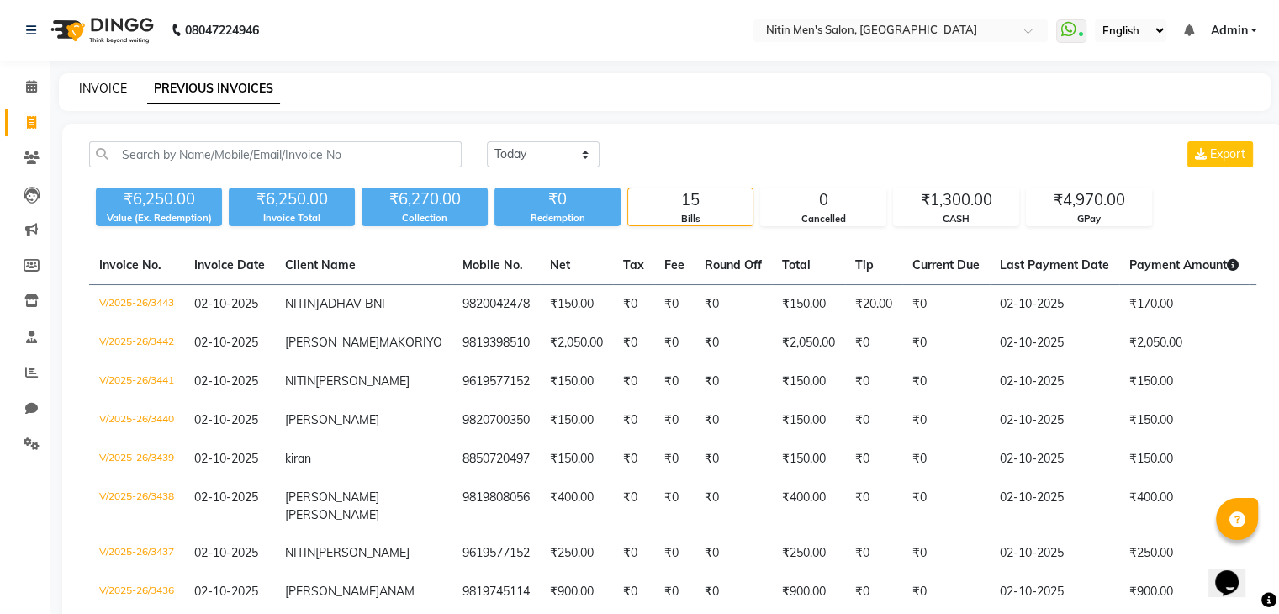
click at [108, 89] on link "INVOICE" at bounding box center [103, 88] width 48 height 15
select select "service"
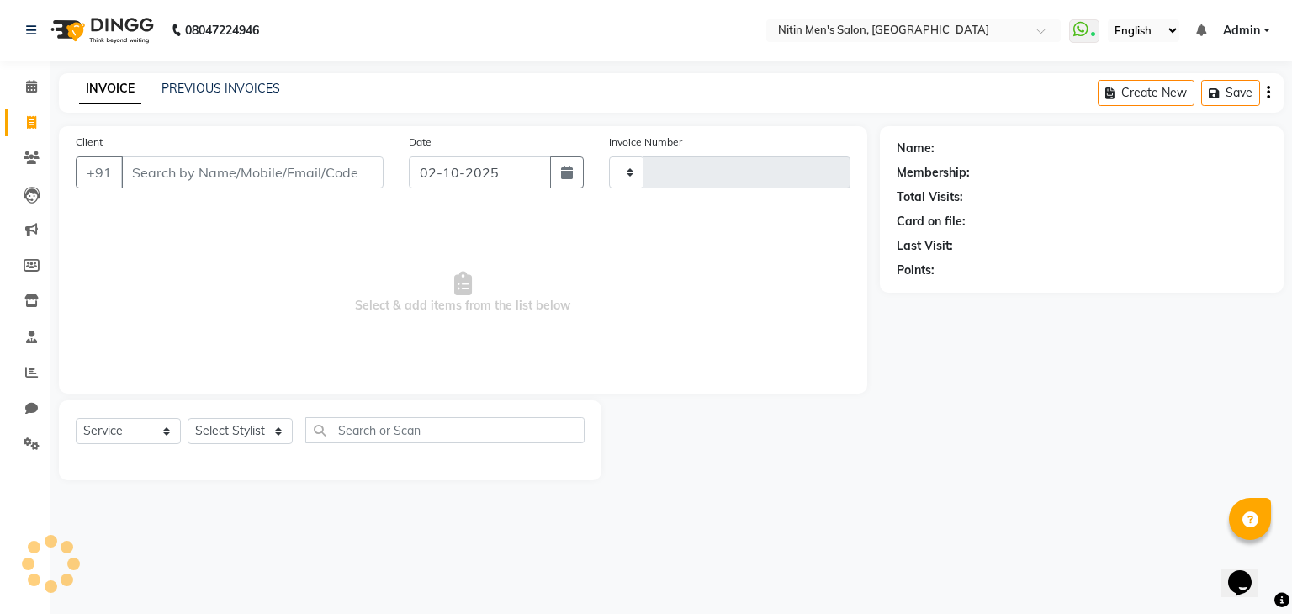
type input "3444"
select select "7981"
click at [193, 170] on input "Client" at bounding box center [252, 172] width 262 height 32
click at [165, 172] on input "Client" at bounding box center [252, 172] width 262 height 32
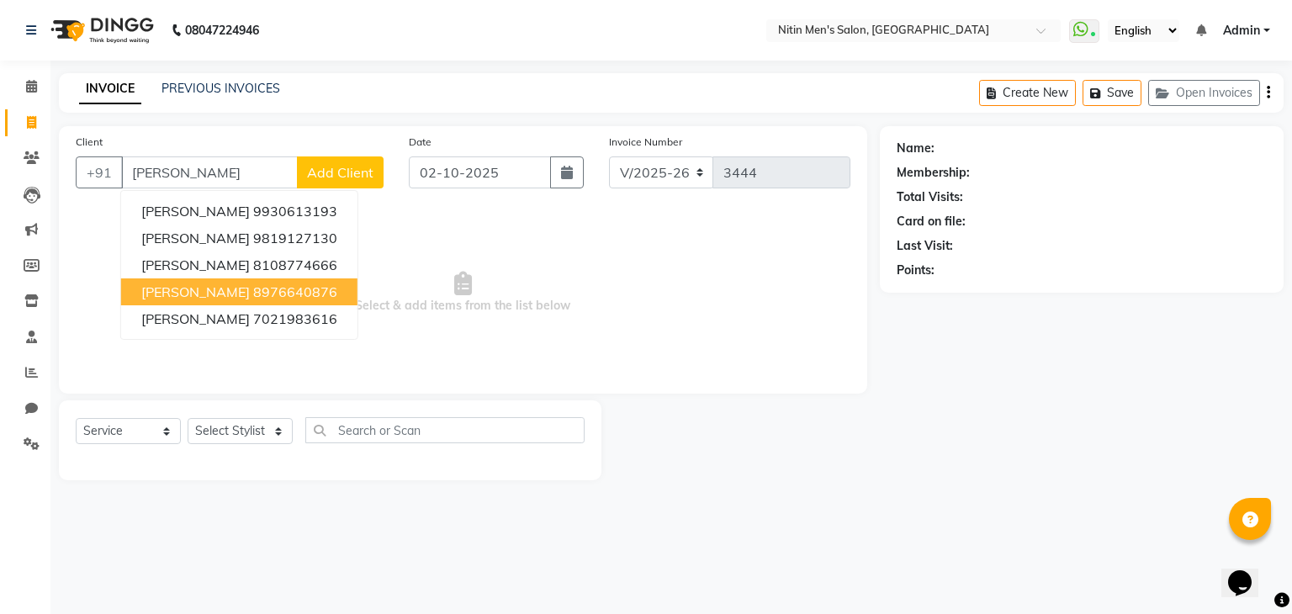
click at [201, 291] on span "kalpesh chaudhari" at bounding box center [195, 291] width 109 height 17
type input "8976640876"
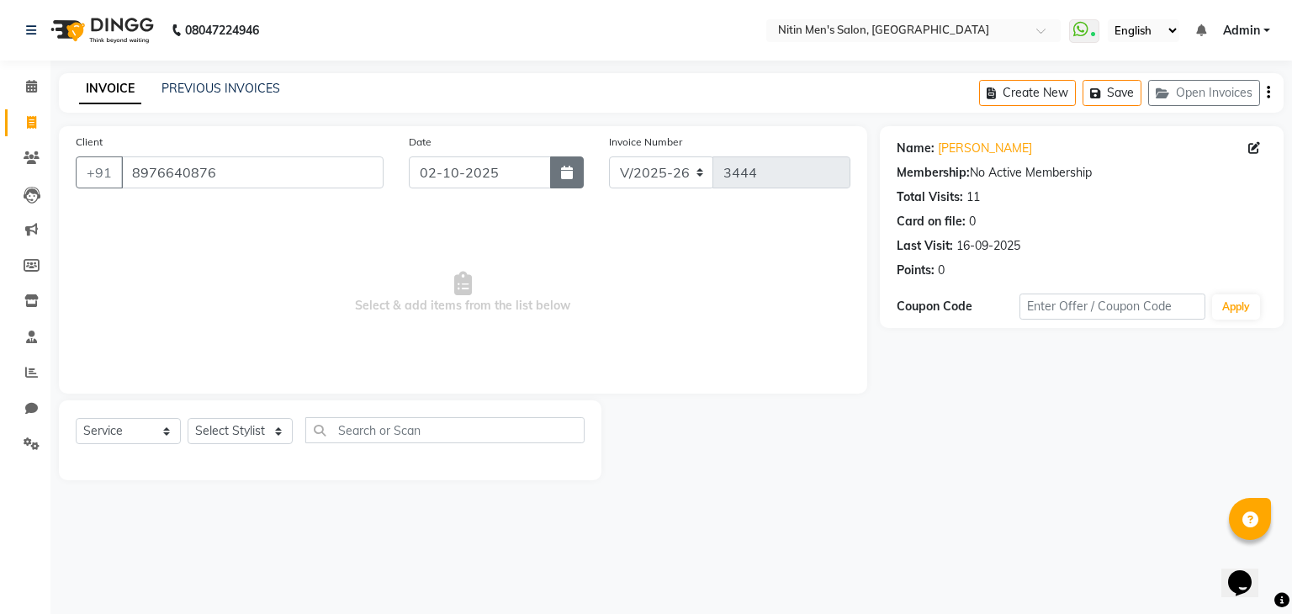
click at [565, 181] on button "button" at bounding box center [567, 172] width 34 height 32
select select "10"
select select "2025"
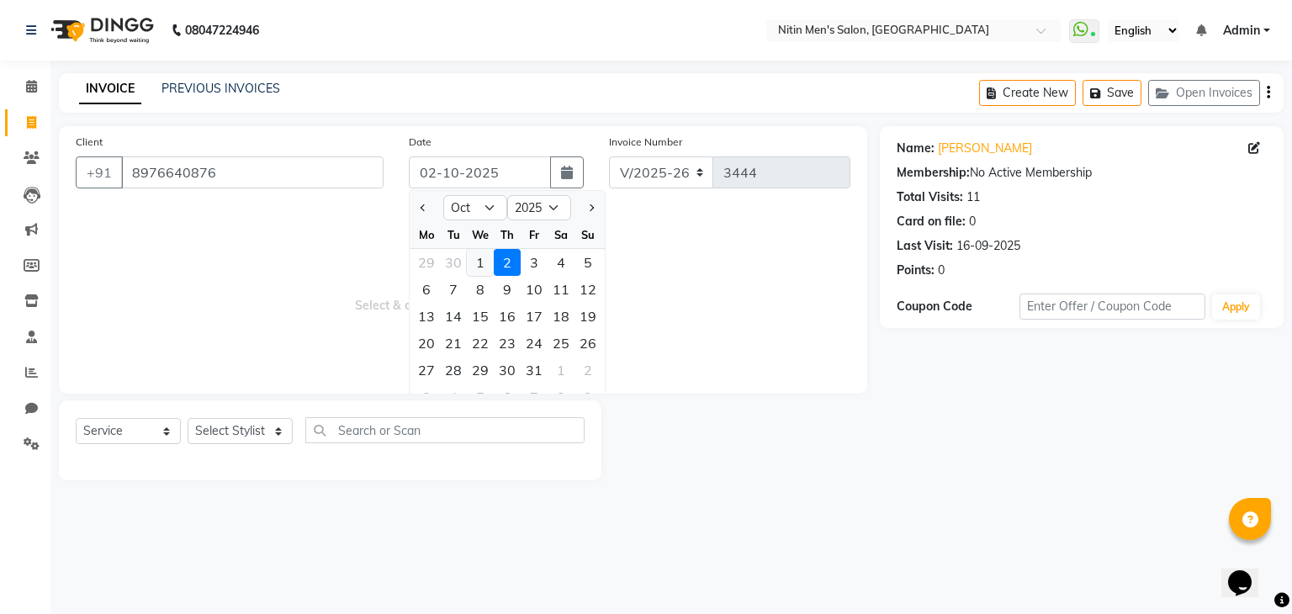
click at [486, 259] on div "1" at bounding box center [480, 262] width 27 height 27
type input "01-10-2025"
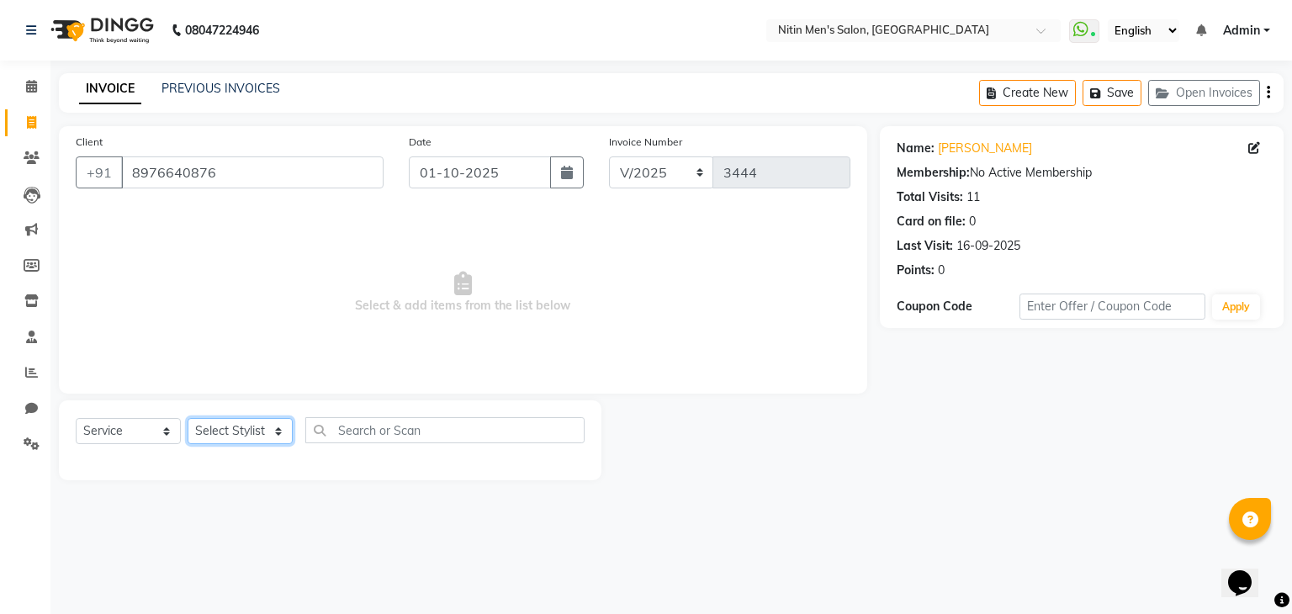
click at [259, 442] on select "Select Stylist ALAM ASHISH DEEPA HASIB JITU MEENAKSHI NITIN SIR PRAJAKTA Rupa S…" at bounding box center [240, 431] width 105 height 26
select select "75699"
click at [188, 419] on select "Select Stylist ALAM ASHISH DEEPA HASIB JITU MEENAKSHI NITIN SIR PRAJAKTA Rupa S…" at bounding box center [240, 431] width 105 height 26
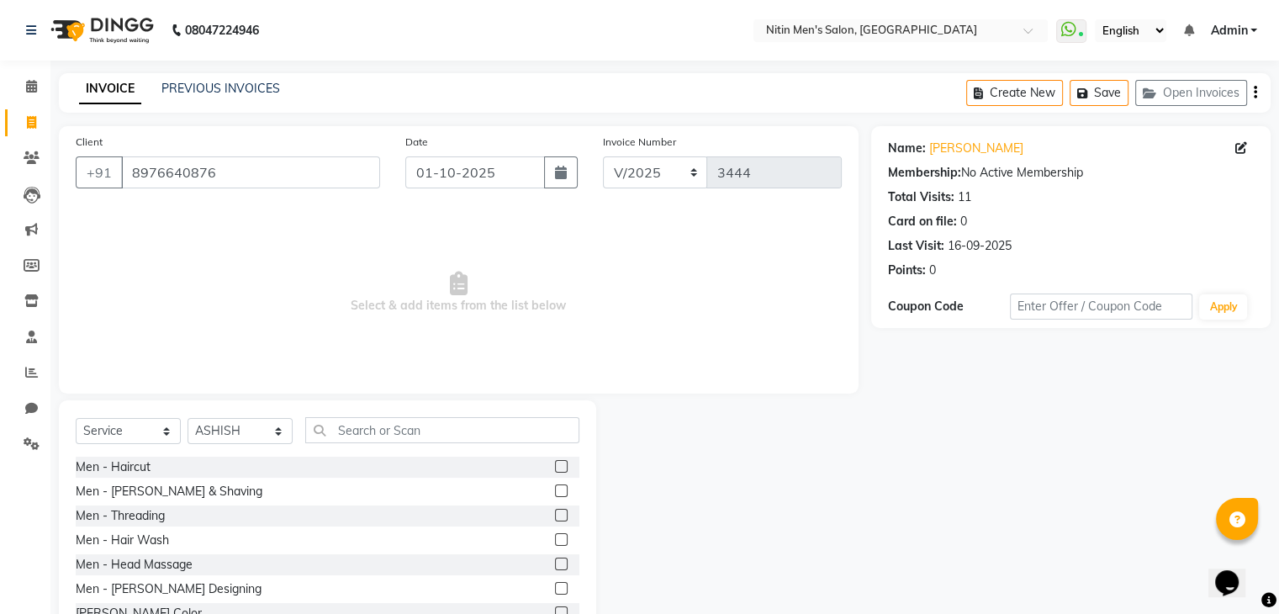
click at [555, 490] on label at bounding box center [561, 490] width 13 height 13
click at [555, 490] on input "checkbox" at bounding box center [560, 491] width 11 height 11
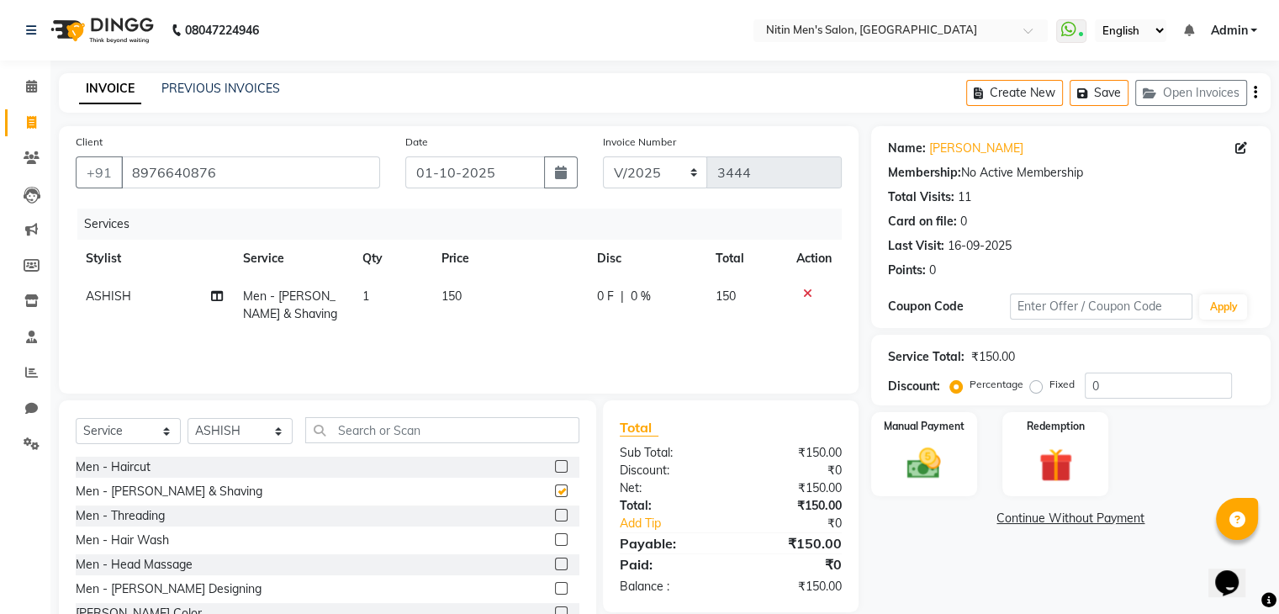
checkbox input "false"
click at [496, 434] on input "text" at bounding box center [442, 430] width 274 height 26
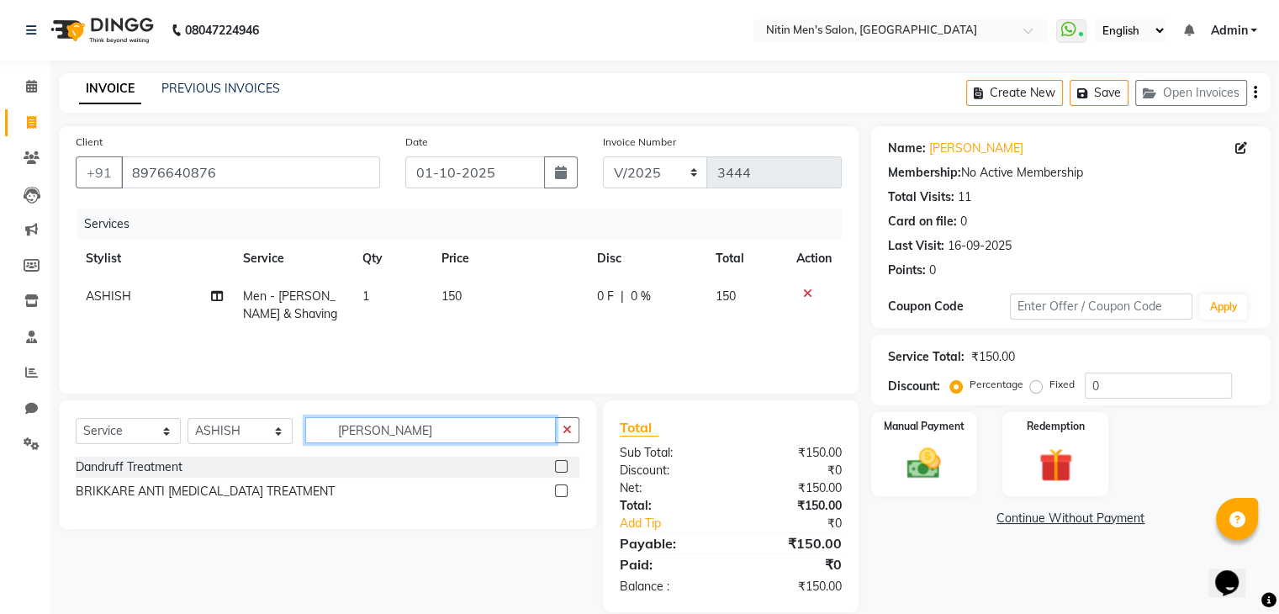
type input "DAN"
click at [275, 468] on div "Dandruff Treatment" at bounding box center [328, 467] width 504 height 21
click at [558, 468] on label at bounding box center [561, 466] width 13 height 13
click at [558, 468] on input "checkbox" at bounding box center [560, 467] width 11 height 11
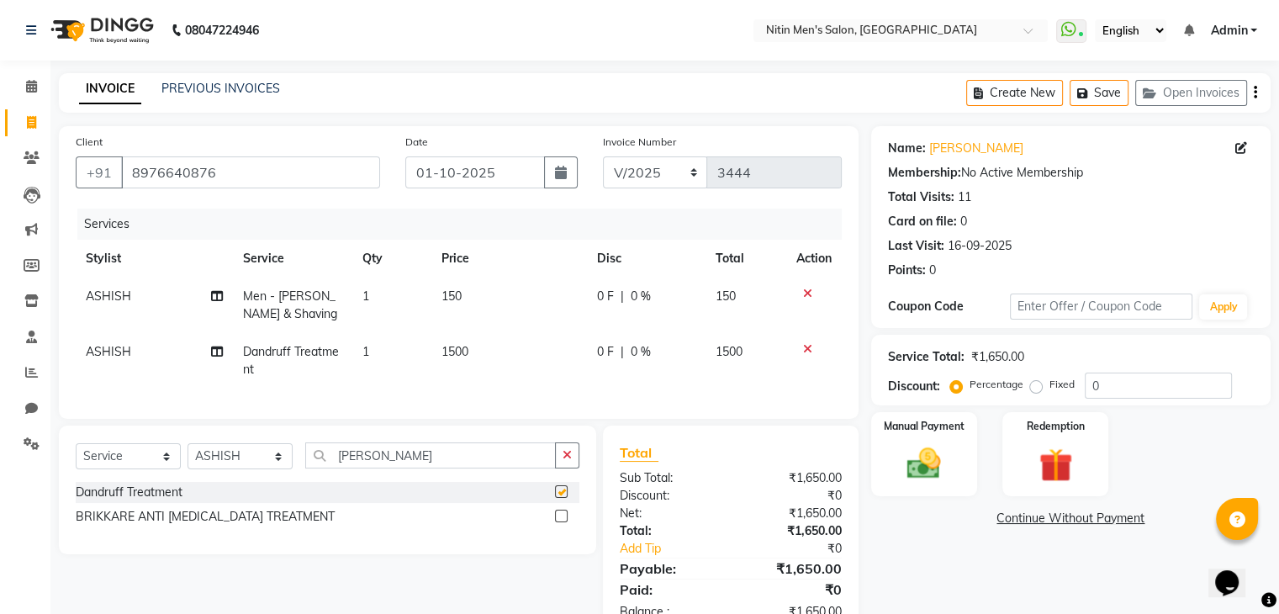
checkbox input "false"
click at [563, 522] on label at bounding box center [561, 516] width 13 height 13
click at [563, 522] on input "checkbox" at bounding box center [560, 516] width 11 height 11
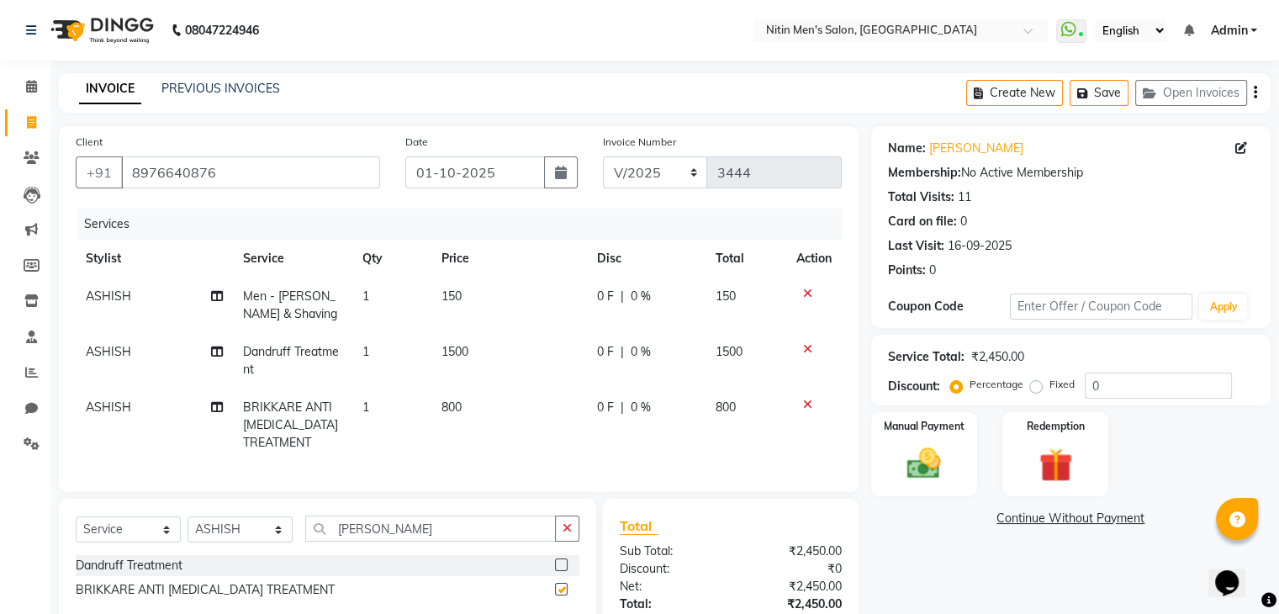
checkbox input "false"
click at [804, 400] on icon at bounding box center [807, 405] width 9 height 12
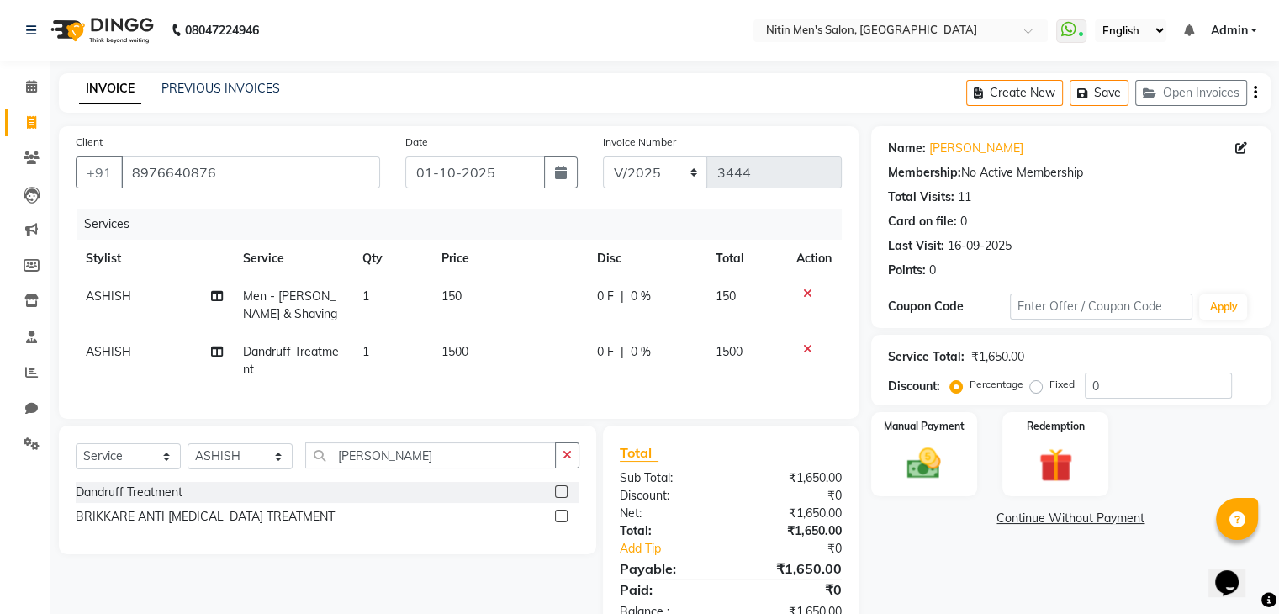
click at [479, 347] on td "1500" at bounding box center [509, 361] width 156 height 56
select select "75699"
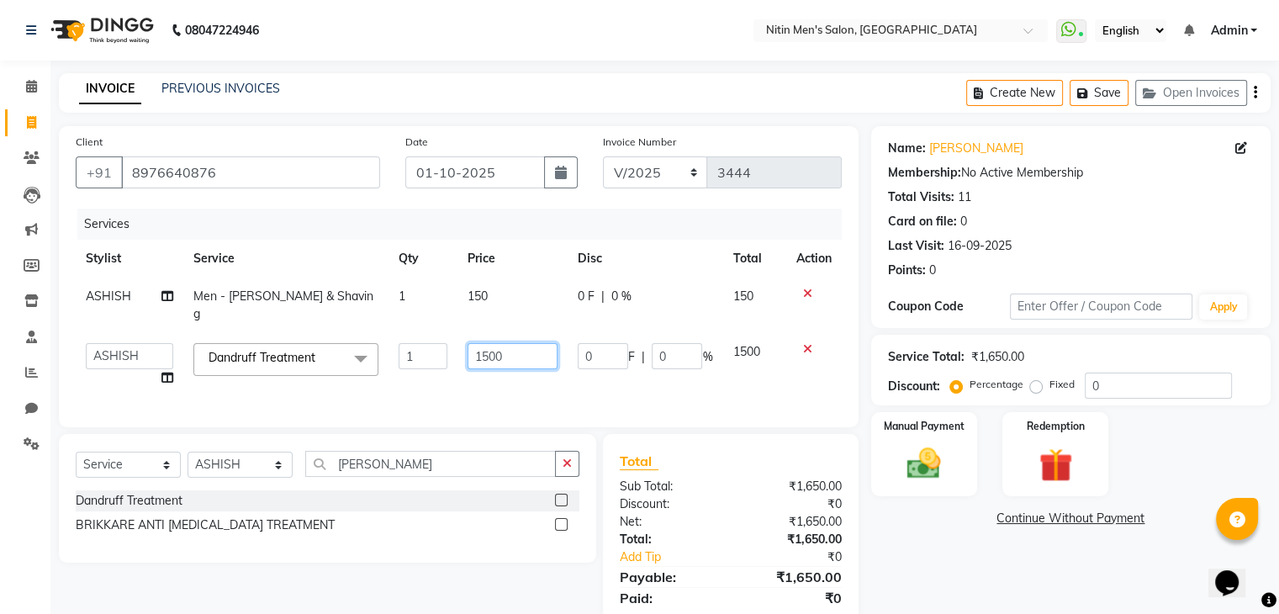
click at [479, 347] on input "1500" at bounding box center [513, 356] width 91 height 26
type input "1300"
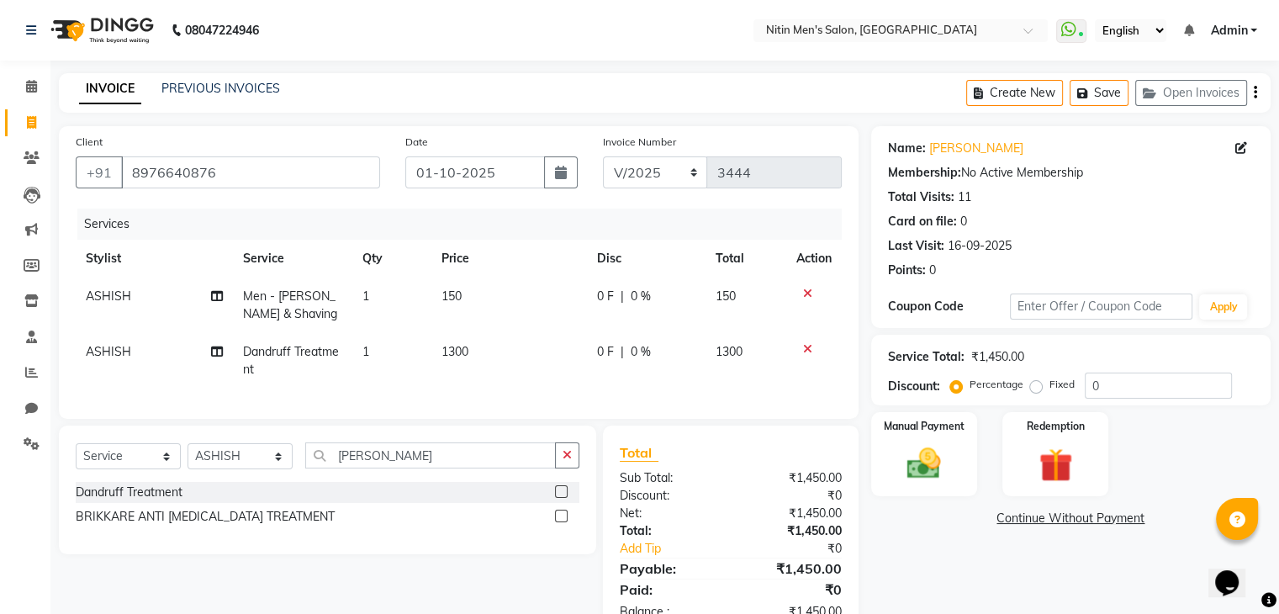
click at [924, 573] on div "Name: Kalpesh Chaudhari Membership: No Active Membership Total Visits: 11 Card …" at bounding box center [1077, 381] width 412 height 511
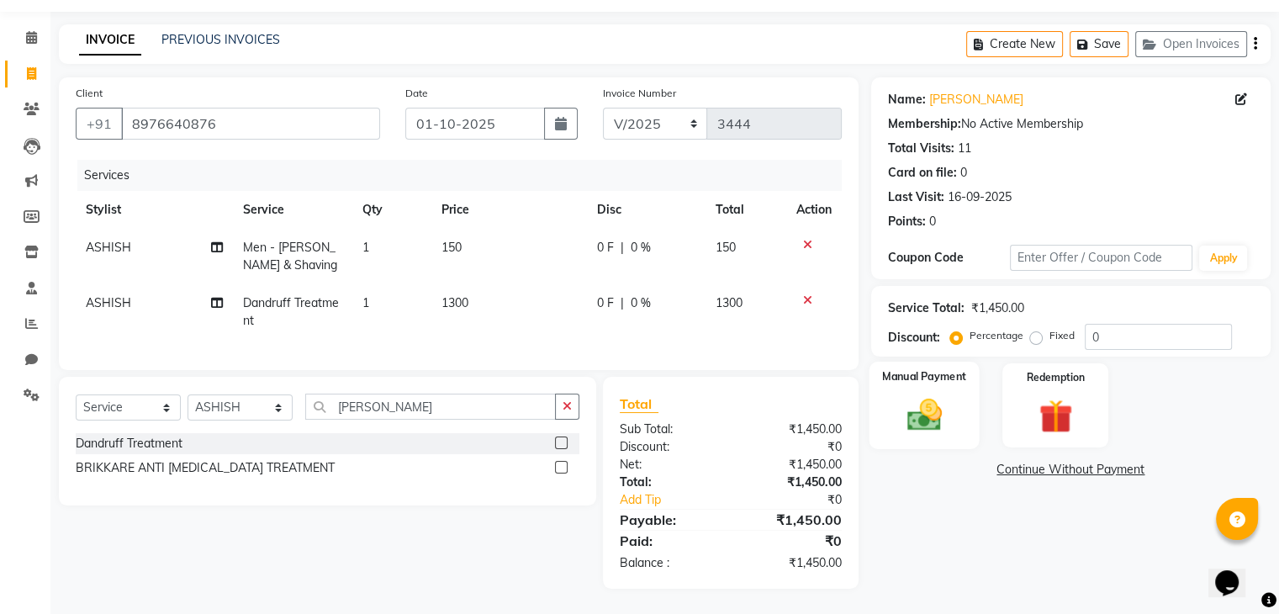
click at [919, 413] on img at bounding box center [924, 415] width 56 height 40
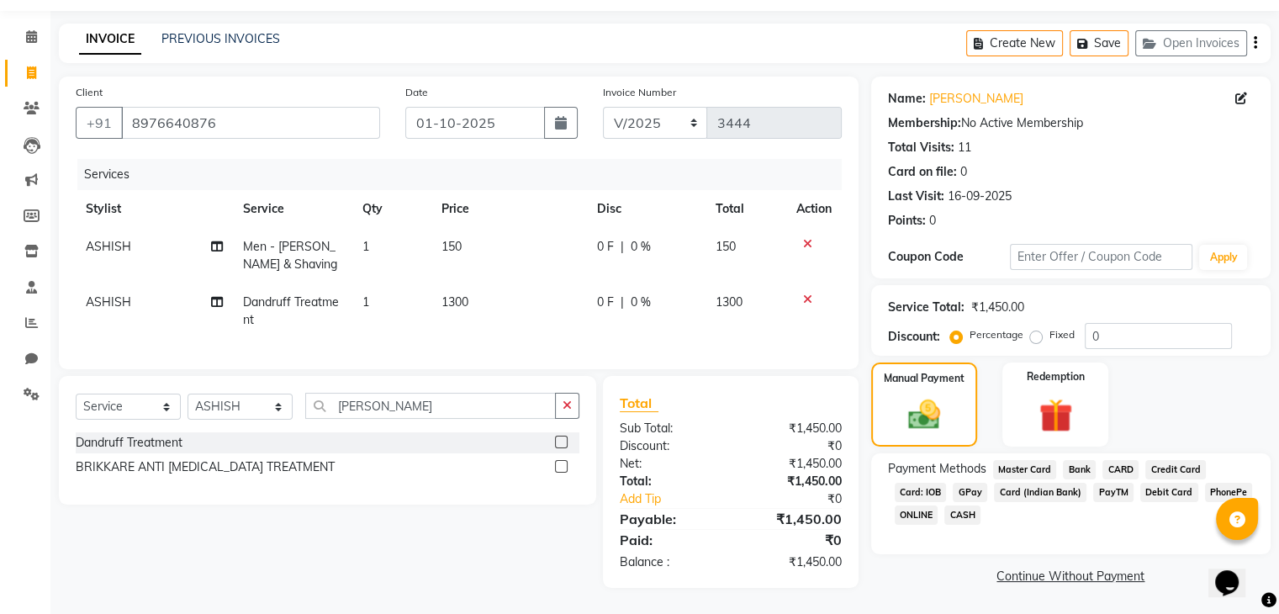
click at [961, 506] on span "CASH" at bounding box center [963, 515] width 36 height 19
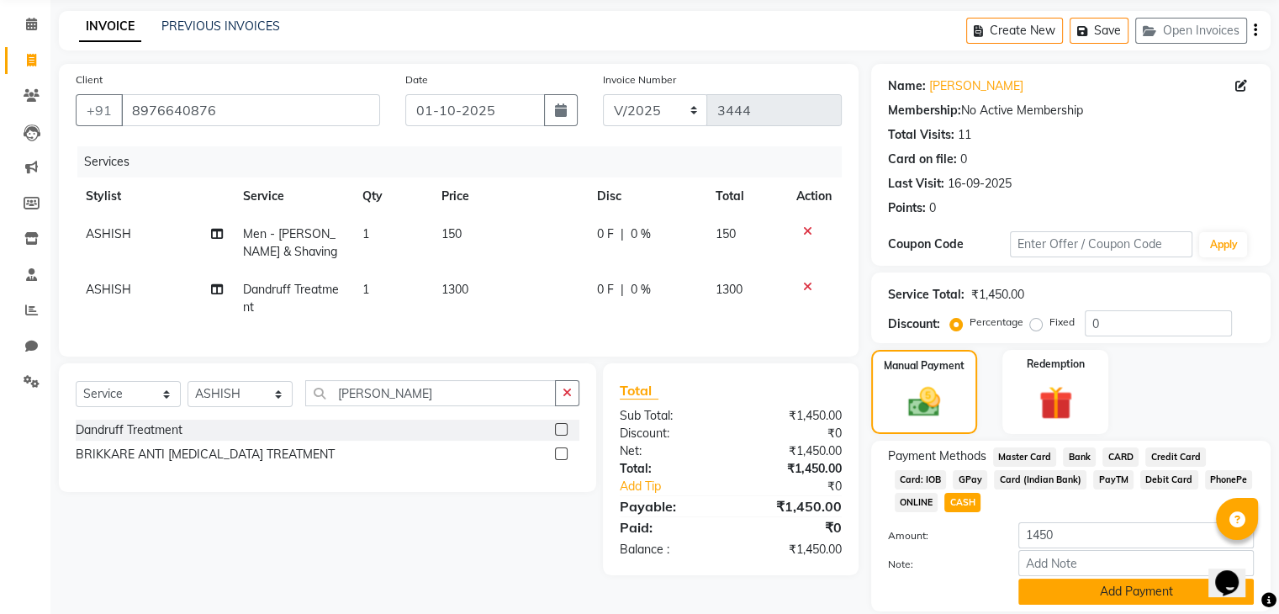
click at [1072, 595] on button "Add Payment" at bounding box center [1137, 592] width 236 height 26
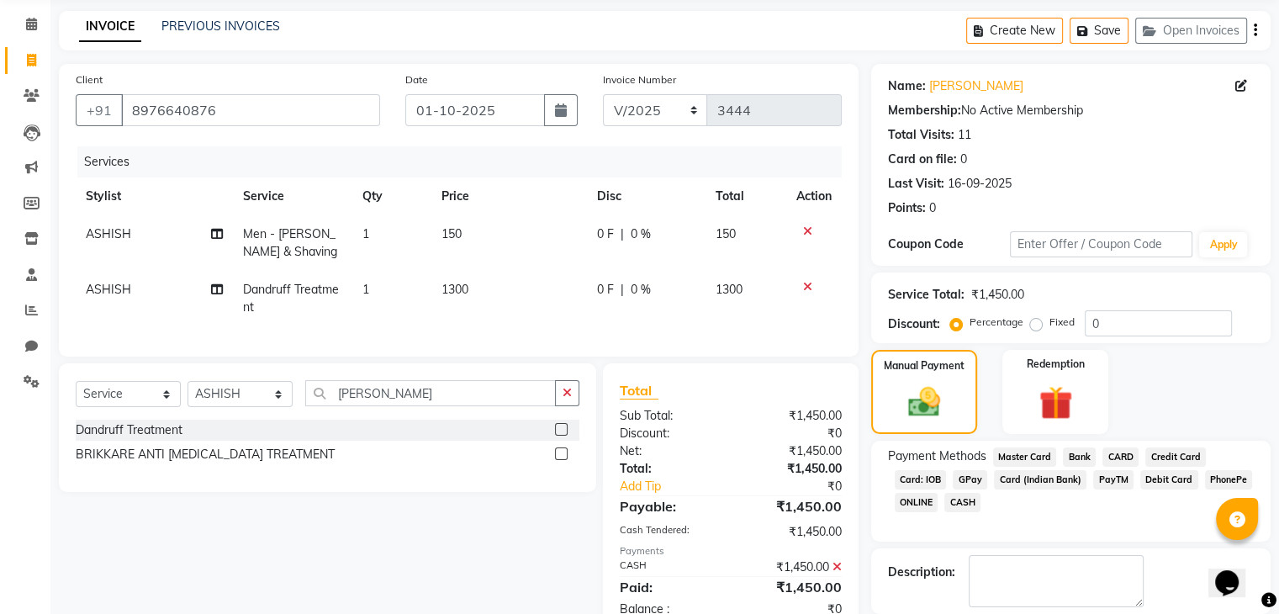
scroll to position [144, 0]
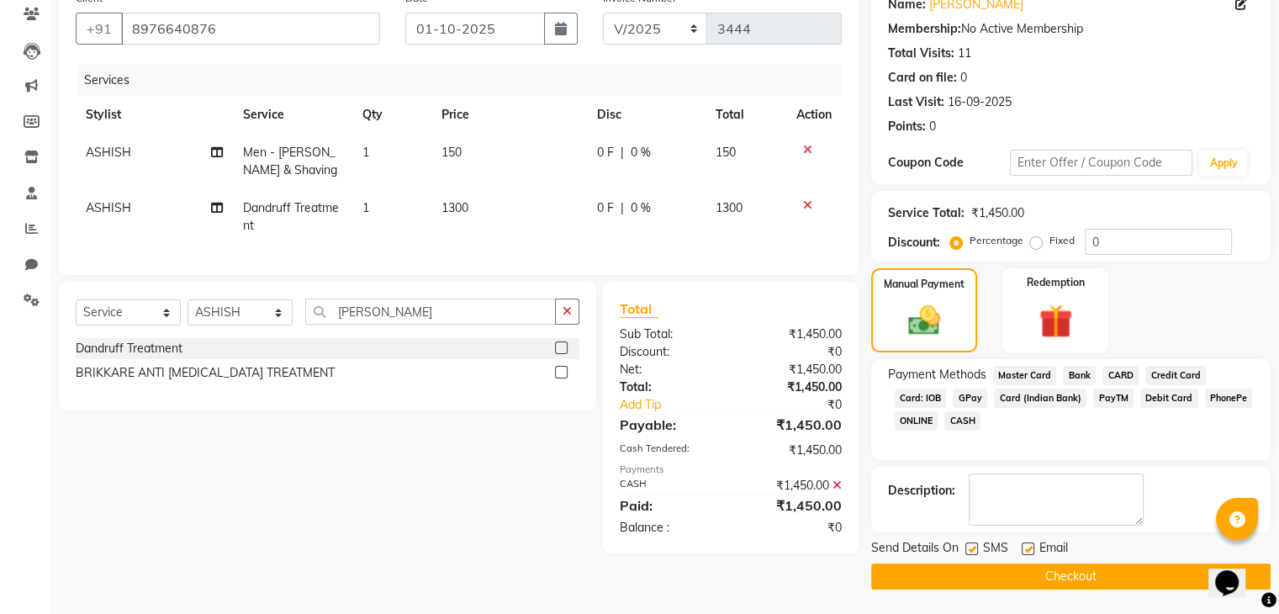
click at [1072, 575] on button "Checkout" at bounding box center [1071, 577] width 400 height 26
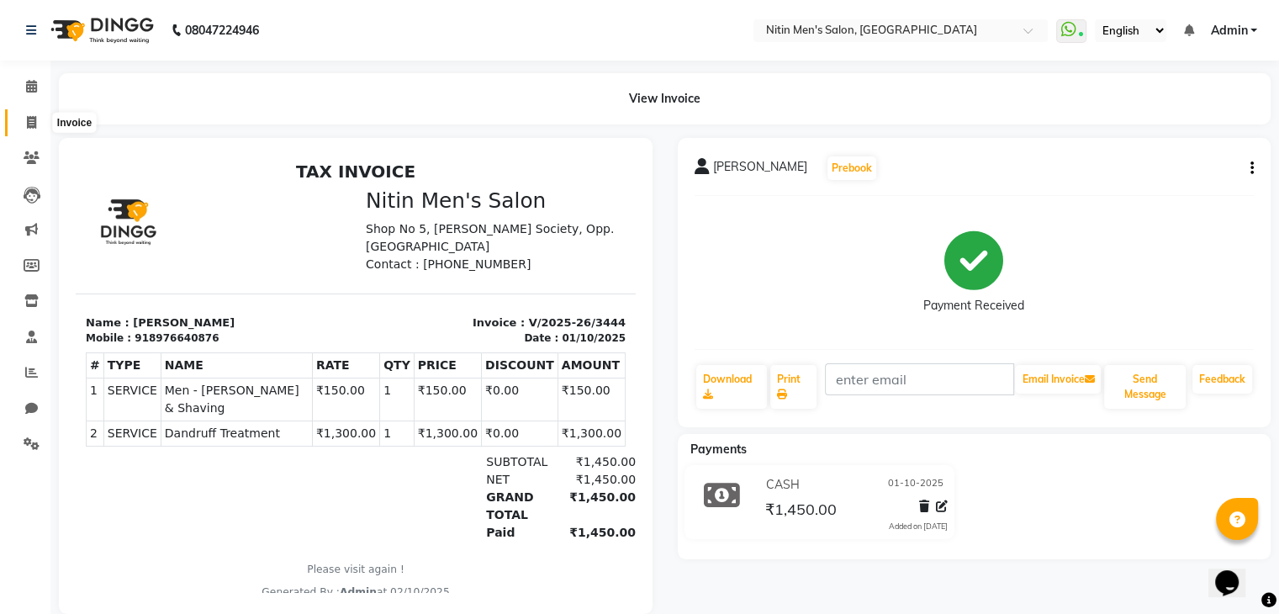
click at [35, 125] on icon at bounding box center [31, 122] width 9 height 13
select select "service"
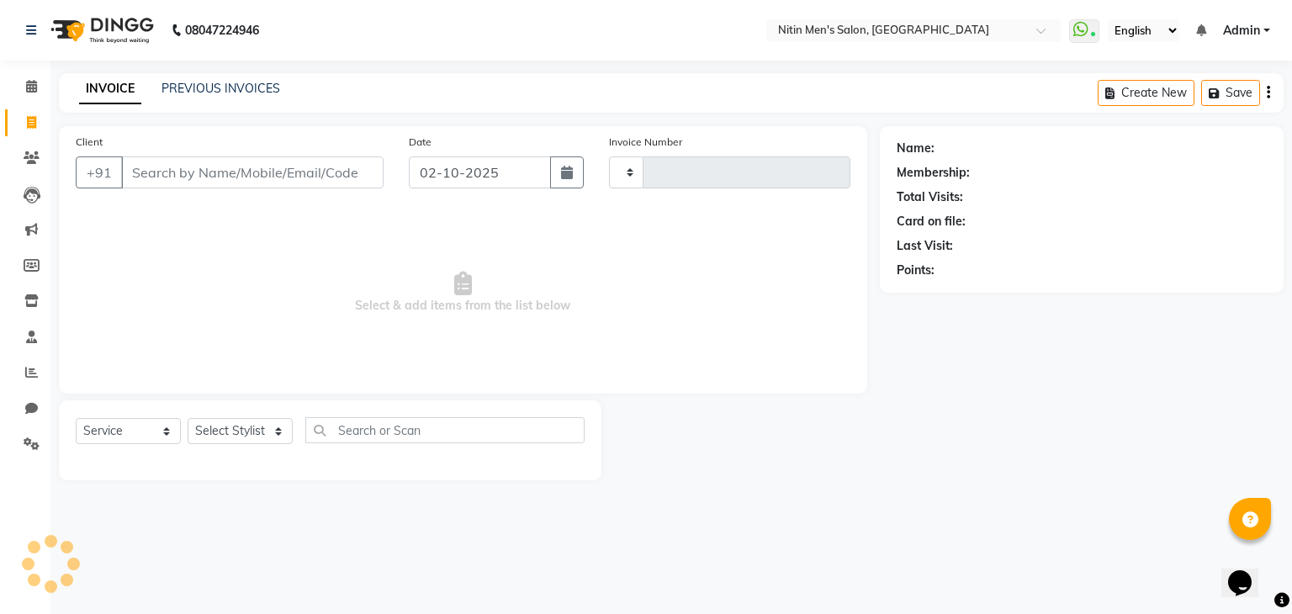
type input "3445"
select select "7981"
click at [188, 178] on input "Client" at bounding box center [252, 172] width 262 height 32
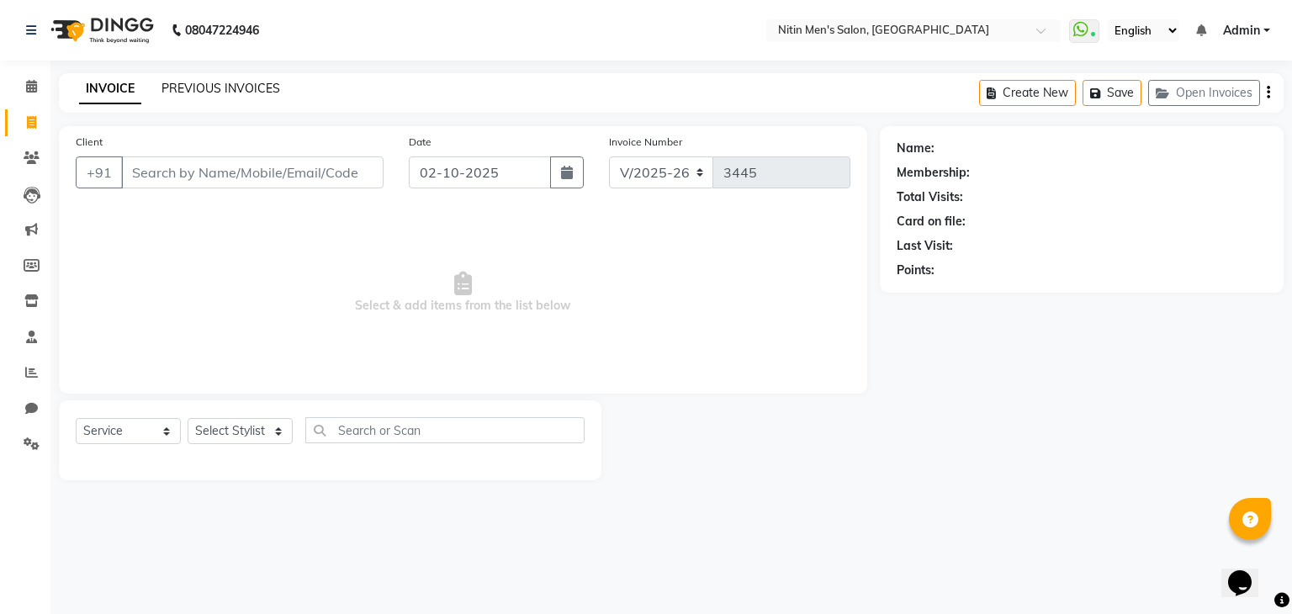
click at [222, 93] on link "PREVIOUS INVOICES" at bounding box center [220, 88] width 119 height 15
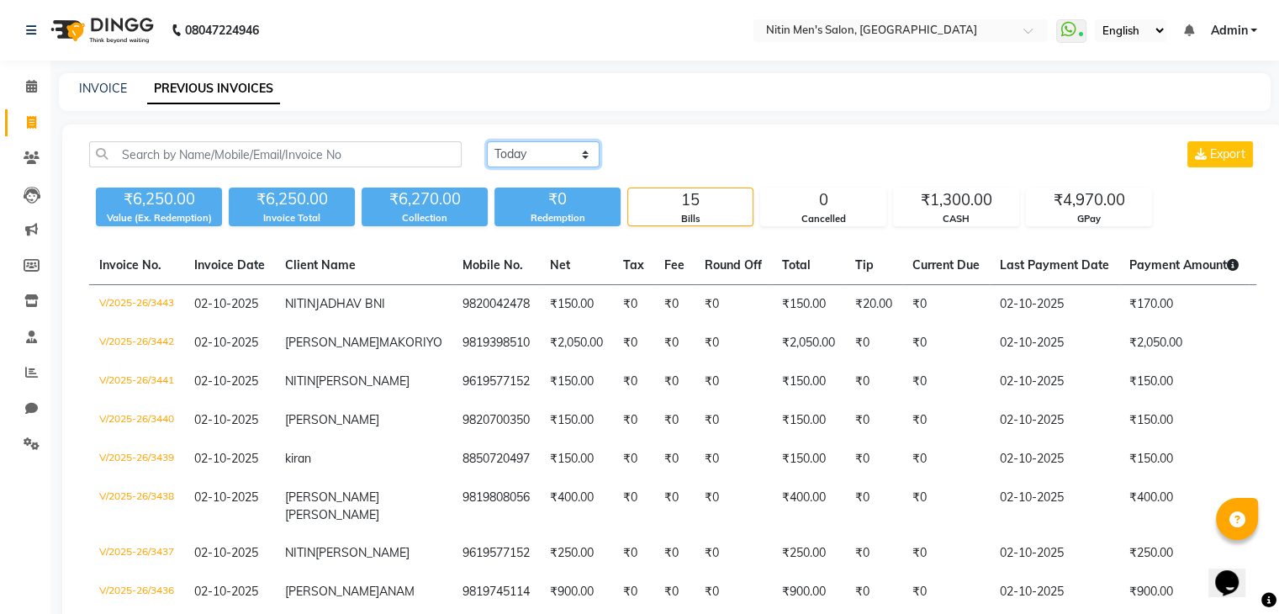
click at [527, 157] on select "Today Yesterday Custom Range" at bounding box center [543, 154] width 113 height 26
select select "yesterday"
click at [487, 141] on select "Today Yesterday Custom Range" at bounding box center [543, 154] width 113 height 26
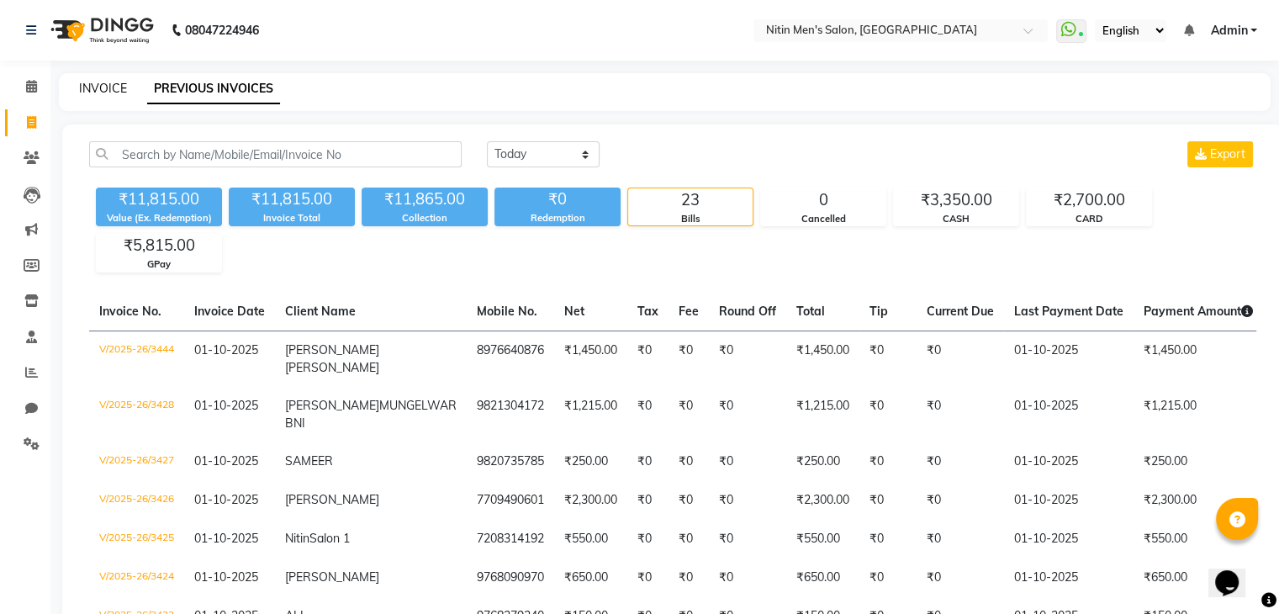
click at [109, 88] on link "INVOICE" at bounding box center [103, 88] width 48 height 15
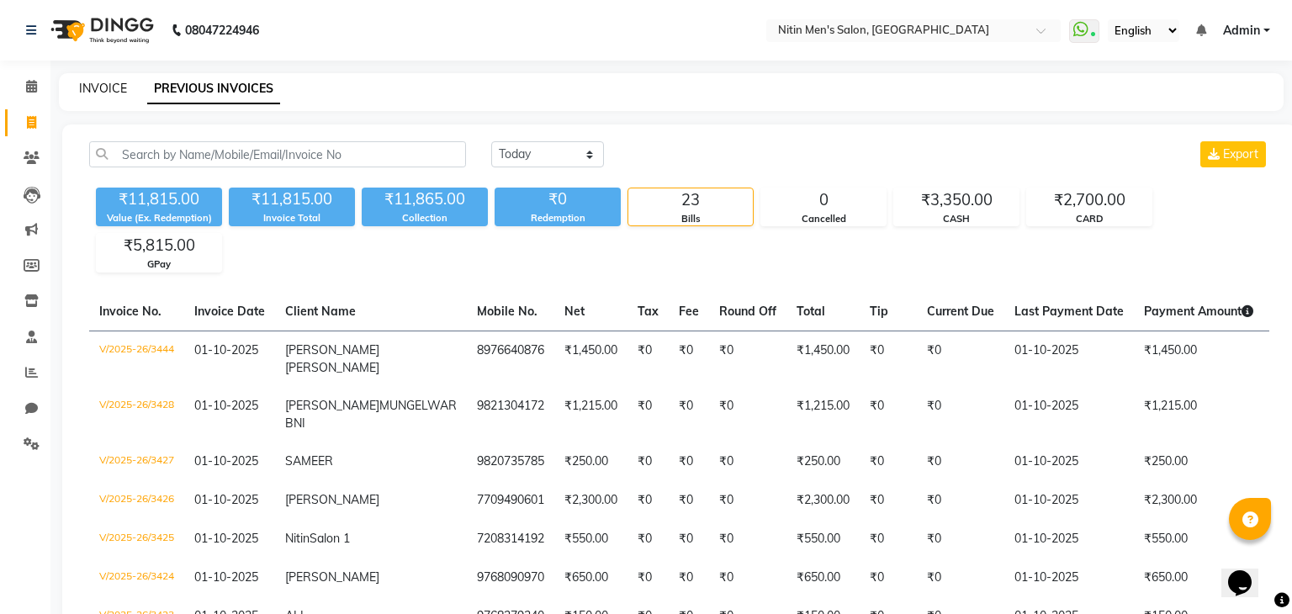
select select "7981"
select select "service"
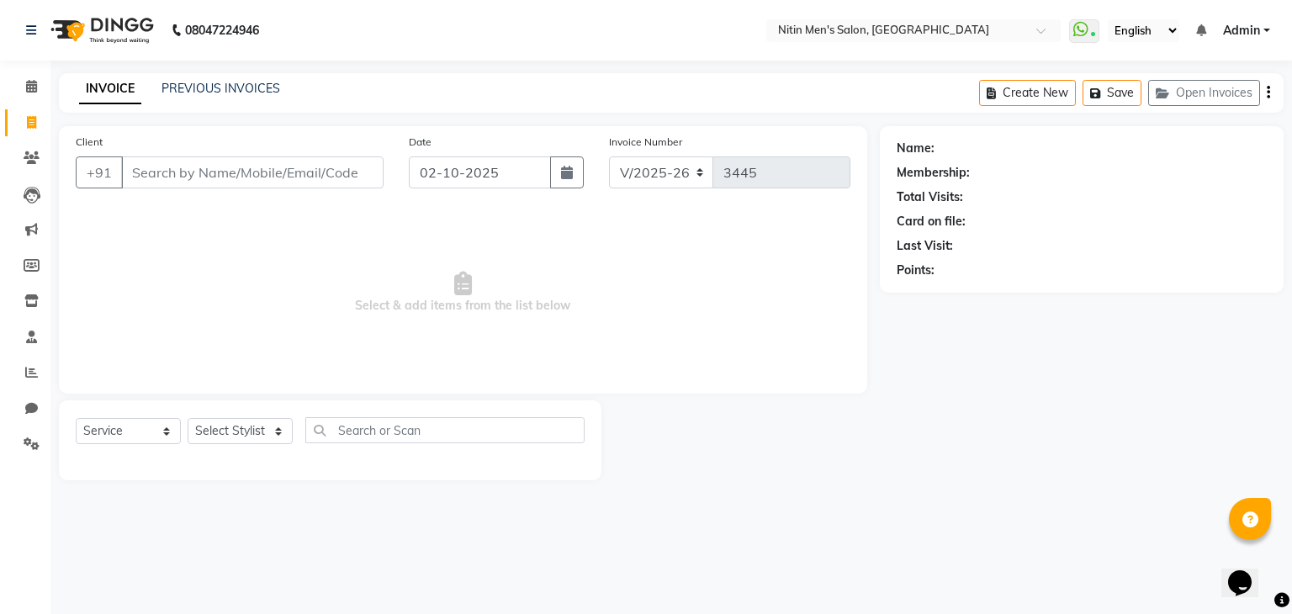
click at [209, 176] on input "Client" at bounding box center [252, 172] width 262 height 32
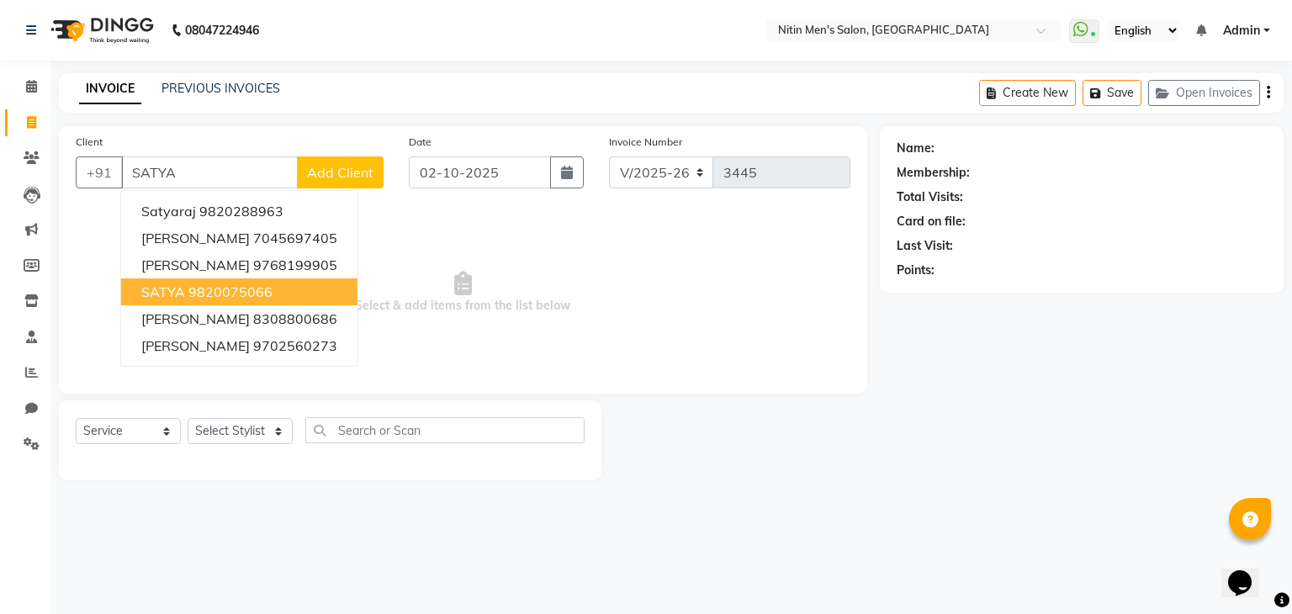
click at [300, 289] on button "SATYA 9820075066" at bounding box center [239, 291] width 236 height 27
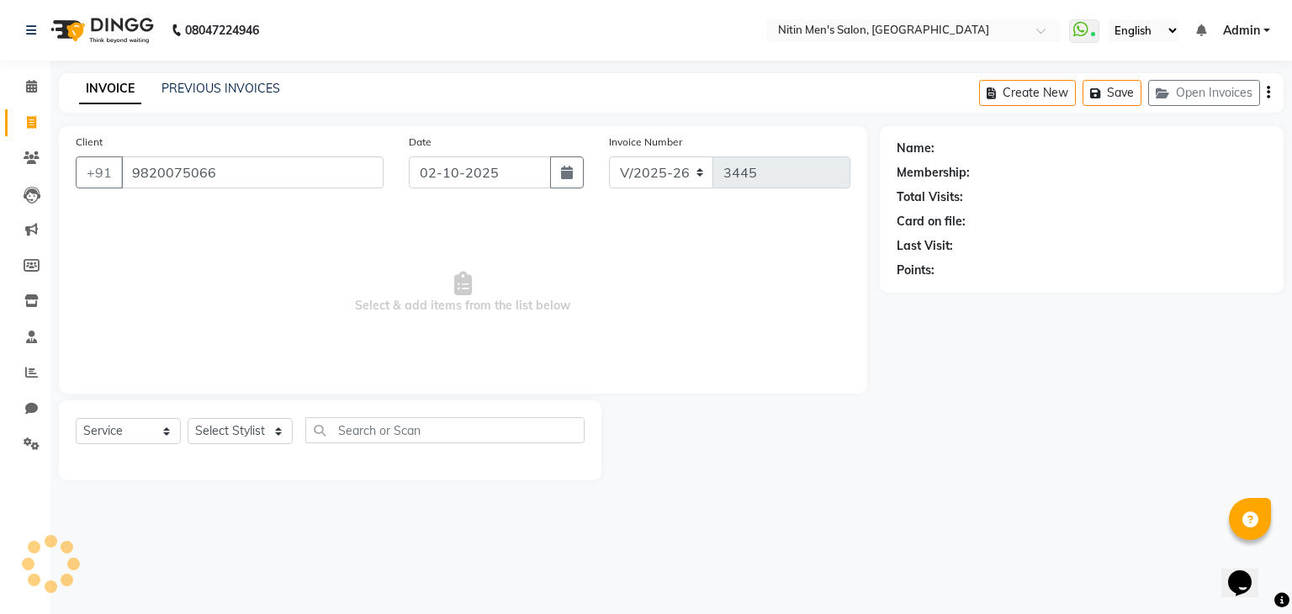
type input "9820075066"
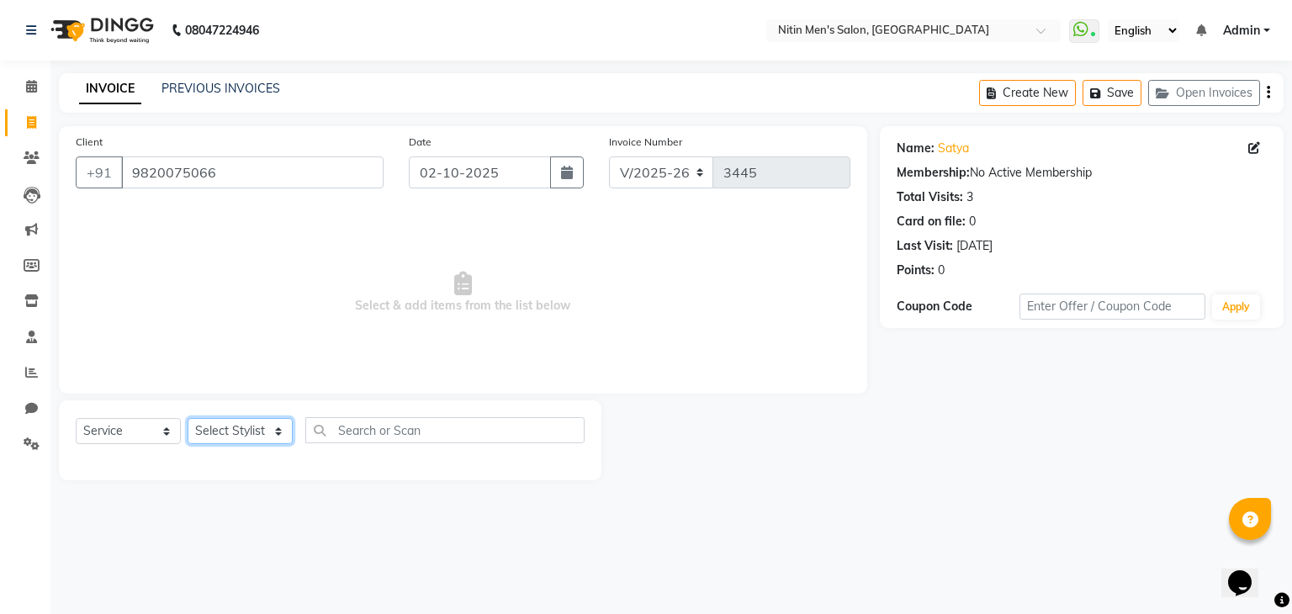
click at [248, 431] on select "Select Stylist ALAM ASHISH DEEPA HASIB JITU MEENAKSHI NITIN SIR PRAJAKTA Rupa S…" at bounding box center [240, 431] width 105 height 26
select select "85157"
click at [188, 419] on select "Select Stylist ALAM ASHISH DEEPA HASIB JITU MEENAKSHI NITIN SIR PRAJAKTA Rupa S…" at bounding box center [240, 431] width 105 height 26
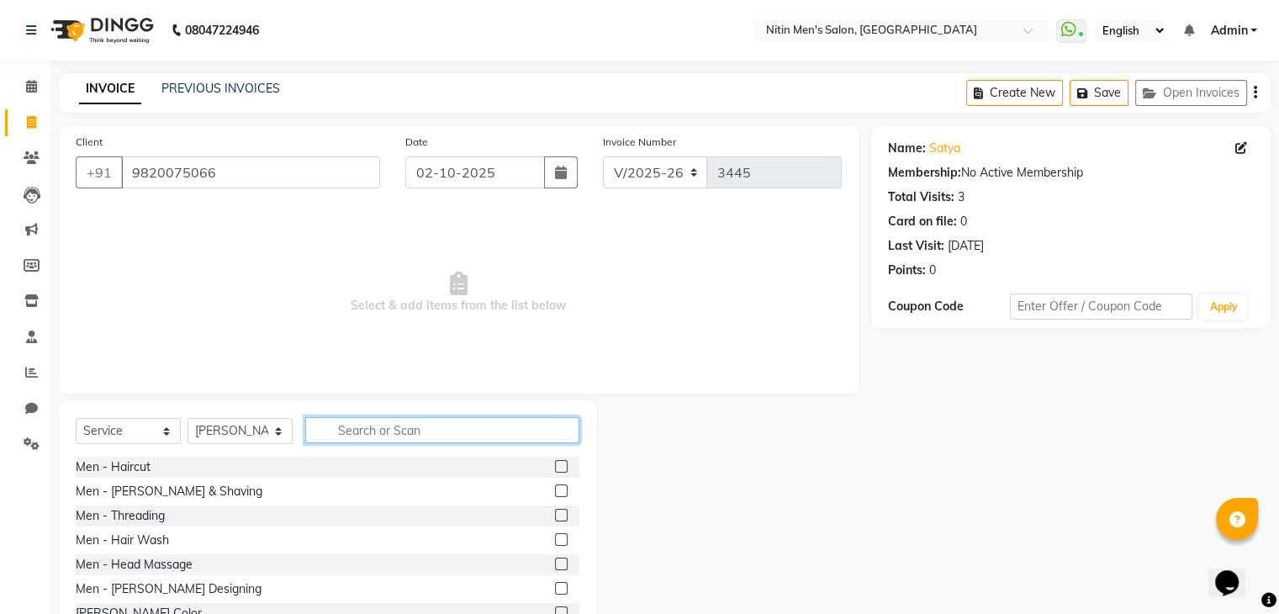
click at [384, 426] on input "text" at bounding box center [442, 430] width 274 height 26
click at [555, 469] on label at bounding box center [561, 466] width 13 height 13
click at [555, 469] on input "checkbox" at bounding box center [560, 467] width 11 height 11
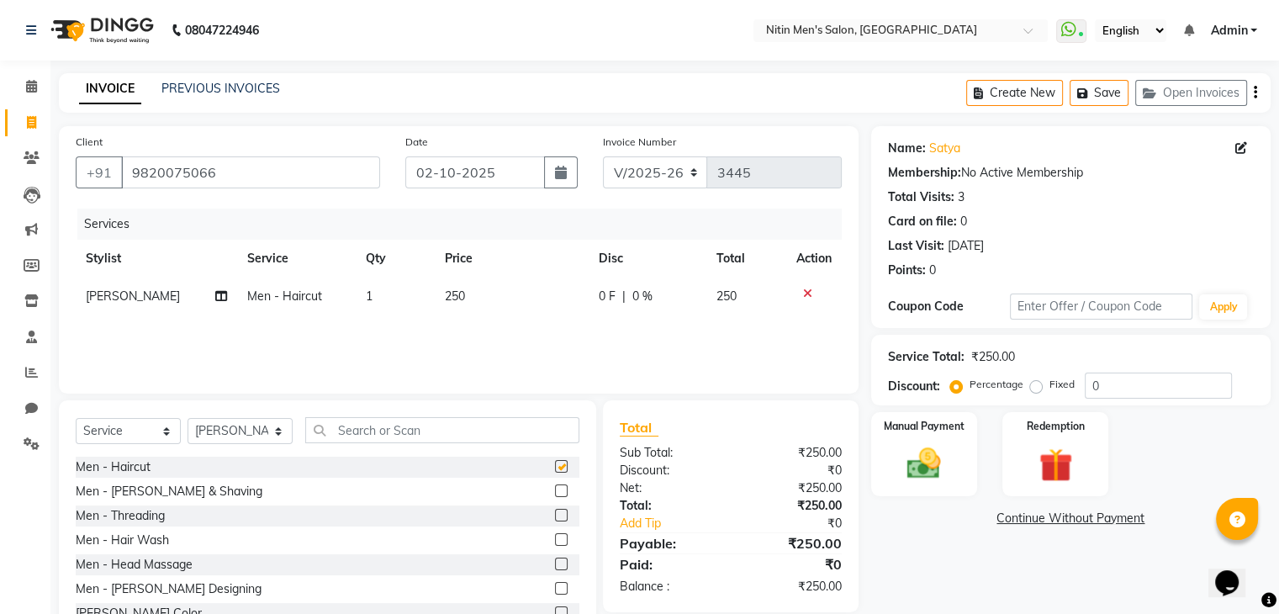
checkbox input "false"
click at [465, 425] on input "text" at bounding box center [442, 430] width 274 height 26
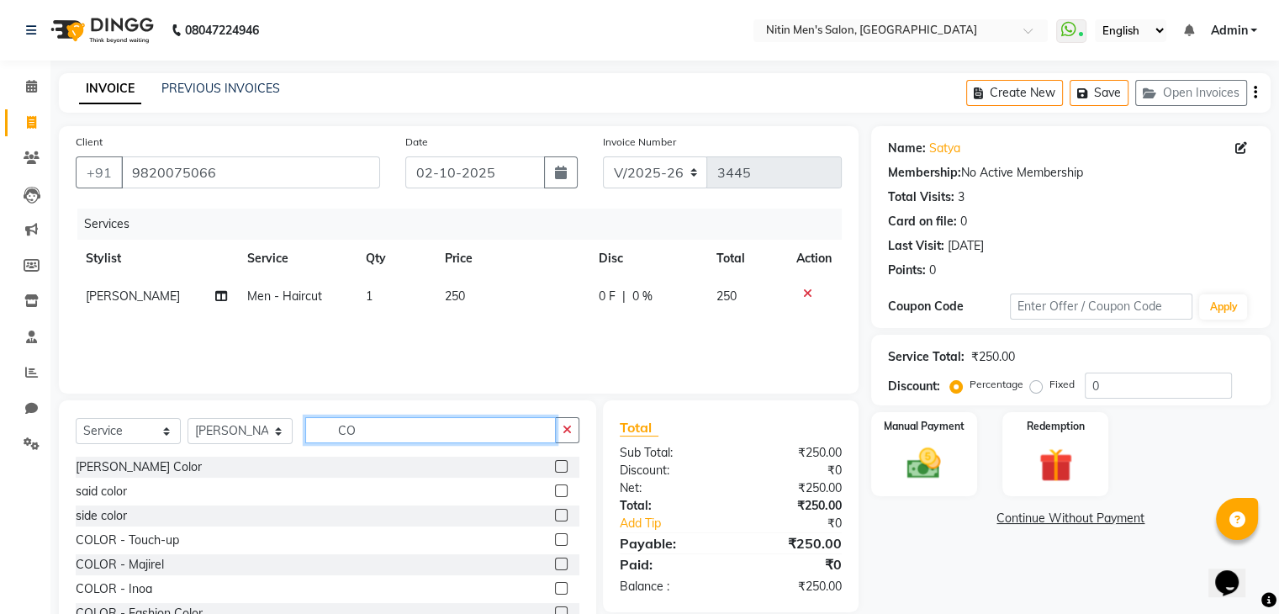
type input "CO"
click at [555, 563] on label at bounding box center [561, 564] width 13 height 13
click at [555, 563] on input "checkbox" at bounding box center [560, 564] width 11 height 11
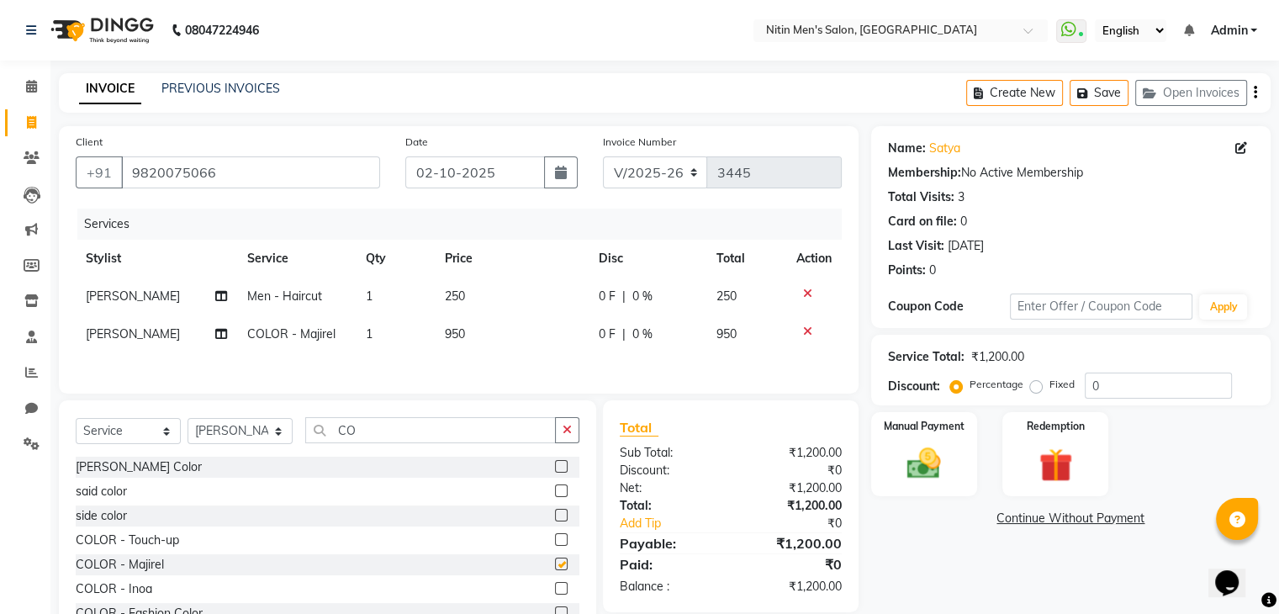
checkbox input "false"
click at [470, 331] on td "950" at bounding box center [512, 334] width 154 height 38
select select "85157"
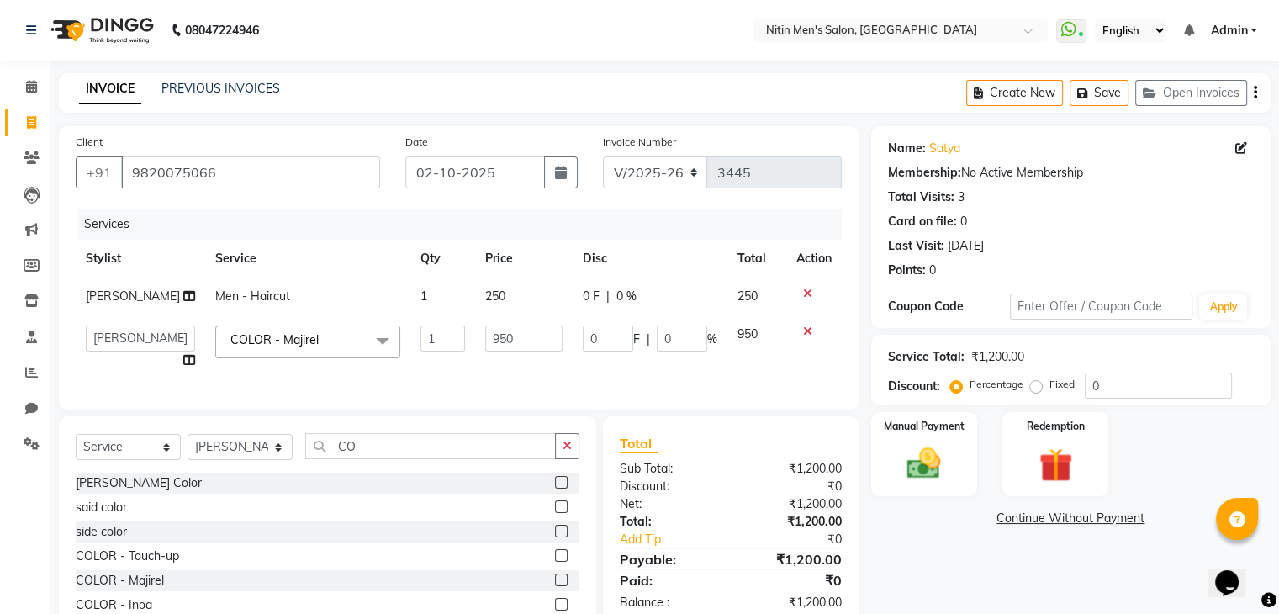
click at [485, 331] on input "950" at bounding box center [523, 339] width 77 height 26
click at [512, 335] on input "950" at bounding box center [523, 339] width 77 height 26
type input "9"
type input "850"
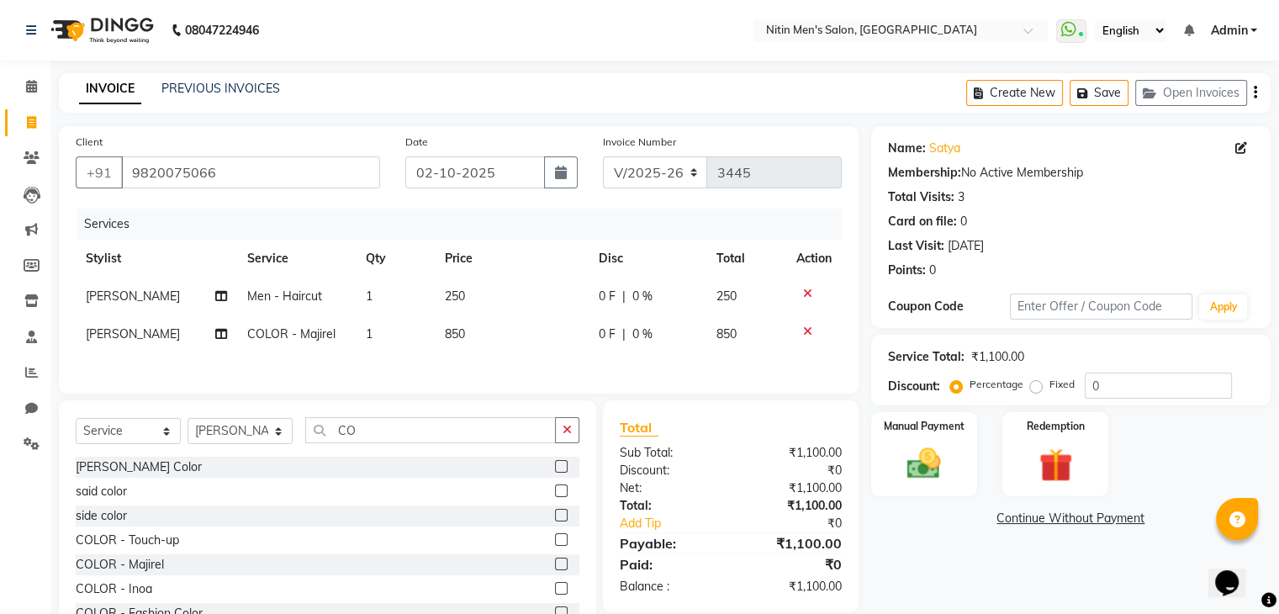
click at [964, 568] on div "Name: Satya Membership: No Active Membership Total Visits: 3 Card on file: 0 La…" at bounding box center [1077, 387] width 412 height 522
click at [926, 463] on img at bounding box center [924, 464] width 56 height 40
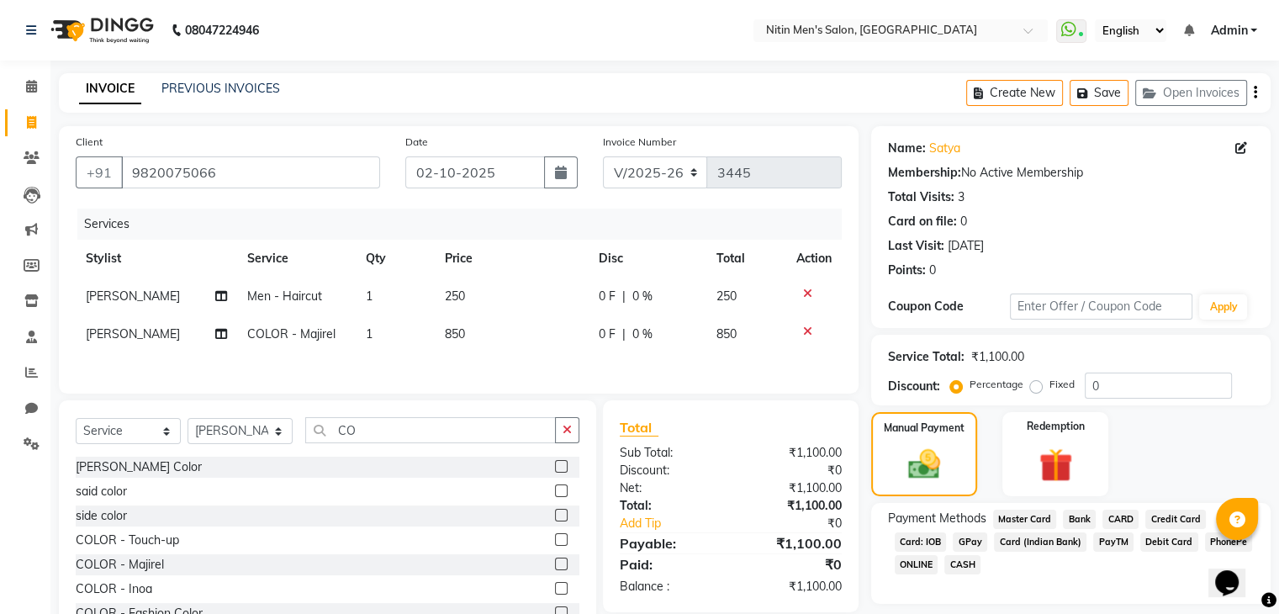
click at [1120, 516] on span "CARD" at bounding box center [1121, 519] width 36 height 19
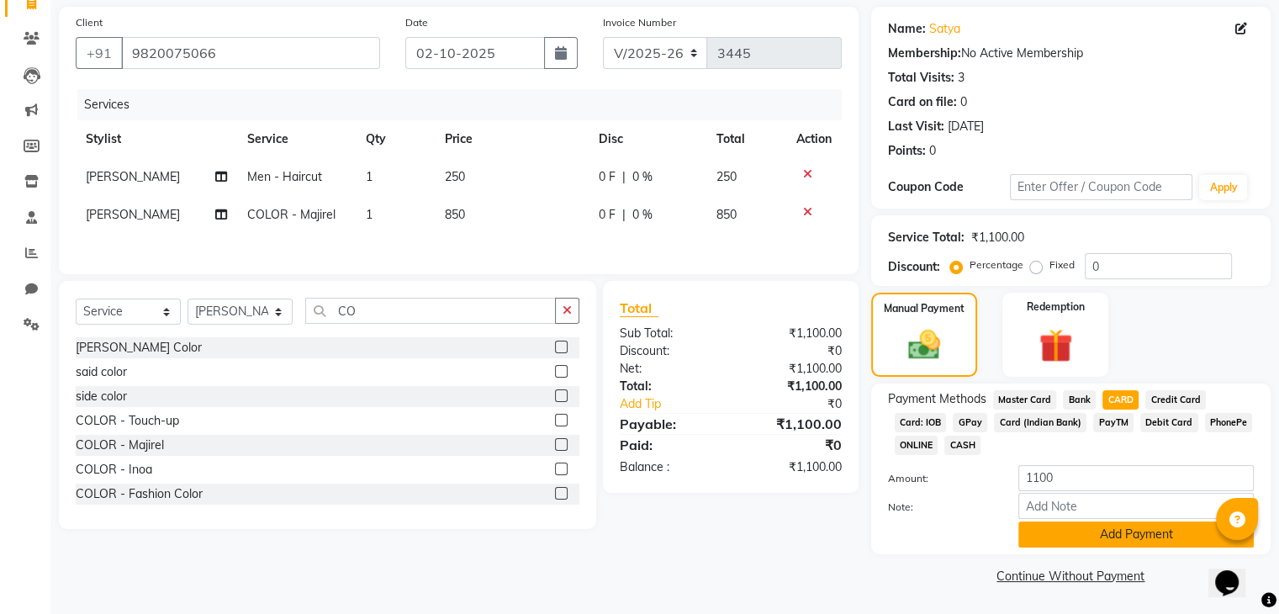
click at [1117, 527] on button "Add Payment" at bounding box center [1137, 534] width 236 height 26
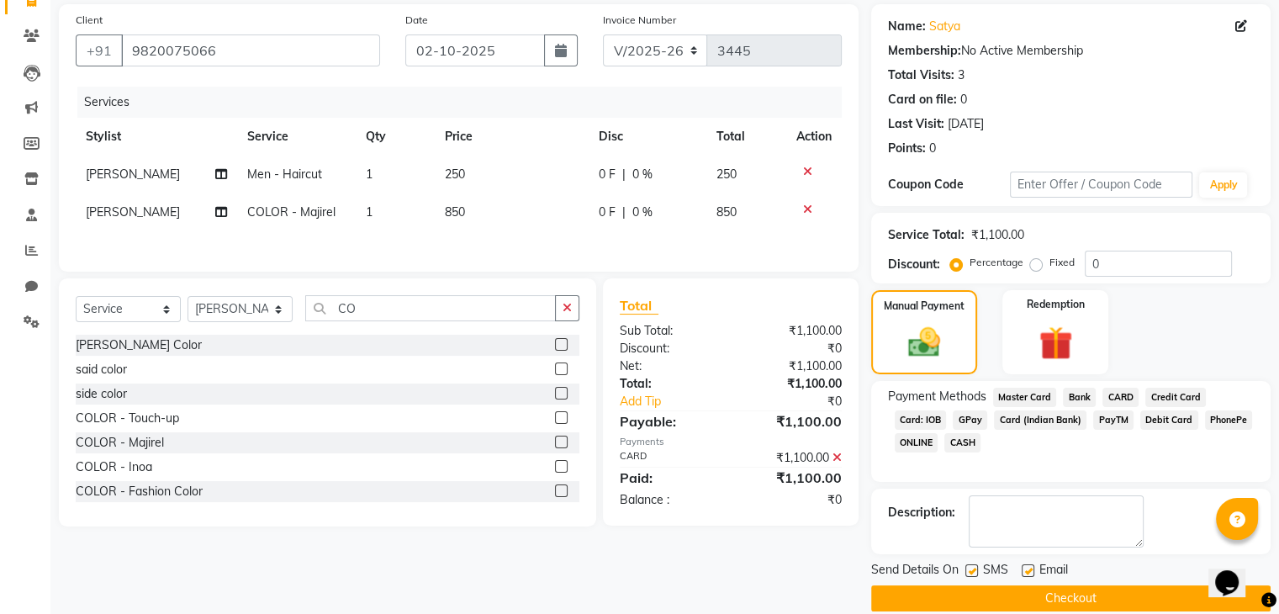
scroll to position [144, 0]
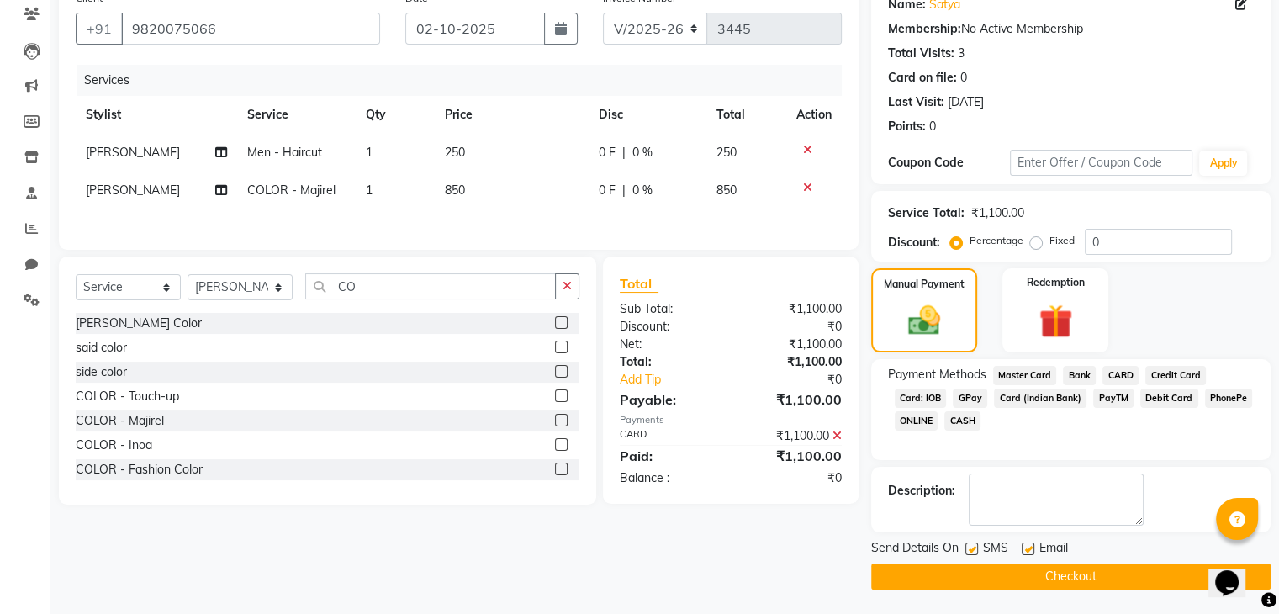
click at [1107, 574] on button "Checkout" at bounding box center [1071, 577] width 400 height 26
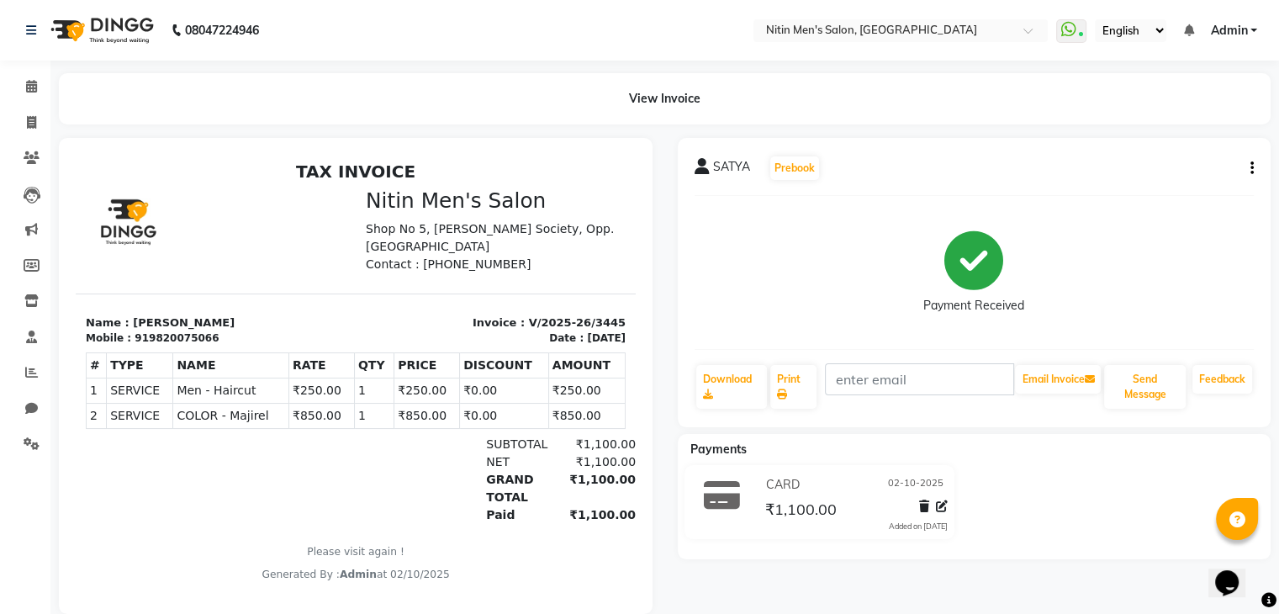
click at [1247, 169] on button "button" at bounding box center [1249, 169] width 10 height 18
click at [1151, 183] on div "Edit Invoice" at bounding box center [1167, 189] width 115 height 21
select select "service"
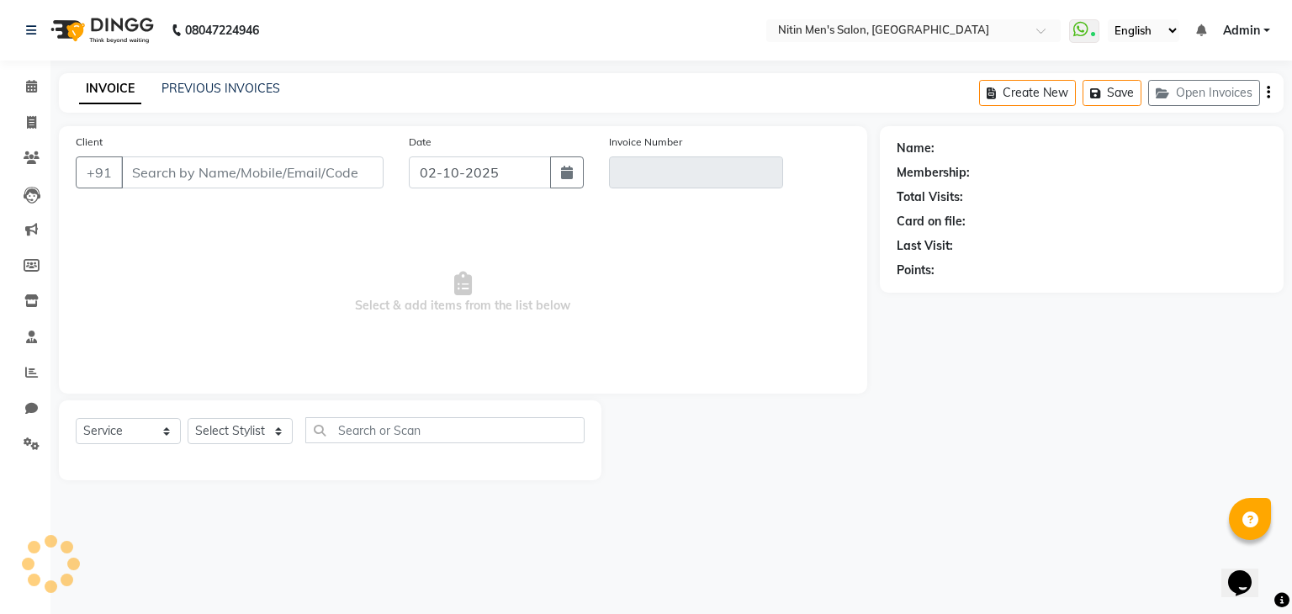
type input "9820075066"
type input "V/2025-26/3445"
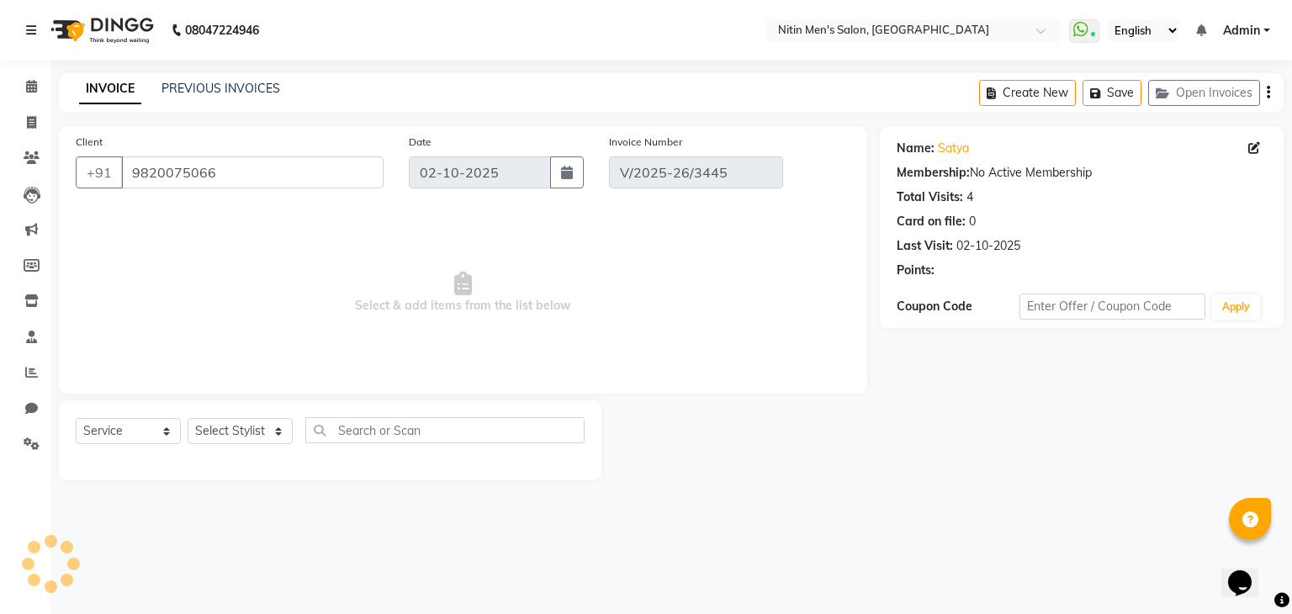
select select "select"
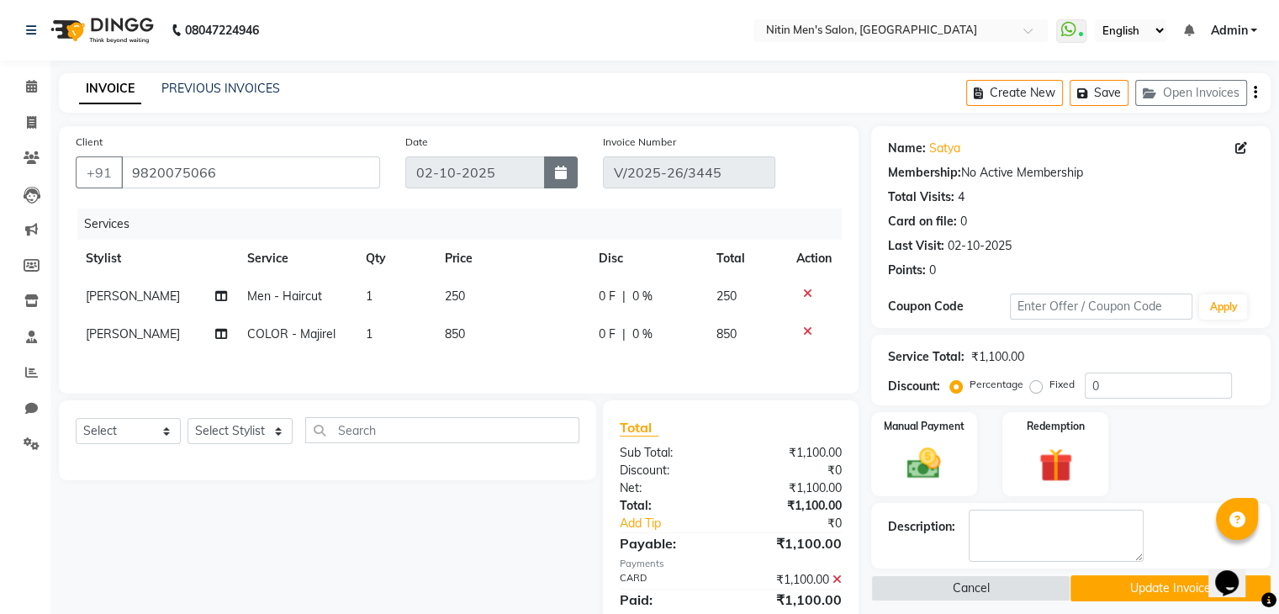
click at [568, 167] on button "button" at bounding box center [561, 172] width 34 height 32
select select "10"
select select "2025"
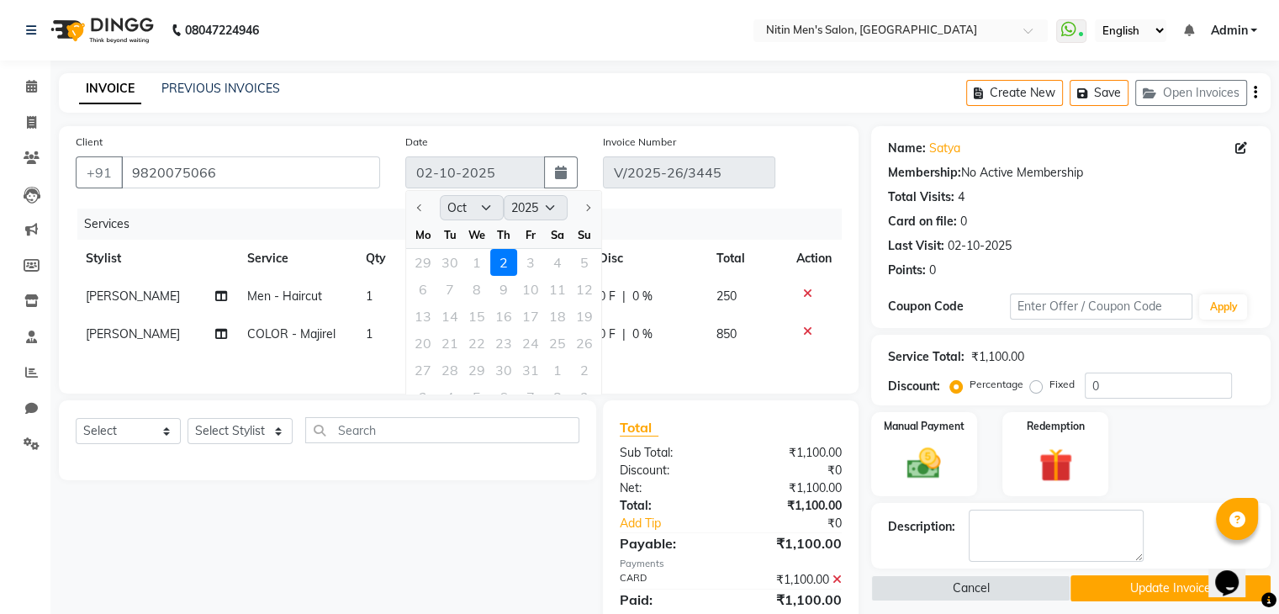
click at [474, 264] on div "29 30 1 2 3 4 5" at bounding box center [503, 262] width 195 height 27
click at [478, 264] on div "29 30 1 2 3 4 5" at bounding box center [503, 262] width 195 height 27
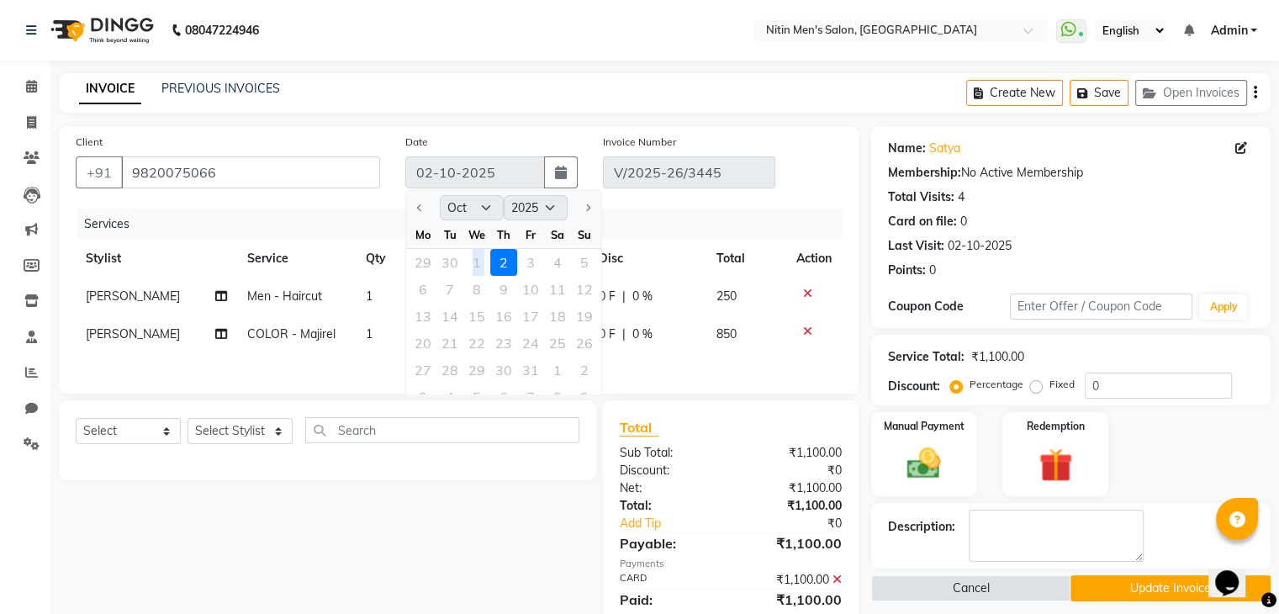
click at [475, 261] on div "29 30 1 2 3 4 5" at bounding box center [503, 262] width 195 height 27
click at [552, 535] on div "Select Service Product Membership Package Voucher Prepaid Gift Card Select Styl…" at bounding box center [321, 523] width 550 height 247
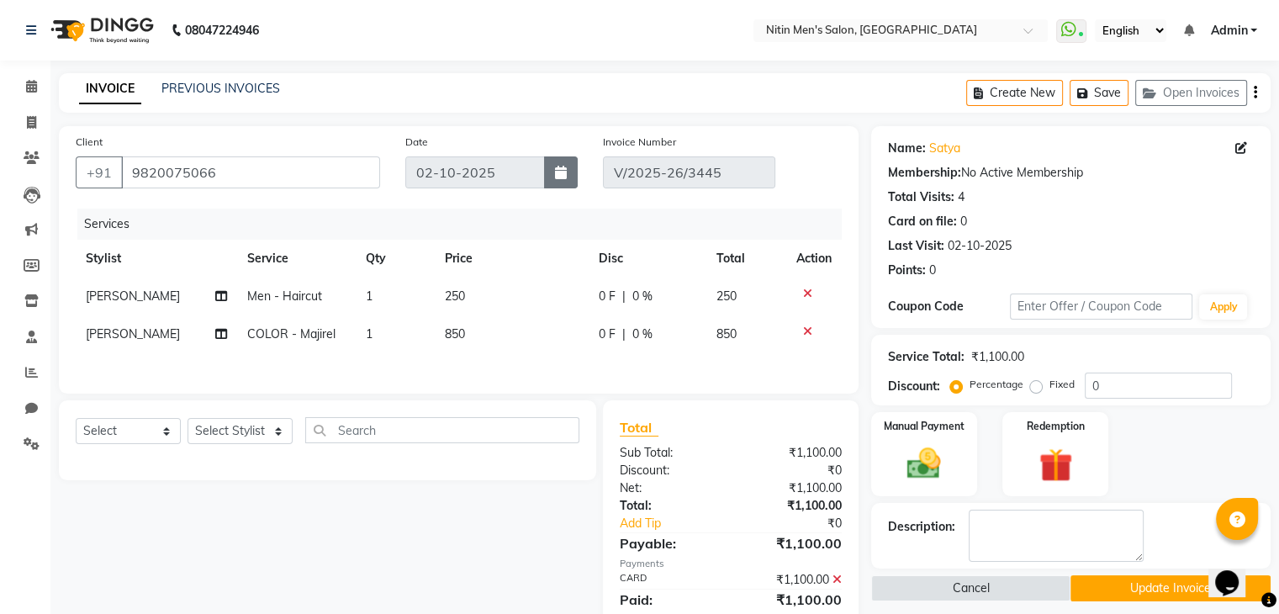
click at [568, 176] on button "button" at bounding box center [561, 172] width 34 height 32
select select "10"
select select "2025"
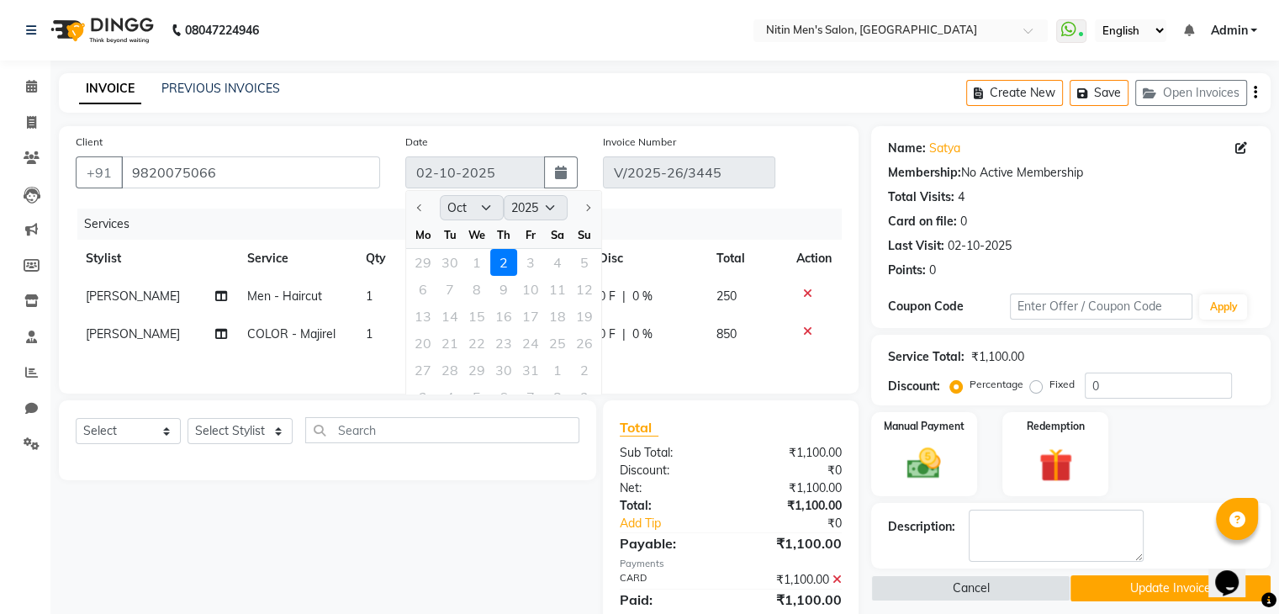
click at [473, 264] on div "29 30 1 2 3 4 5" at bounding box center [503, 262] width 195 height 27
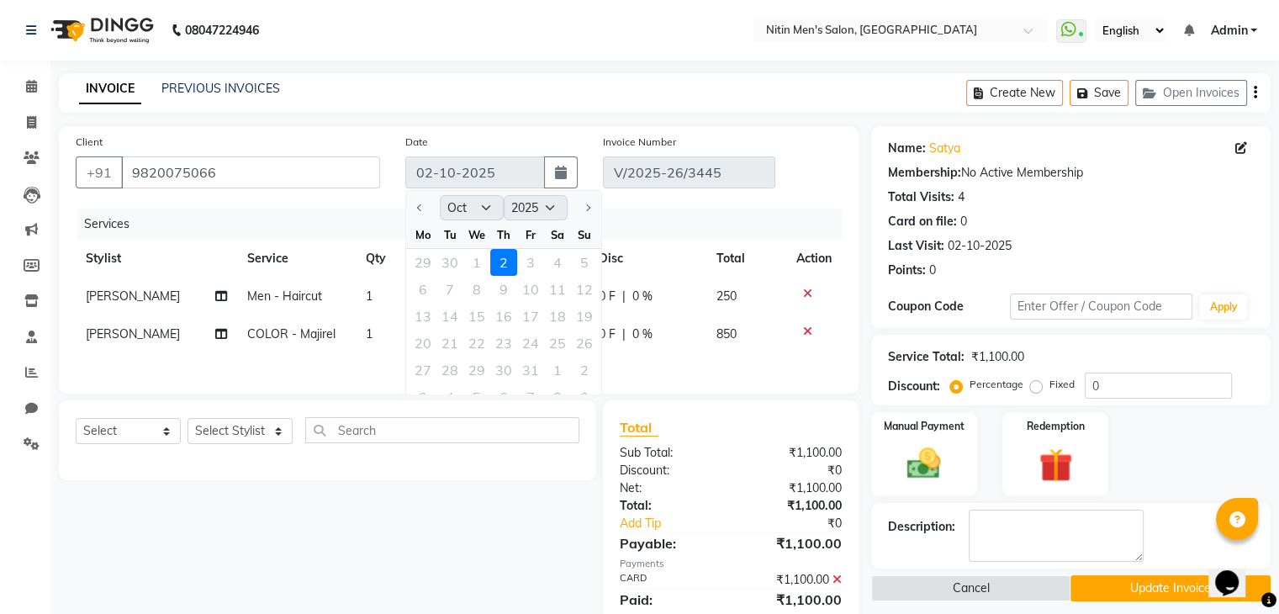
click at [428, 559] on div "Select Service Product Membership Package Voucher Prepaid Gift Card Select Styl…" at bounding box center [321, 523] width 550 height 247
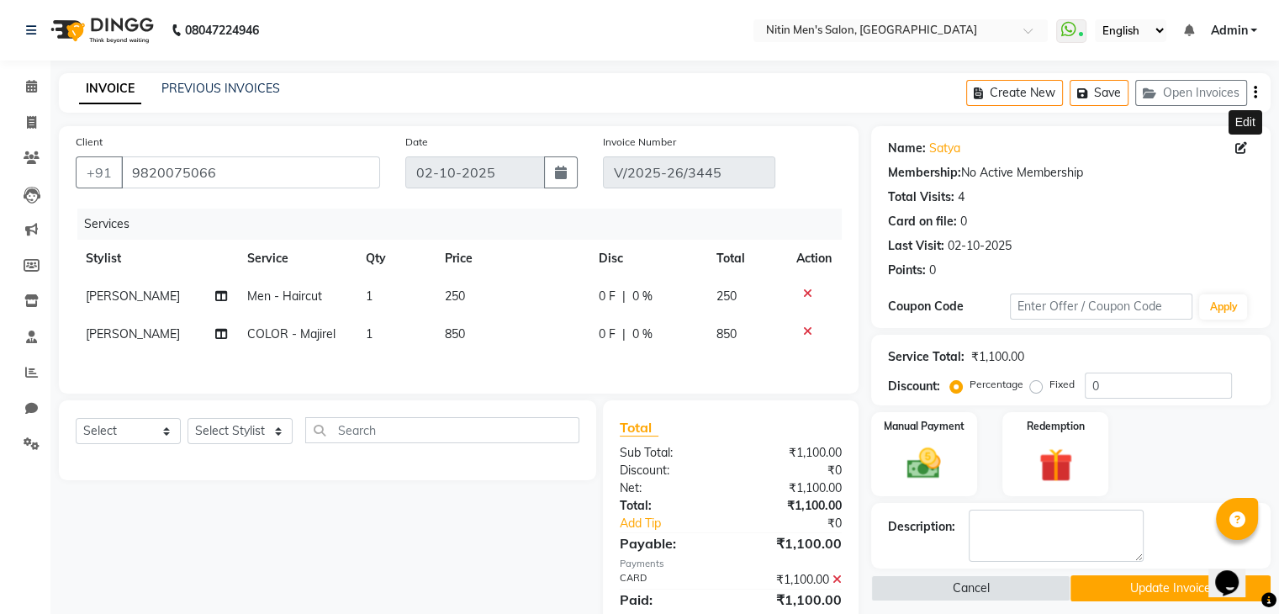
click at [1245, 146] on icon at bounding box center [1242, 148] width 12 height 12
select select "male"
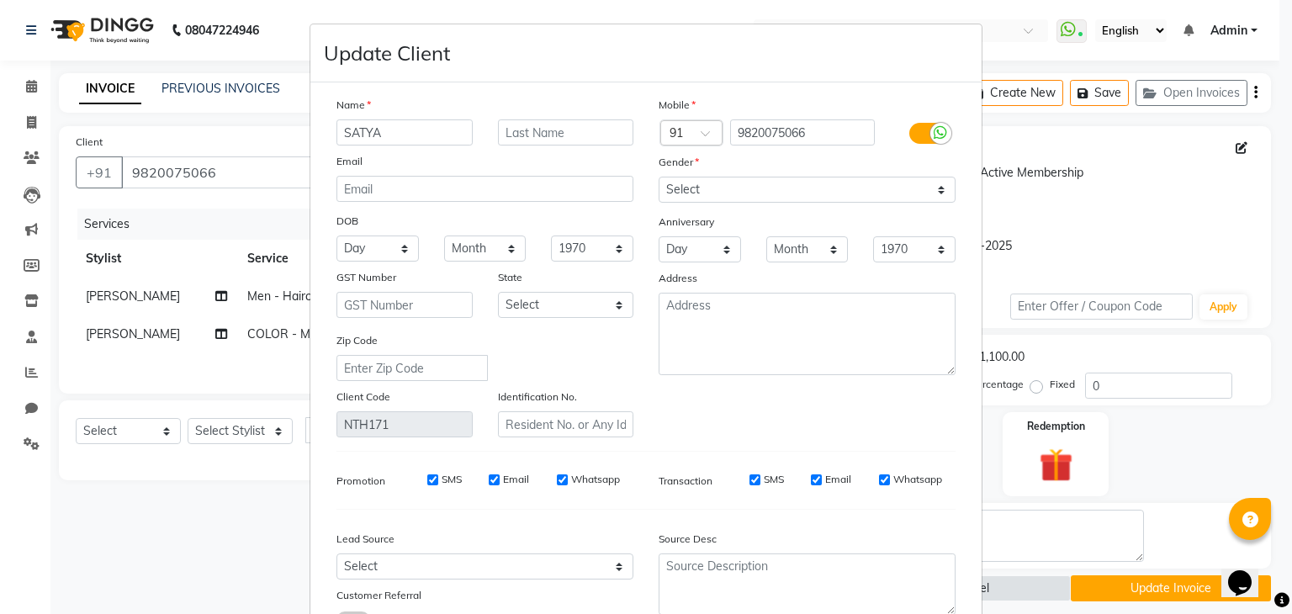
click at [1187, 233] on ngb-modal-window "Update Client Name SATYA Email DOB Day 01 02 03 04 05 06 07 08 09 10 11 12 13 1…" at bounding box center [646, 307] width 1292 height 614
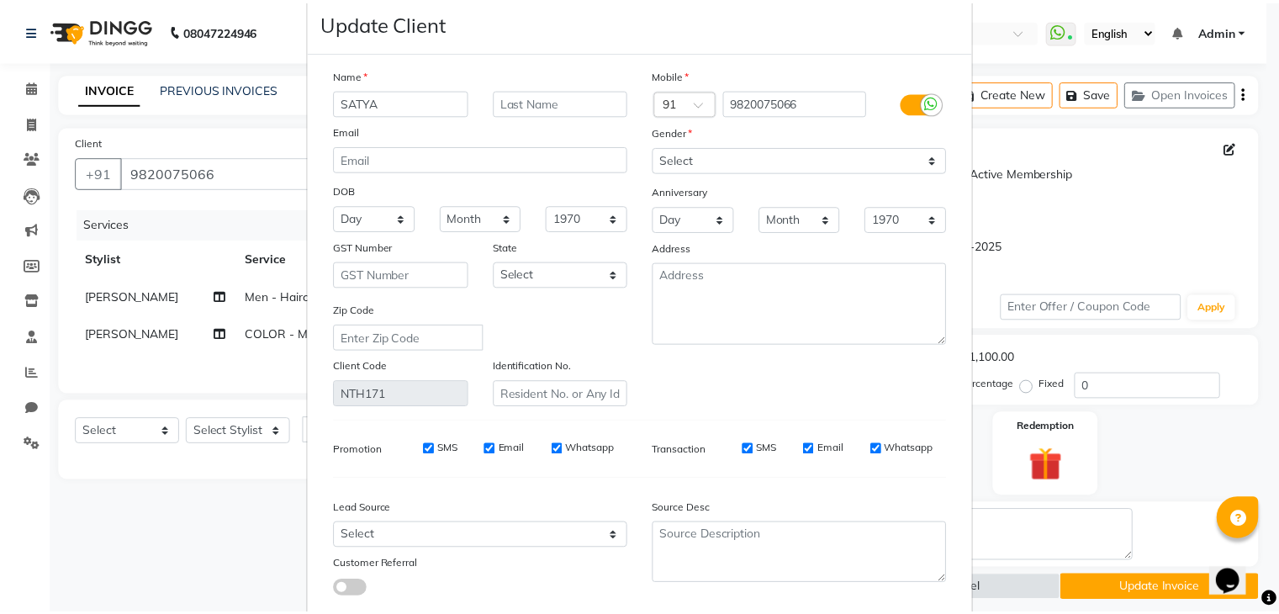
scroll to position [141, 0]
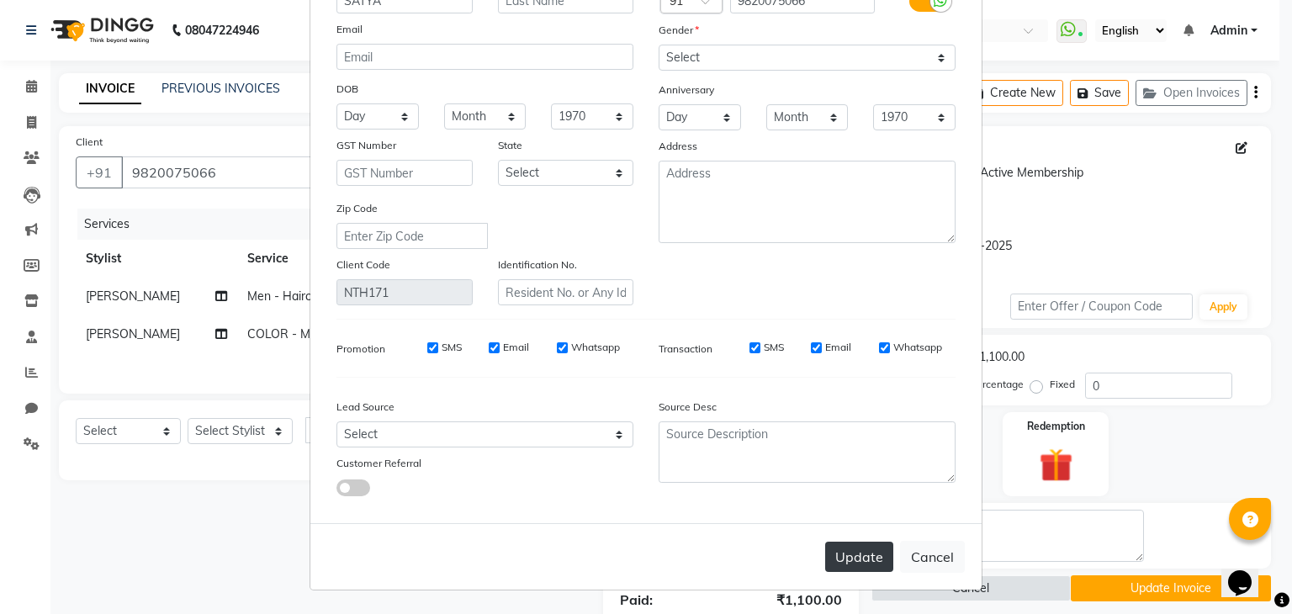
click at [840, 564] on button "Update" at bounding box center [859, 557] width 68 height 30
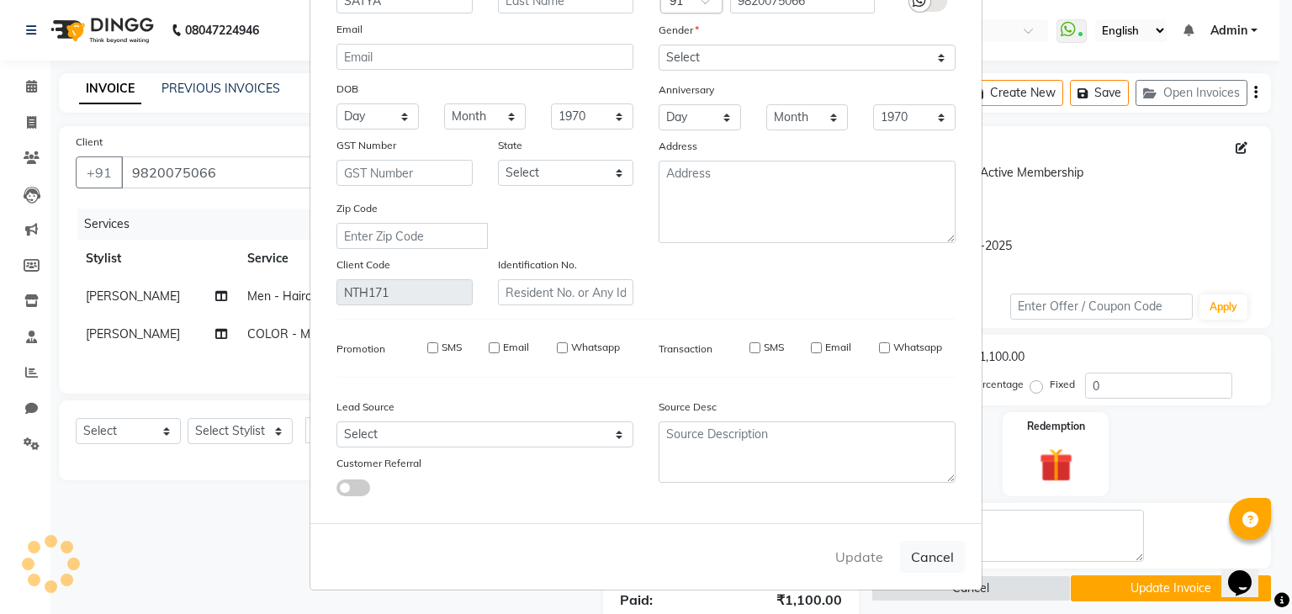
select select
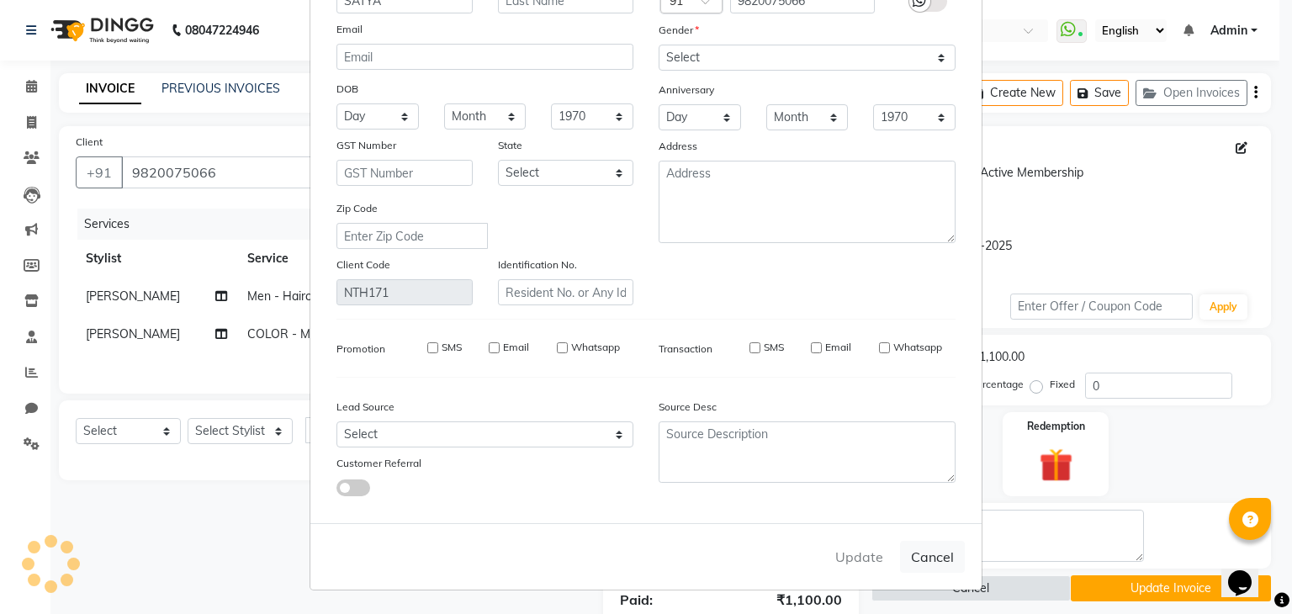
select select
checkbox input "false"
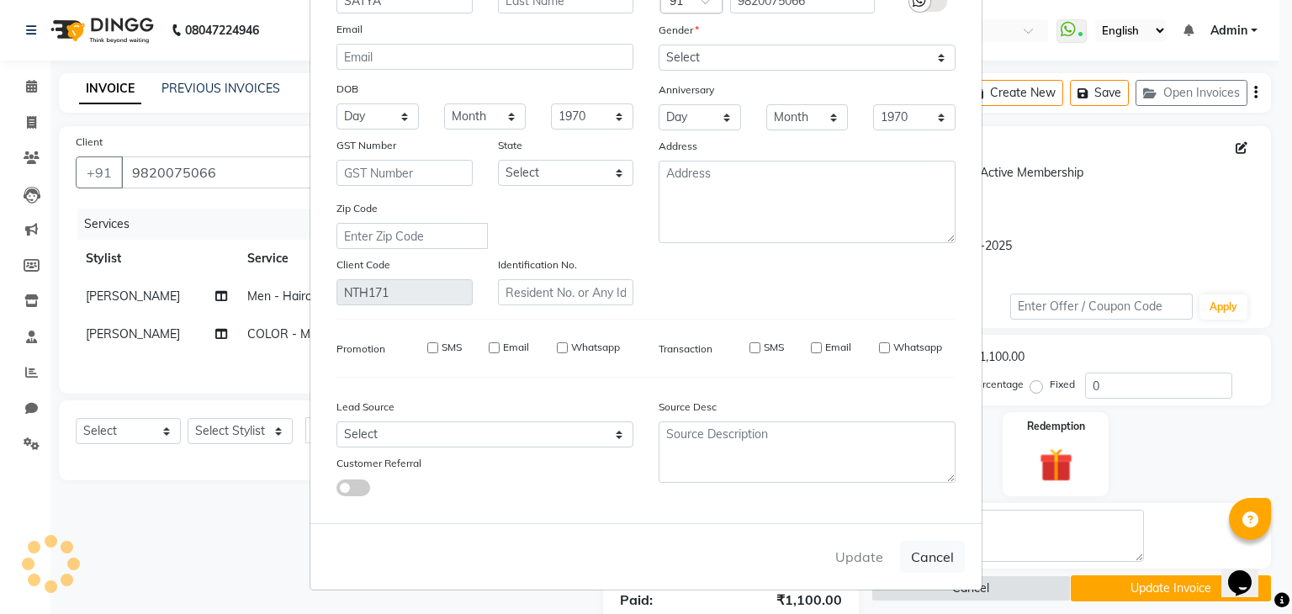
checkbox input "false"
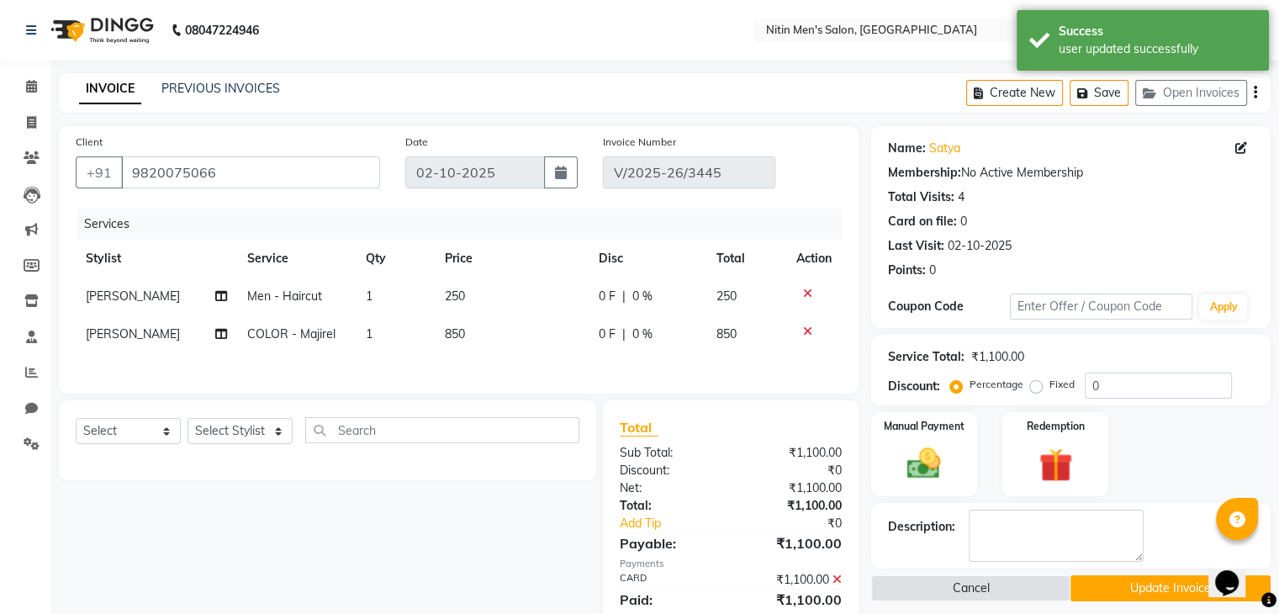
click at [1255, 93] on icon "button" at bounding box center [1255, 93] width 3 height 1
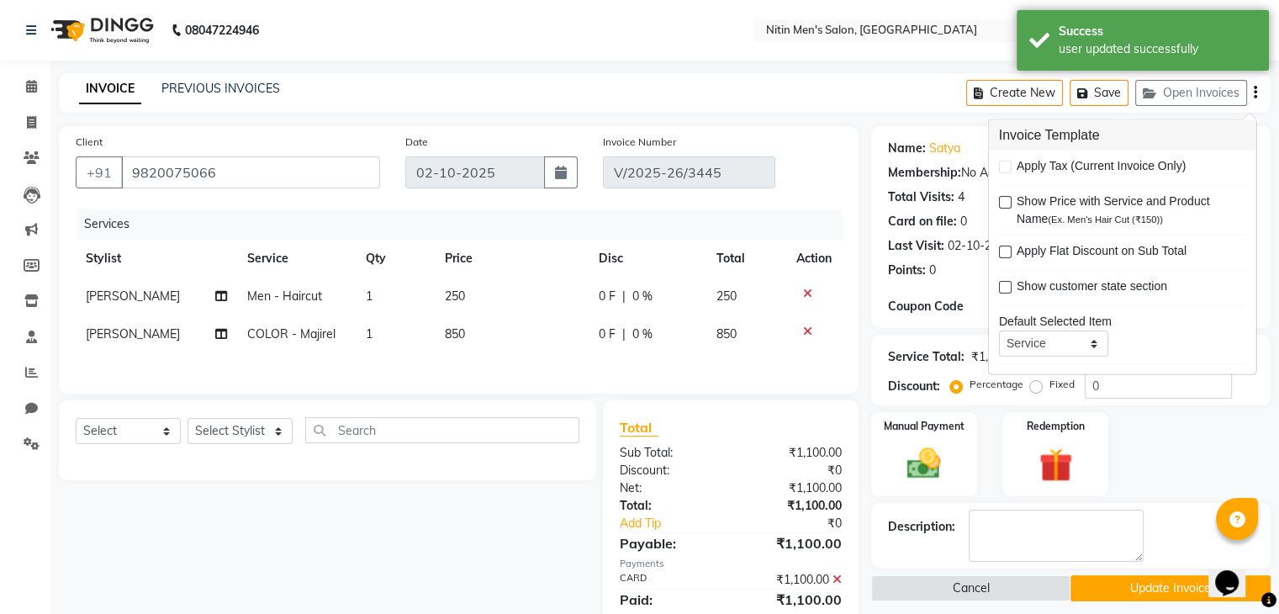
click at [1161, 447] on div "Manual Payment Redemption" at bounding box center [1071, 454] width 425 height 84
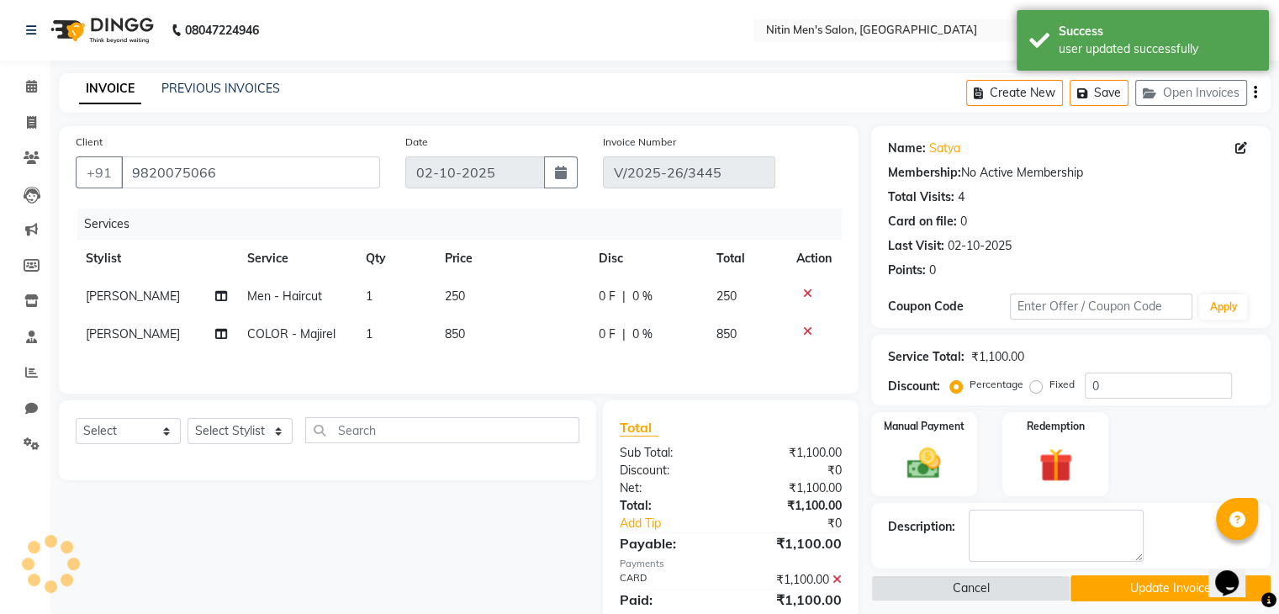
click at [1161, 447] on div "Manual Payment Redemption" at bounding box center [1071, 454] width 425 height 84
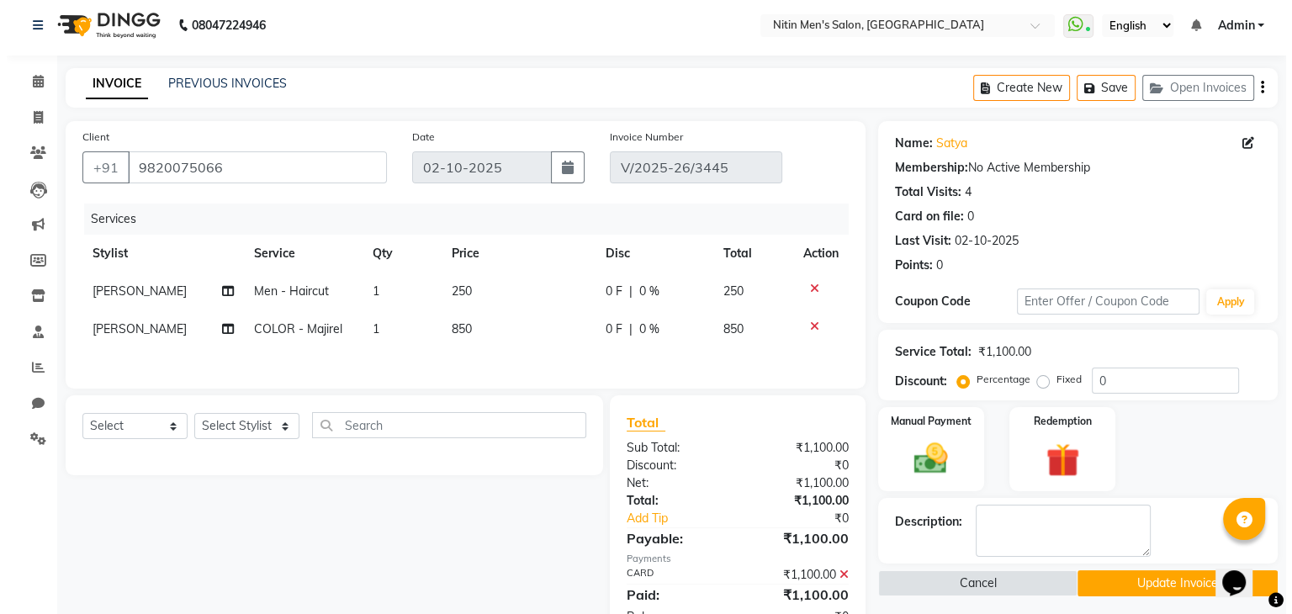
scroll to position [4, 0]
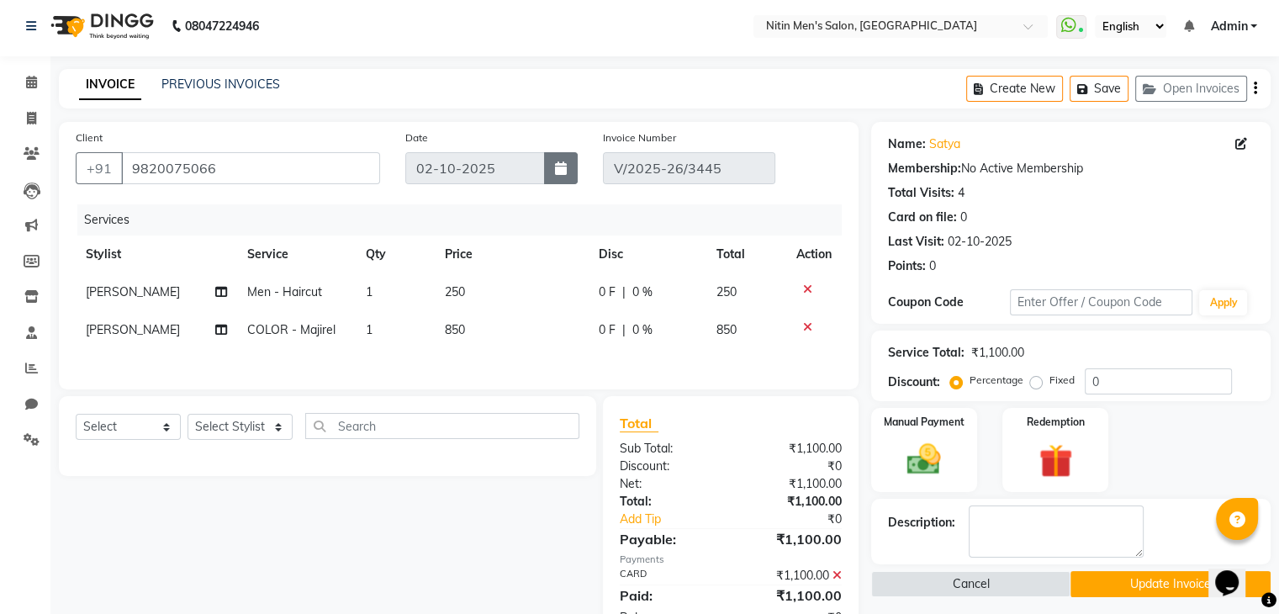
click at [553, 169] on button "button" at bounding box center [561, 168] width 34 height 32
select select "10"
select select "2025"
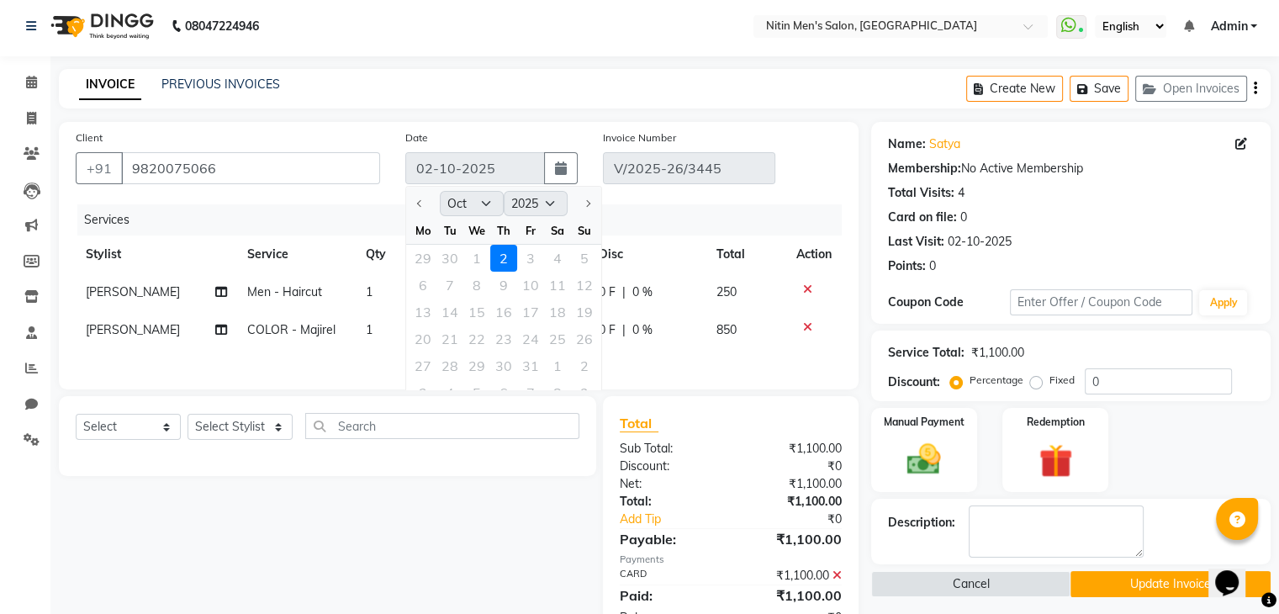
click at [471, 255] on div "29 30 1 2 3 4 5" at bounding box center [503, 258] width 195 height 27
click at [1031, 586] on button "Cancel" at bounding box center [971, 584] width 200 height 26
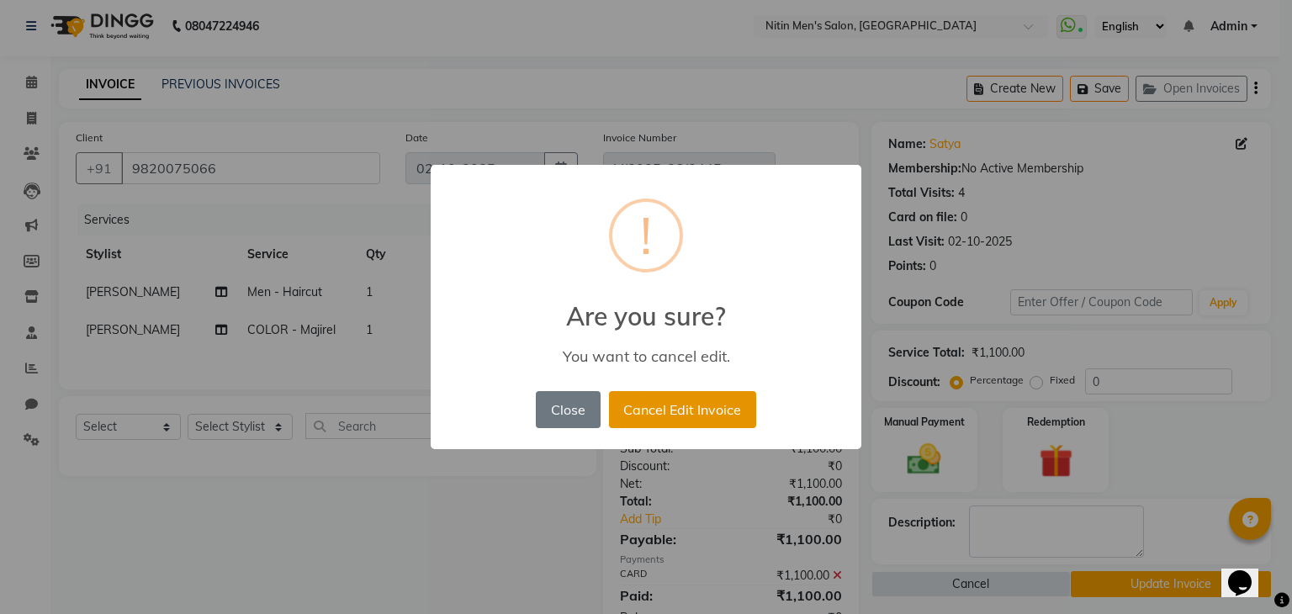
click at [663, 418] on button "Cancel Edit Invoice" at bounding box center [682, 409] width 147 height 37
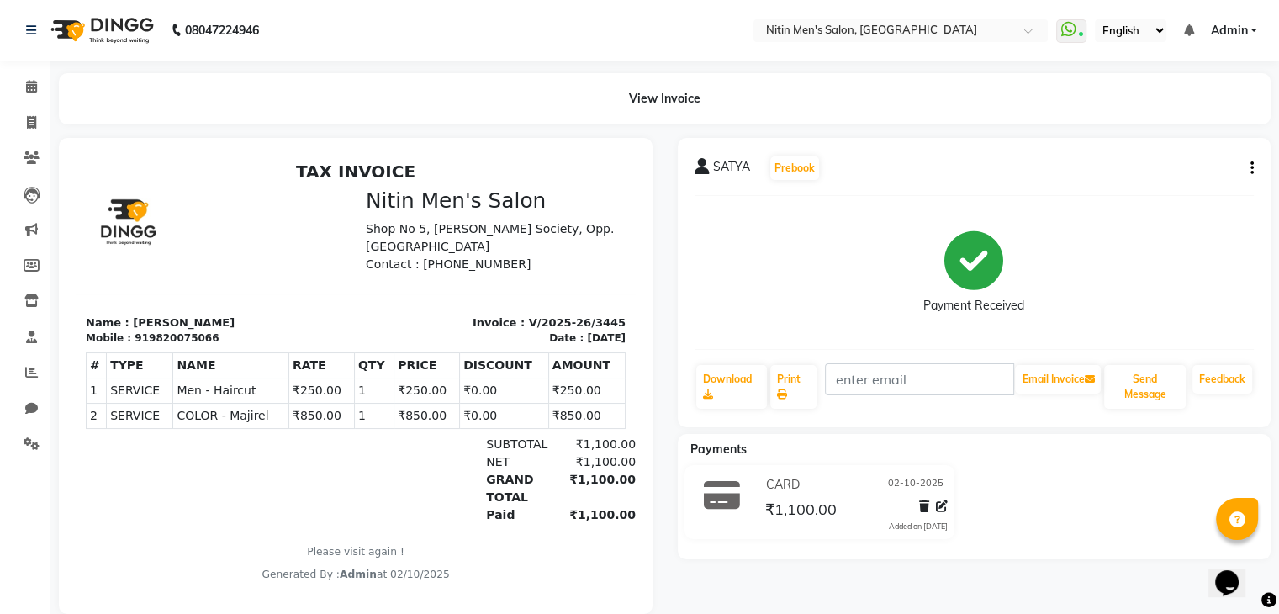
click at [1252, 168] on icon "button" at bounding box center [1252, 168] width 3 height 1
click at [1194, 123] on div "Cancel Invoice" at bounding box center [1167, 126] width 115 height 21
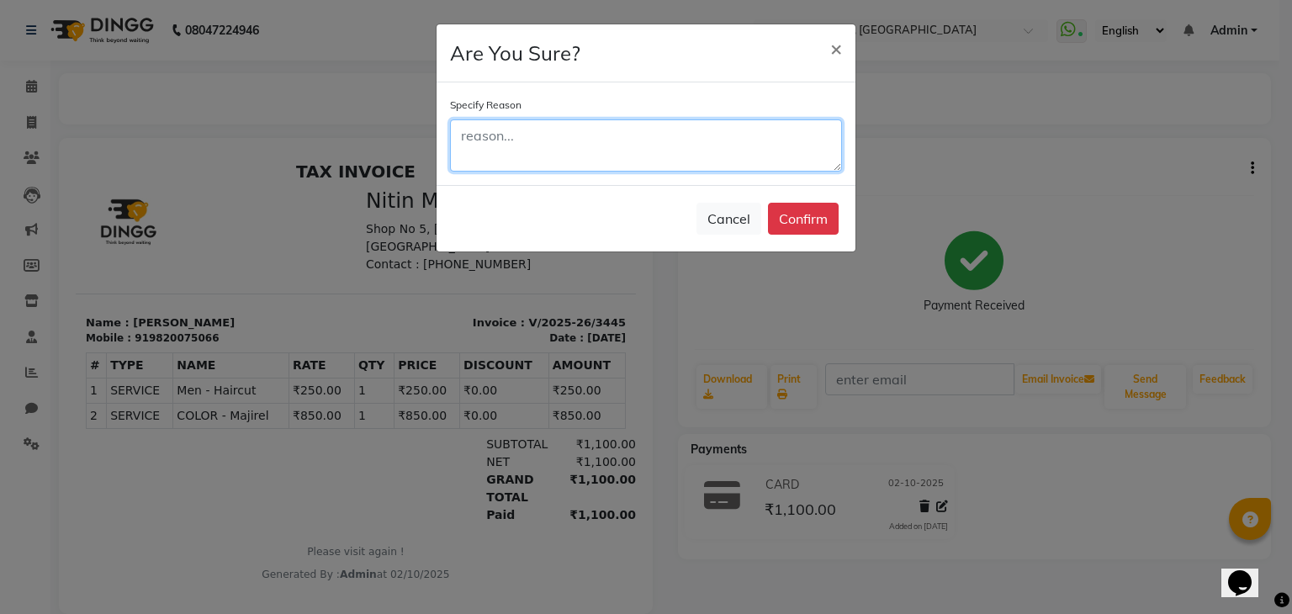
click at [600, 148] on textarea at bounding box center [646, 145] width 392 height 52
type textarea "WRONG DATE ENTRY"
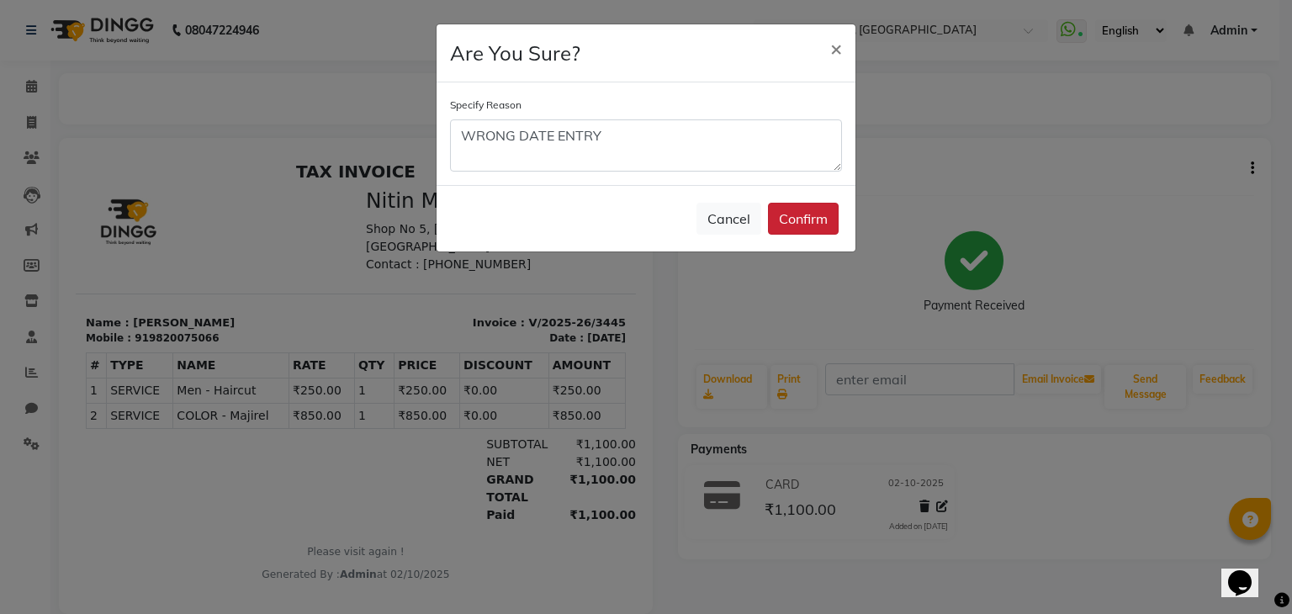
click at [815, 216] on button "Confirm" at bounding box center [803, 219] width 71 height 32
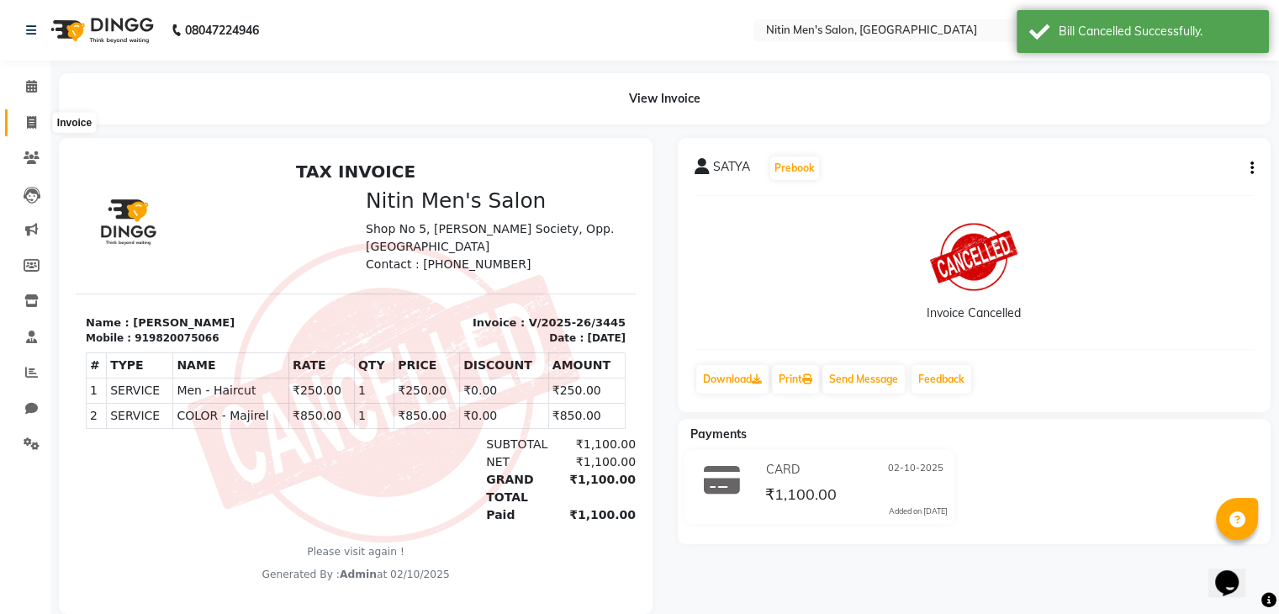
click at [33, 122] on icon at bounding box center [31, 122] width 9 height 13
select select "7981"
select select "service"
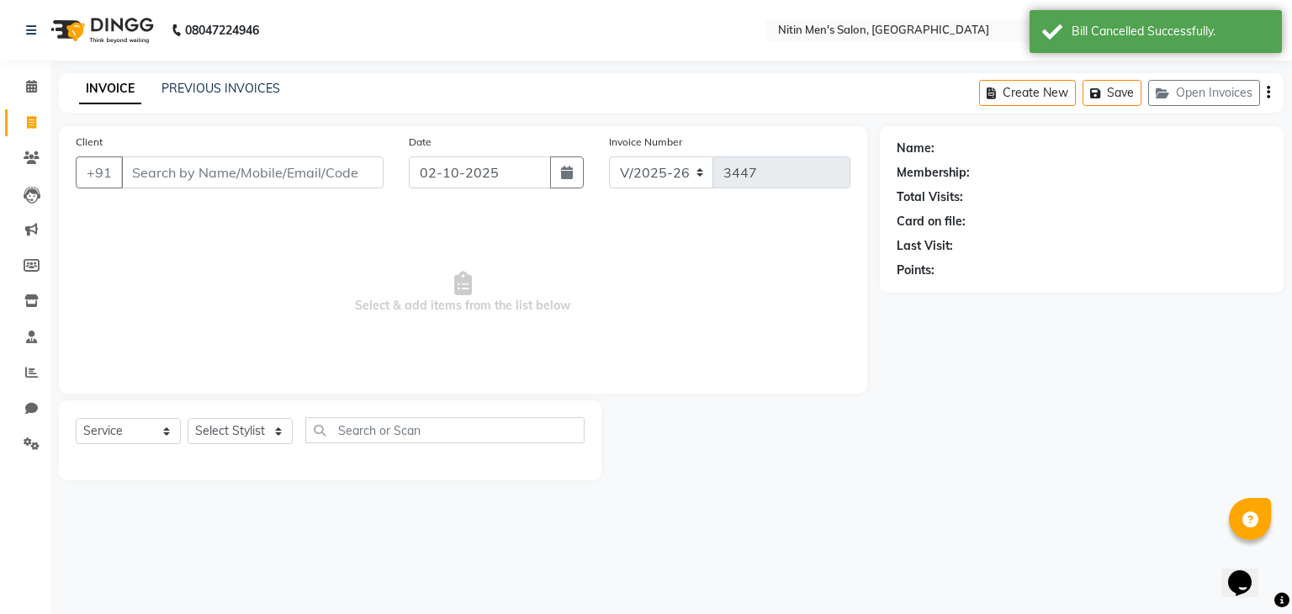
click at [252, 169] on input "Client" at bounding box center [252, 172] width 262 height 32
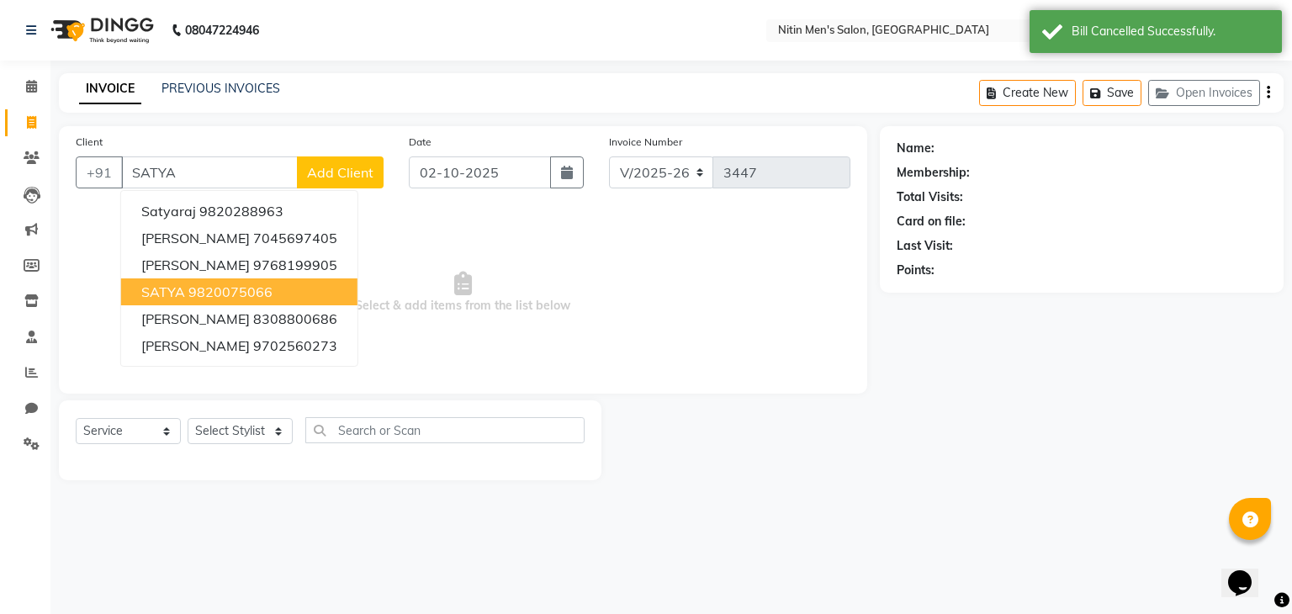
click at [265, 284] on ngb-highlight "9820075066" at bounding box center [230, 291] width 84 height 17
type input "9820075066"
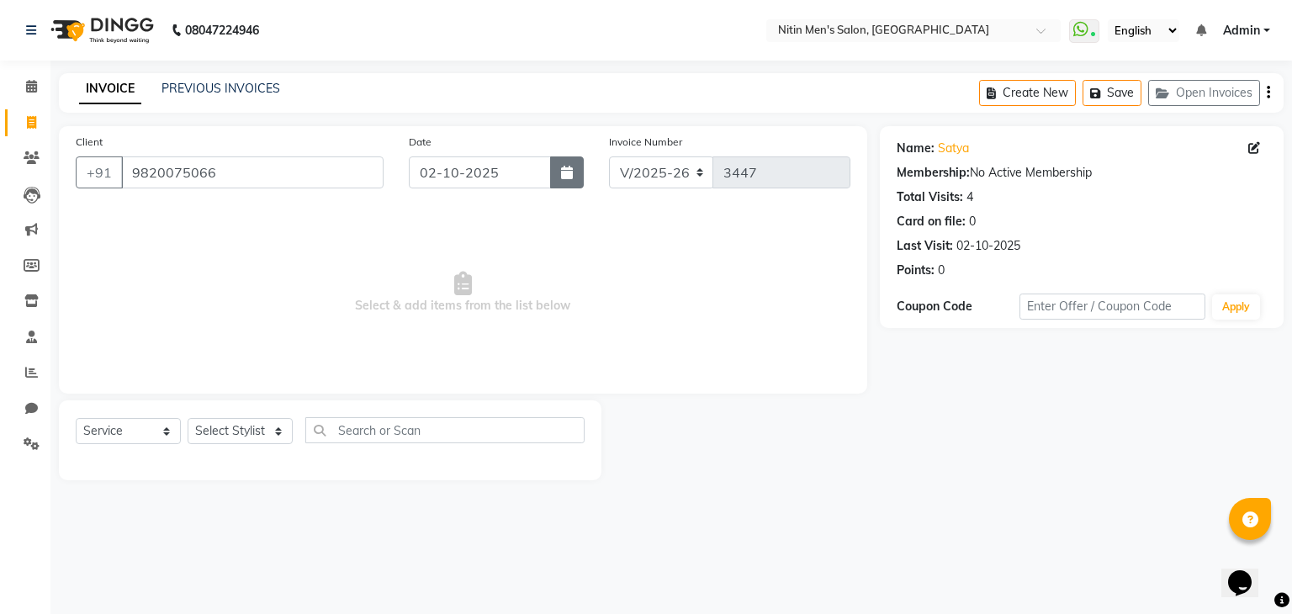
click at [563, 180] on button "button" at bounding box center [567, 172] width 34 height 32
select select "10"
select select "2025"
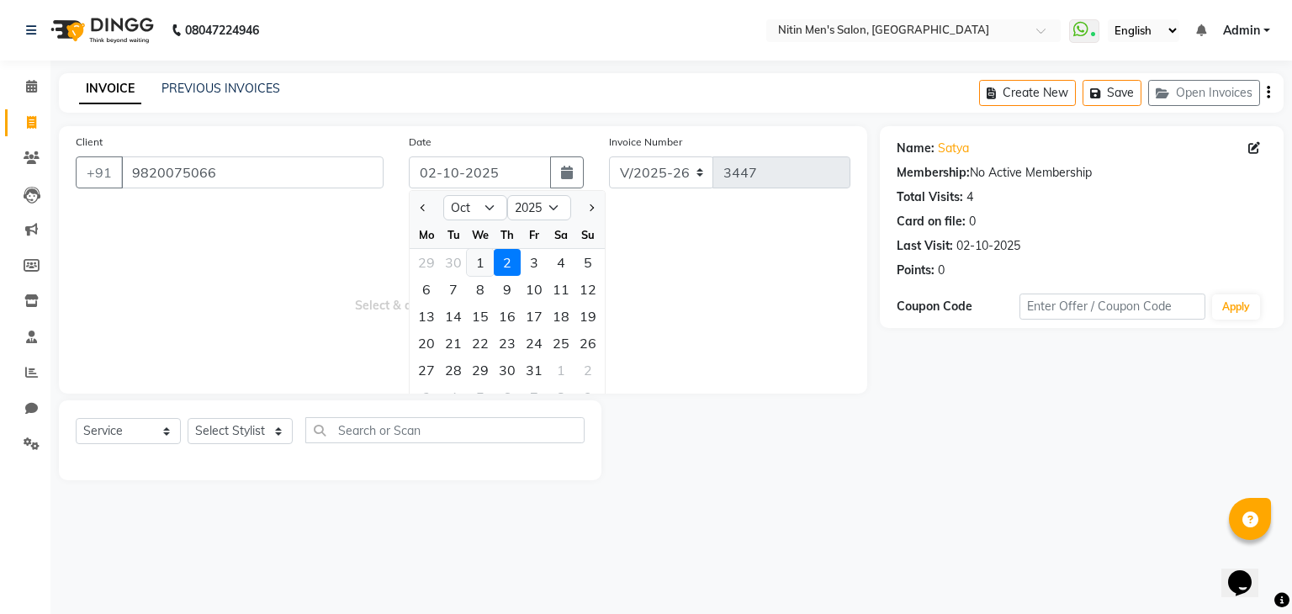
click at [478, 267] on div "1" at bounding box center [480, 262] width 27 height 27
type input "01-10-2025"
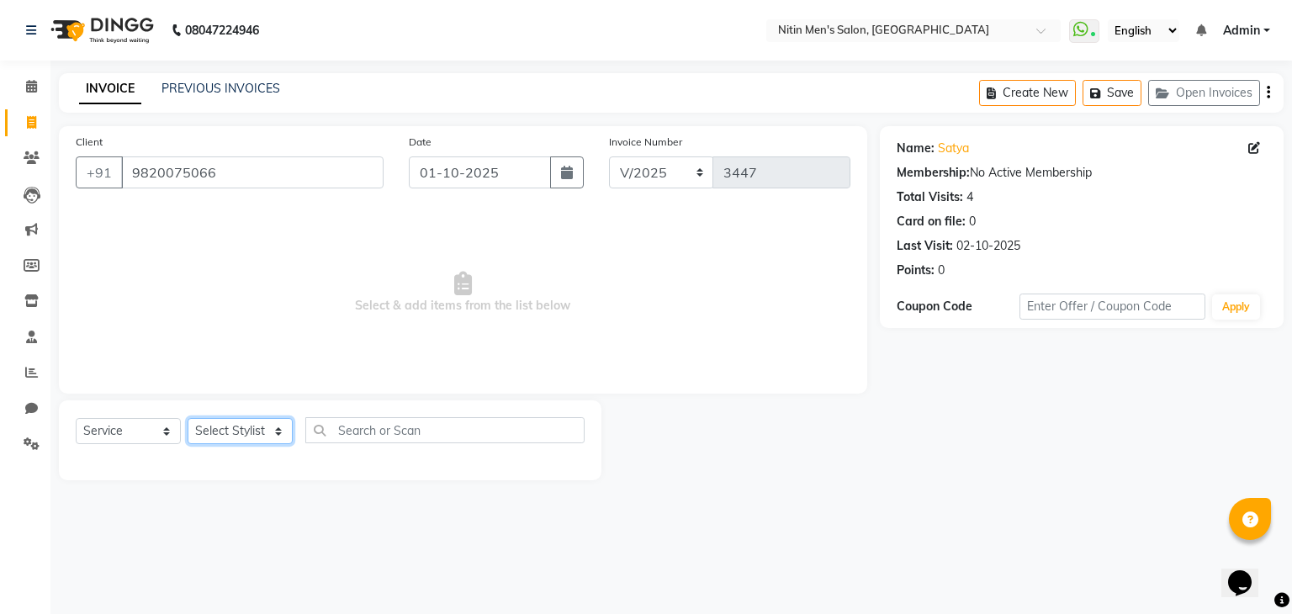
click at [216, 441] on select "Select Stylist ALAM ASHISH DEEPA HASIB JITU MEENAKSHI NITIN SIR PRAJAKTA Rupa S…" at bounding box center [240, 431] width 105 height 26
select select "85157"
click at [188, 419] on select "Select Stylist ALAM ASHISH DEEPA HASIB JITU MEENAKSHI NITIN SIR PRAJAKTA Rupa S…" at bounding box center [240, 431] width 105 height 26
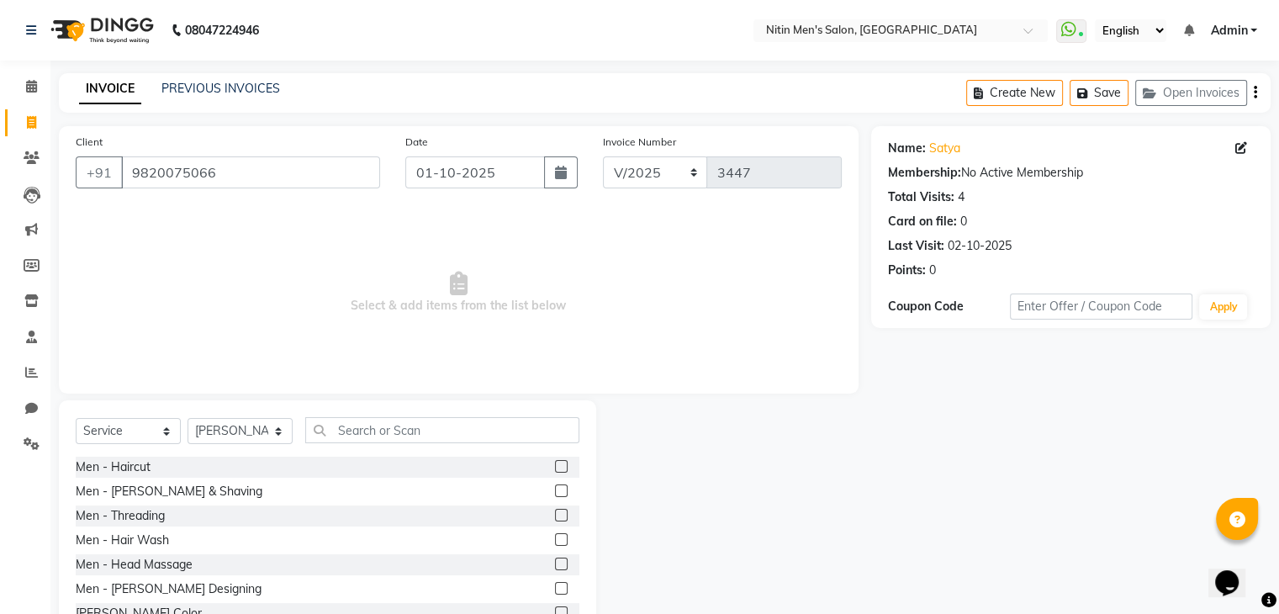
click at [555, 464] on label at bounding box center [561, 466] width 13 height 13
click at [555, 464] on input "checkbox" at bounding box center [560, 467] width 11 height 11
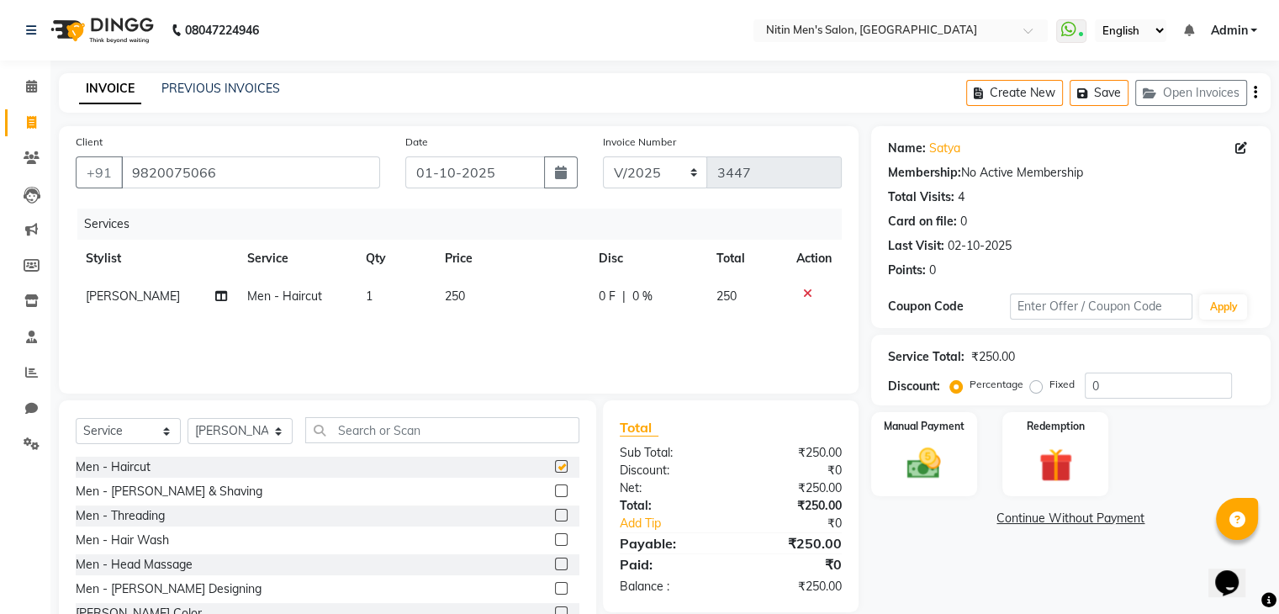
checkbox input "false"
click at [464, 433] on input "text" at bounding box center [442, 430] width 274 height 26
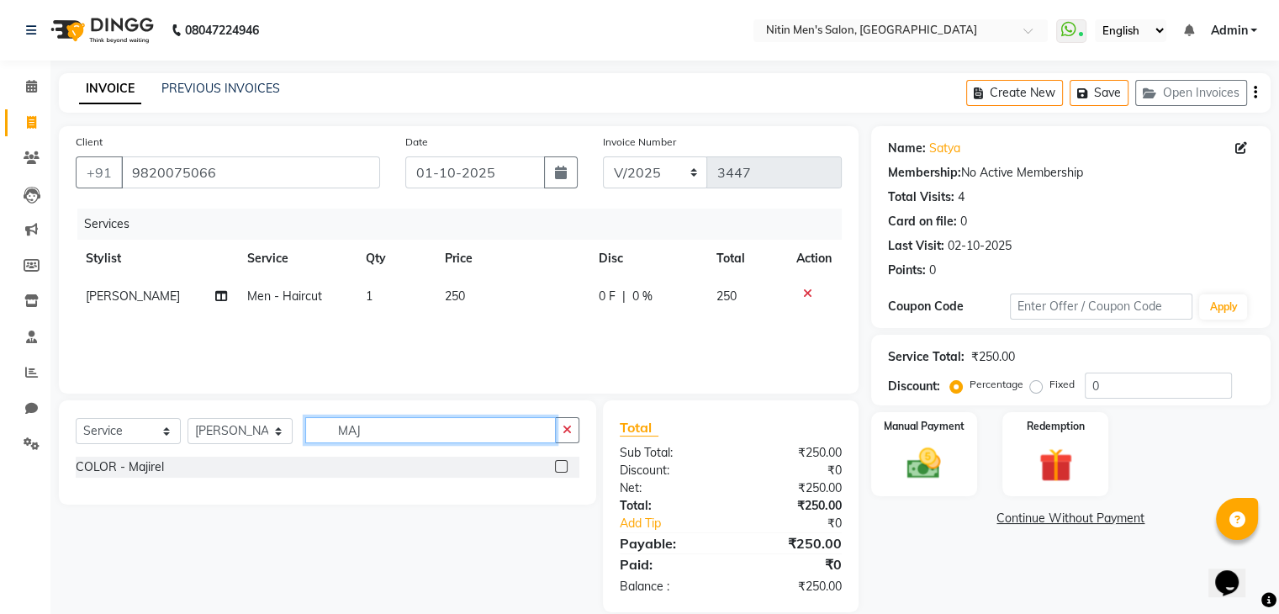
type input "MAJ"
click at [565, 469] on label at bounding box center [561, 466] width 13 height 13
click at [565, 469] on input "checkbox" at bounding box center [560, 467] width 11 height 11
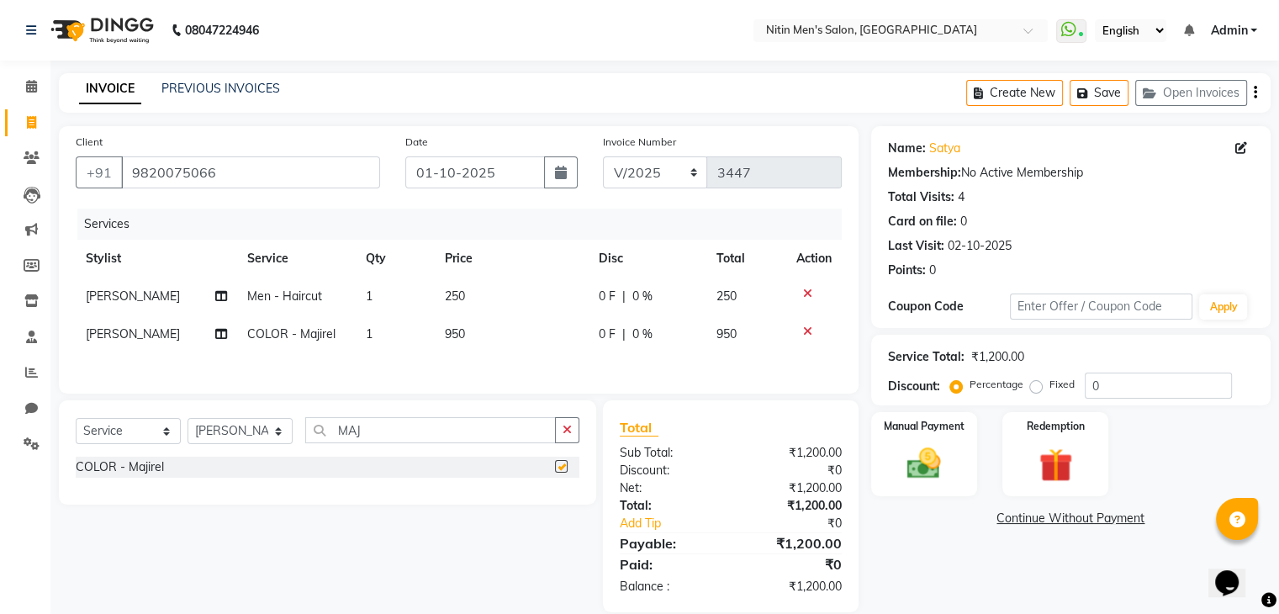
checkbox input "false"
click at [467, 334] on td "950" at bounding box center [512, 334] width 154 height 38
select select "85157"
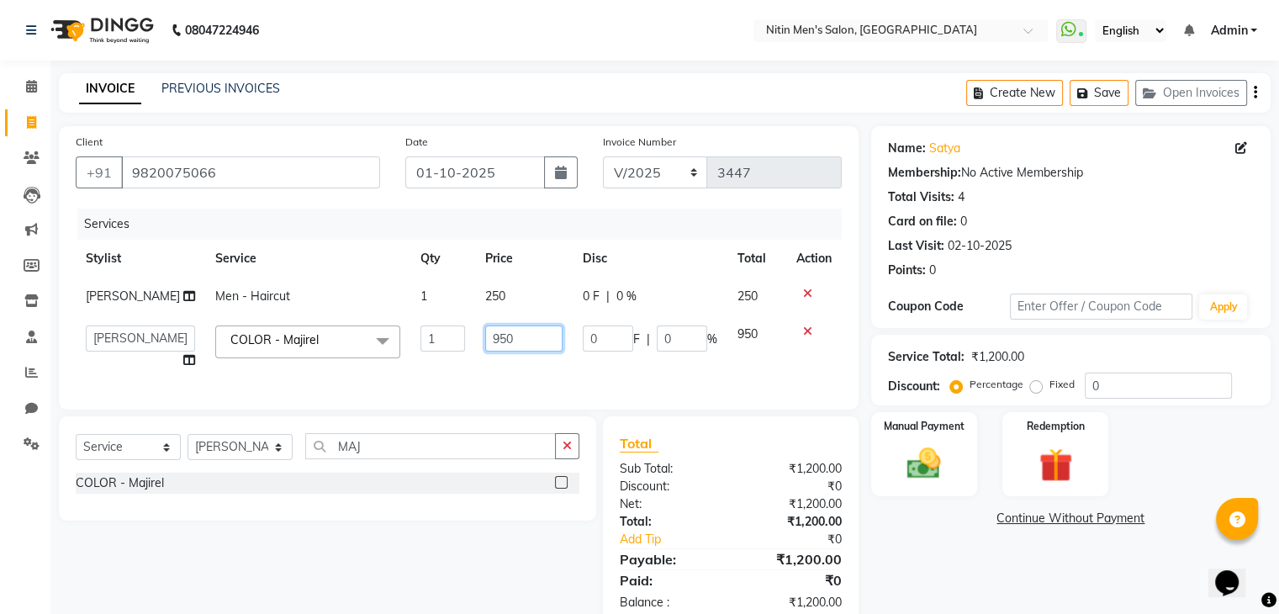
click at [485, 334] on input "950" at bounding box center [523, 339] width 77 height 26
type input "850"
click at [913, 521] on link "Continue Without Payment" at bounding box center [1071, 519] width 393 height 18
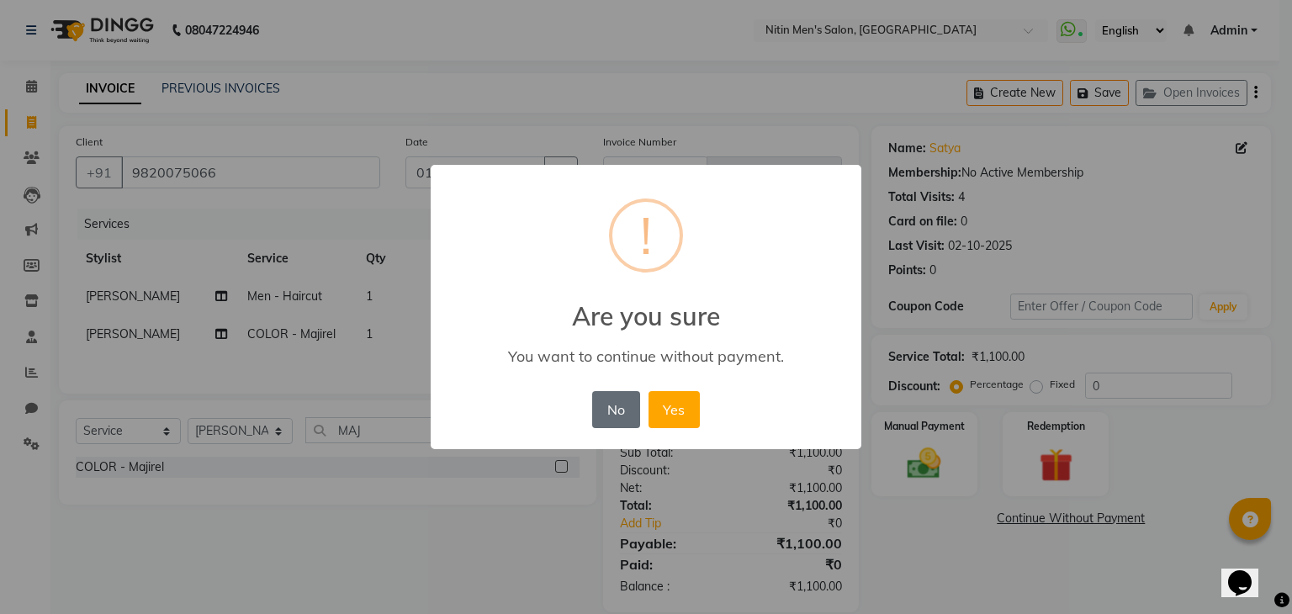
click at [607, 405] on button "No" at bounding box center [615, 409] width 47 height 37
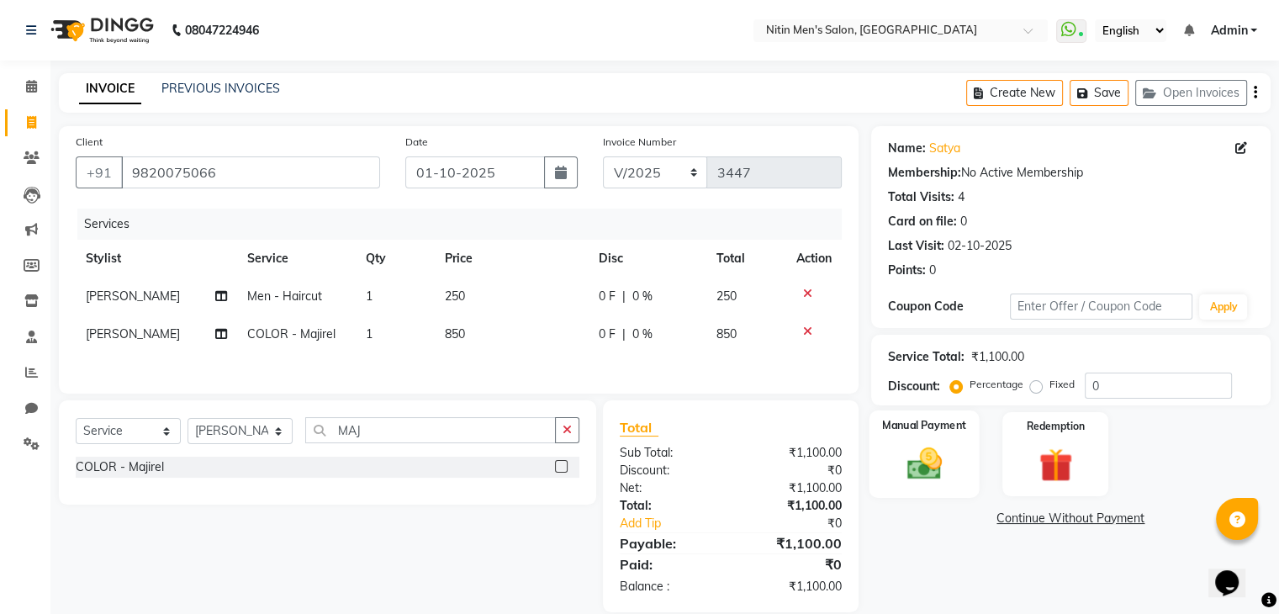
click at [943, 465] on img at bounding box center [924, 464] width 56 height 40
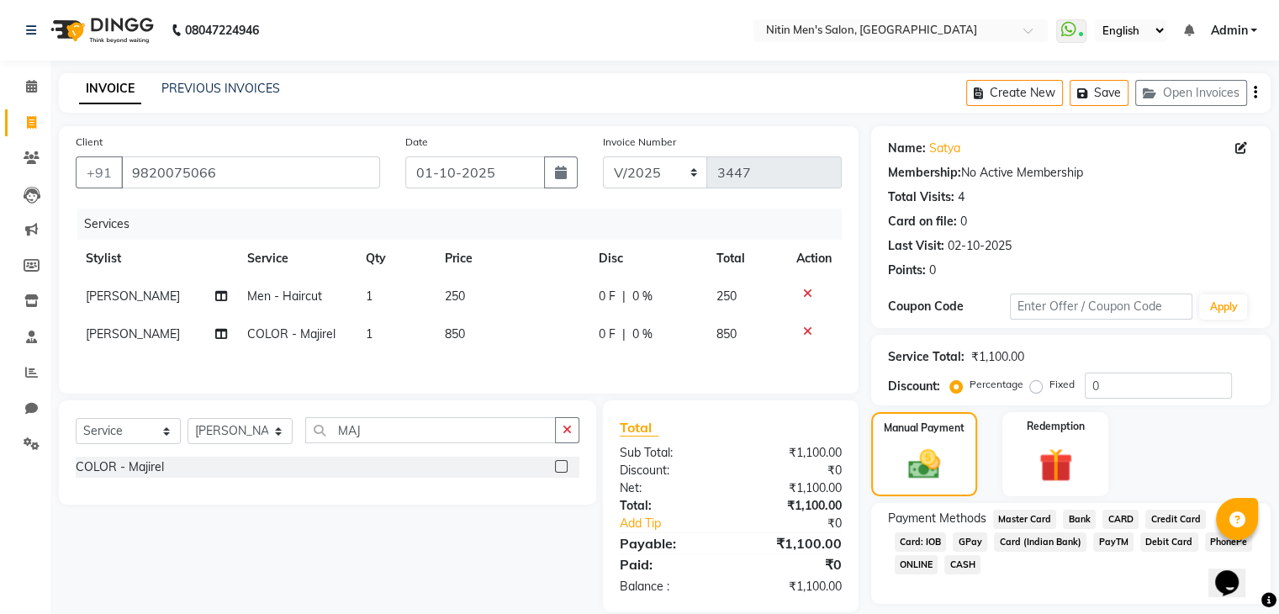
click at [1127, 515] on span "CARD" at bounding box center [1121, 519] width 36 height 19
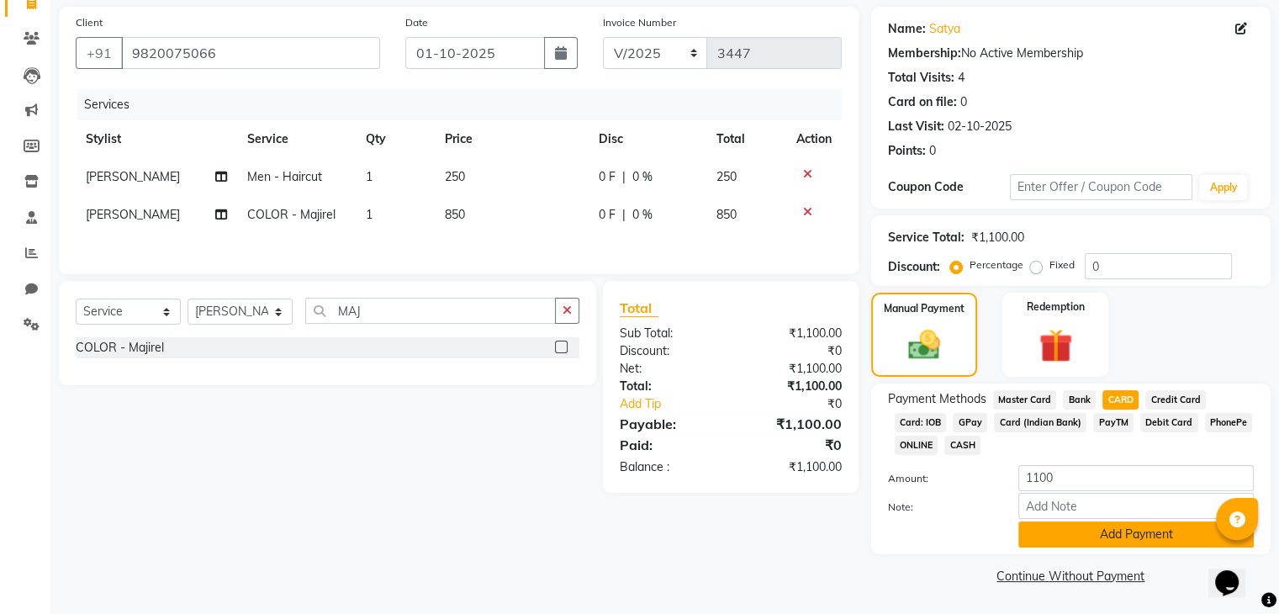
click at [1148, 535] on button "Add Payment" at bounding box center [1137, 534] width 236 height 26
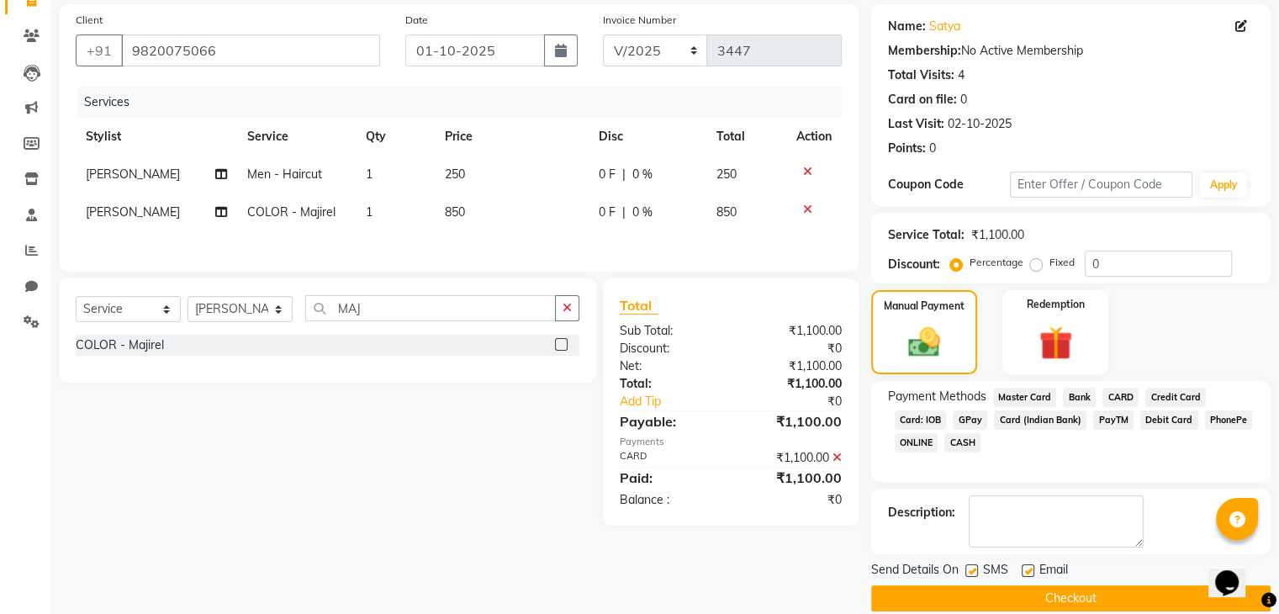
scroll to position [144, 0]
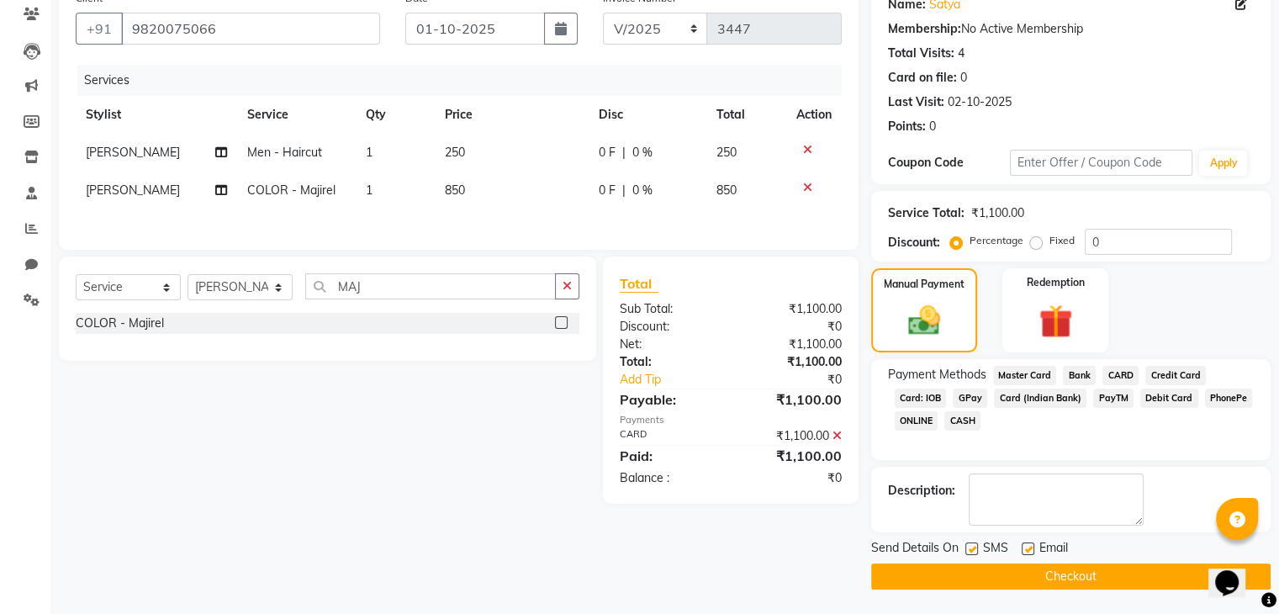
click at [1141, 569] on button "Checkout" at bounding box center [1071, 577] width 400 height 26
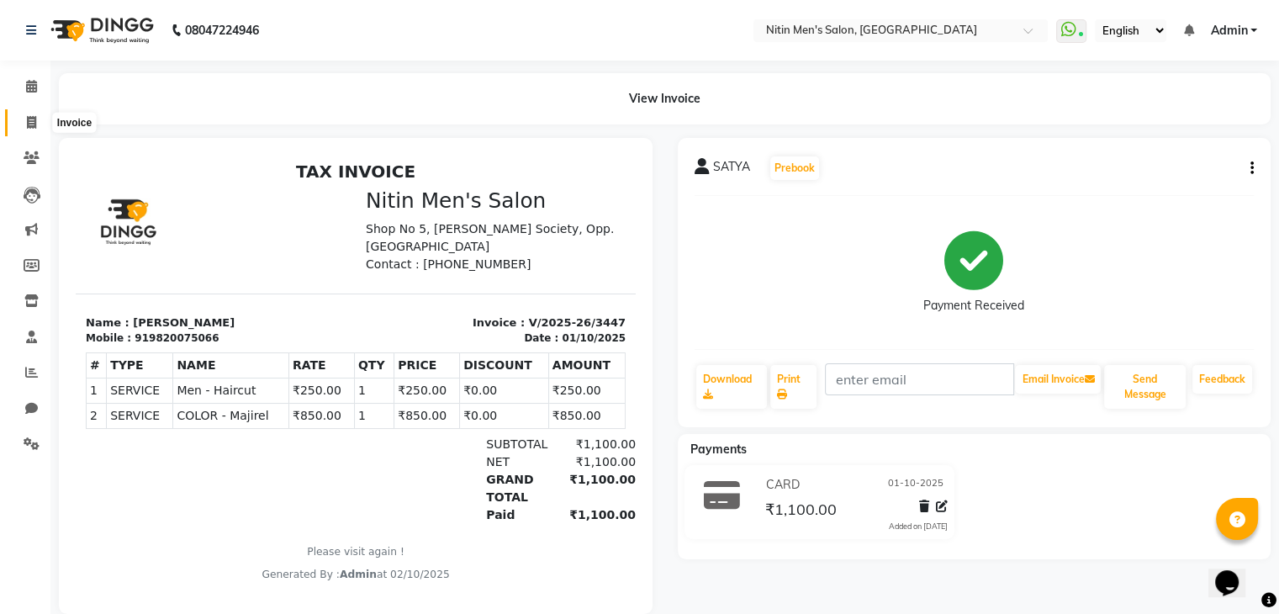
click at [29, 130] on span at bounding box center [31, 123] width 29 height 19
select select "7981"
select select "service"
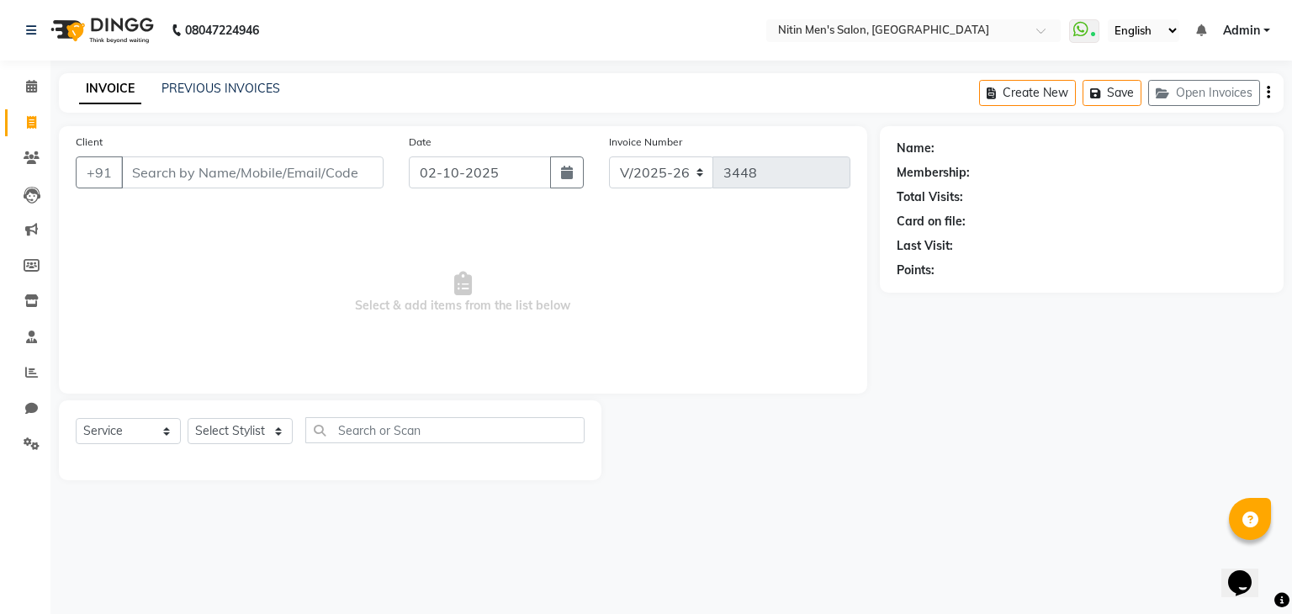
click at [204, 186] on input "Client" at bounding box center [252, 172] width 262 height 32
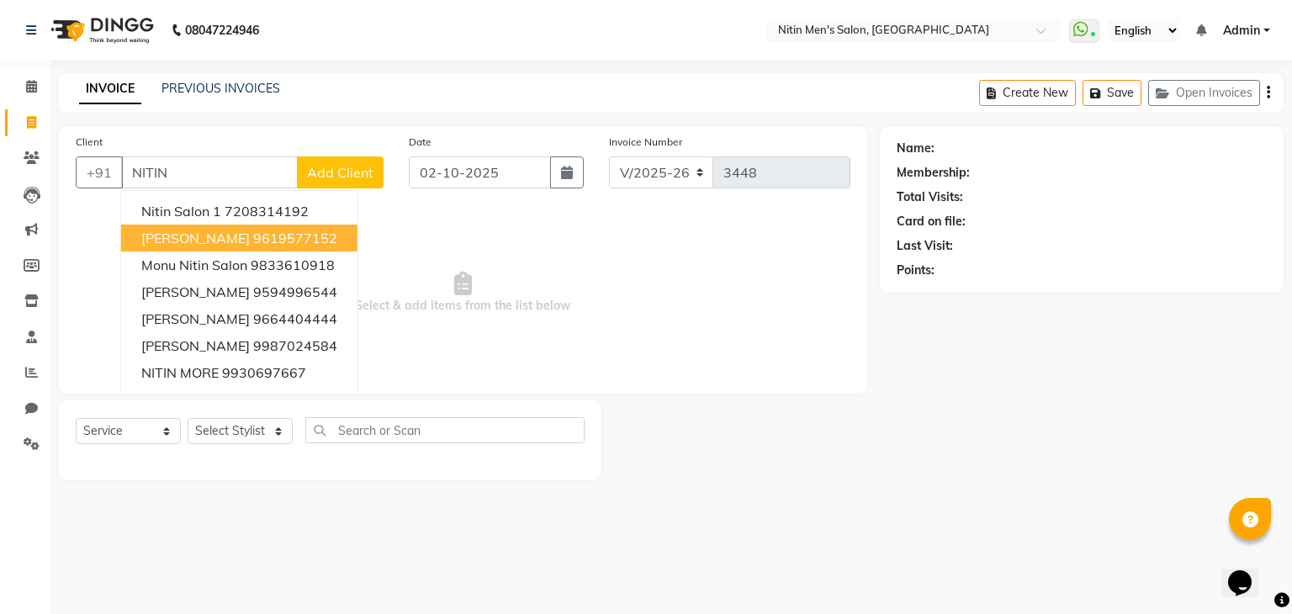
click at [204, 236] on span "[PERSON_NAME]" at bounding box center [195, 238] width 109 height 17
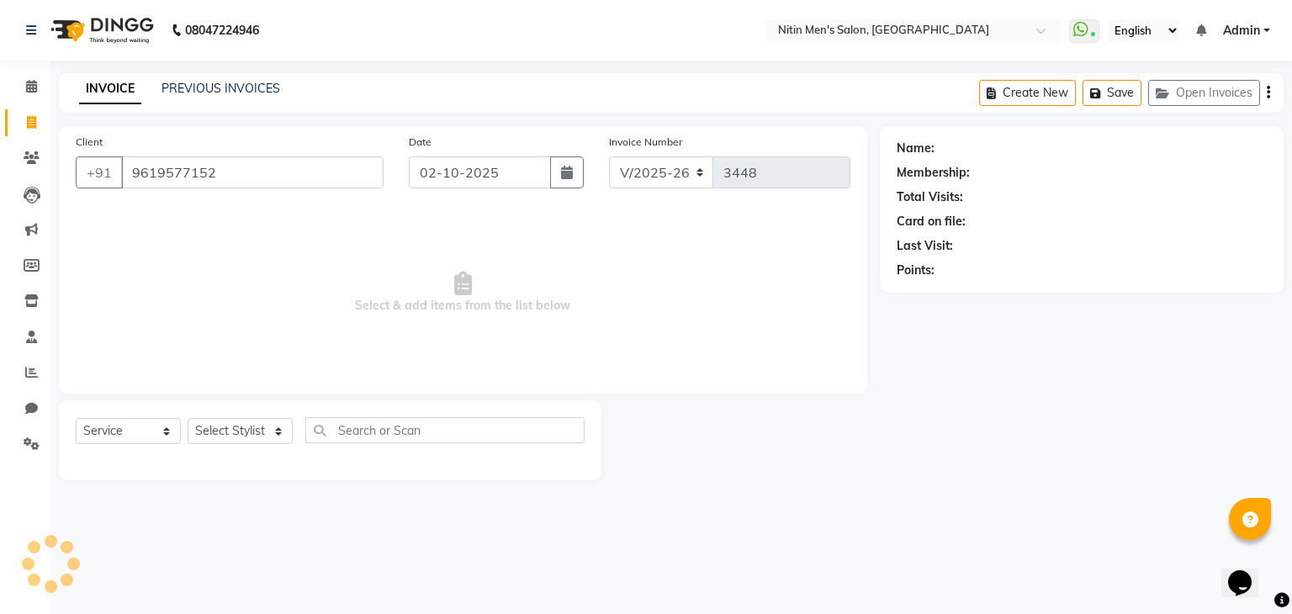
type input "9619577152"
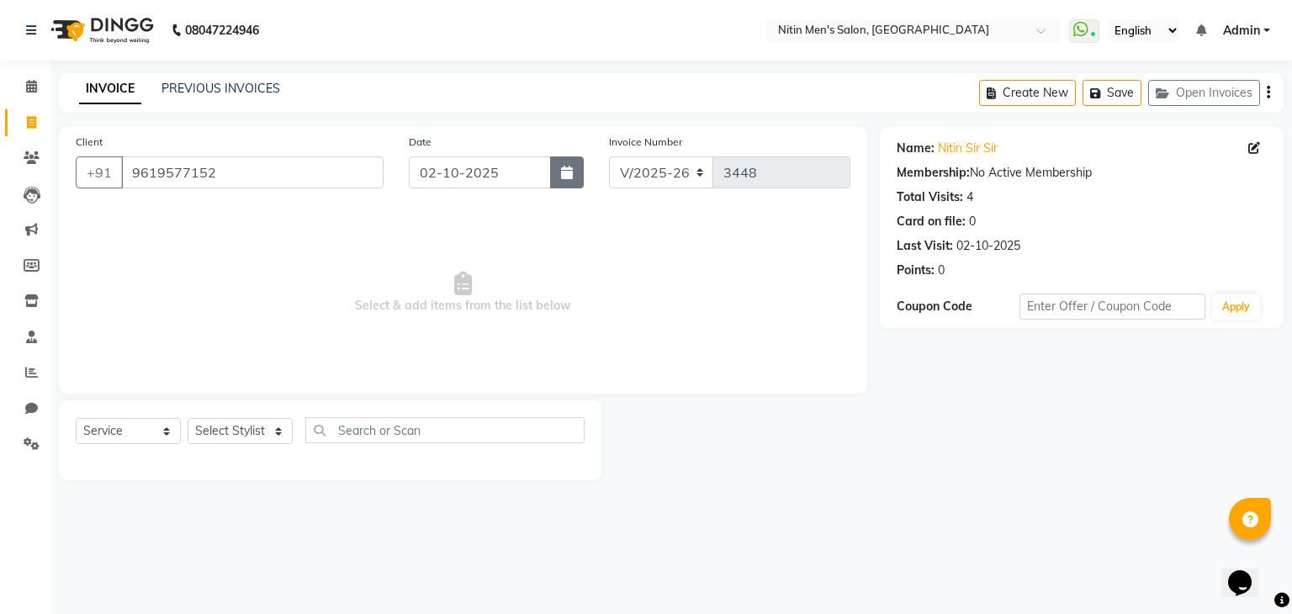
click at [563, 180] on button "button" at bounding box center [567, 172] width 34 height 32
select select "10"
select select "2025"
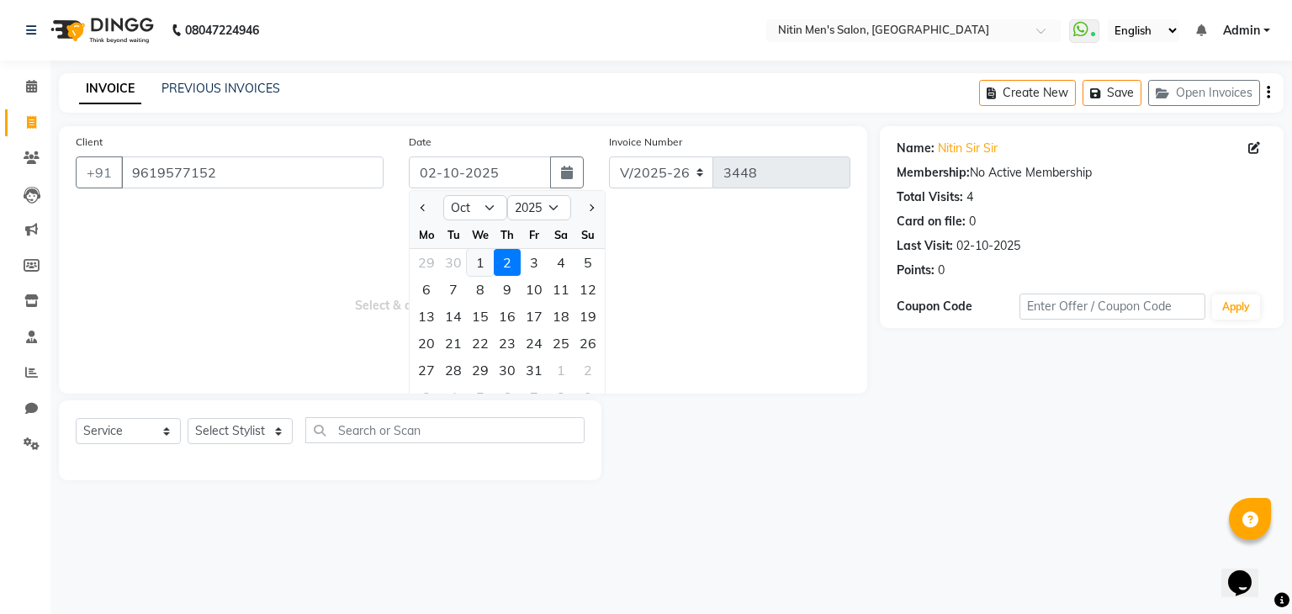
click at [479, 267] on div "1" at bounding box center [480, 262] width 27 height 27
type input "01-10-2025"
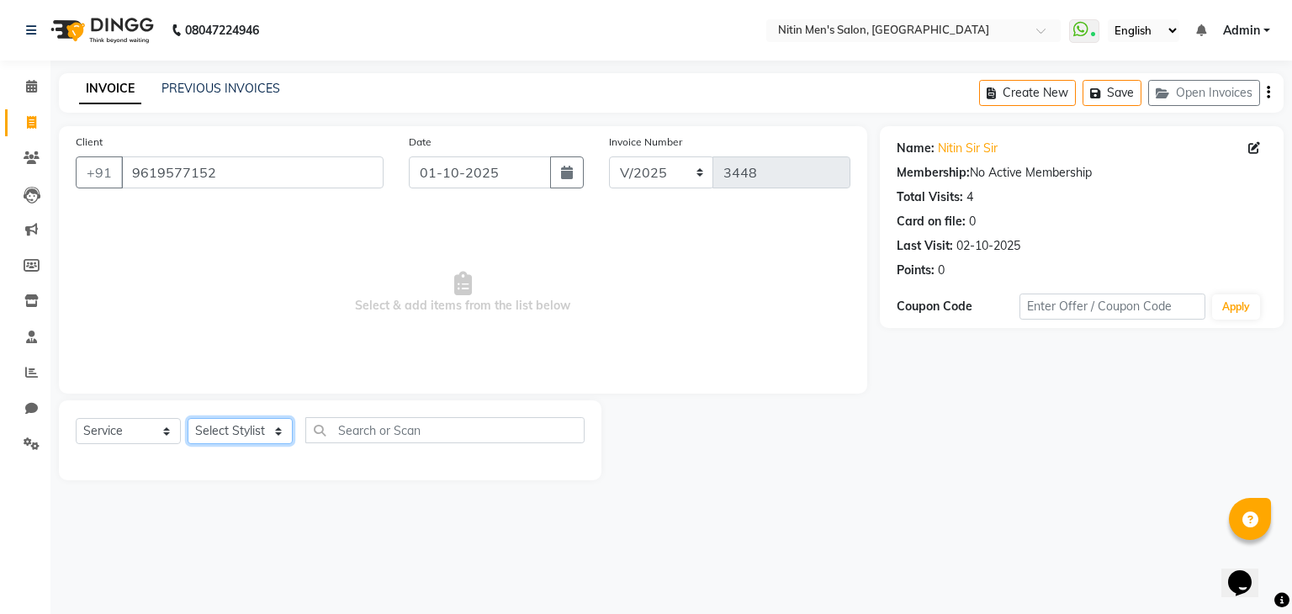
click at [258, 421] on select "Select Stylist ALAM ASHISH DEEPA HASIB JITU MEENAKSHI NITIN SIR PRAJAKTA Rupa S…" at bounding box center [240, 431] width 105 height 26
select select "85157"
click at [188, 419] on select "Select Stylist ALAM ASHISH DEEPA HASIB JITU MEENAKSHI NITIN SIR PRAJAKTA Rupa S…" at bounding box center [240, 431] width 105 height 26
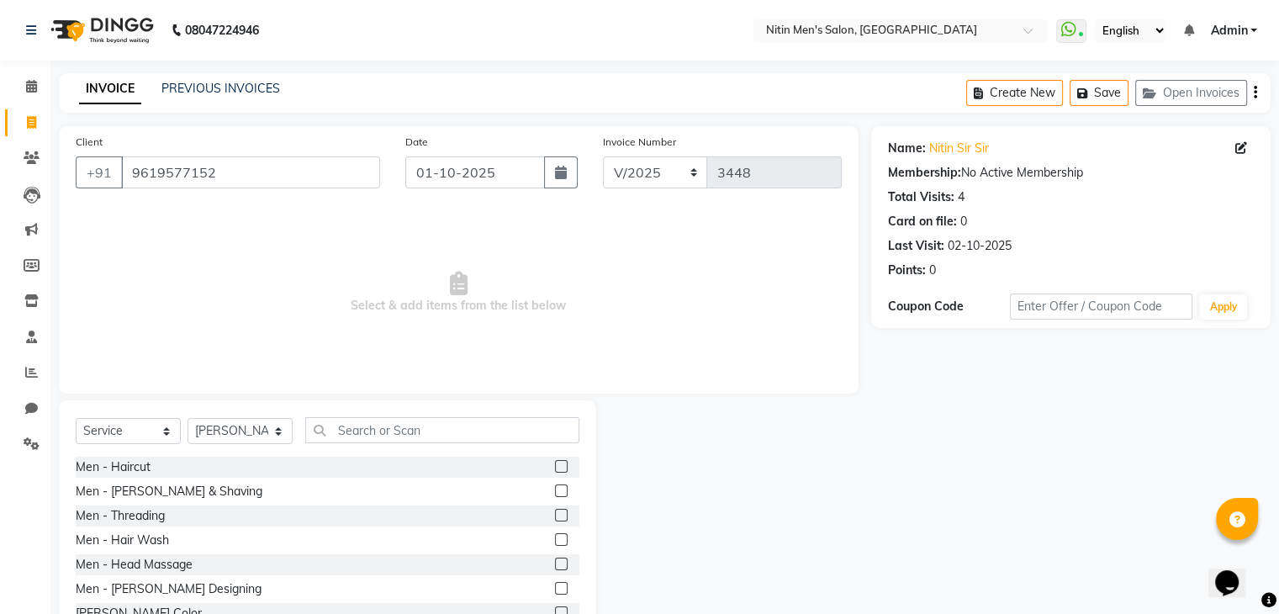
click at [555, 488] on label at bounding box center [561, 490] width 13 height 13
click at [555, 488] on input "checkbox" at bounding box center [560, 491] width 11 height 11
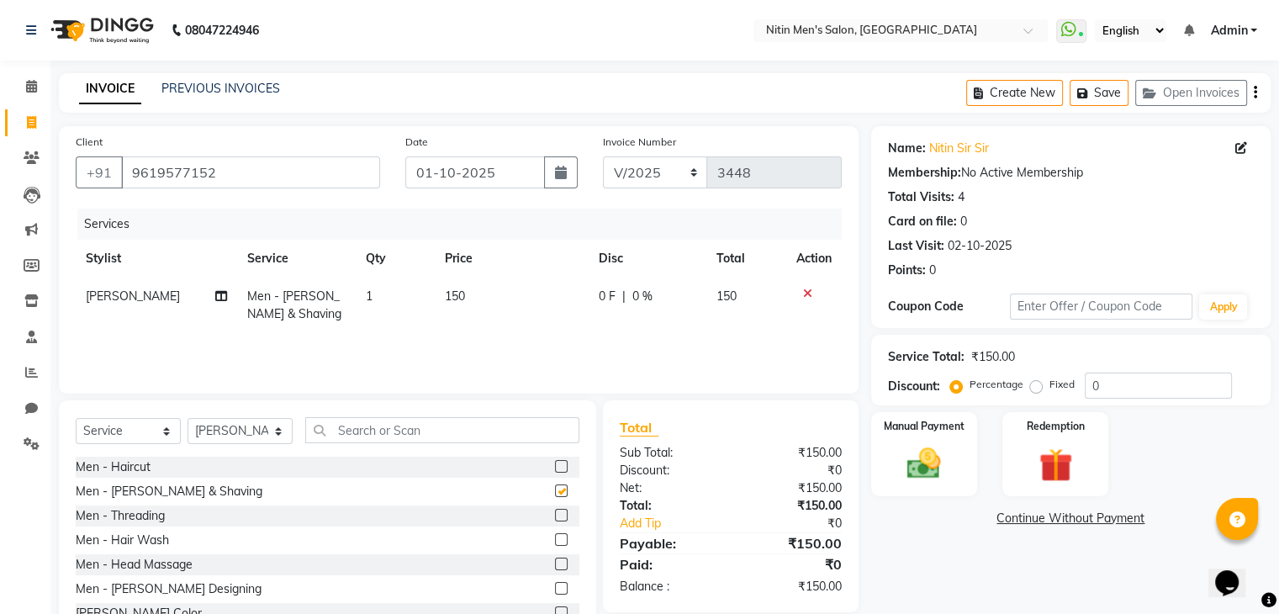
checkbox input "false"
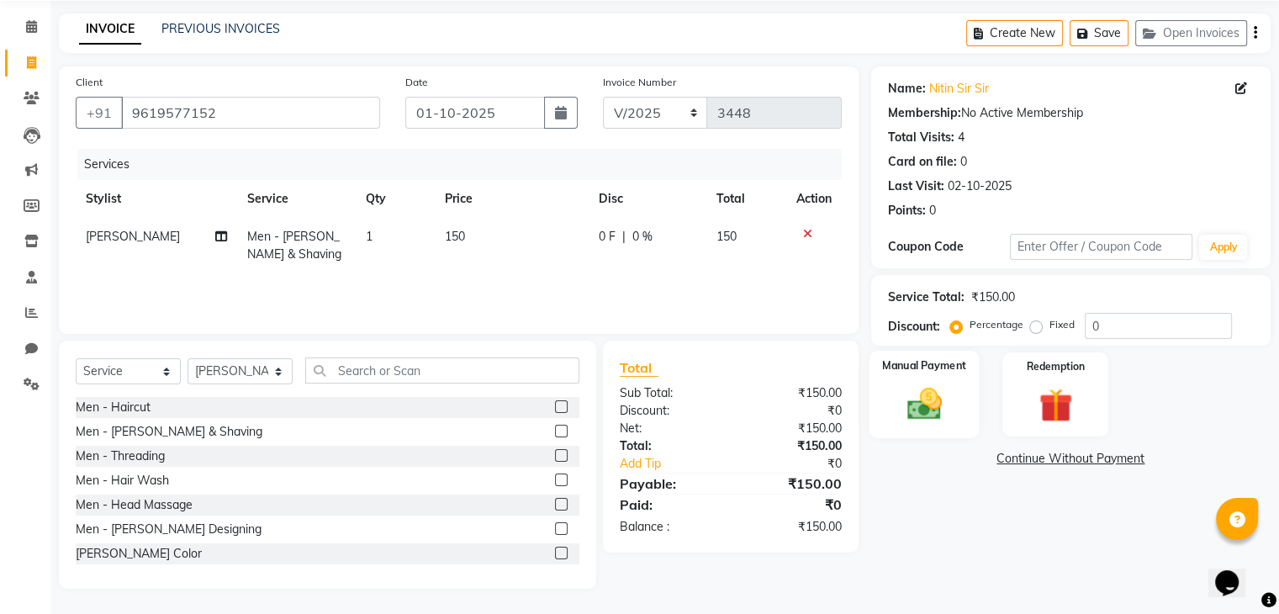
click at [936, 411] on img at bounding box center [924, 404] width 56 height 40
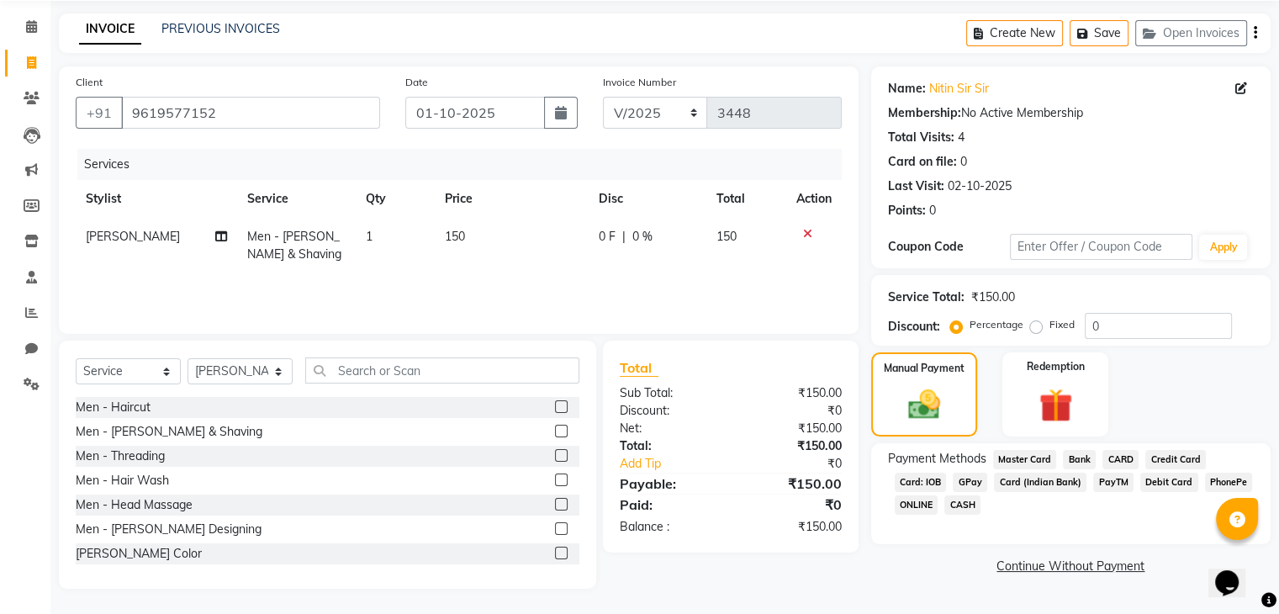
click at [964, 481] on span "GPay" at bounding box center [970, 482] width 34 height 19
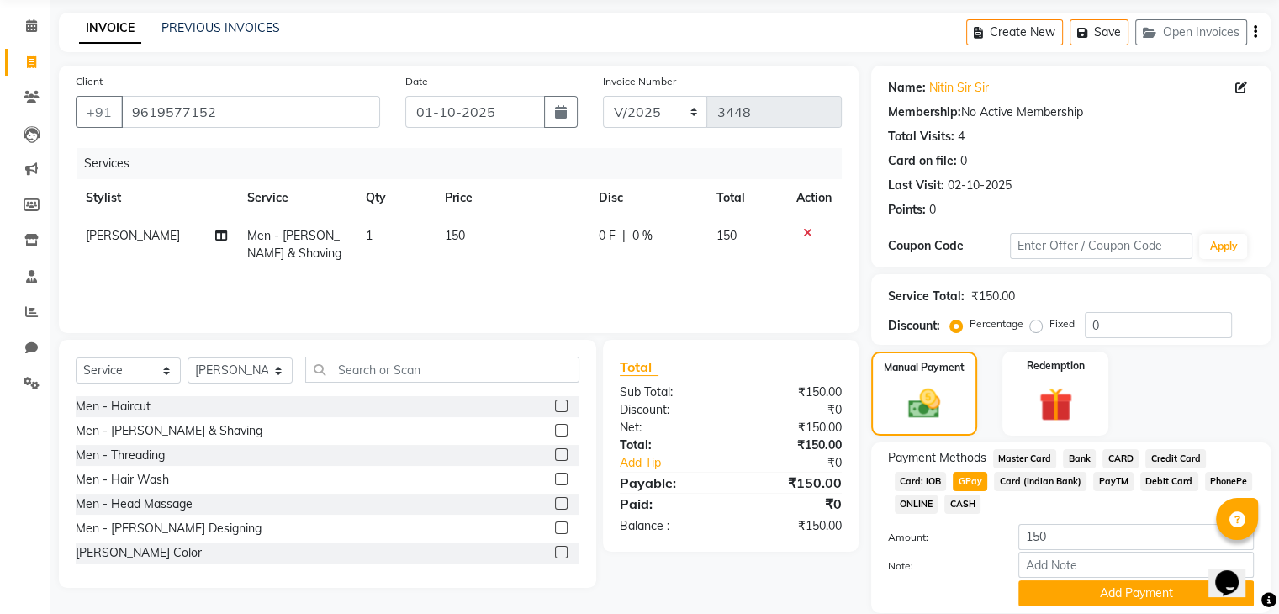
scroll to position [122, 0]
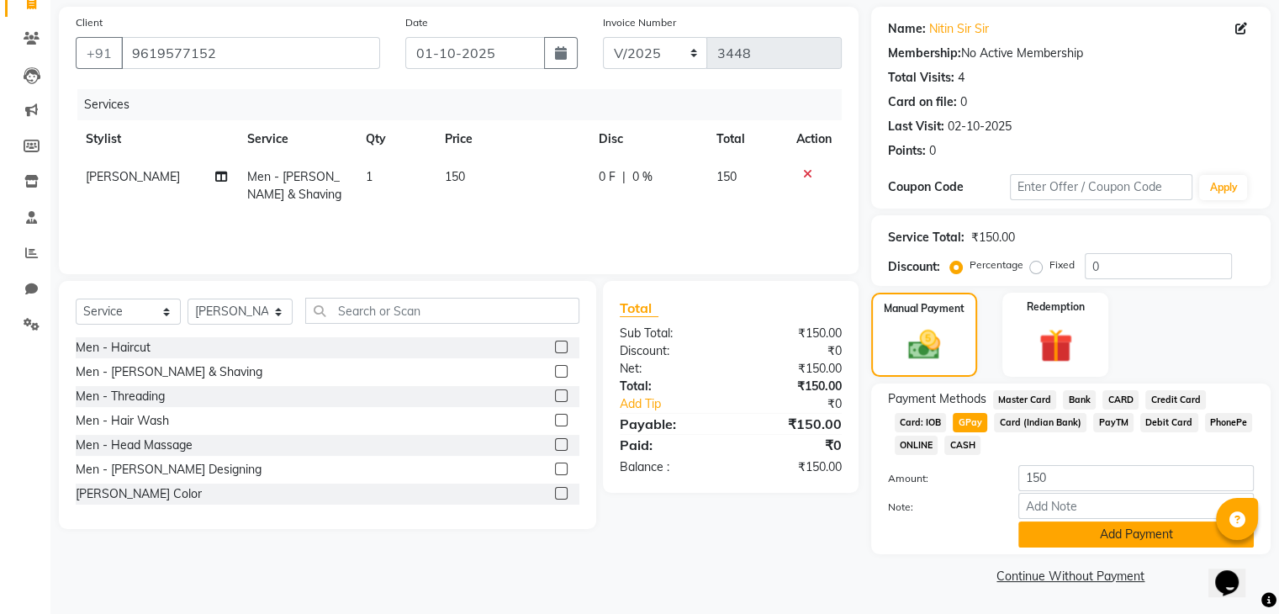
click at [1194, 524] on button "Add Payment" at bounding box center [1137, 534] width 236 height 26
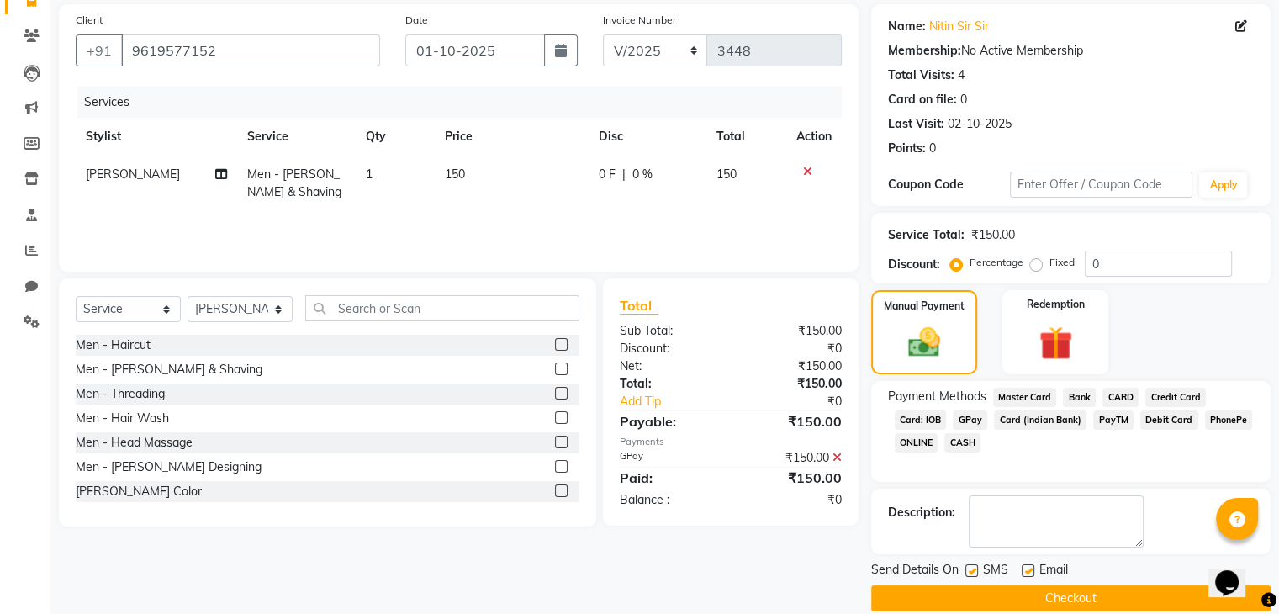
scroll to position [144, 0]
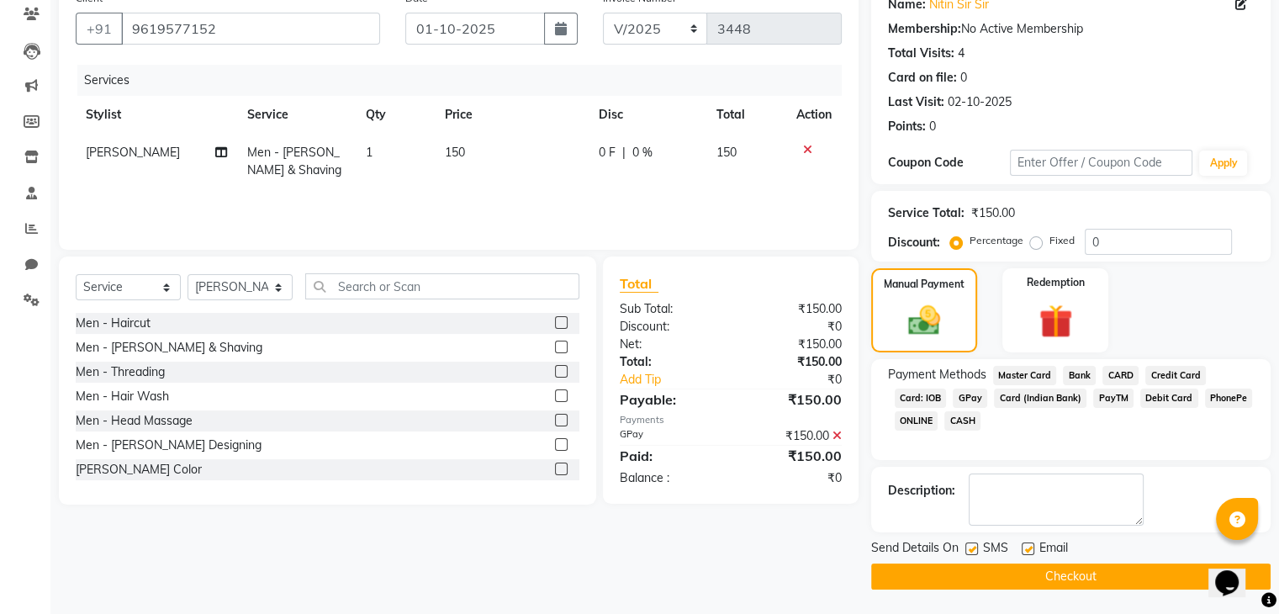
click at [1164, 574] on button "Checkout" at bounding box center [1071, 577] width 400 height 26
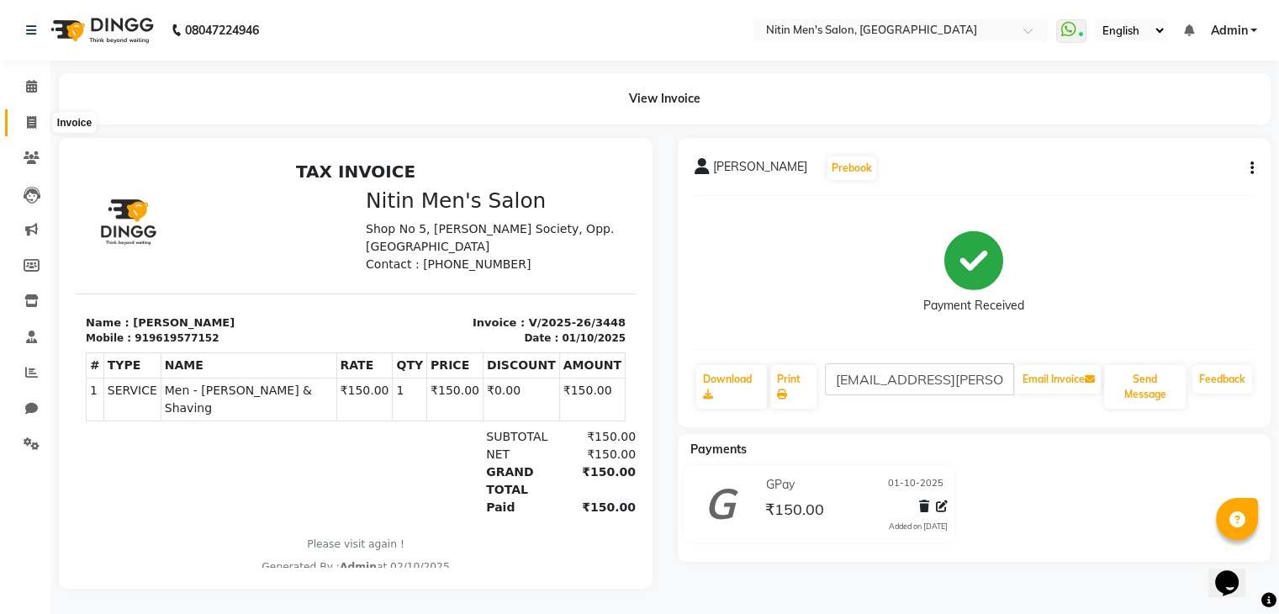
click at [33, 124] on icon at bounding box center [31, 122] width 9 height 13
select select "service"
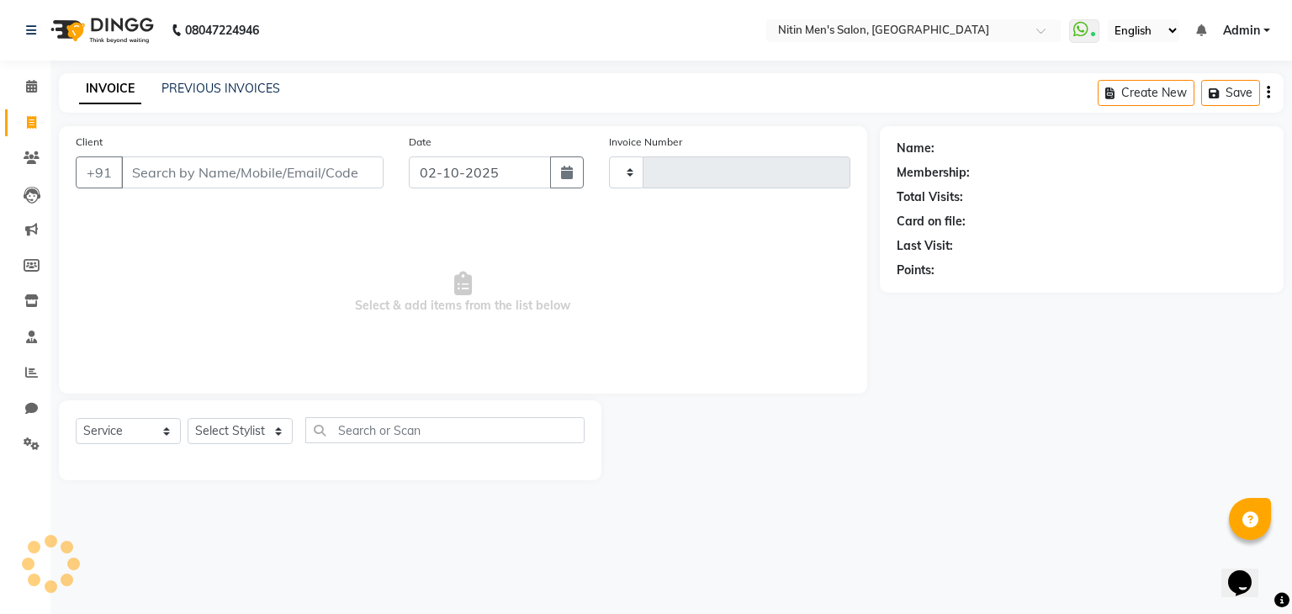
type input "3449"
select select "7981"
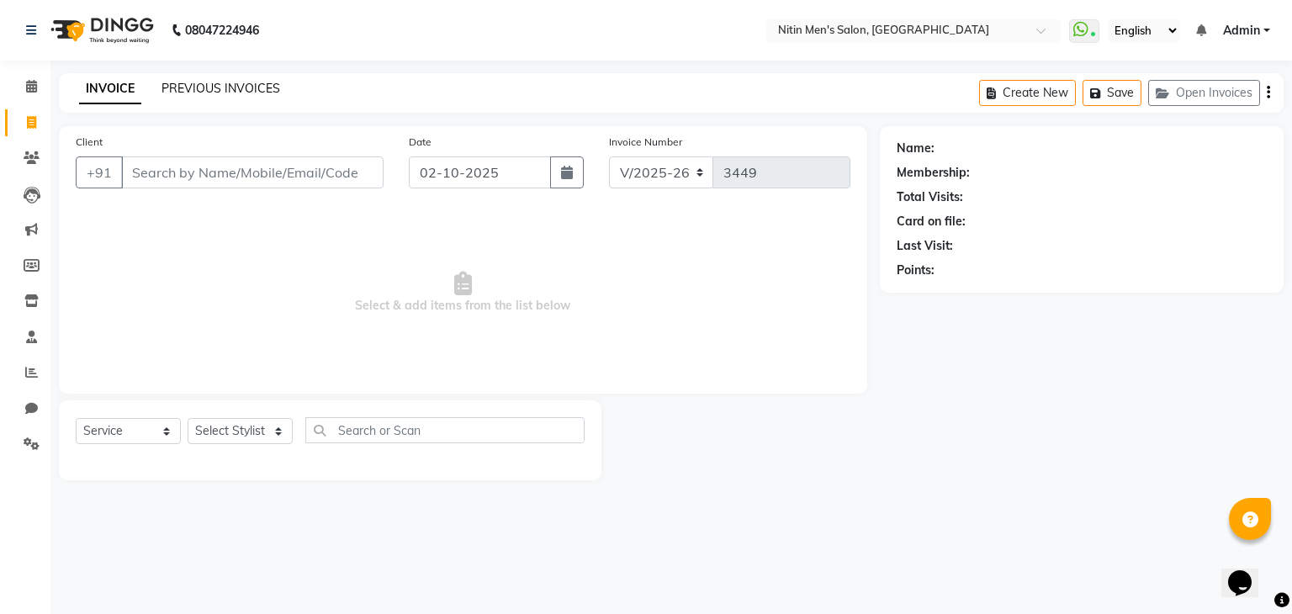
click at [243, 84] on link "PREVIOUS INVOICES" at bounding box center [220, 88] width 119 height 15
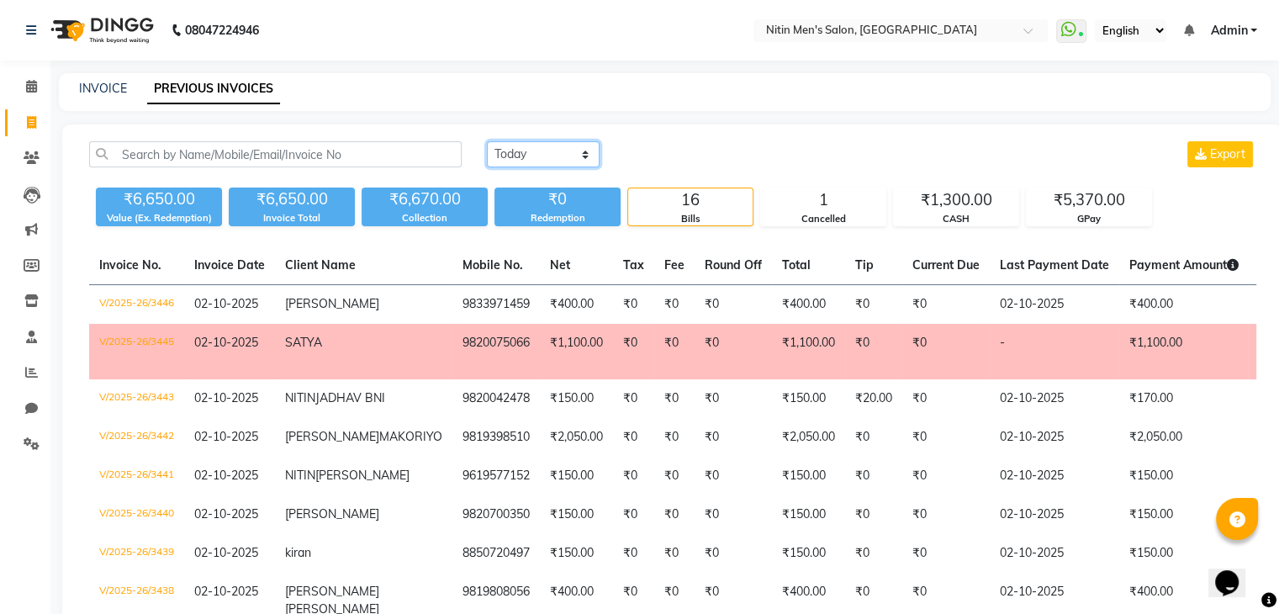
click at [559, 151] on select "Today Yesterday Custom Range" at bounding box center [543, 154] width 113 height 26
select select "yesterday"
click at [487, 141] on select "Today Yesterday Custom Range" at bounding box center [543, 154] width 113 height 26
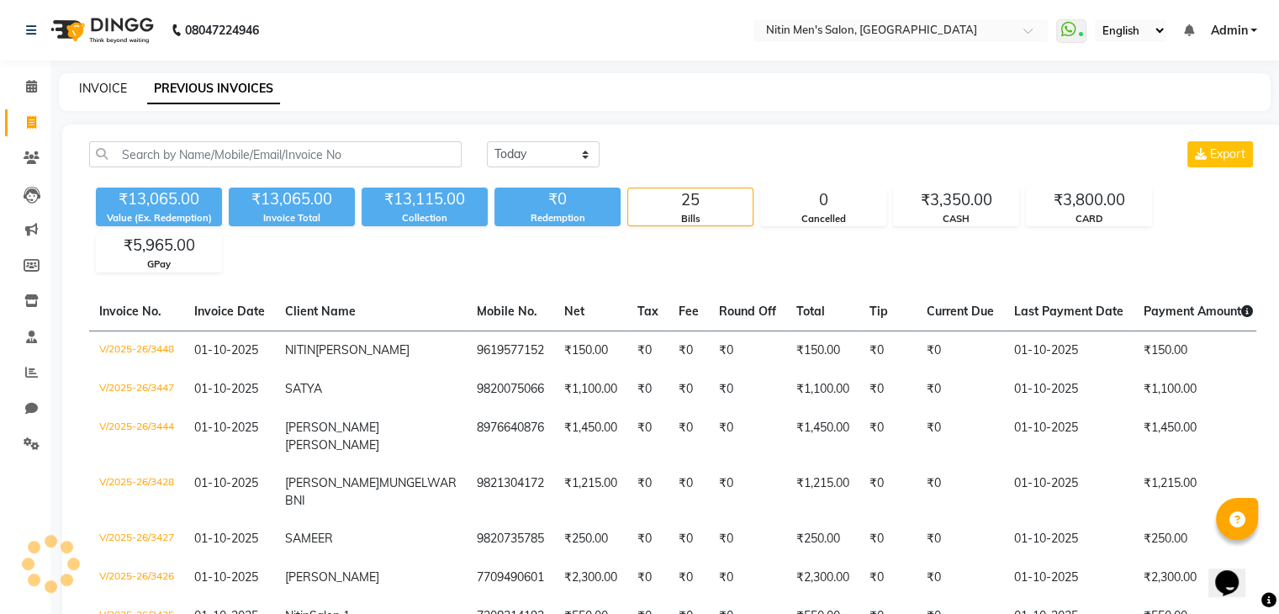
click at [112, 92] on link "INVOICE" at bounding box center [103, 88] width 48 height 15
select select "service"
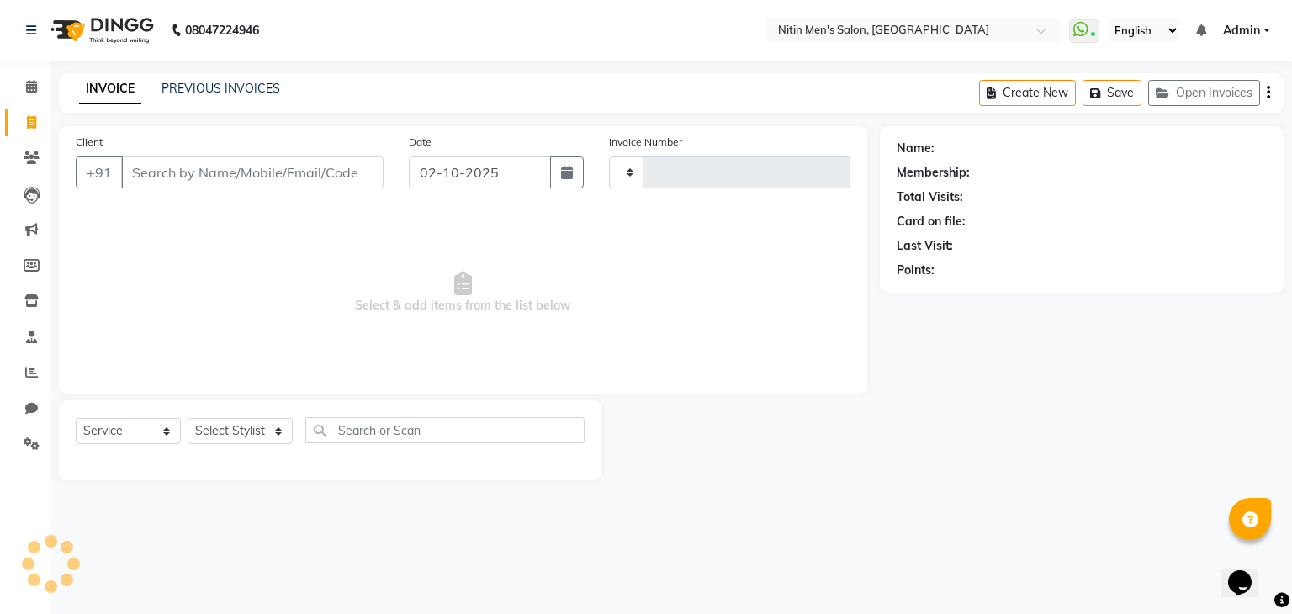
type input "3449"
select select "7981"
click at [243, 174] on input "Client" at bounding box center [252, 172] width 262 height 32
click at [227, 186] on input "Client" at bounding box center [252, 172] width 262 height 32
click at [227, 169] on input "Client" at bounding box center [252, 172] width 262 height 32
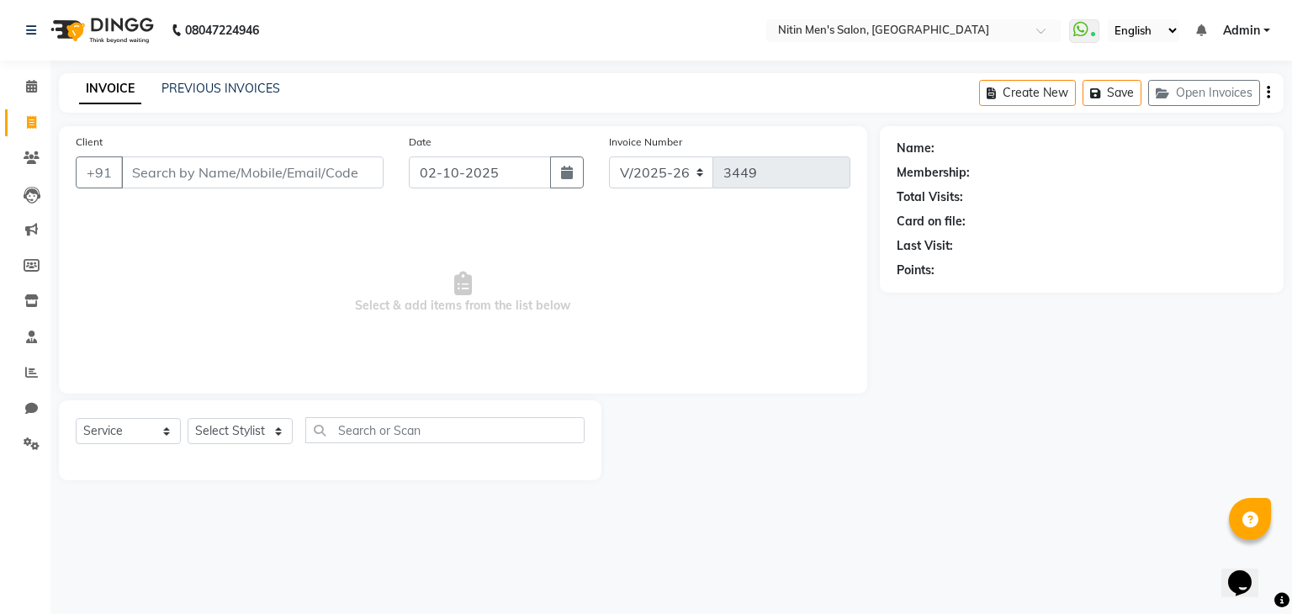
click at [185, 172] on input "Client" at bounding box center [252, 172] width 262 height 32
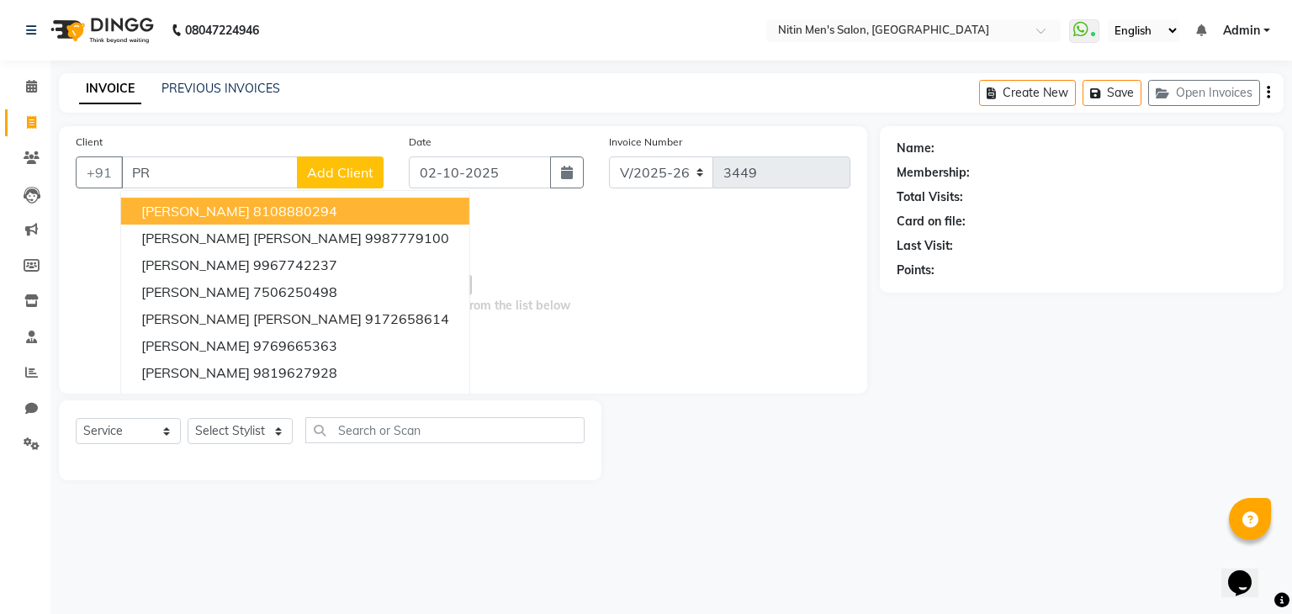
type input "P"
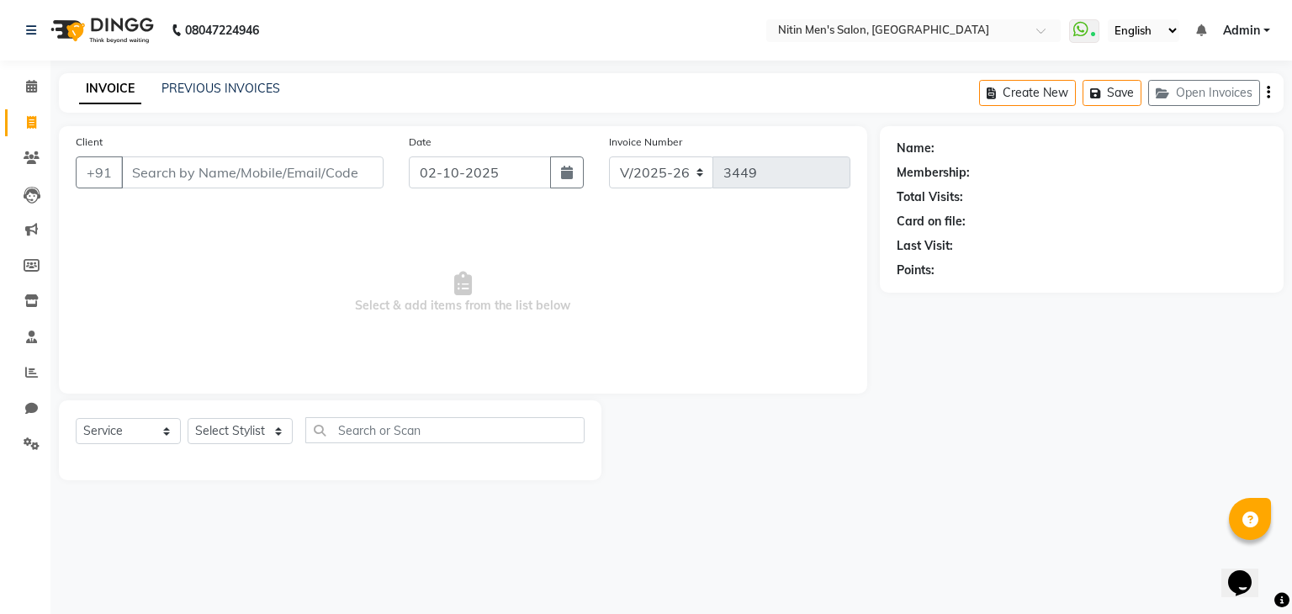
click at [182, 177] on input "Client" at bounding box center [252, 172] width 262 height 32
click at [164, 180] on input "Client" at bounding box center [252, 172] width 262 height 32
click at [31, 372] on icon at bounding box center [31, 372] width 13 height 13
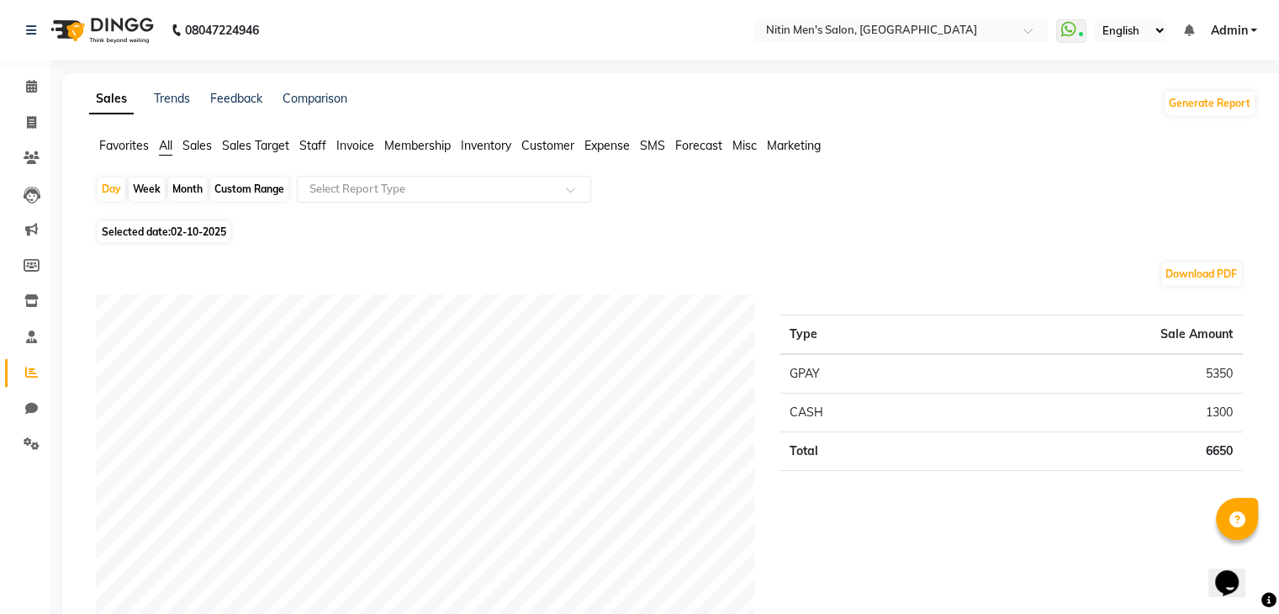
click at [195, 191] on div "Month" at bounding box center [187, 189] width 39 height 24
select select "10"
select select "2025"
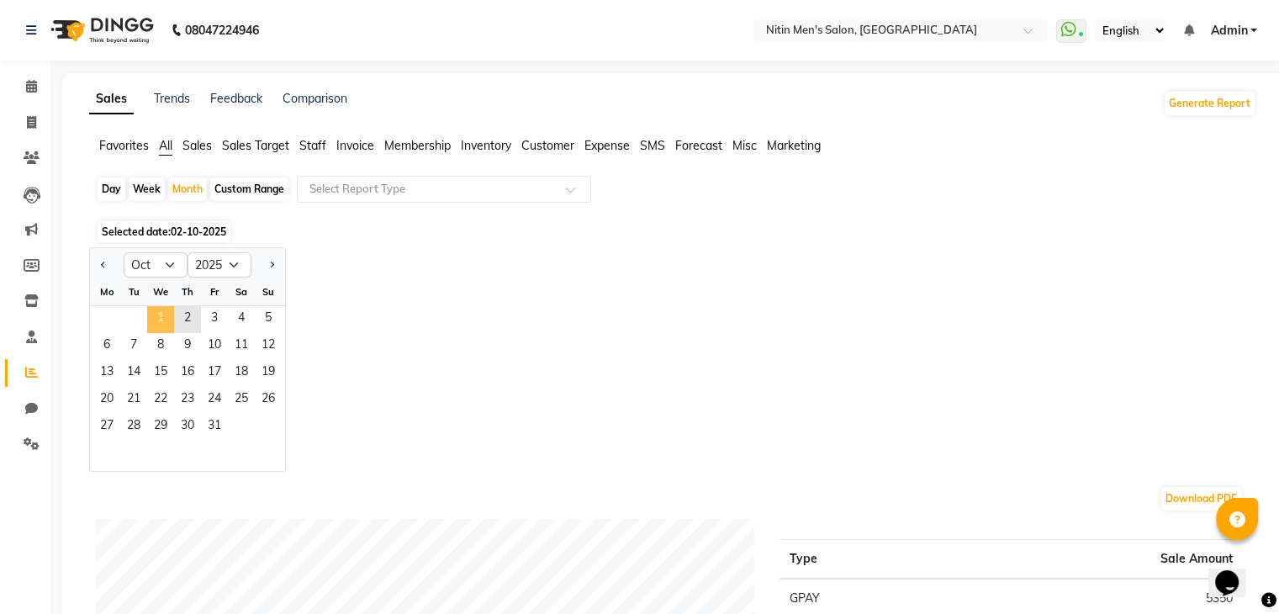
click at [161, 317] on span "1" at bounding box center [160, 319] width 27 height 27
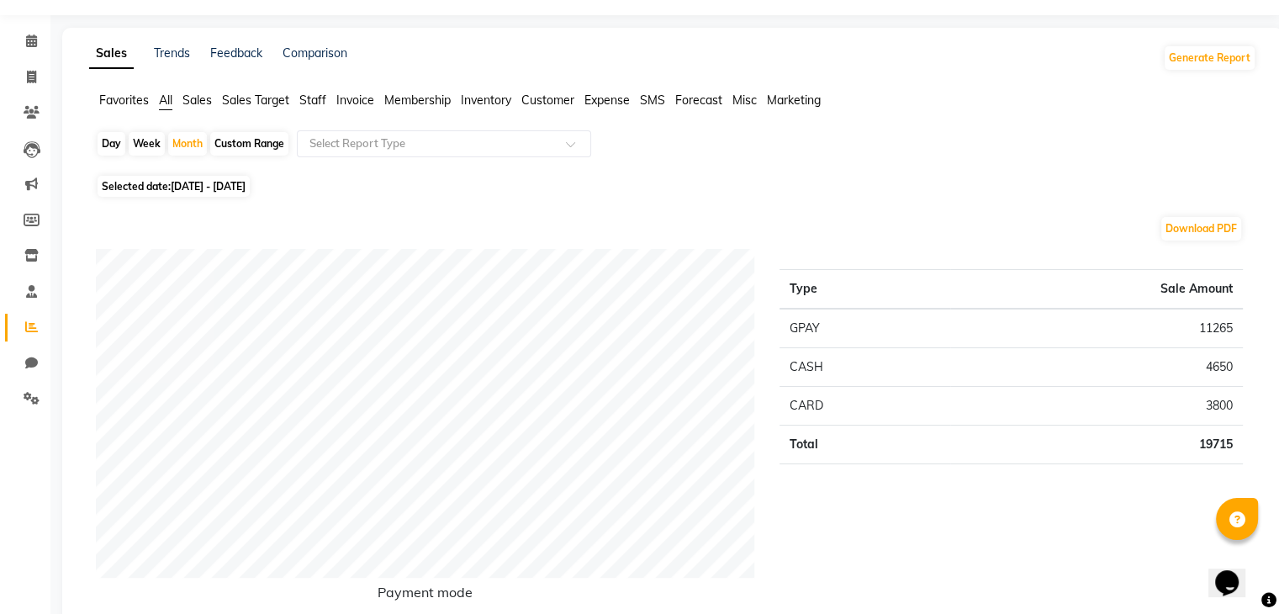
scroll to position [47, 0]
click at [115, 139] on div "Day" at bounding box center [112, 142] width 28 height 24
select select "10"
select select "2025"
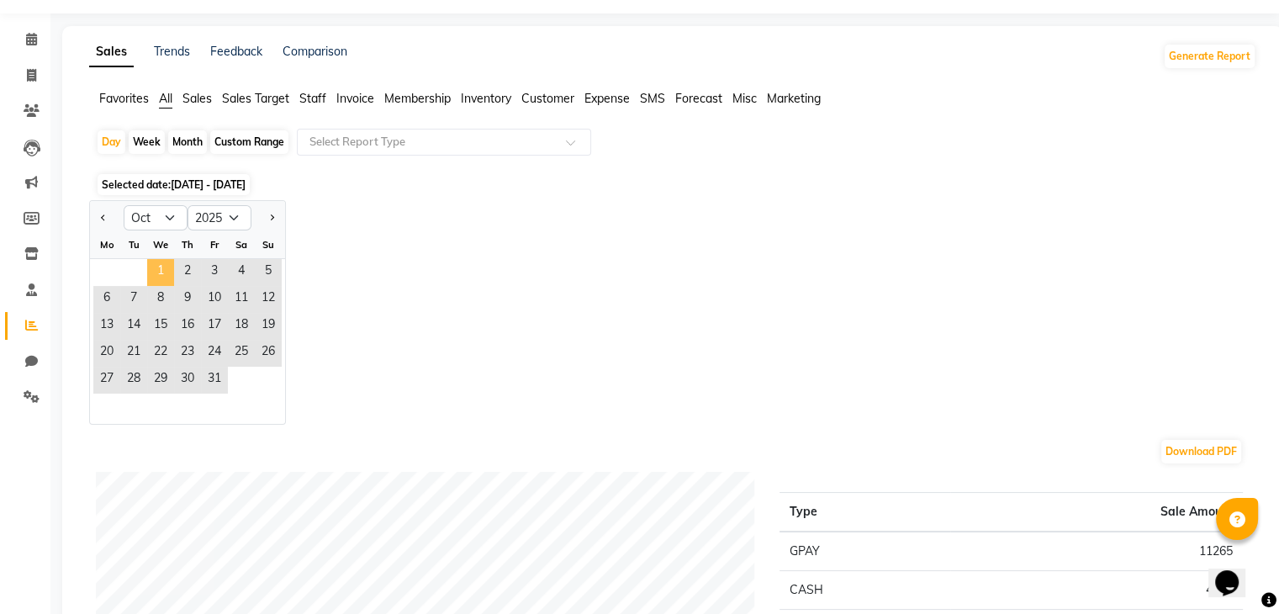
click at [155, 267] on span "1" at bounding box center [160, 272] width 27 height 27
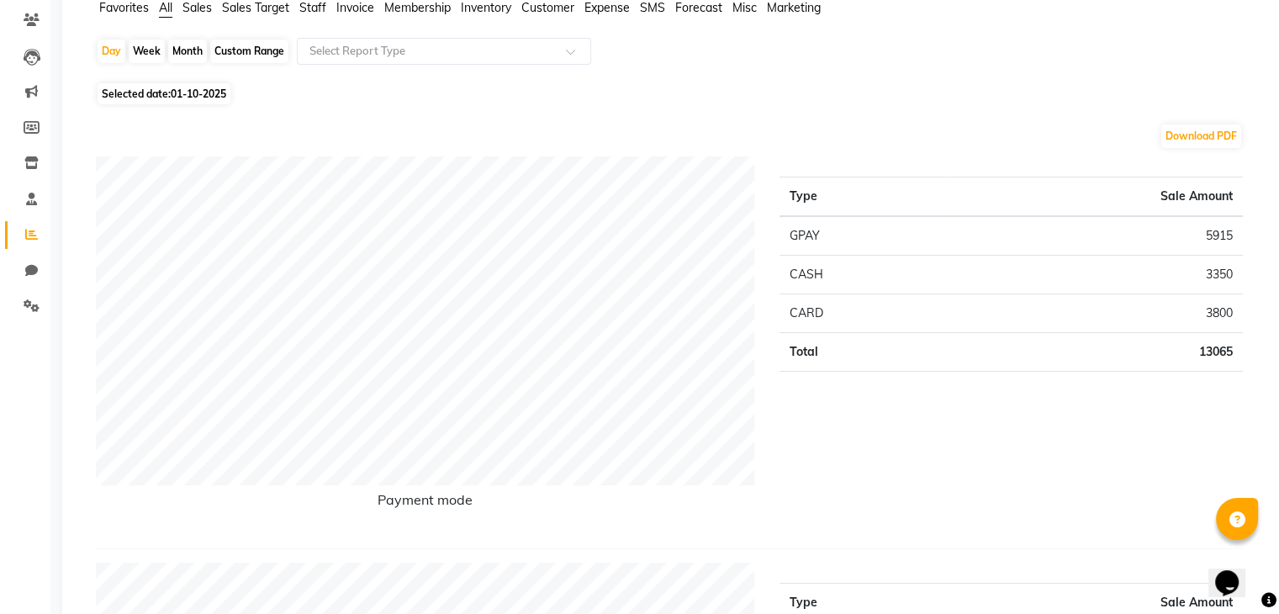
scroll to position [0, 0]
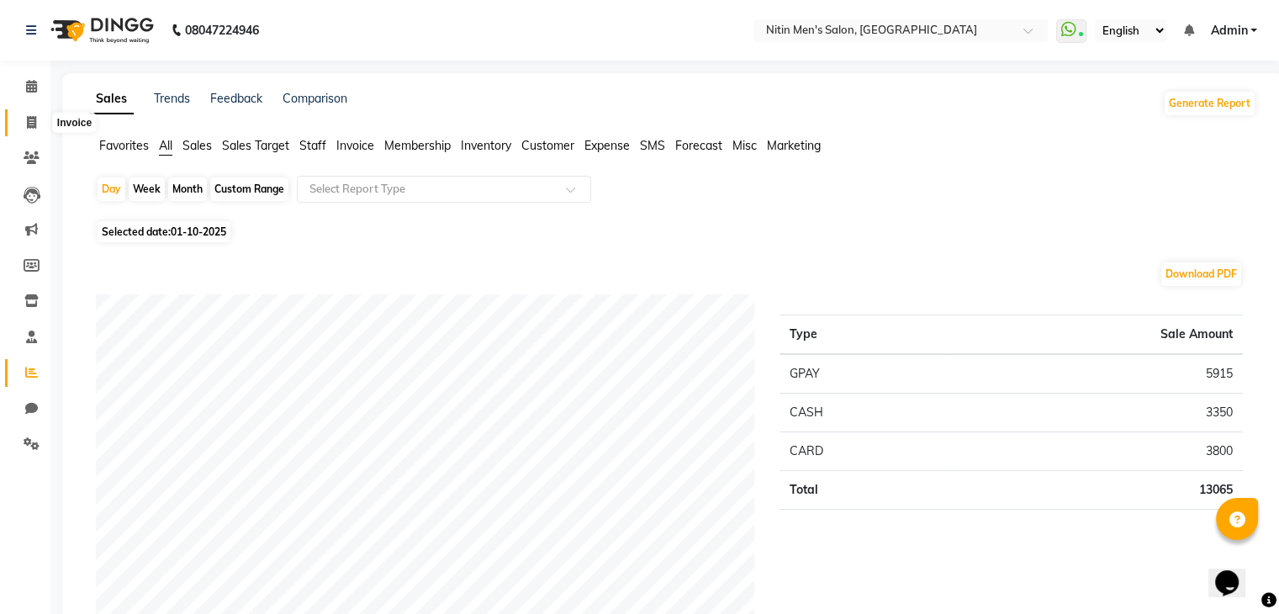
click at [33, 121] on icon at bounding box center [31, 122] width 9 height 13
select select "service"
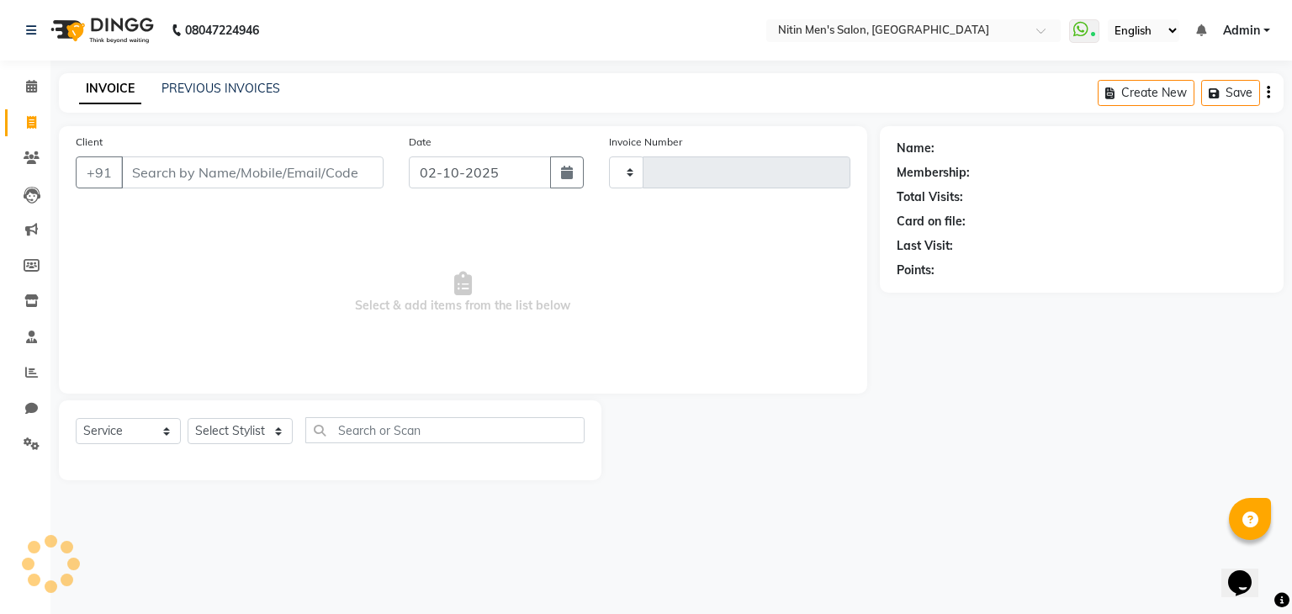
type input "3449"
select select "7981"
click at [188, 179] on input "Client" at bounding box center [252, 172] width 262 height 32
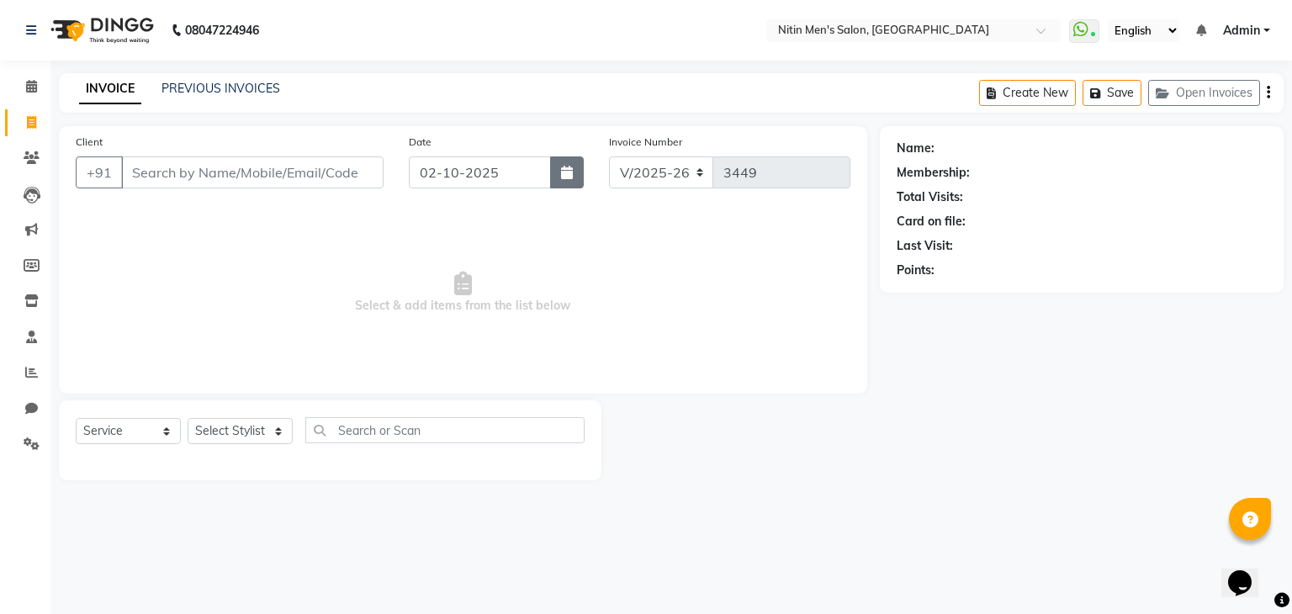
click at [571, 177] on icon "button" at bounding box center [567, 172] width 12 height 13
select select "10"
select select "2025"
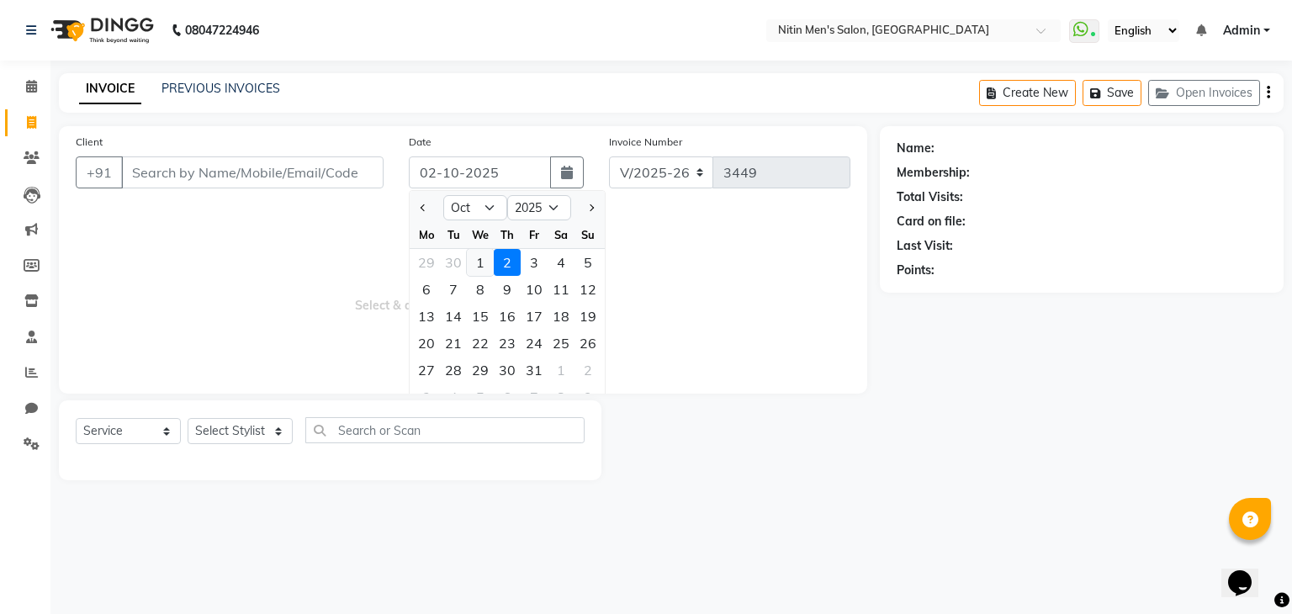
click at [485, 263] on div "1" at bounding box center [480, 262] width 27 height 27
type input "01-10-2025"
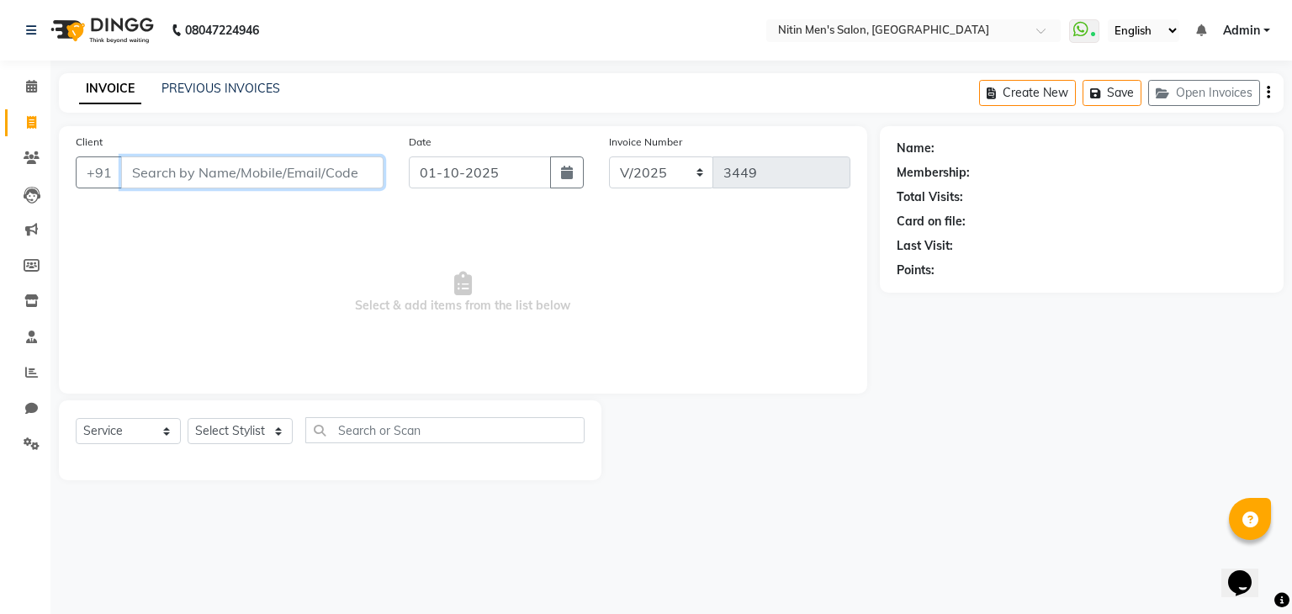
click at [220, 169] on input "Client" at bounding box center [252, 172] width 262 height 32
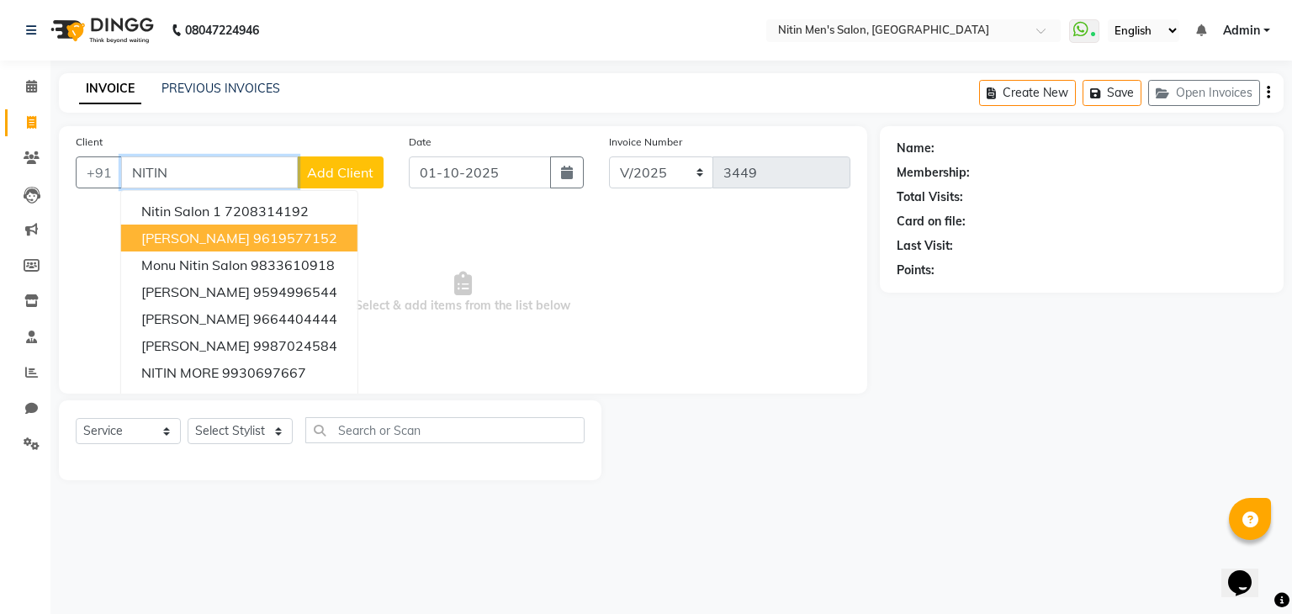
click at [205, 234] on span "[PERSON_NAME]" at bounding box center [195, 238] width 109 height 17
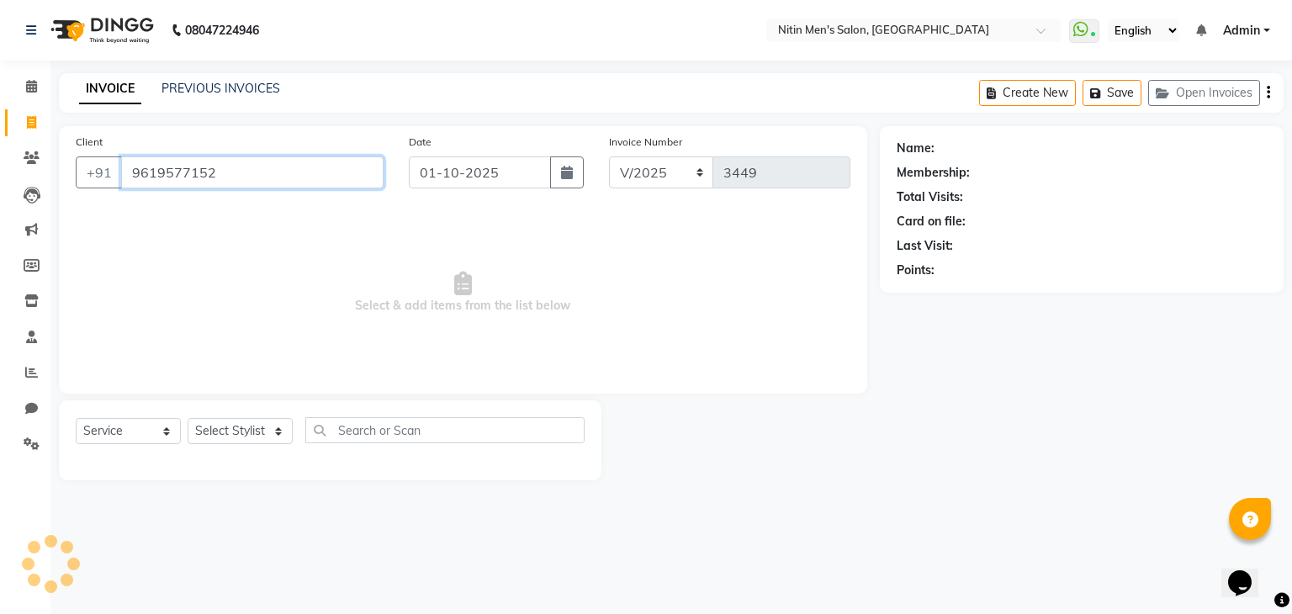
type input "9619577152"
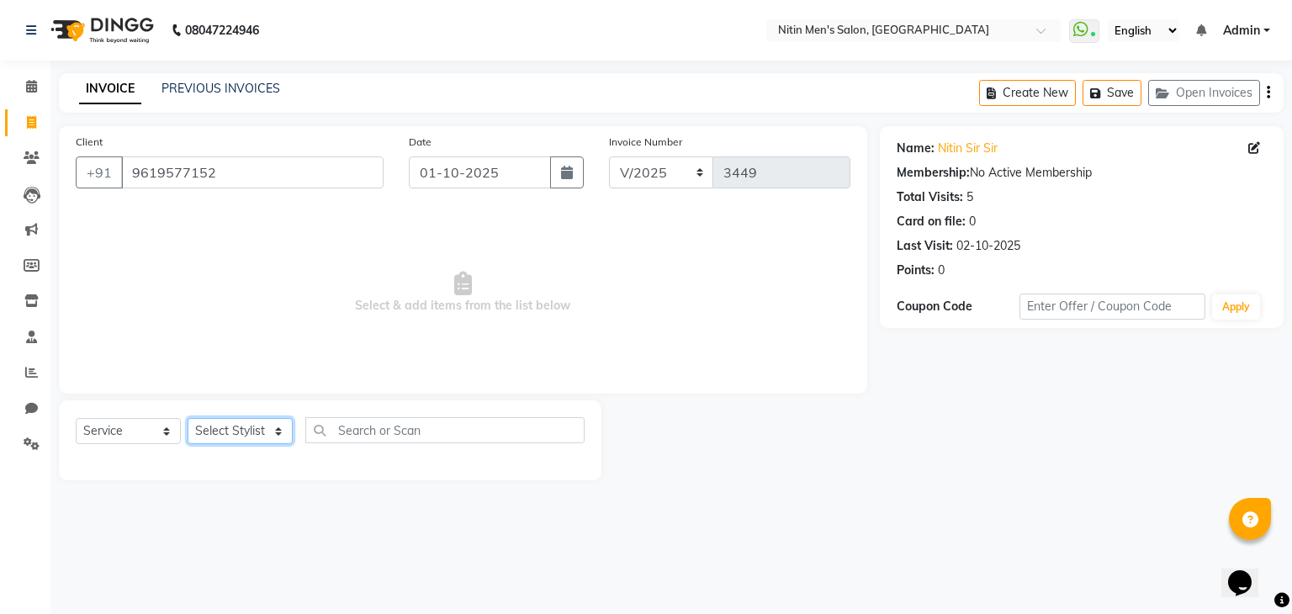
click at [244, 423] on select "Select Stylist ALAM ASHISH DEEPA HASIB JITU MEENAKSHI NITIN SIR PRAJAKTA Rupa S…" at bounding box center [240, 431] width 105 height 26
select select "82599"
click at [188, 419] on select "Select Stylist ALAM ASHISH DEEPA HASIB JITU MEENAKSHI NITIN SIR PRAJAKTA Rupa S…" at bounding box center [240, 431] width 105 height 26
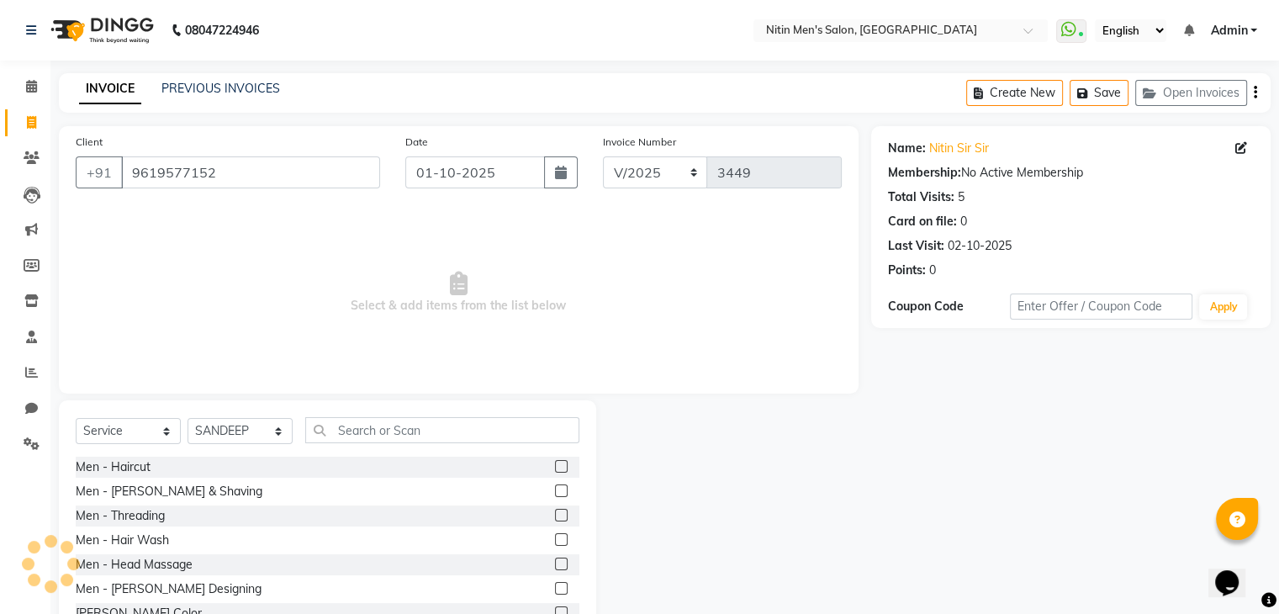
click at [555, 467] on label at bounding box center [561, 466] width 13 height 13
click at [555, 467] on input "checkbox" at bounding box center [560, 467] width 11 height 11
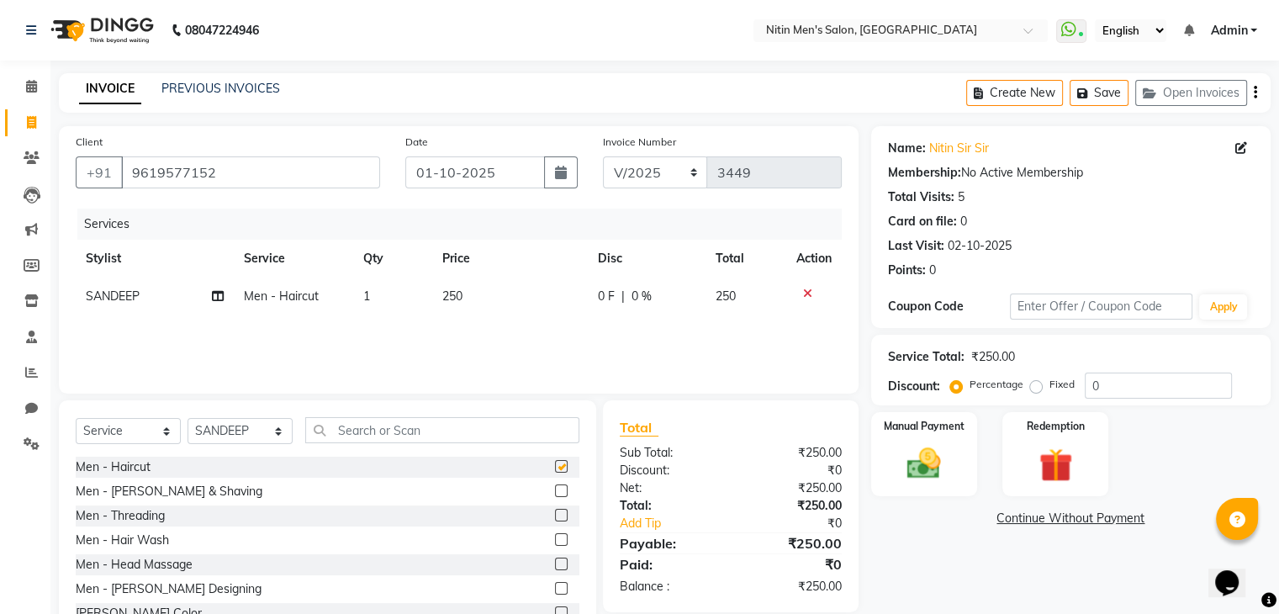
checkbox input "false"
click at [555, 489] on label at bounding box center [561, 490] width 13 height 13
click at [555, 489] on input "checkbox" at bounding box center [560, 491] width 11 height 11
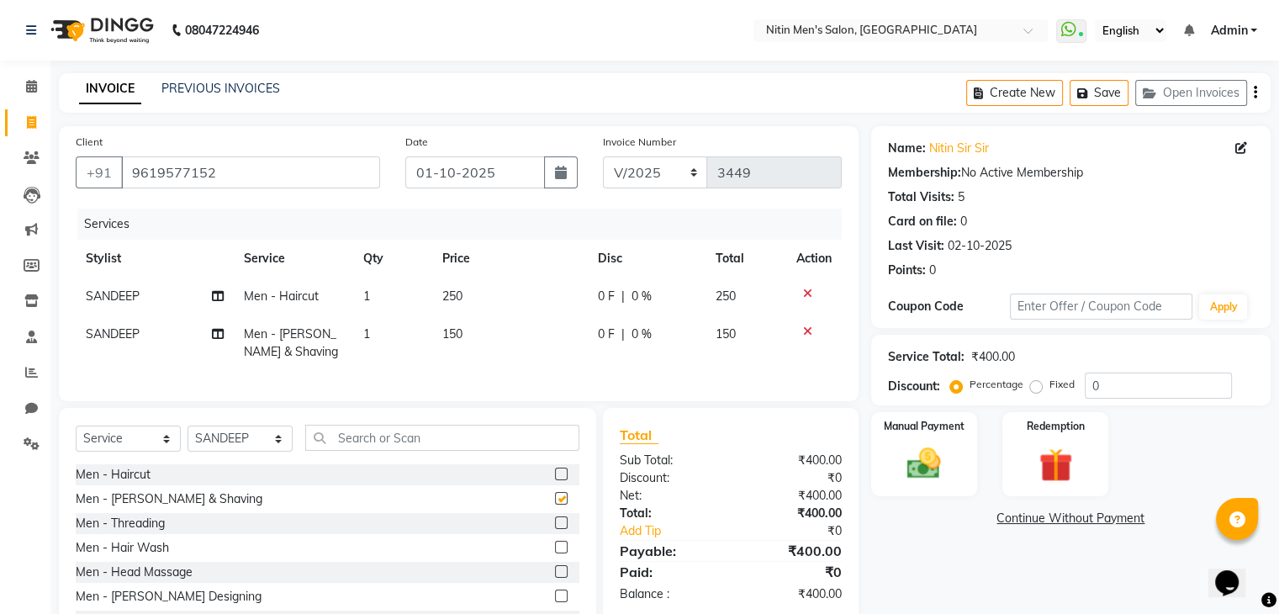
checkbox input "false"
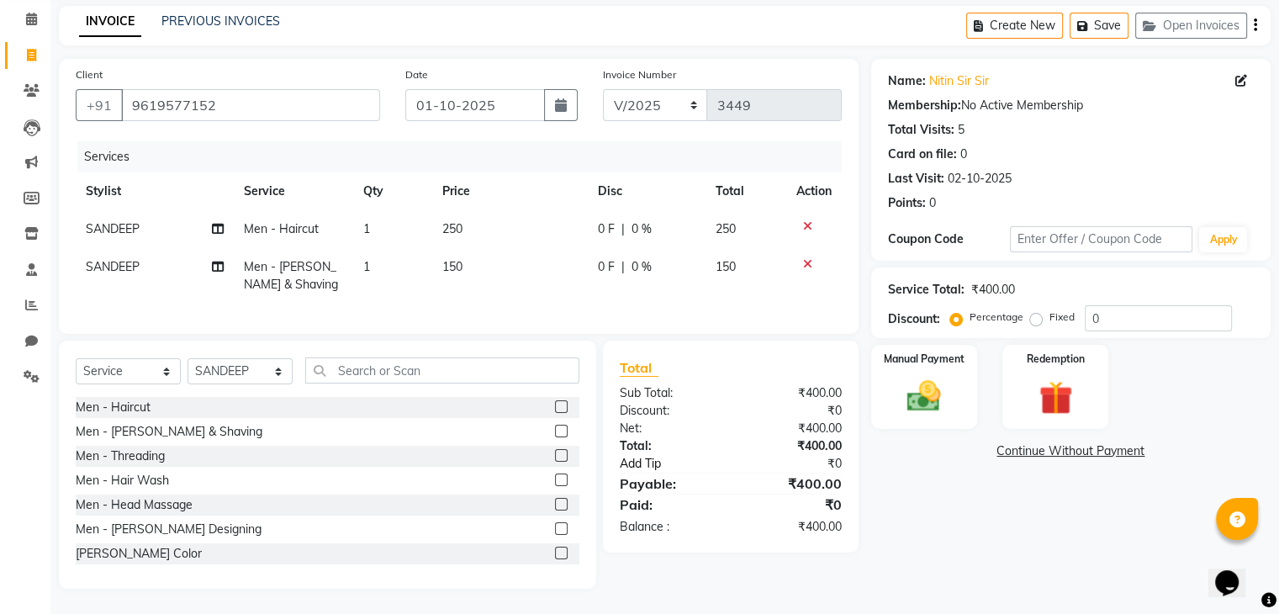
click at [652, 466] on link "Add Tip" at bounding box center [679, 464] width 144 height 18
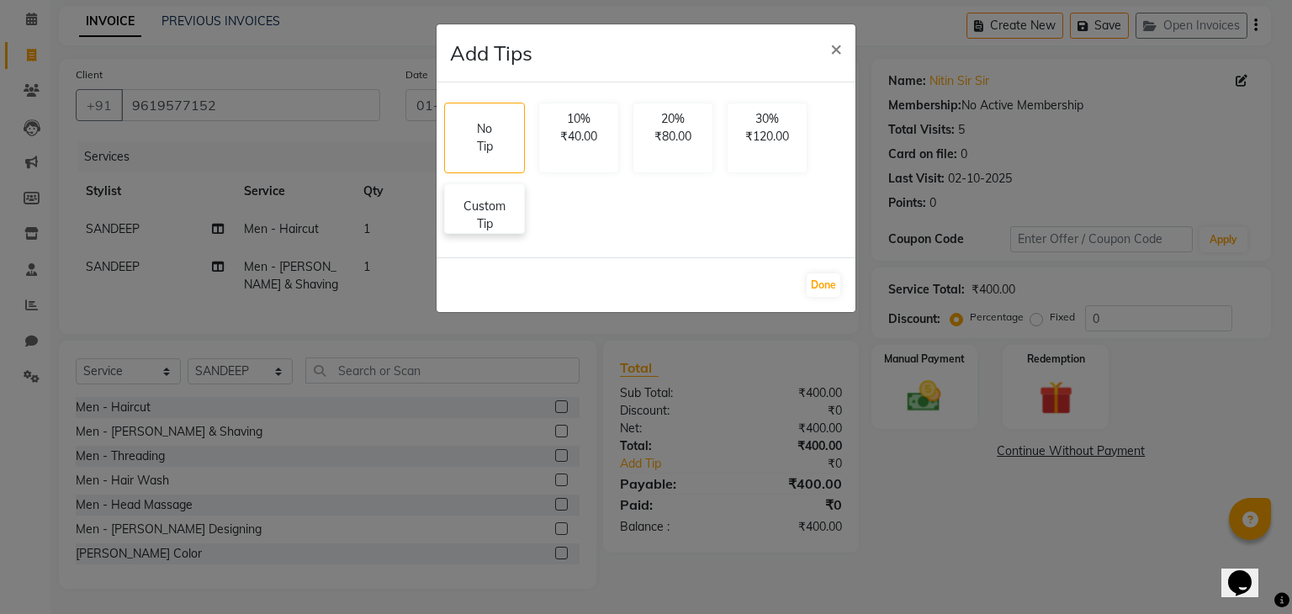
click at [484, 209] on p "Custom Tip" at bounding box center [484, 215] width 59 height 35
select select "82599"
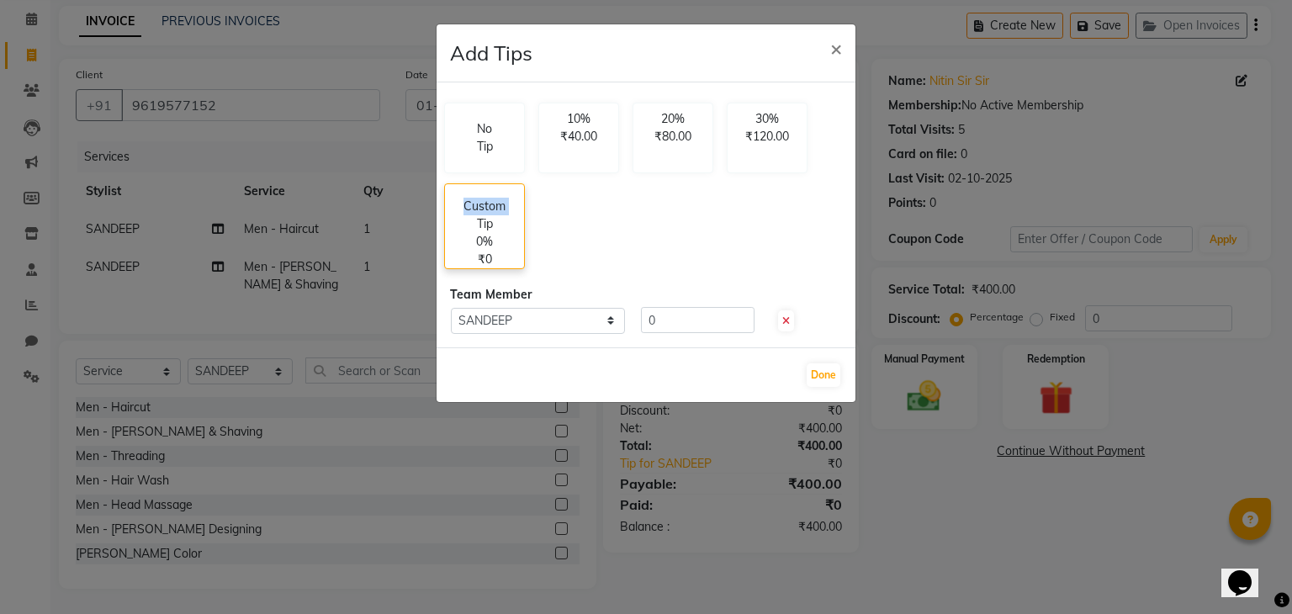
click at [484, 209] on p "Custom Tip" at bounding box center [484, 215] width 59 height 35
click at [670, 327] on input "0" at bounding box center [698, 320] width 114 height 26
type input "50"
click at [732, 257] on div "No Tip 10% ₹40.00 20% ₹80.00 30% ₹120.00 Custom Tip 12.5% ₹50.00" at bounding box center [645, 187] width 417 height 183
click at [698, 261] on div "No Tip 10% ₹40.00 20% ₹80.00 30% ₹120.00 Custom Tip 12.5% ₹50.00" at bounding box center [645, 187] width 417 height 183
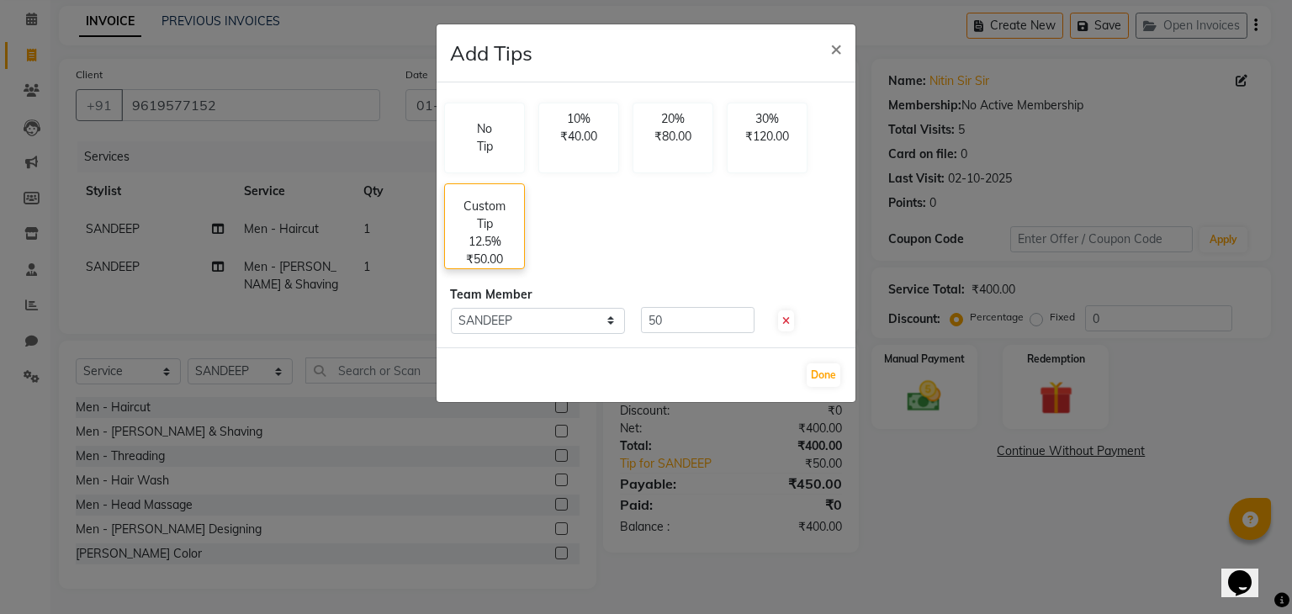
click at [495, 233] on p "12.5%" at bounding box center [485, 242] width 33 height 18
click at [833, 47] on span "×" at bounding box center [836, 47] width 12 height 25
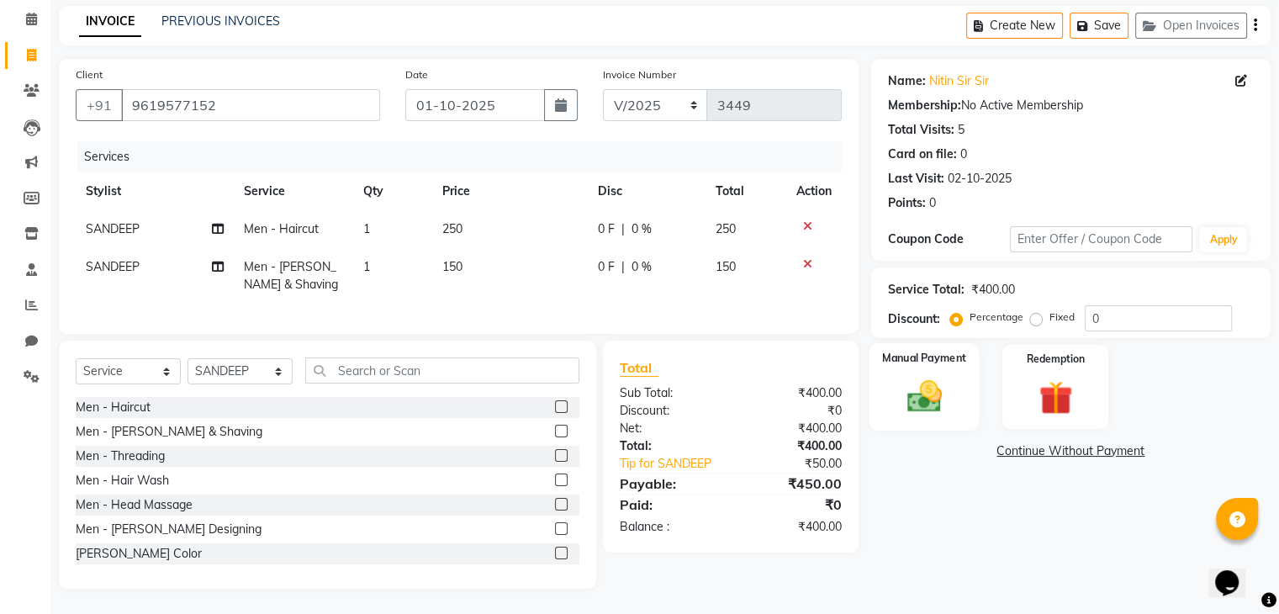
click at [931, 390] on img at bounding box center [924, 397] width 56 height 40
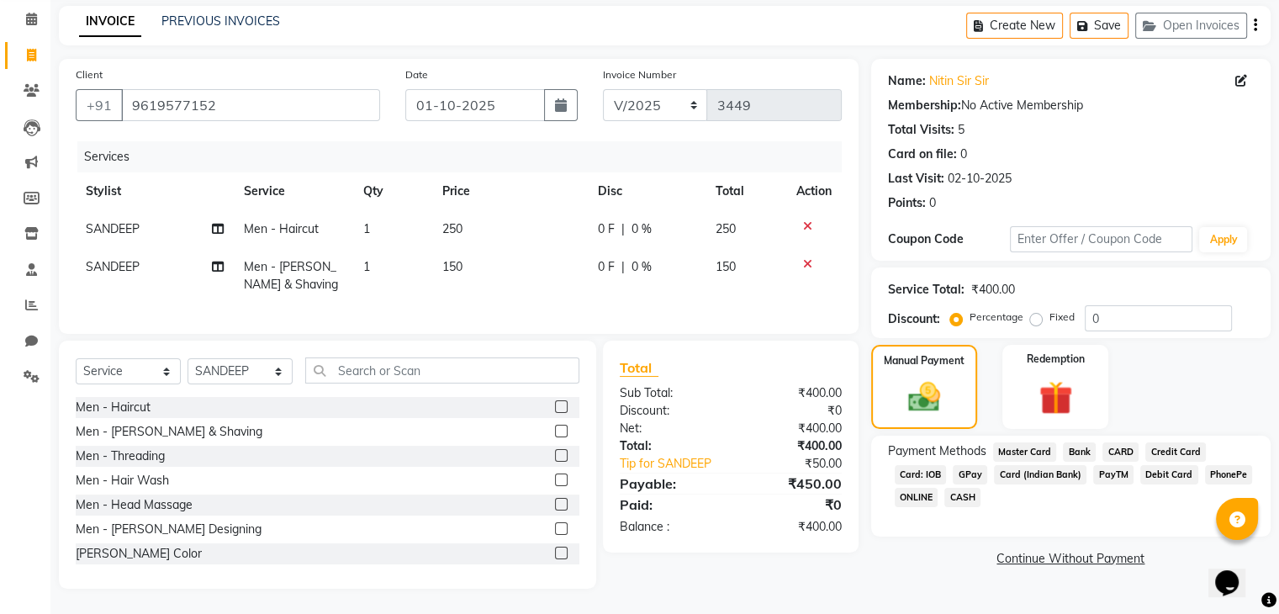
click at [1127, 442] on span "CARD" at bounding box center [1121, 451] width 36 height 19
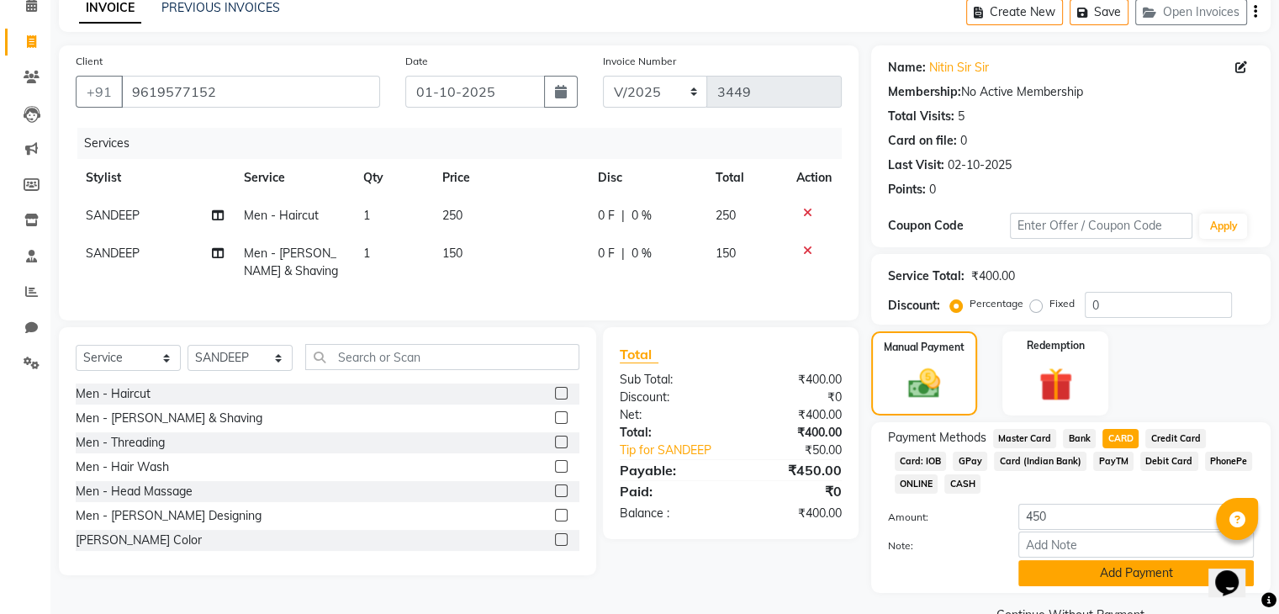
click at [1110, 575] on button "Add Payment" at bounding box center [1137, 573] width 236 height 26
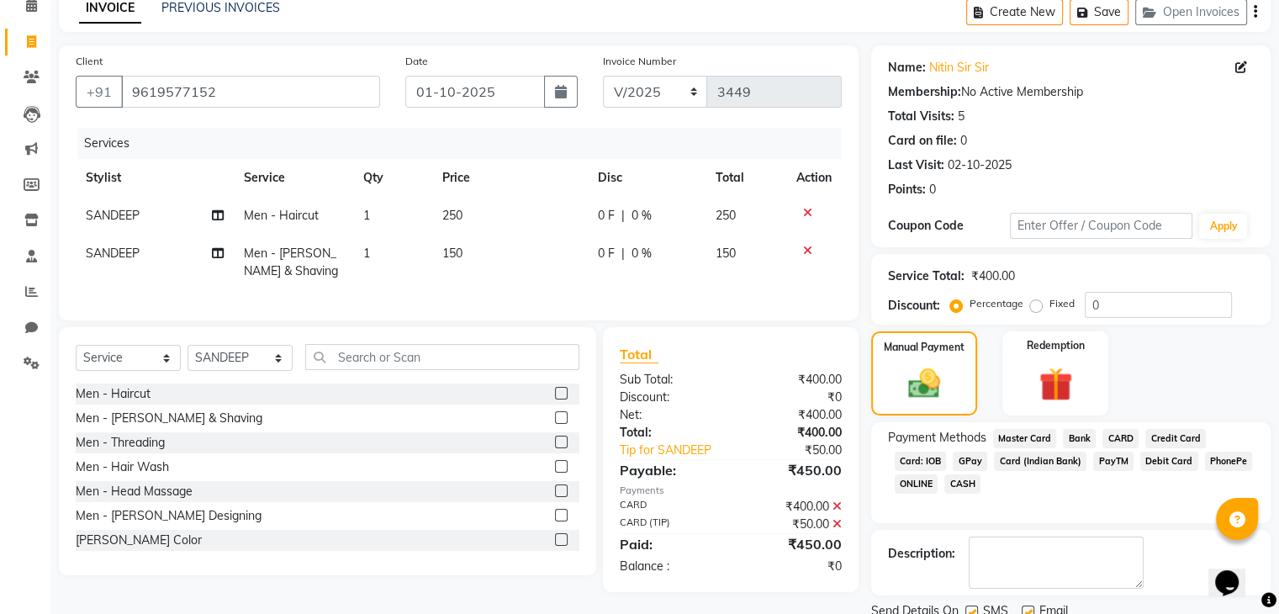
scroll to position [144, 0]
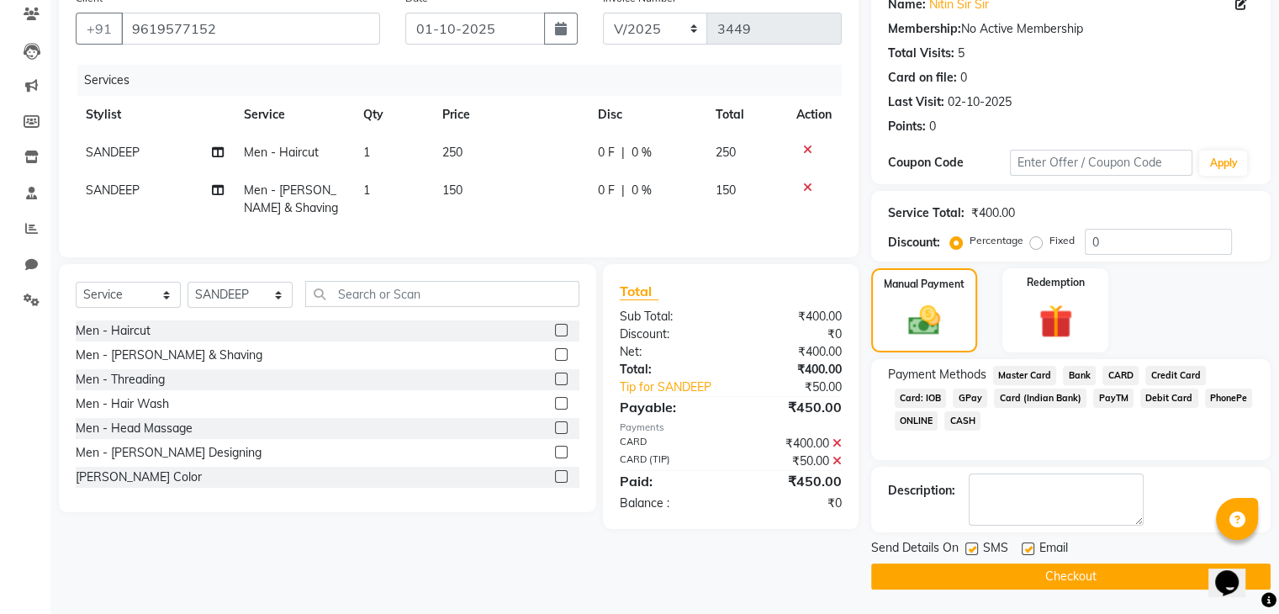
click at [1090, 574] on button "Checkout" at bounding box center [1071, 577] width 400 height 26
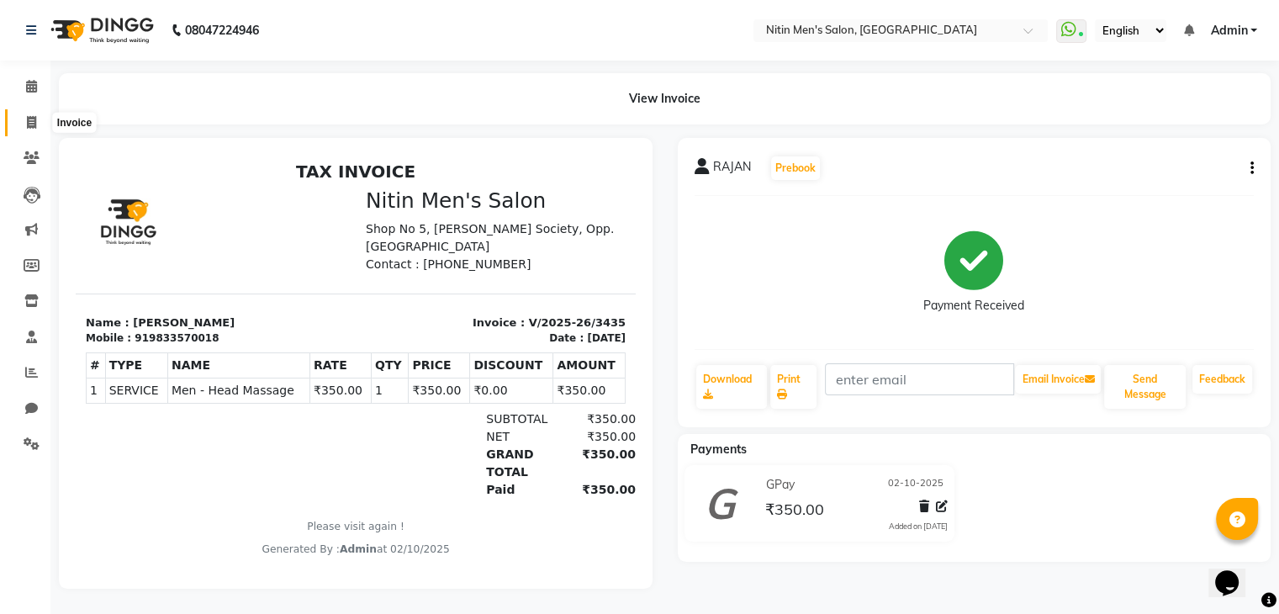
click at [34, 125] on icon at bounding box center [31, 122] width 9 height 13
select select "service"
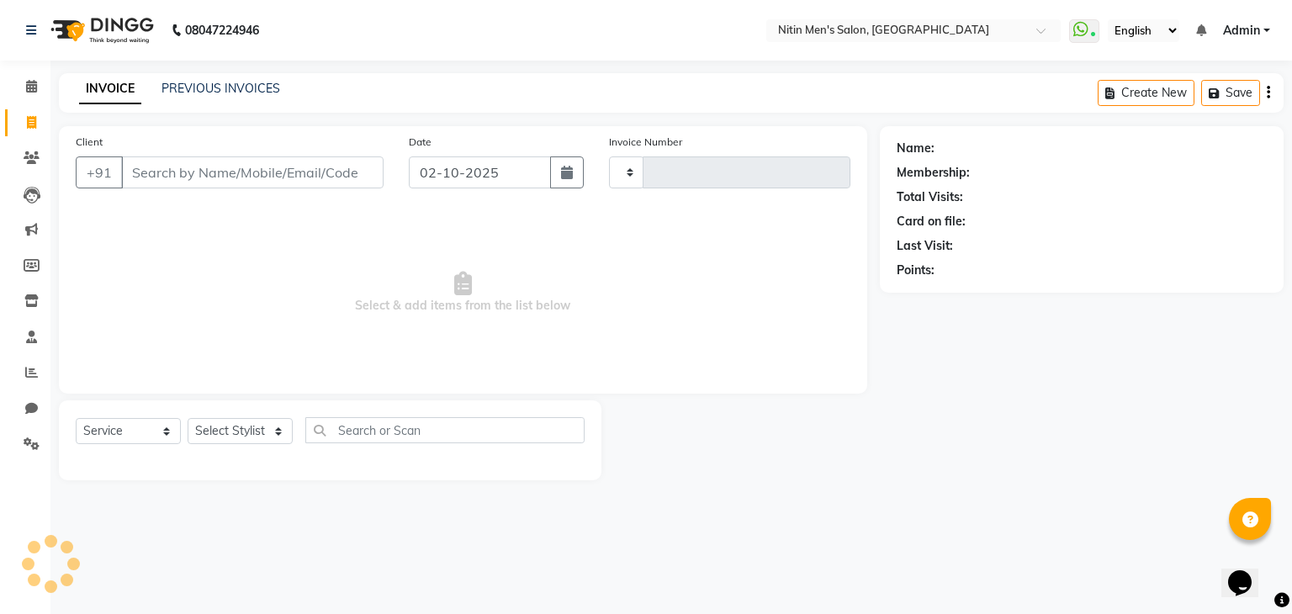
type input "3446"
select select "7981"
click at [155, 174] on input "Client" at bounding box center [252, 172] width 262 height 32
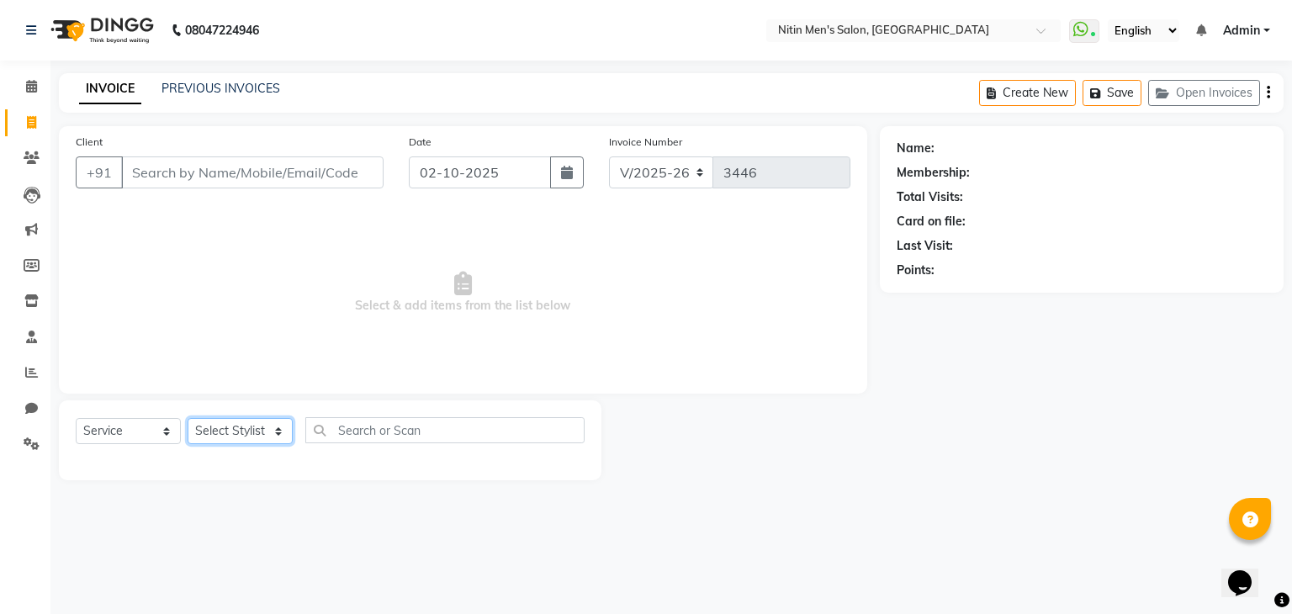
click at [250, 435] on select "Select Stylist [PERSON_NAME] DEEPA [PERSON_NAME] MEENAKSHI NITIN SIR [PERSON_NA…" at bounding box center [240, 431] width 105 height 26
select select "91720"
click at [188, 419] on select "Select Stylist [PERSON_NAME] DEEPA [PERSON_NAME] MEENAKSHI NITIN SIR [PERSON_NA…" at bounding box center [240, 431] width 105 height 26
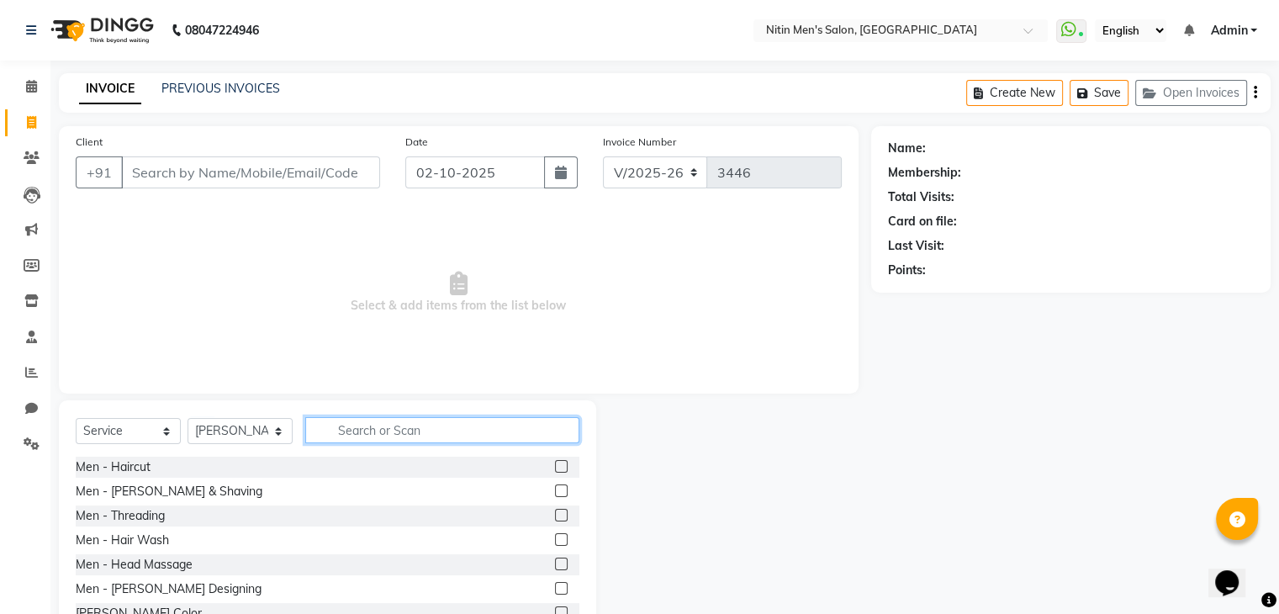
click at [343, 431] on input "text" at bounding box center [442, 430] width 274 height 26
click at [555, 493] on label at bounding box center [561, 490] width 13 height 13
click at [555, 493] on input "checkbox" at bounding box center [560, 491] width 11 height 11
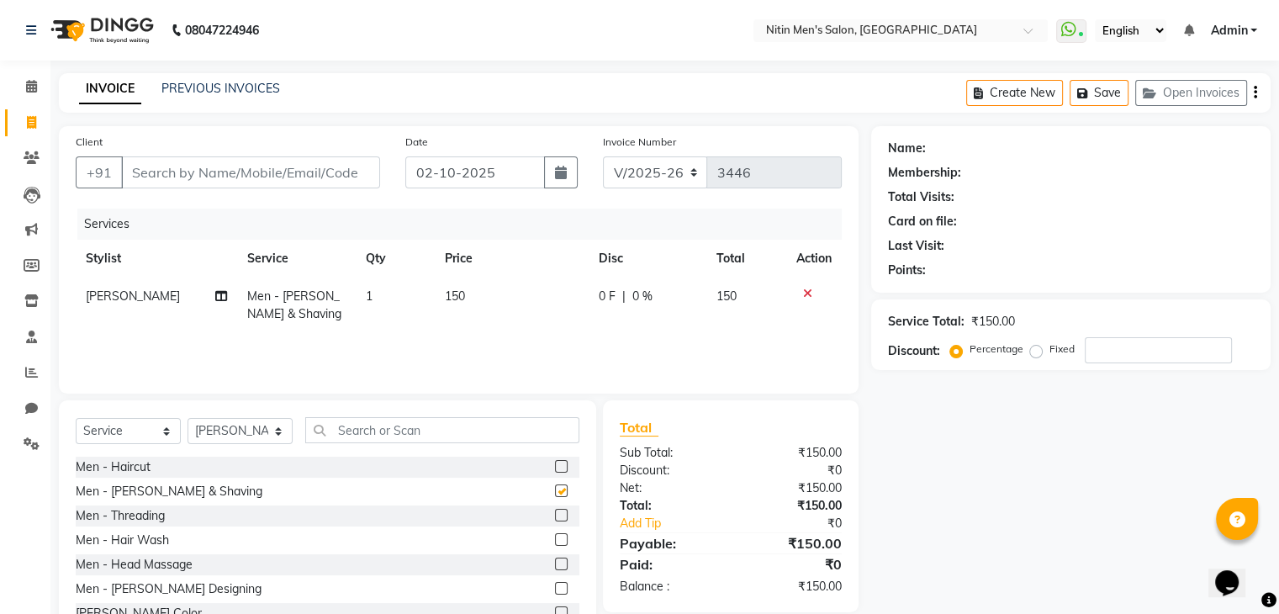
checkbox input "false"
click at [555, 466] on label at bounding box center [561, 466] width 13 height 13
click at [555, 466] on input "checkbox" at bounding box center [560, 467] width 11 height 11
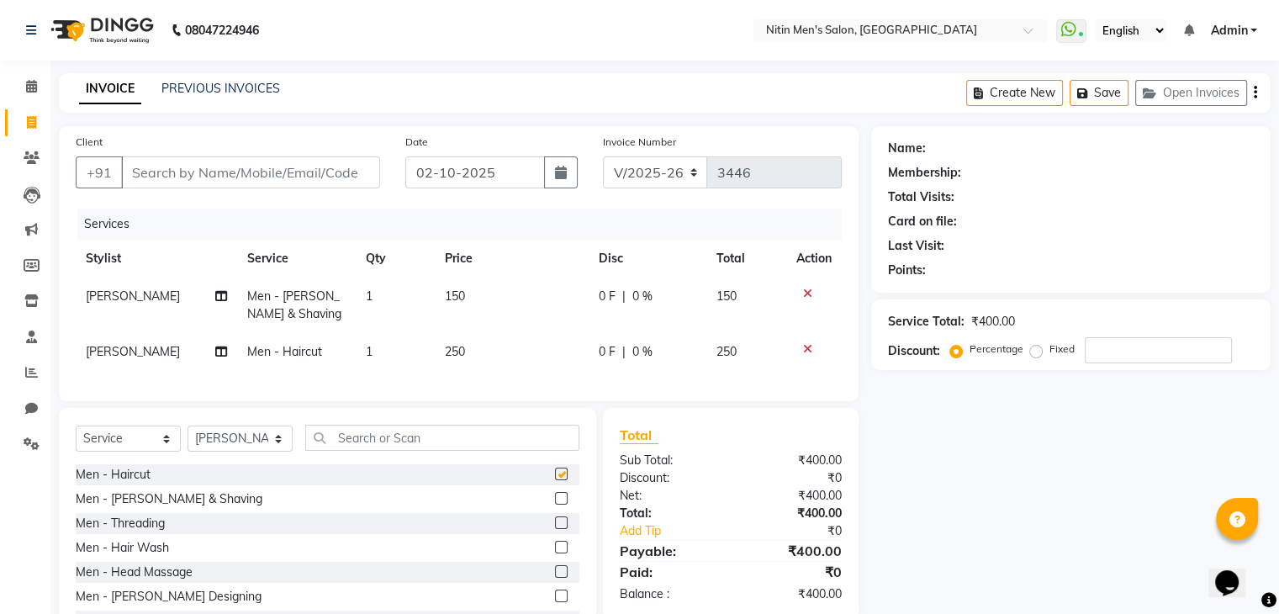
checkbox input "false"
click at [336, 176] on input "Client" at bounding box center [250, 172] width 259 height 32
type input "V"
type input "0"
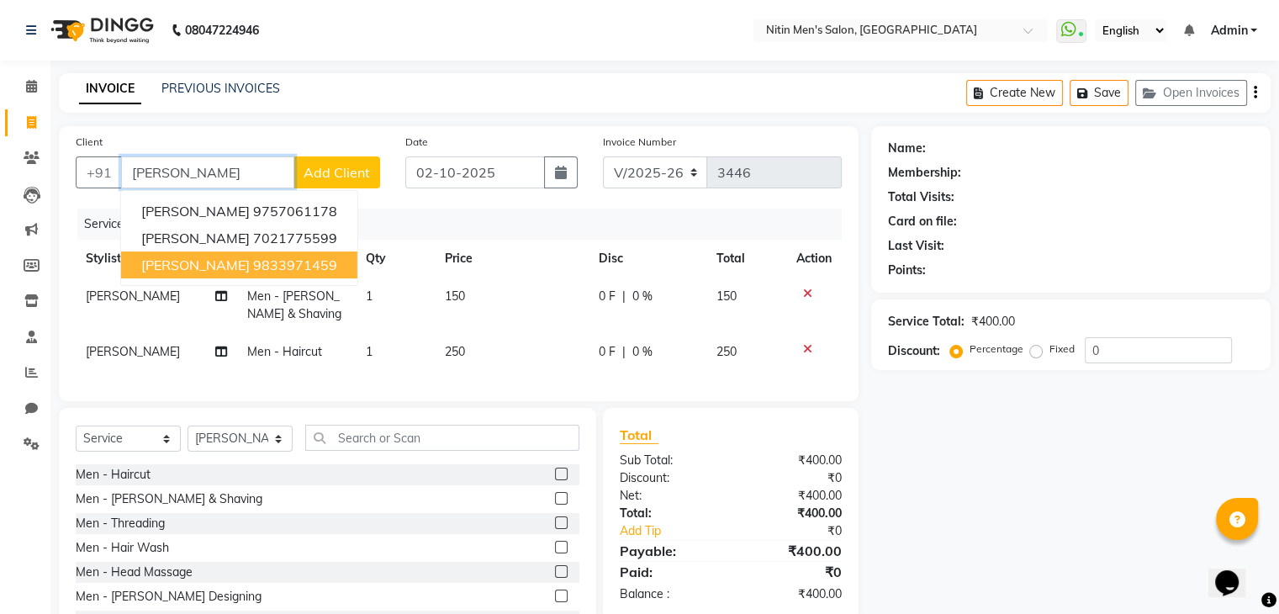
click at [336, 266] on ngb-highlight "9833971459" at bounding box center [295, 265] width 84 height 17
type input "9833971459"
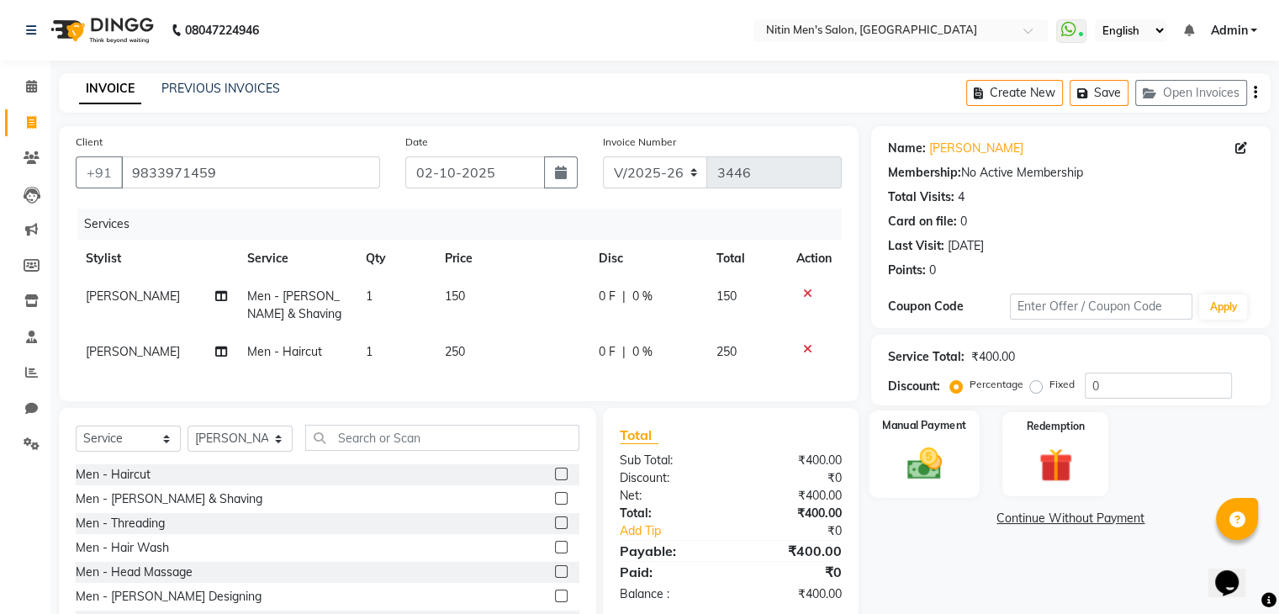
click at [915, 474] on img at bounding box center [924, 464] width 56 height 40
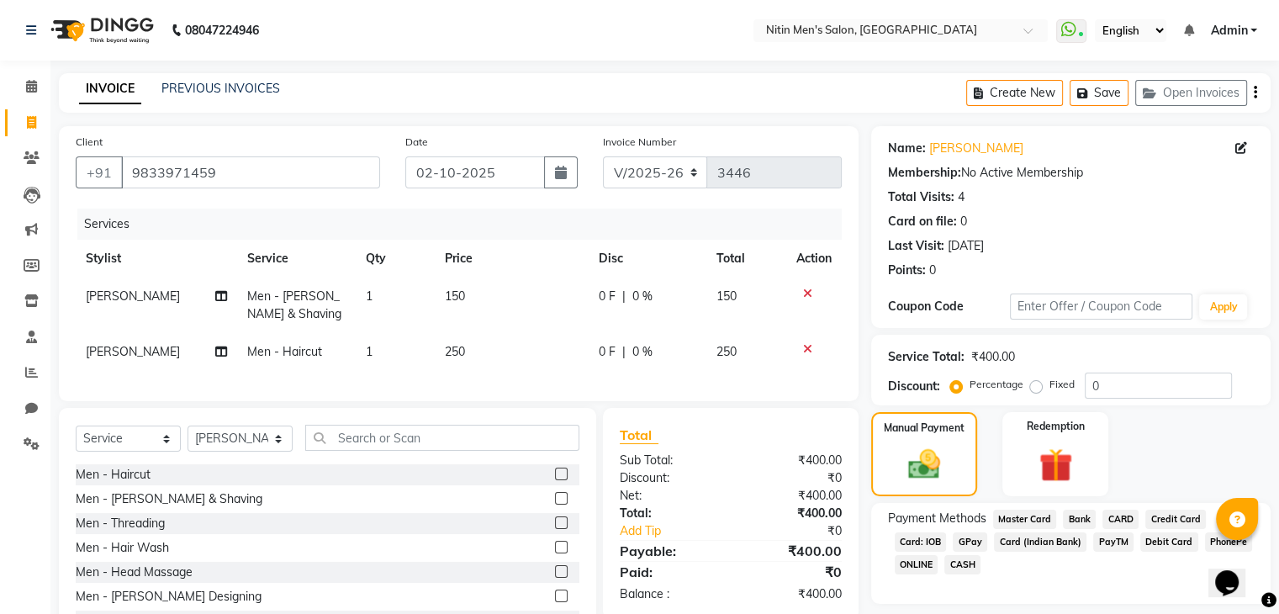
click at [973, 543] on span "GPay" at bounding box center [970, 541] width 34 height 19
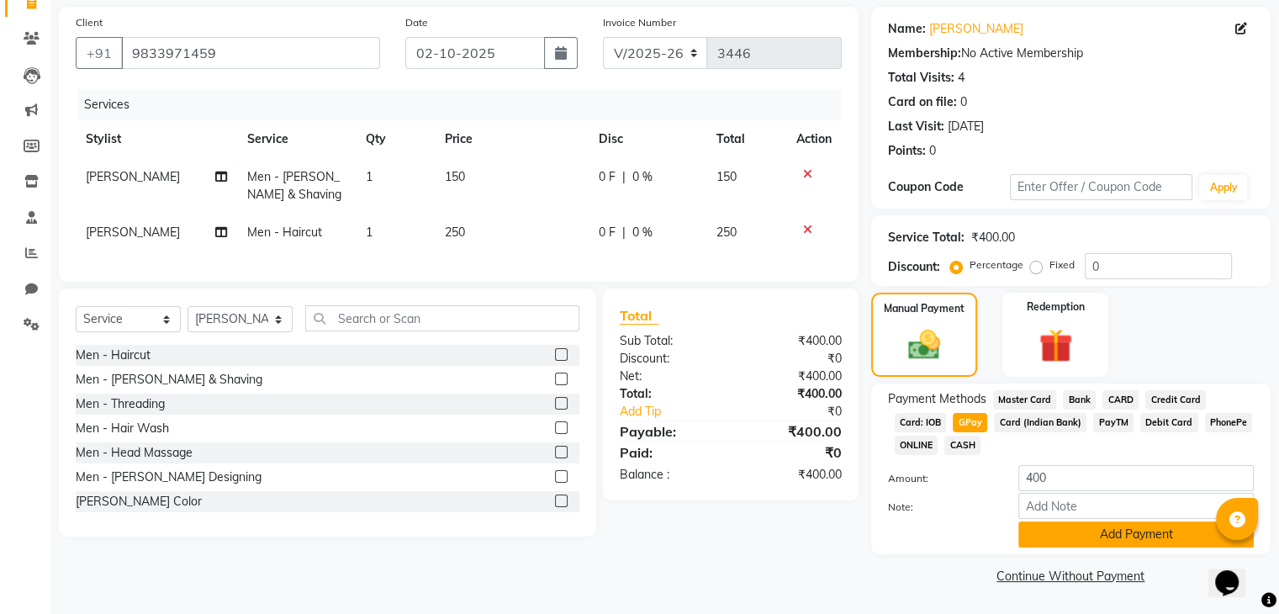
click at [1066, 545] on button "Add Payment" at bounding box center [1137, 534] width 236 height 26
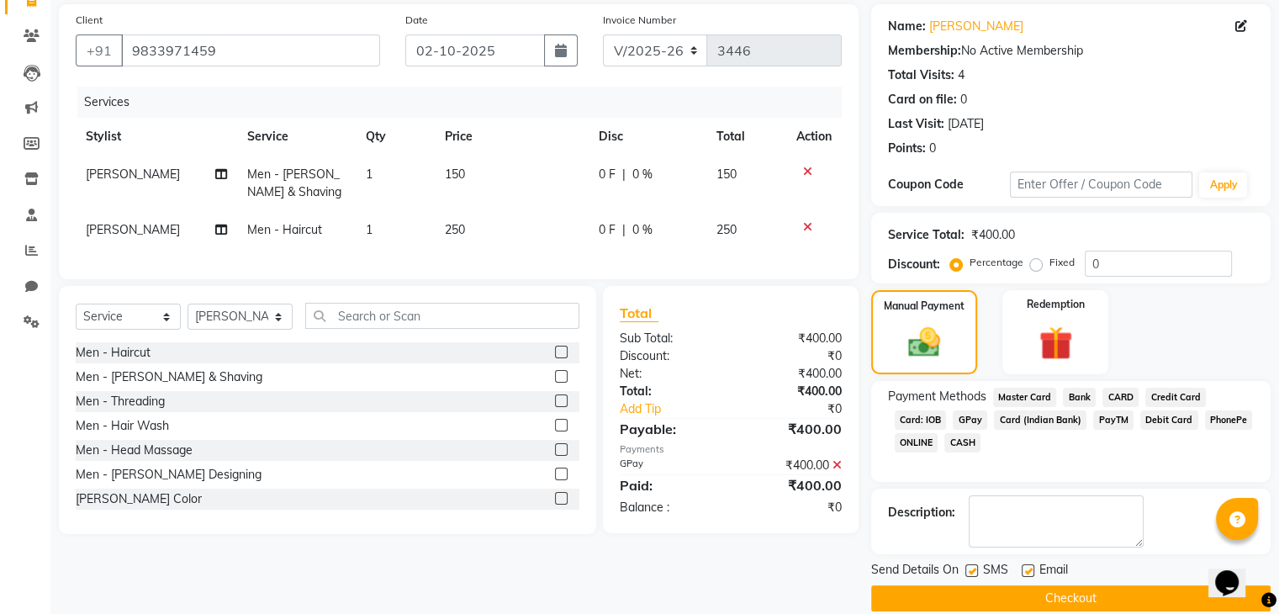
scroll to position [144, 0]
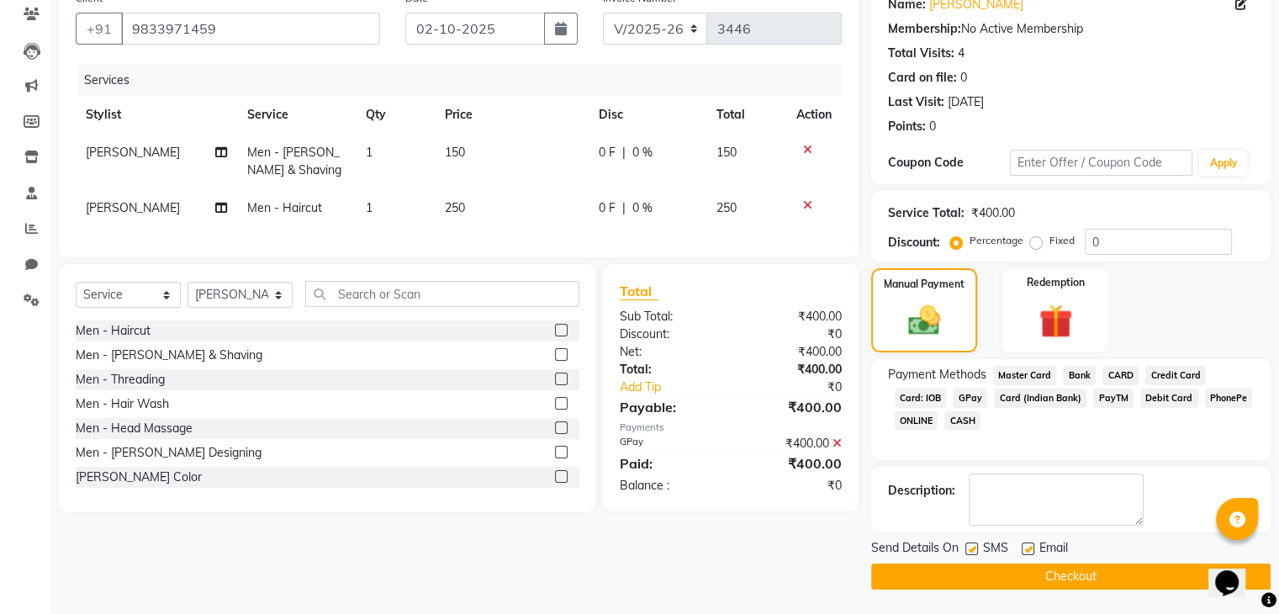
click at [1066, 576] on button "Checkout" at bounding box center [1071, 577] width 400 height 26
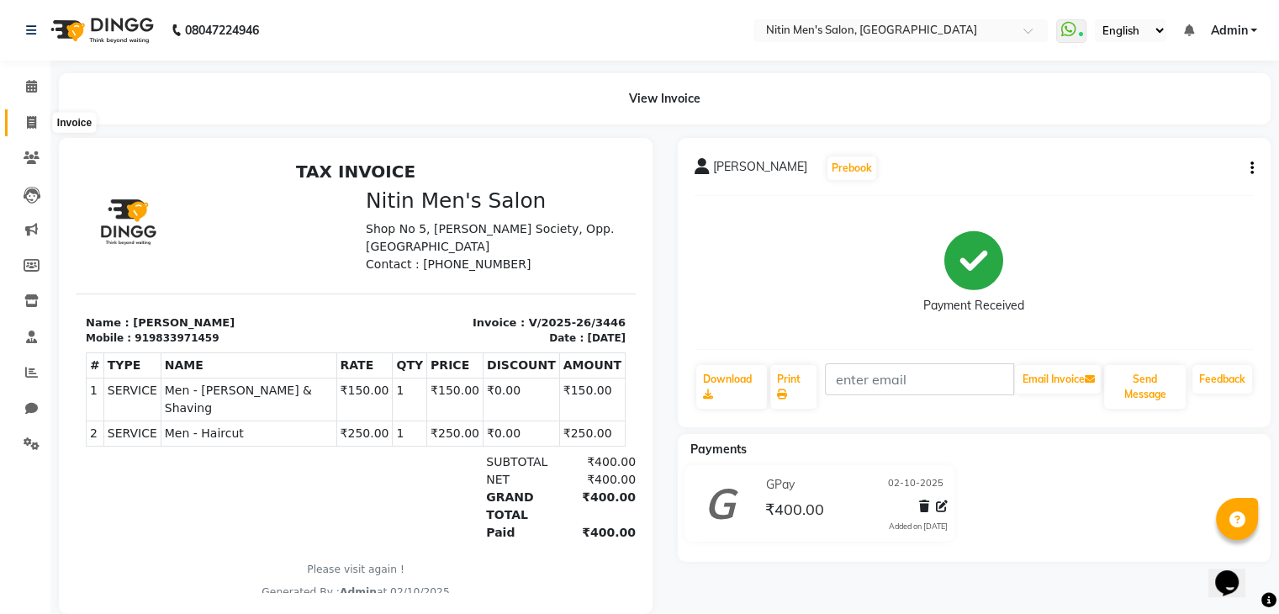
click at [36, 124] on span at bounding box center [31, 123] width 29 height 19
select select "7981"
select select "service"
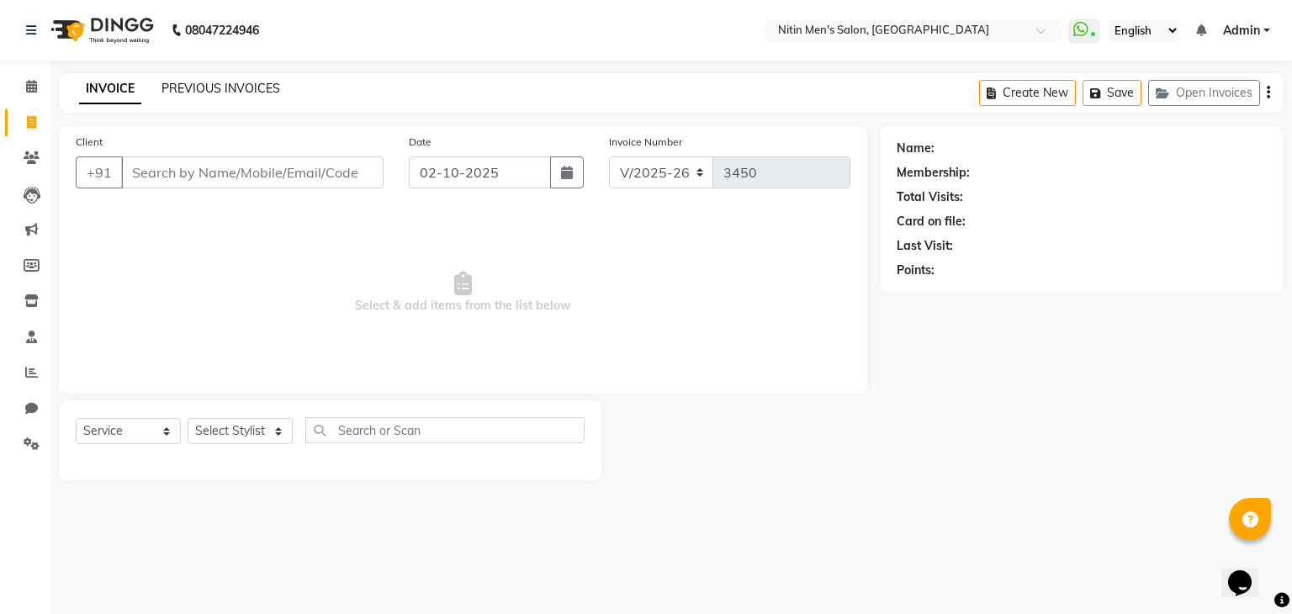
click at [183, 86] on link "PREVIOUS INVOICES" at bounding box center [220, 88] width 119 height 15
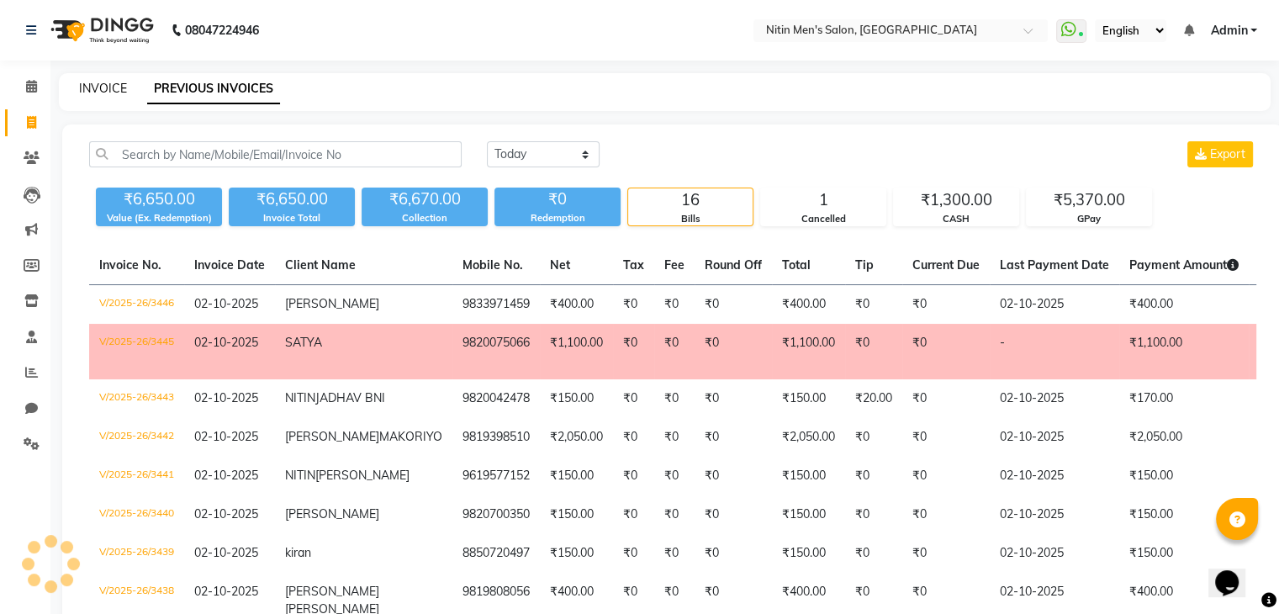
click at [111, 92] on link "INVOICE" at bounding box center [103, 88] width 48 height 15
select select "7981"
select select "service"
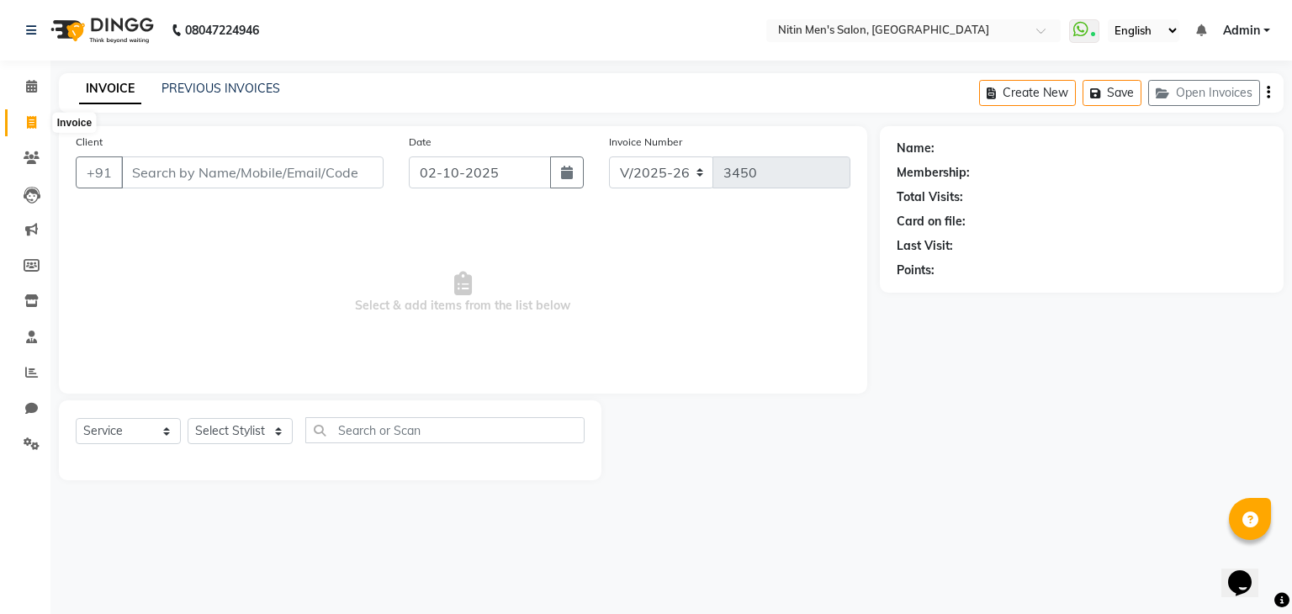
click at [32, 124] on icon at bounding box center [31, 122] width 9 height 13
select select "7981"
select select "service"
